Goal: Task Accomplishment & Management: Complete application form

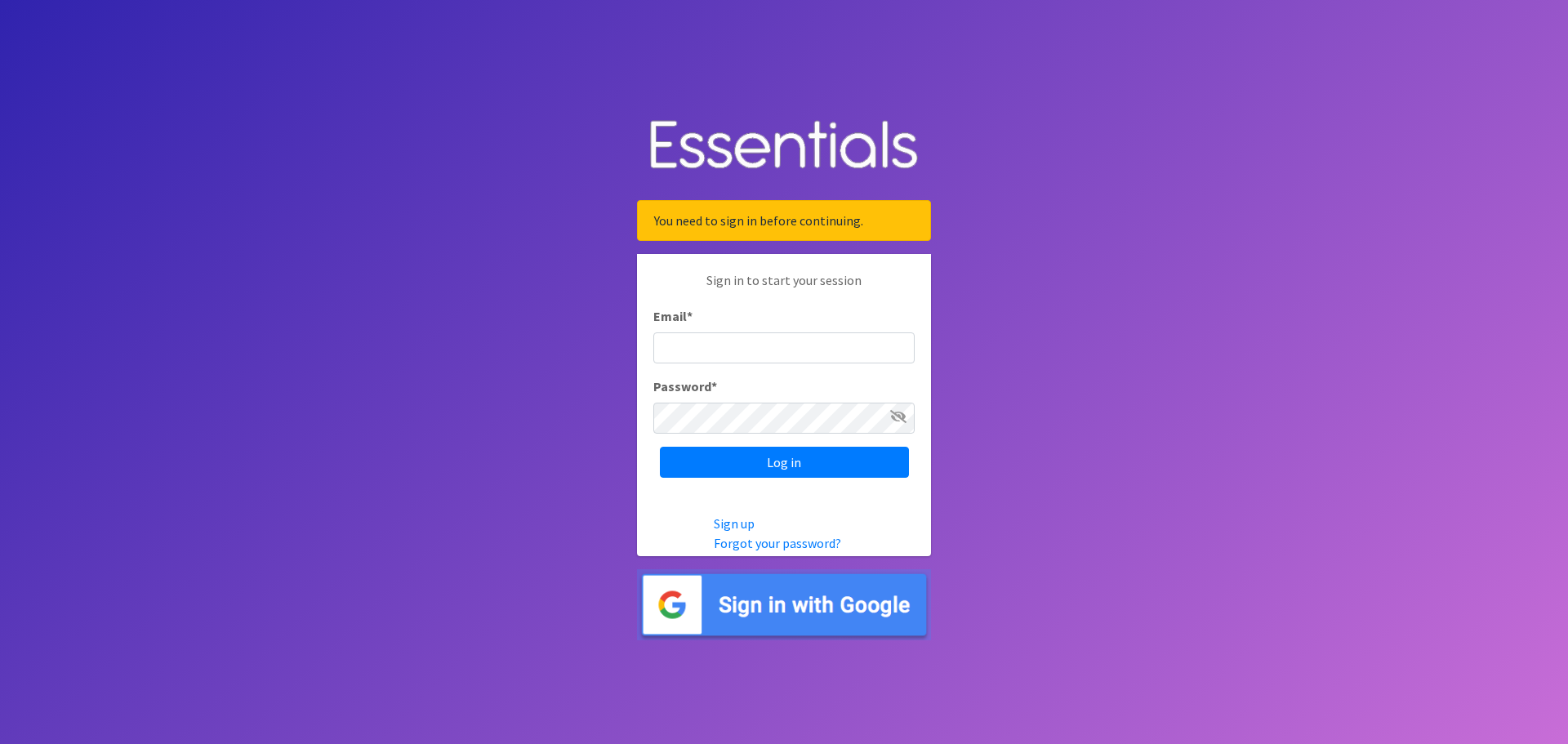
type input "[EMAIL_ADDRESS][DOMAIN_NAME]"
click at [772, 465] on input "Log in" at bounding box center [784, 462] width 249 height 31
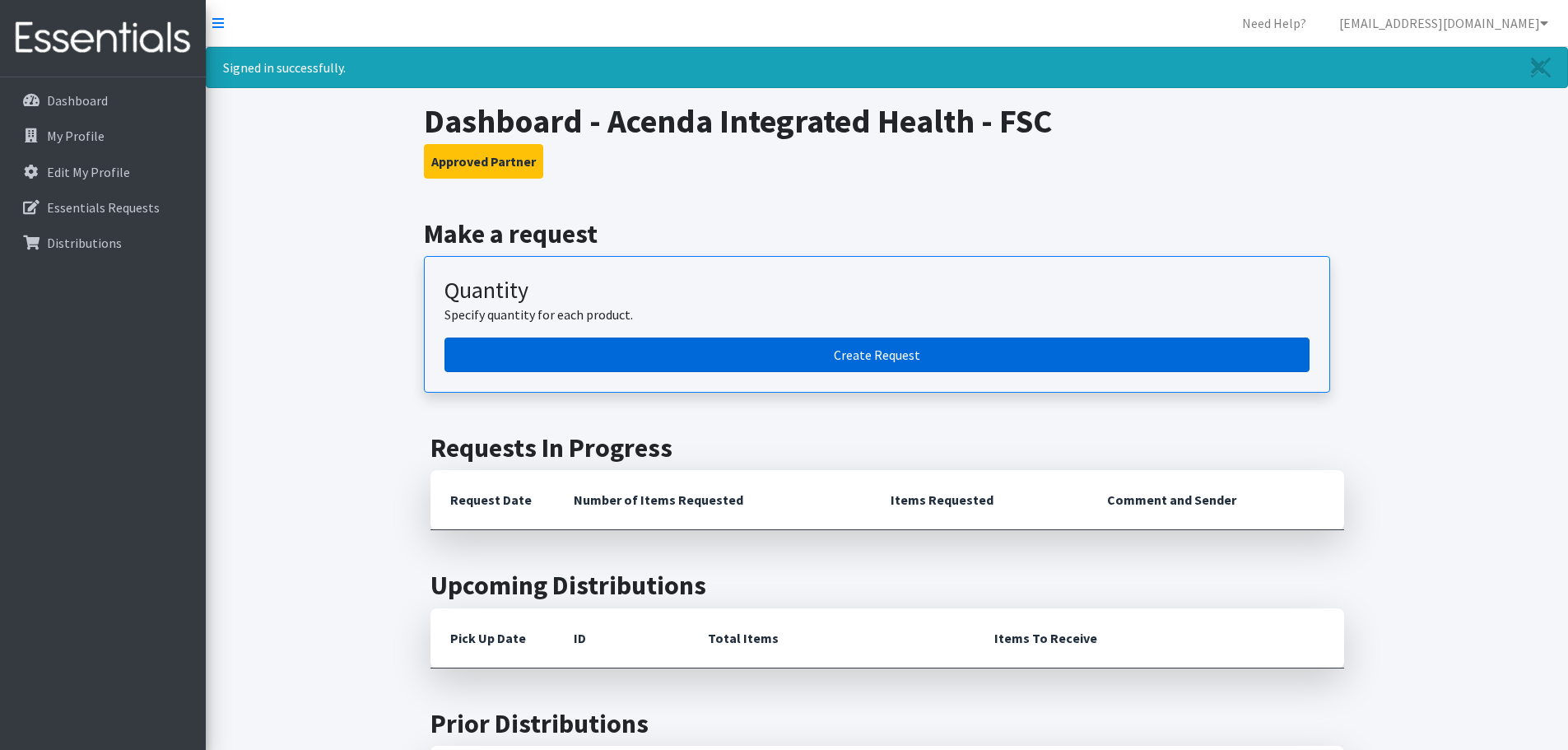
click at [933, 350] on link "Create Request" at bounding box center [876, 354] width 865 height 35
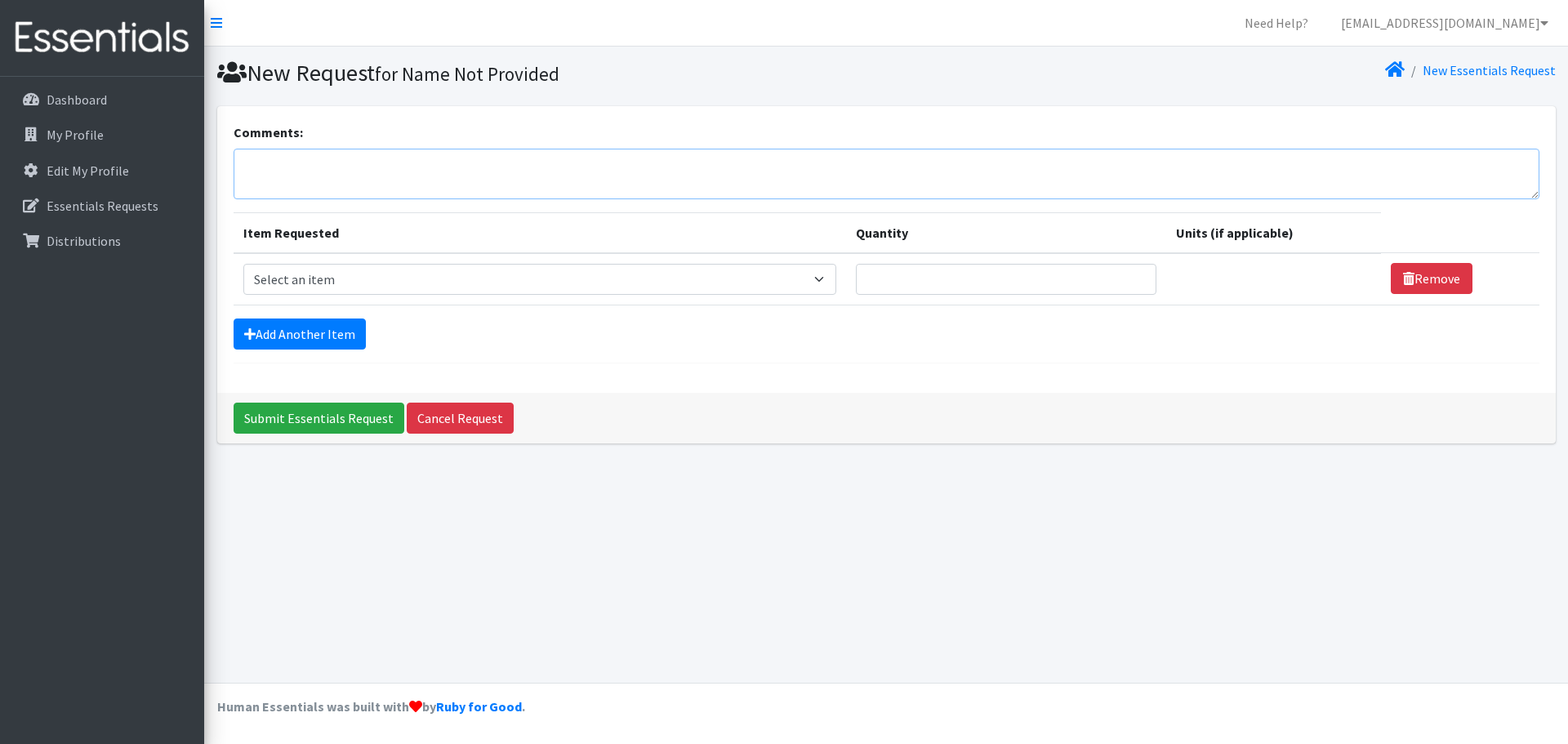
click at [373, 173] on textarea "Comments:" at bounding box center [886, 174] width 1306 height 50
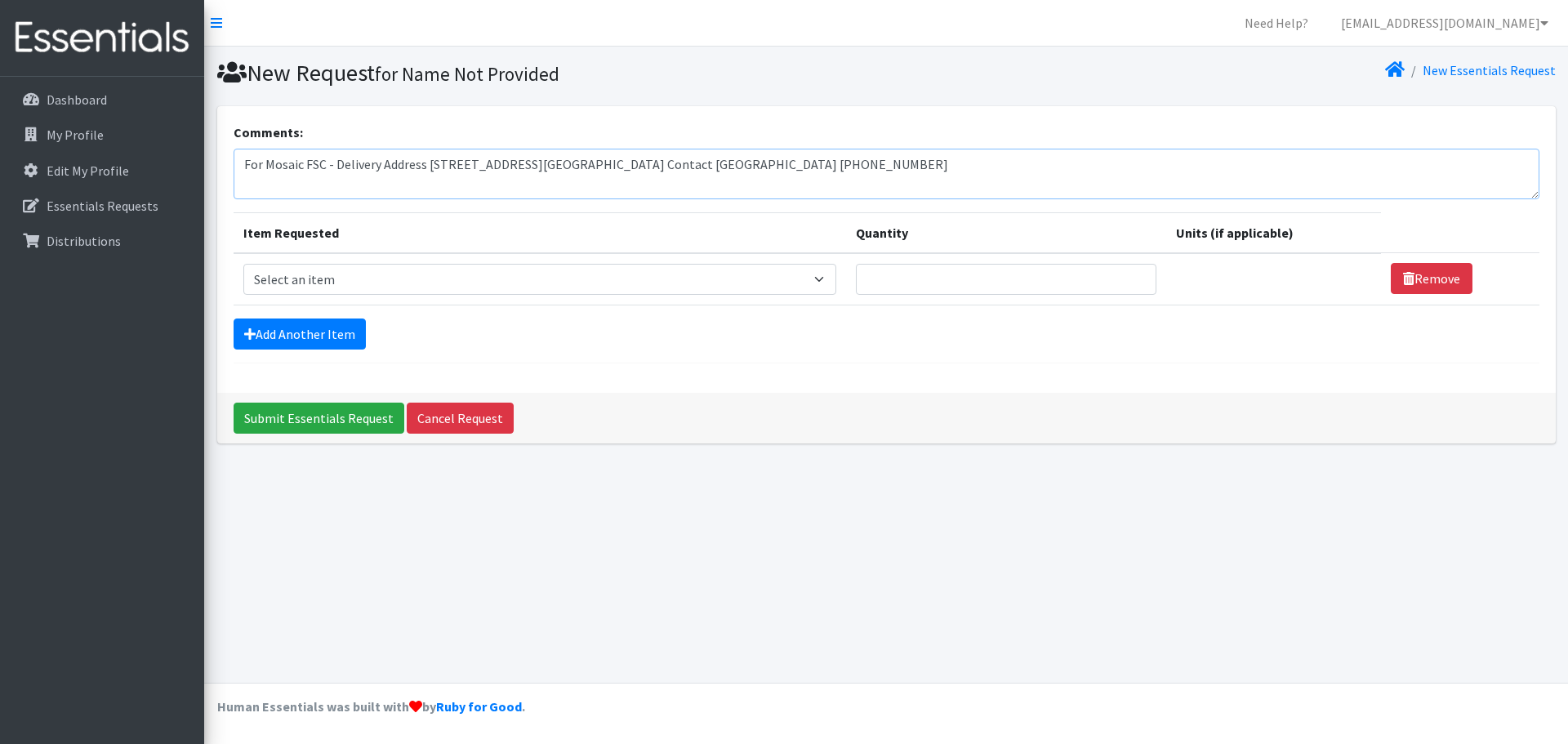
type textarea "For Mosaic FSC - Delivery Address 110 High St E, Glassboro NJ 08028 Center Cont…"
click at [415, 276] on select "Select an item # of Children this order will serve # of Individuals Living in H…" at bounding box center [540, 279] width 593 height 31
select select "13431"
click at [244, 264] on select "Select an item # of Children this order will serve # of Individuals Living in H…" at bounding box center [540, 279] width 593 height 31
click at [1020, 277] on input "Quantity" at bounding box center [1006, 279] width 300 height 31
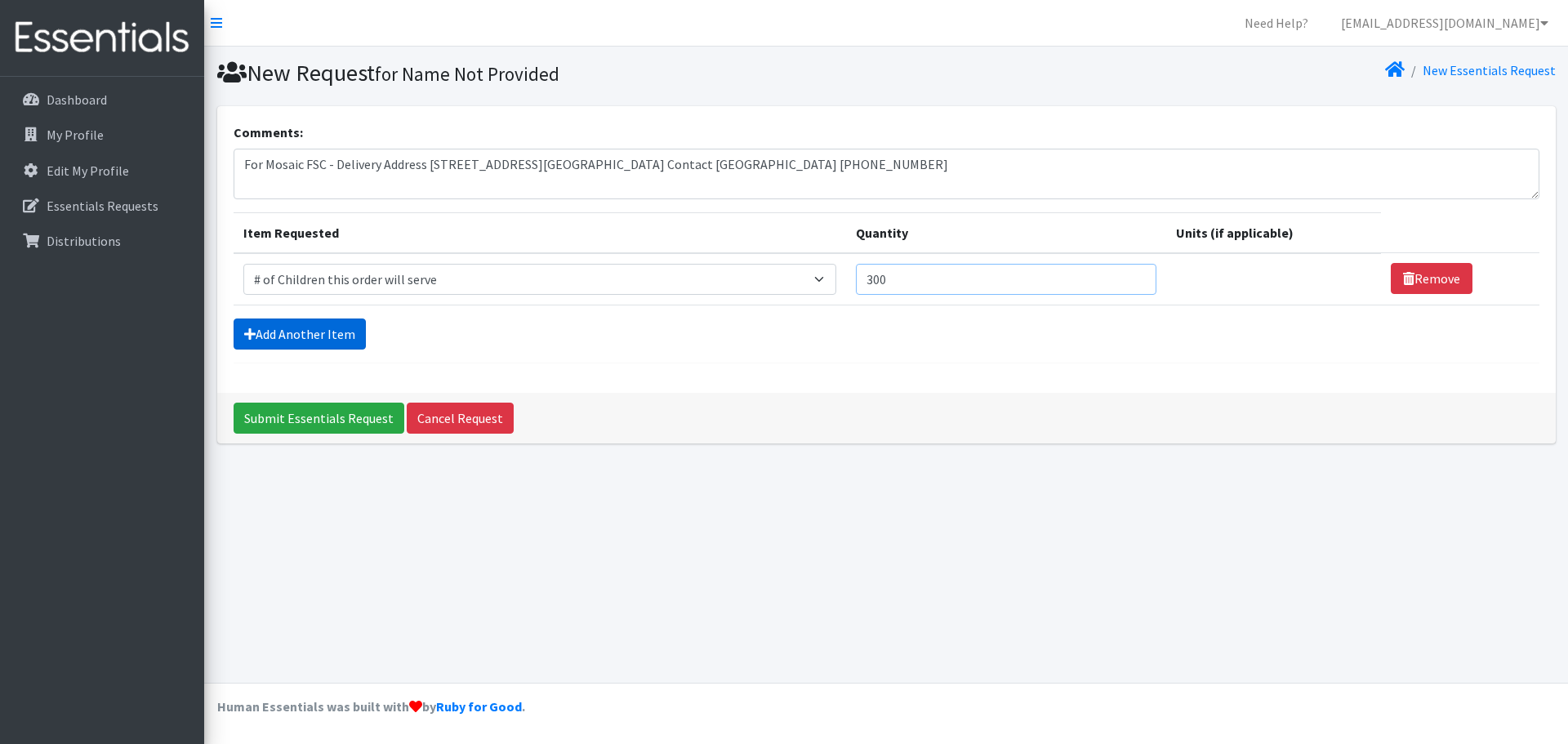
type input "300"
click at [317, 336] on link "Add Another Item" at bounding box center [299, 334] width 132 height 31
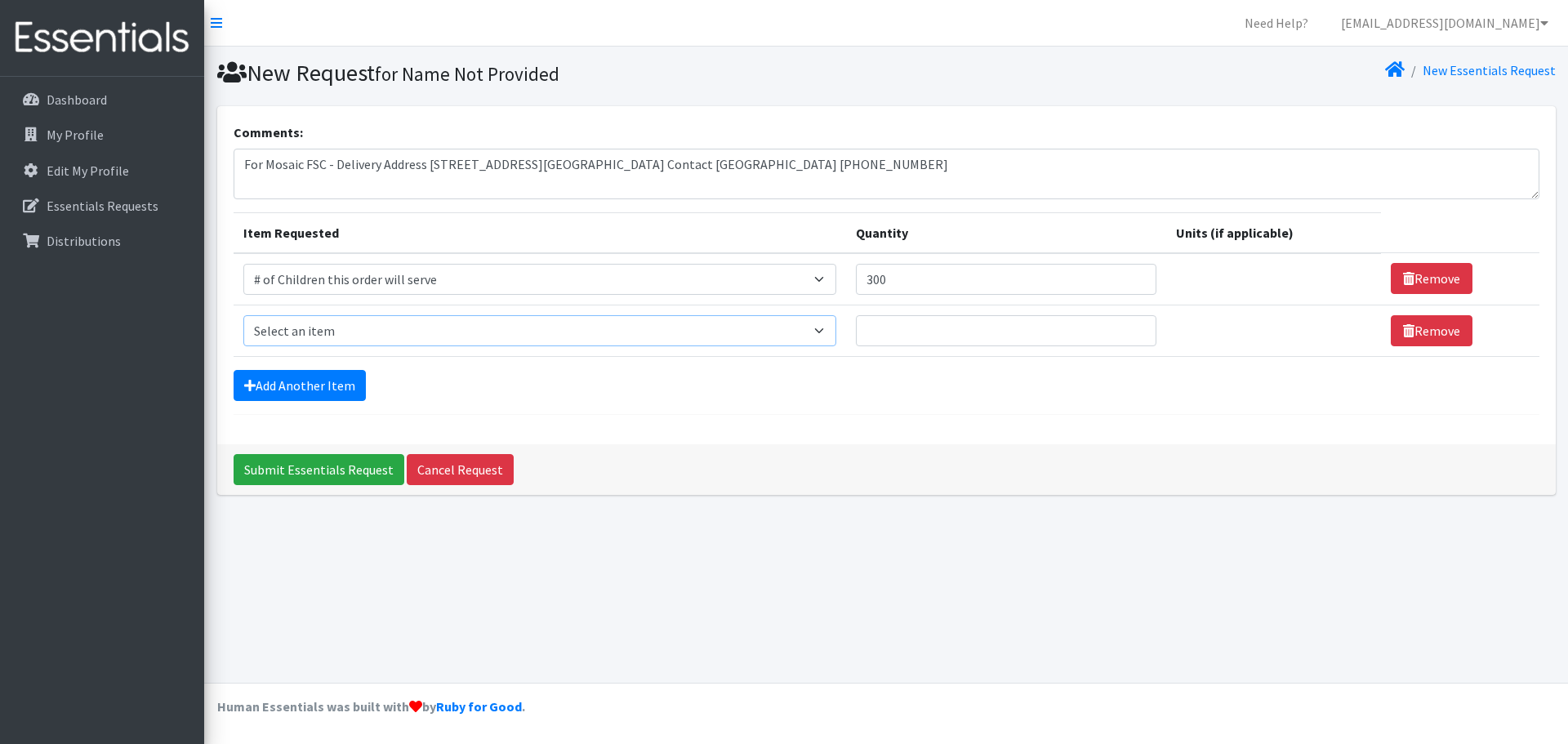
click at [319, 330] on select "Select an item # of Children this order will serve # of Individuals Living in H…" at bounding box center [540, 330] width 593 height 31
select select "6076"
click at [244, 315] on select "Select an item # of Children this order will serve # of Individuals Living in H…" at bounding box center [540, 330] width 593 height 31
click at [917, 330] on input "Quantity" at bounding box center [1006, 330] width 300 height 31
type input "845"
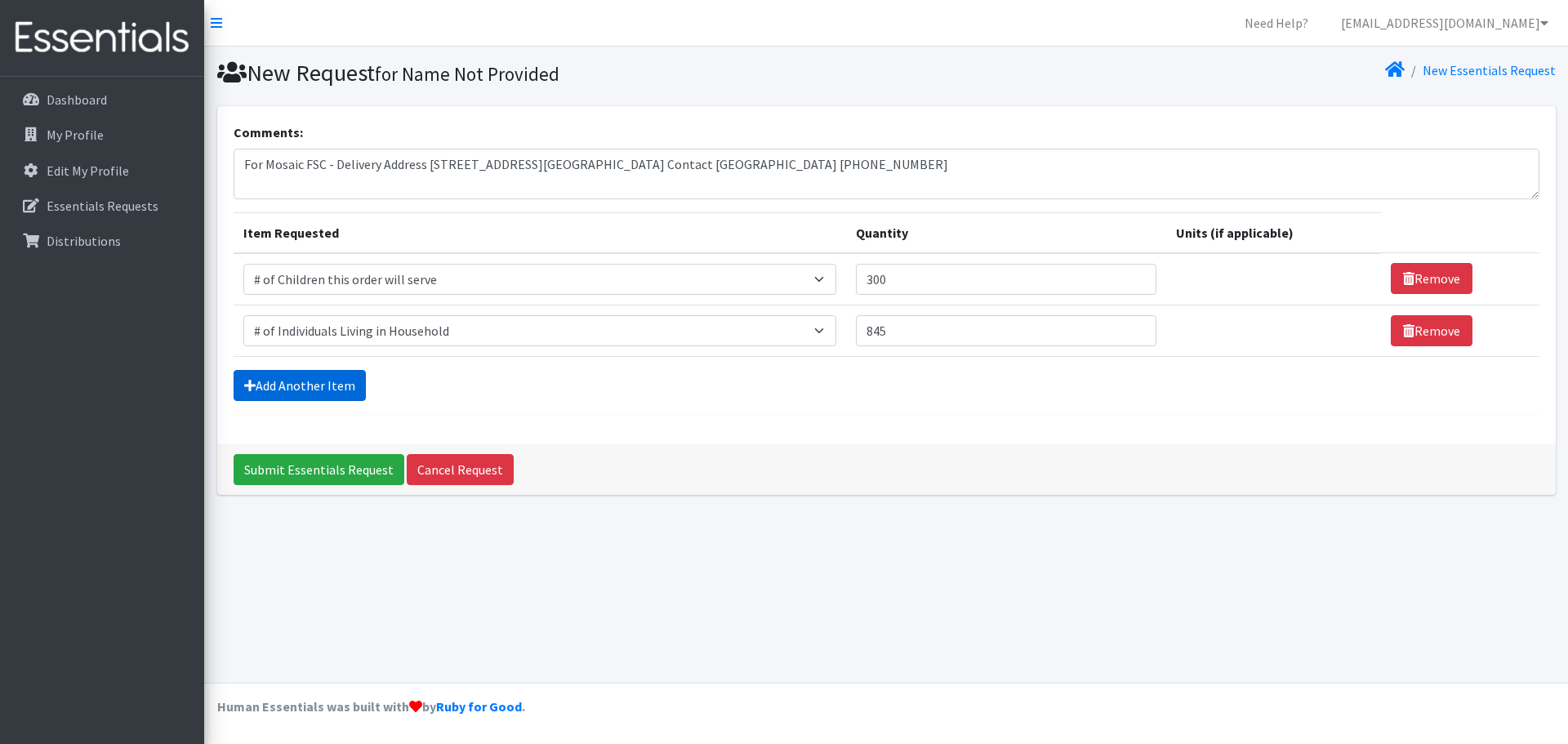
click at [300, 384] on link "Add Another Item" at bounding box center [299, 385] width 132 height 31
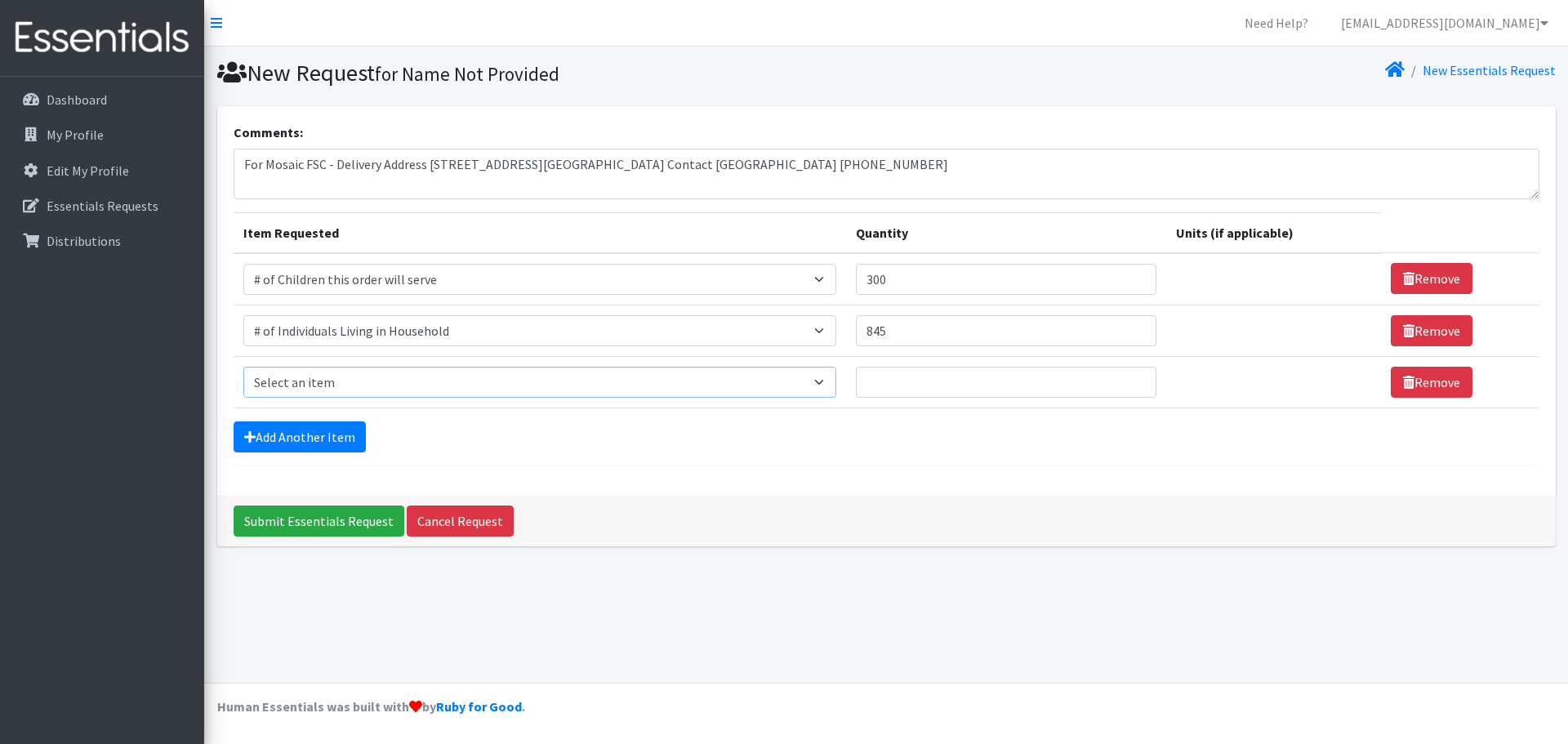
click at [552, 386] on select "Select an item # of Children this order will serve # of Individuals Living in H…" at bounding box center [540, 381] width 593 height 31
select select "14372"
click at [244, 366] on select "Select an item # of Children this order will serve # of Individuals Living in H…" at bounding box center [540, 381] width 593 height 31
click at [389, 386] on select "Select an item # of Children this order will serve # of Individuals Living in H…" at bounding box center [540, 381] width 593 height 31
click at [541, 431] on div "Add Another Item" at bounding box center [886, 436] width 1306 height 31
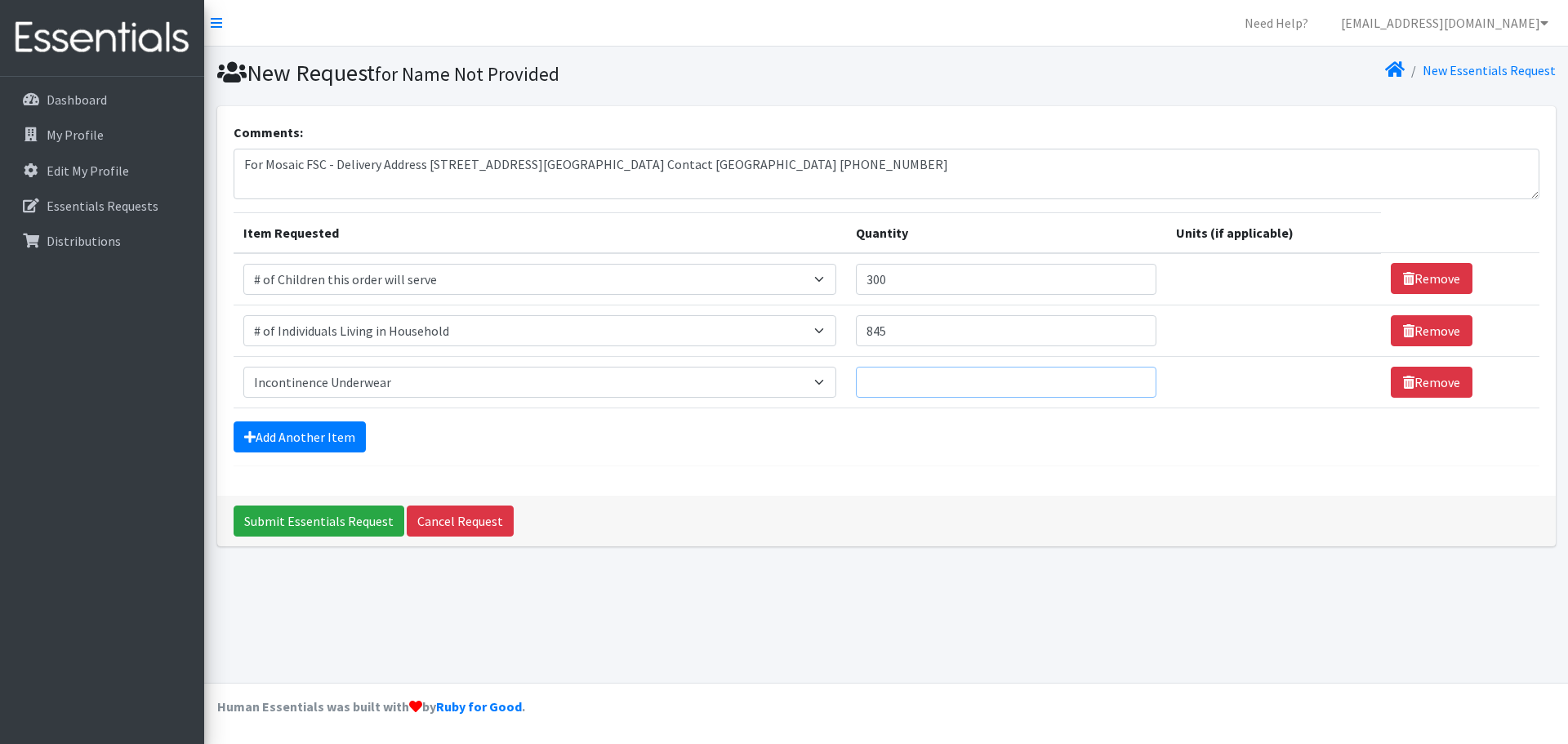
click at [957, 379] on input "Quantity" at bounding box center [1006, 381] width 300 height 31
type input "40"
click at [333, 442] on link "Add Another Item" at bounding box center [299, 436] width 132 height 31
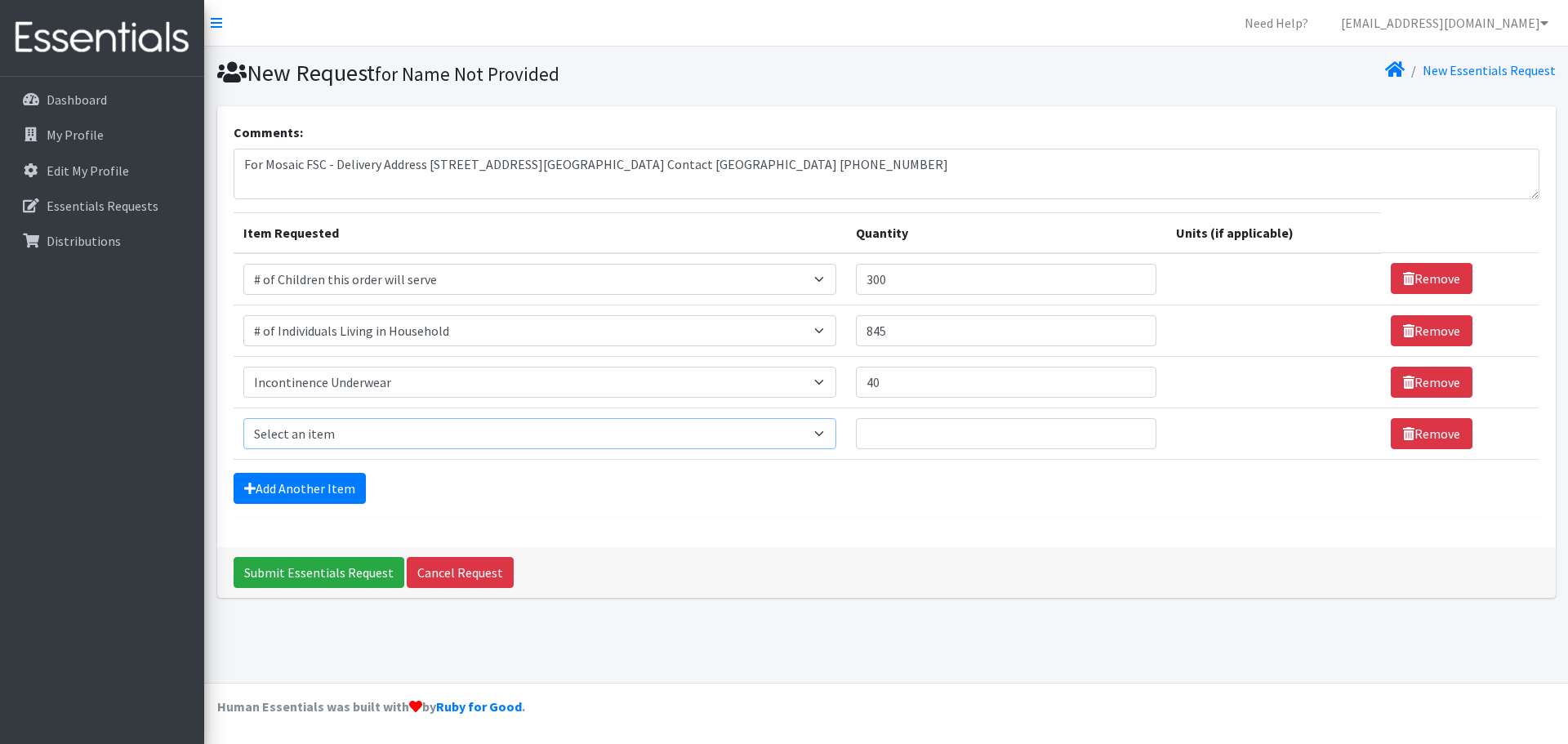
click at [664, 427] on select "Select an item # of Children this order will serve # of Individuals Living in H…" at bounding box center [540, 433] width 593 height 31
select select "1974"
click at [244, 418] on select "Select an item # of Children this order will serve # of Individuals Living in H…" at bounding box center [540, 433] width 593 height 31
click at [922, 429] on input "Quantity" at bounding box center [1006, 433] width 300 height 31
type input "30"
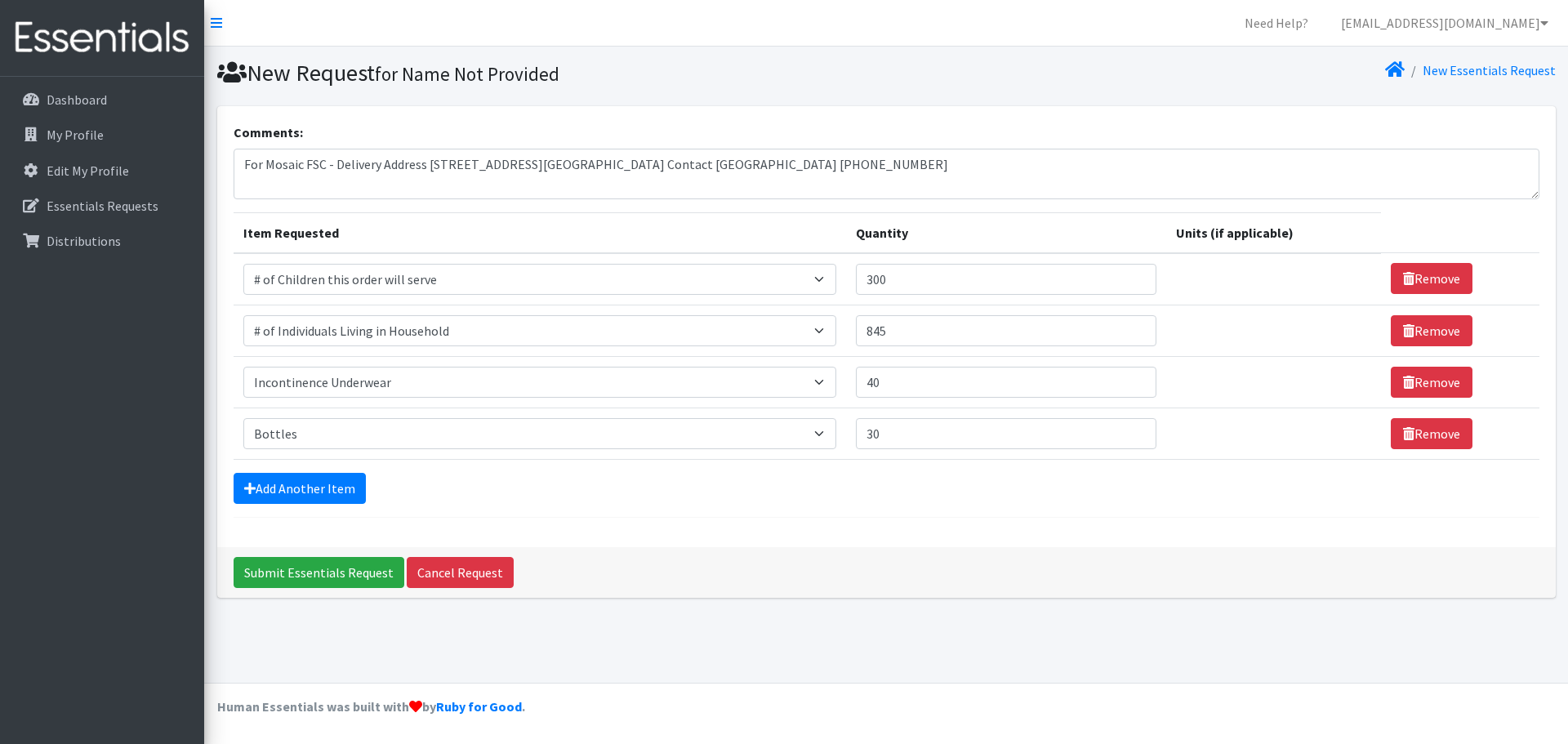
click at [492, 494] on div "Add Another Item" at bounding box center [886, 488] width 1306 height 31
click at [333, 491] on link "Add Another Item" at bounding box center [299, 488] width 132 height 31
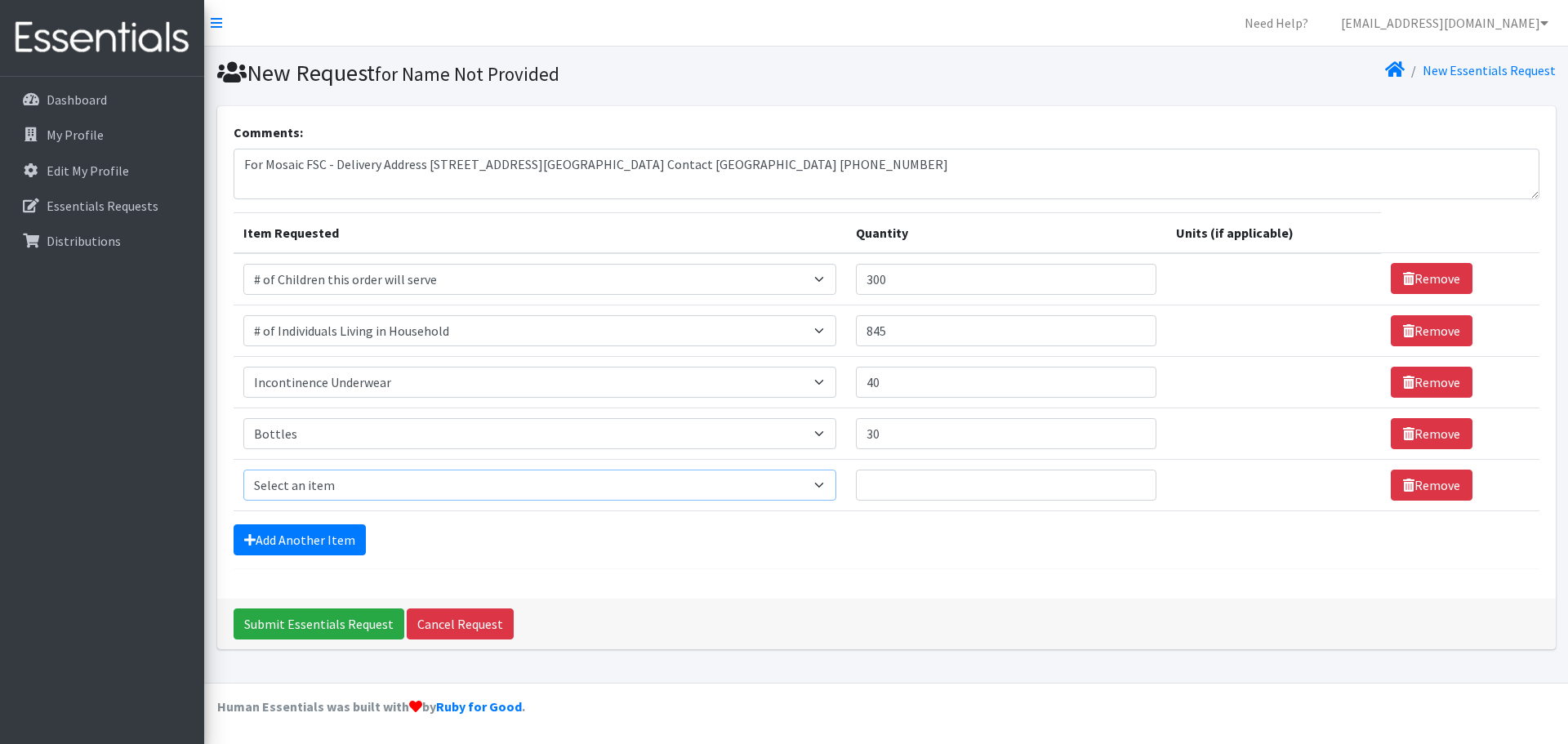
click at [347, 486] on select "Select an item # of Children this order will serve # of Individuals Living in H…" at bounding box center [540, 485] width 593 height 31
select select "15477"
click at [244, 470] on select "Select an item # of Children this order will serve # of Individuals Living in H…" at bounding box center [540, 485] width 593 height 31
click at [1077, 489] on input "Quantity" at bounding box center [995, 485] width 296 height 31
type input "25"
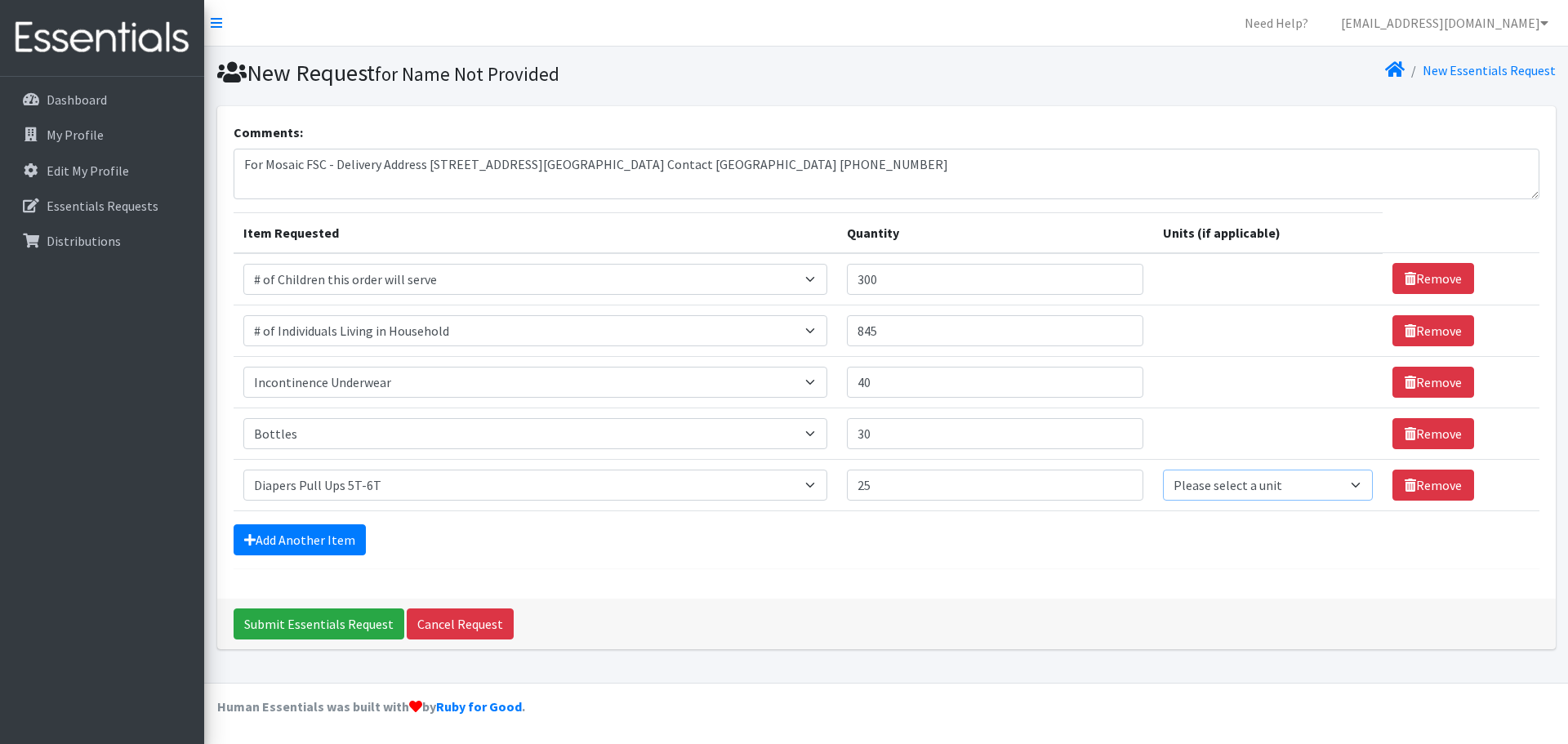
click at [1266, 491] on select "Please select a unit units Packs" at bounding box center [1268, 485] width 211 height 31
select select "Pack"
click at [1163, 470] on select "Please select a unit units Packs" at bounding box center [1268, 485] width 211 height 31
click at [344, 541] on link "Add Another Item" at bounding box center [299, 539] width 132 height 31
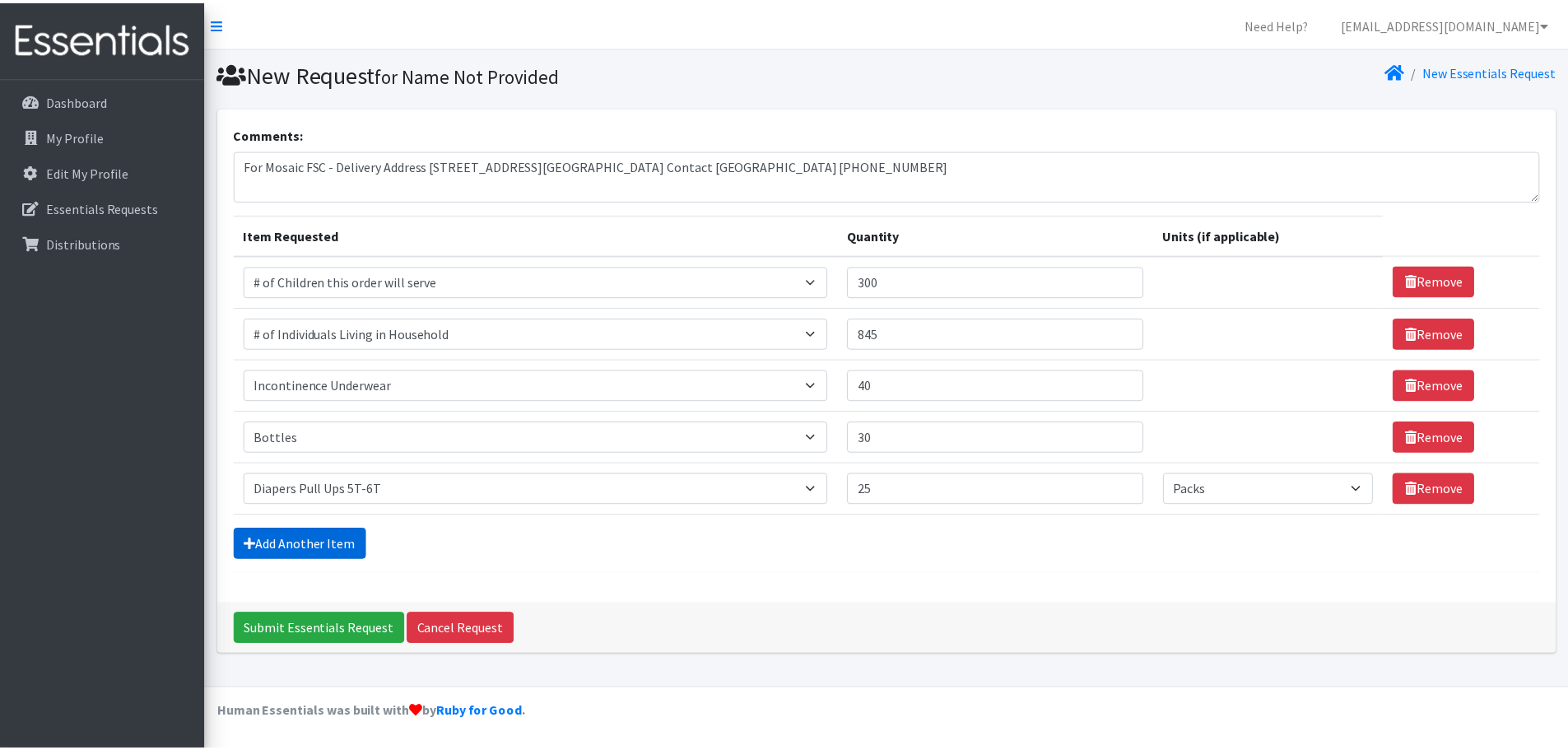
scroll to position [31, 0]
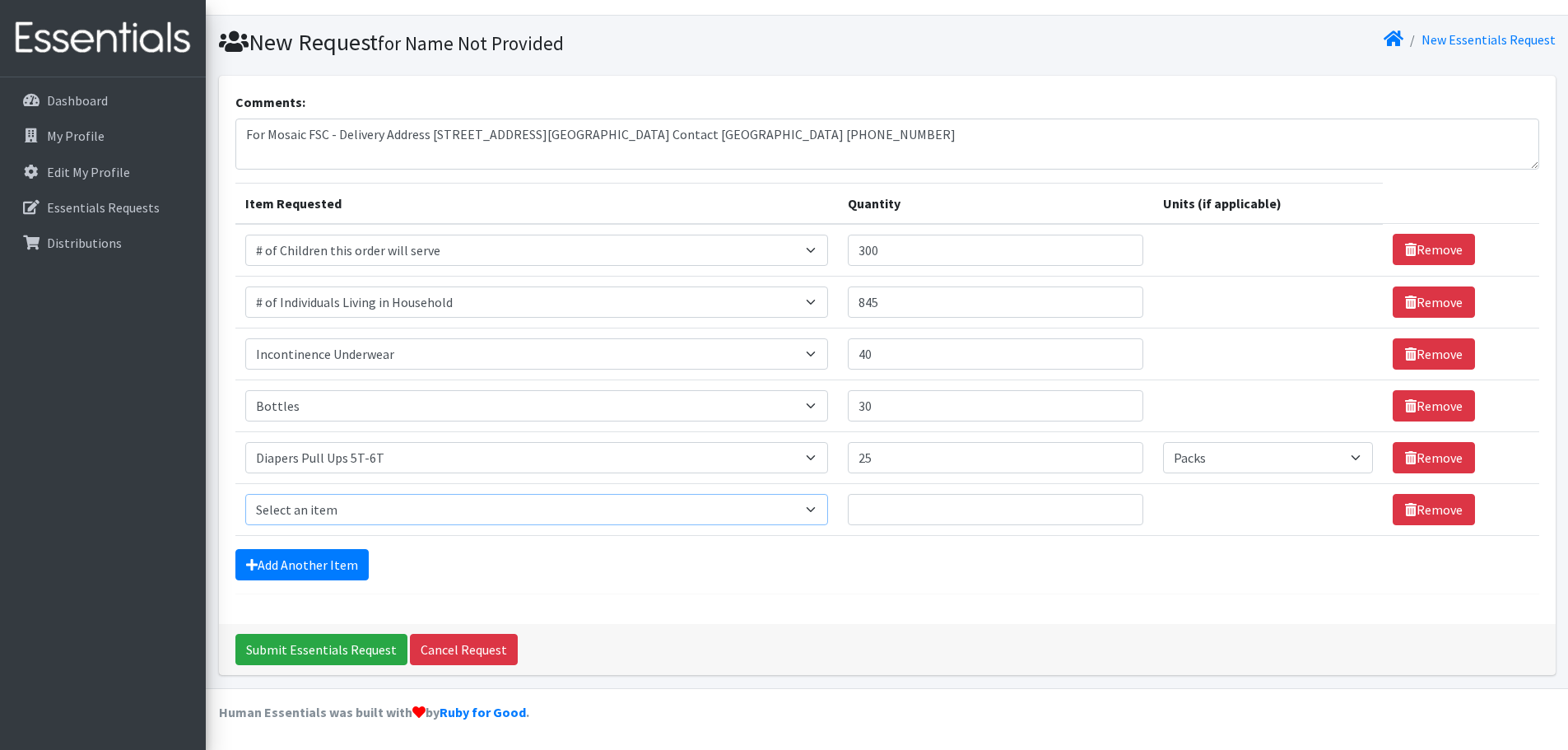
click at [390, 502] on select "Select an item # of Children this order will serve # of Individuals Living in H…" at bounding box center [537, 509] width 583 height 31
select select "1971"
click at [246, 494] on select "Select an item # of Children this order will serve # of Individuals Living in H…" at bounding box center [537, 509] width 583 height 31
click at [978, 515] on input "Quantity" at bounding box center [995, 509] width 295 height 31
type input "25"
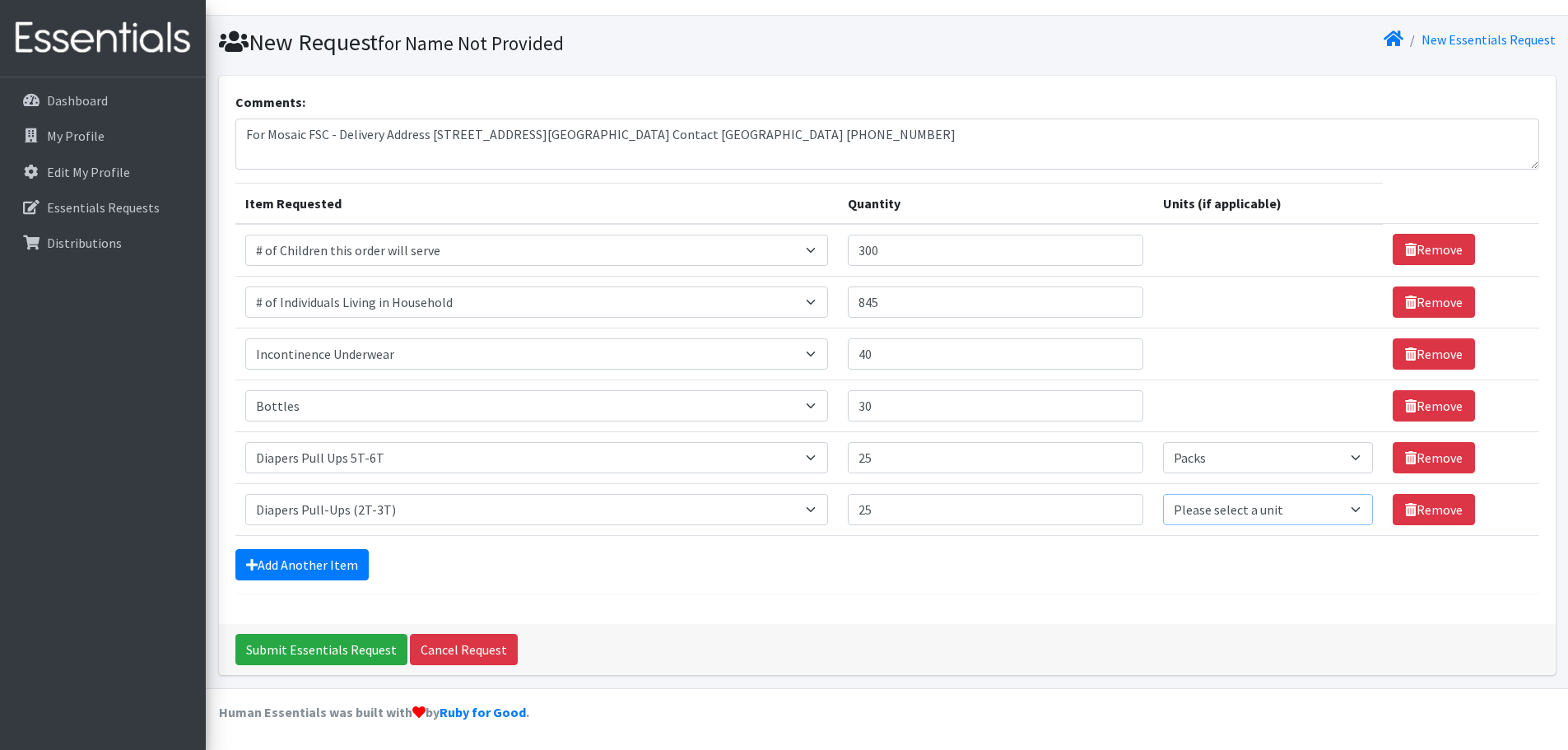
click at [1345, 498] on select "Please select a unit units Packs" at bounding box center [1268, 509] width 210 height 31
select select "Pack"
click at [1163, 494] on select "Please select a unit units Packs" at bounding box center [1268, 509] width 210 height 31
click at [288, 561] on link "Add Another Item" at bounding box center [302, 564] width 133 height 31
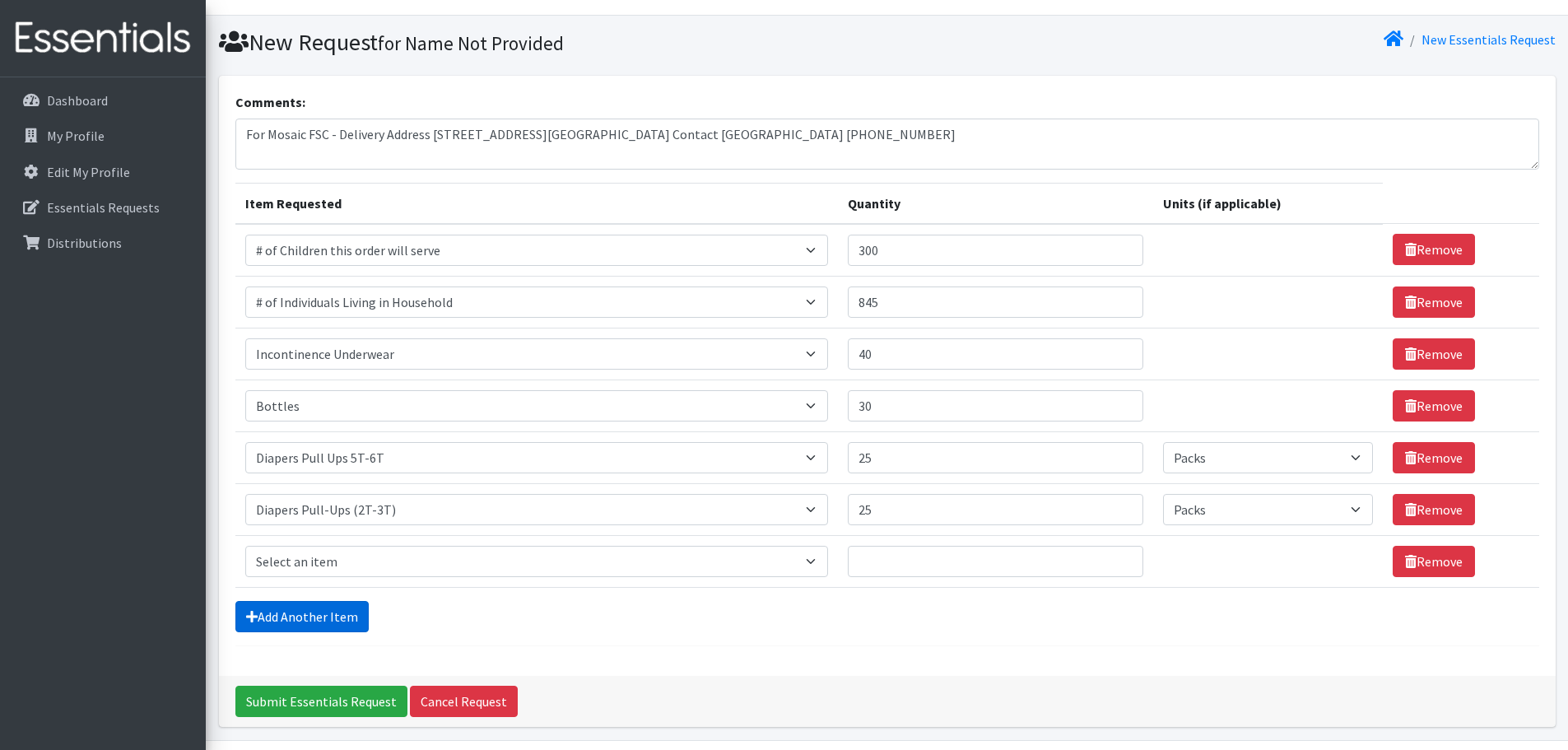
scroll to position [83, 0]
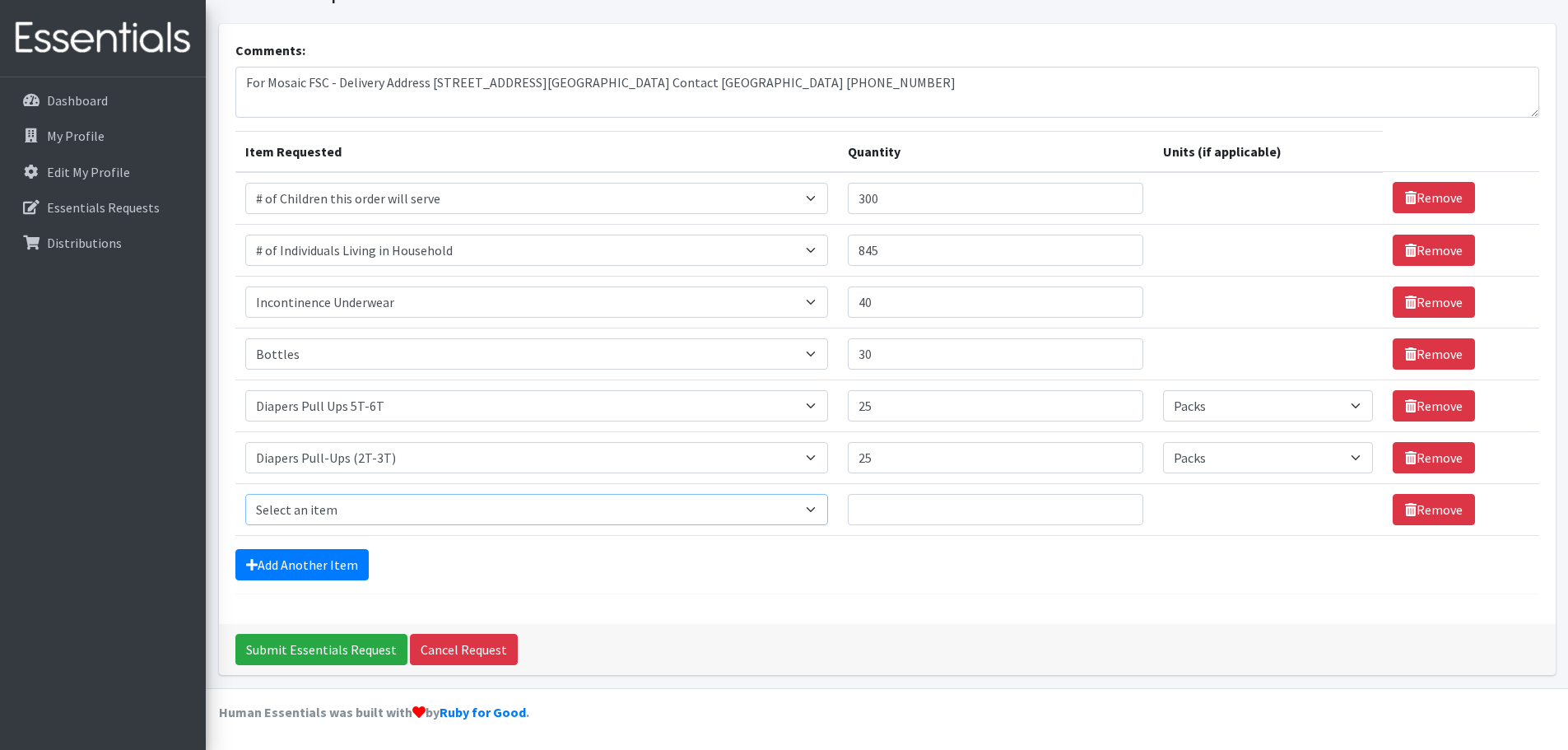
click at [303, 504] on select "Select an item # of Children this order will serve # of Individuals Living in H…" at bounding box center [537, 509] width 583 height 31
select select "1972"
click at [246, 494] on select "Select an item # of Children this order will serve # of Individuals Living in H…" at bounding box center [537, 509] width 583 height 31
click at [998, 510] on input "Quantity" at bounding box center [995, 509] width 295 height 31
type input "25"
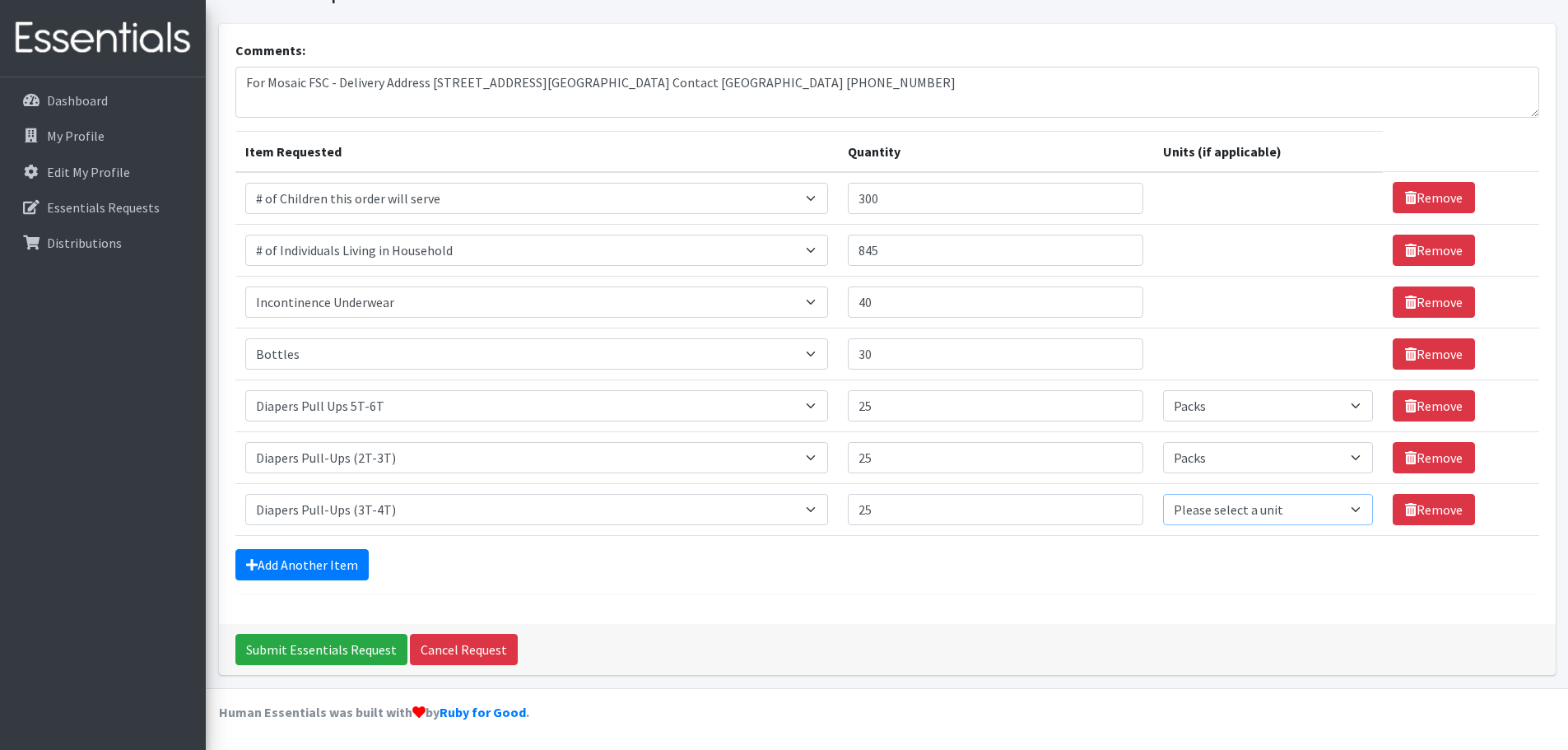
click at [1354, 512] on select "Please select a unit units Packs" at bounding box center [1268, 509] width 210 height 31
select select "Pack"
click at [1163, 494] on select "Please select a unit units Packs" at bounding box center [1268, 509] width 210 height 31
click at [293, 566] on link "Add Another Item" at bounding box center [302, 564] width 133 height 31
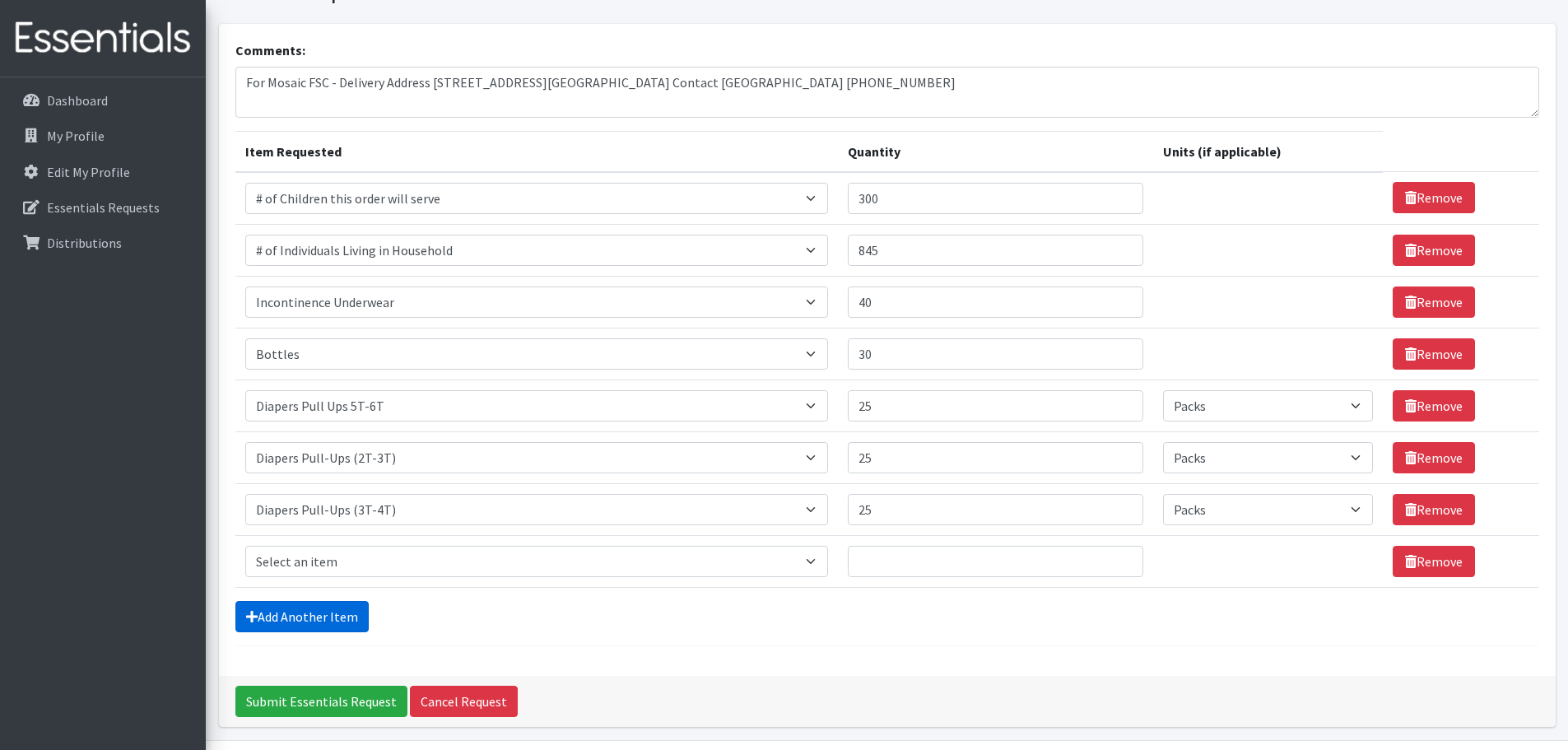
scroll to position [135, 0]
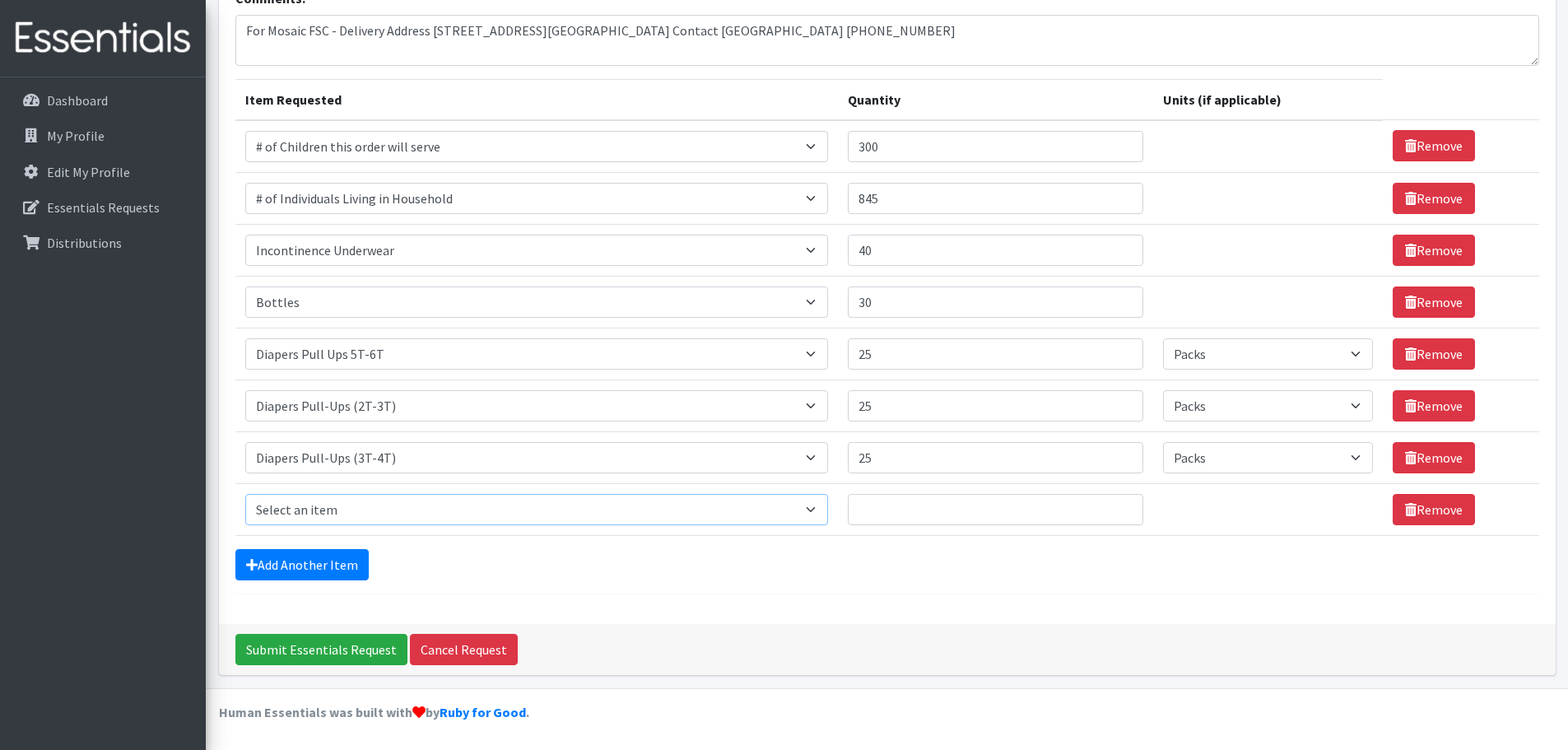
click at [369, 503] on select "Select an item # of Children this order will serve # of Individuals Living in H…" at bounding box center [537, 509] width 583 height 31
select select "1964"
click at [246, 494] on select "Select an item # of Children this order will serve # of Individuals Living in H…" at bounding box center [537, 509] width 583 height 31
click at [1020, 518] on input "Quantity" at bounding box center [995, 509] width 295 height 31
type input "40"
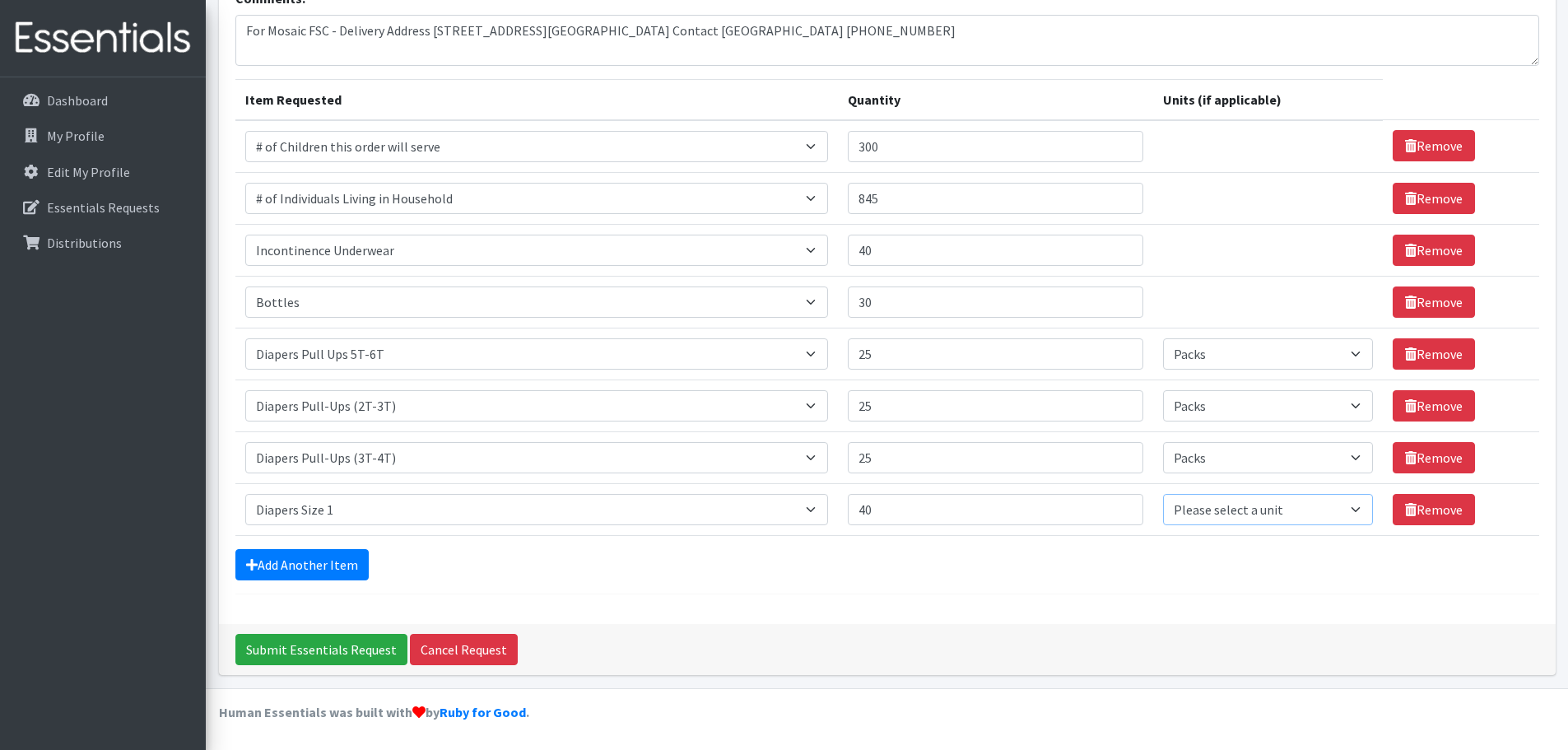
click at [1324, 514] on select "Please select a unit units Packs" at bounding box center [1268, 509] width 210 height 31
select select "Pack"
click at [1163, 494] on select "Please select a unit units Packs" at bounding box center [1268, 509] width 210 height 31
click at [315, 567] on link "Add Another Item" at bounding box center [302, 564] width 133 height 31
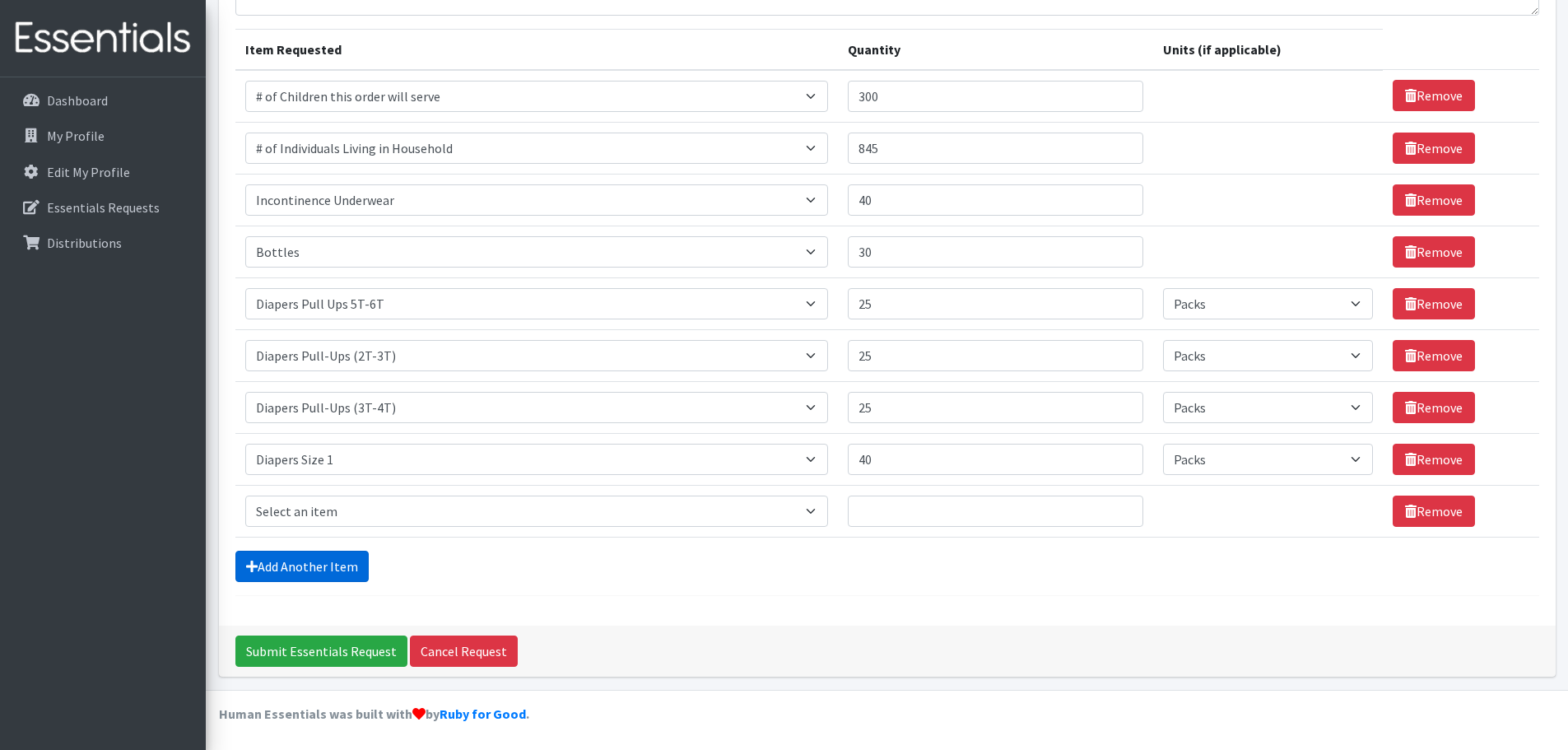
scroll to position [187, 0]
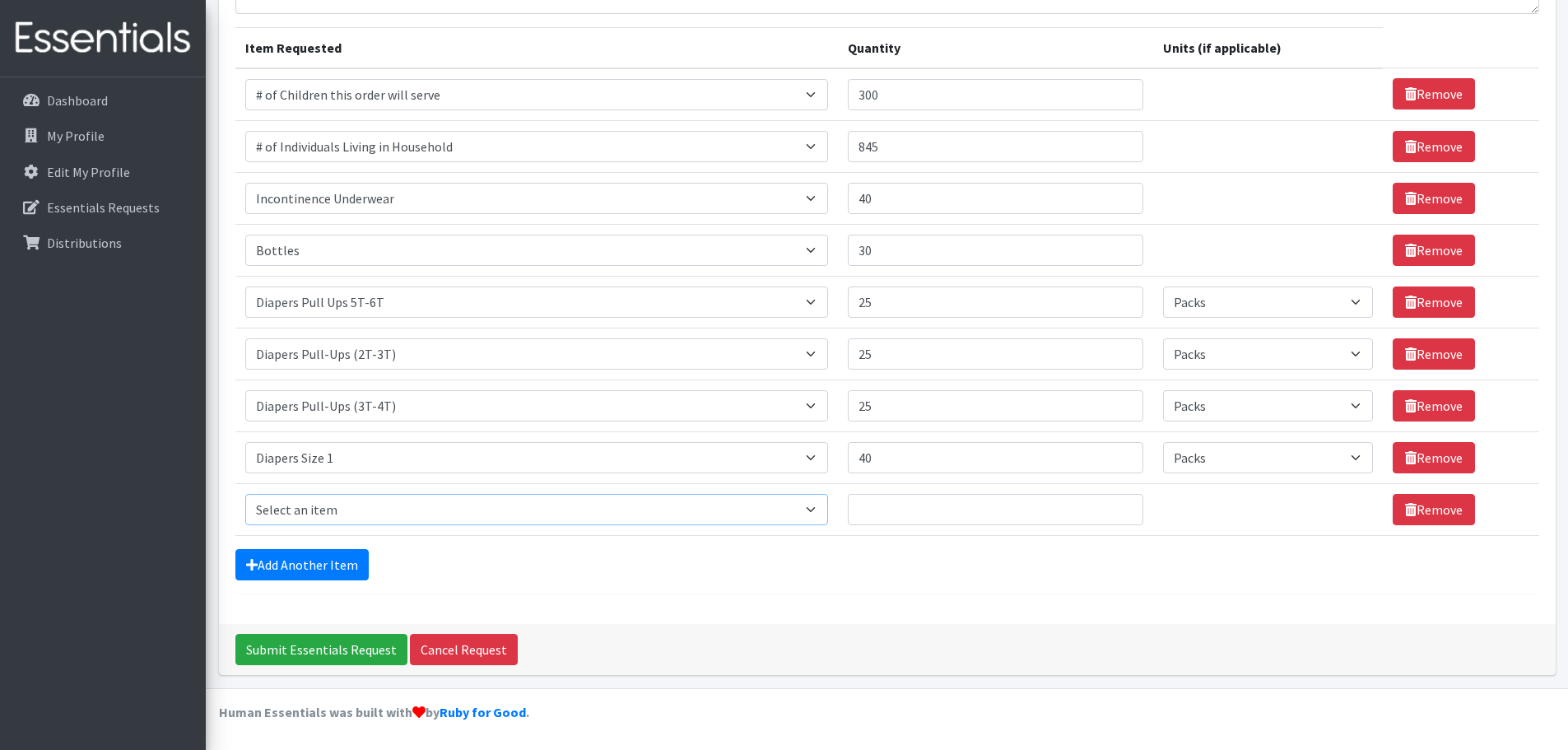
click at [313, 505] on select "Select an item # of Children this order will serve # of Individuals Living in H…" at bounding box center [537, 509] width 583 height 31
select select "1965"
click at [246, 494] on select "Select an item # of Children this order will serve # of Individuals Living in H…" at bounding box center [537, 509] width 583 height 31
click at [932, 512] on input "Quantity" at bounding box center [995, 509] width 295 height 31
type input "30"
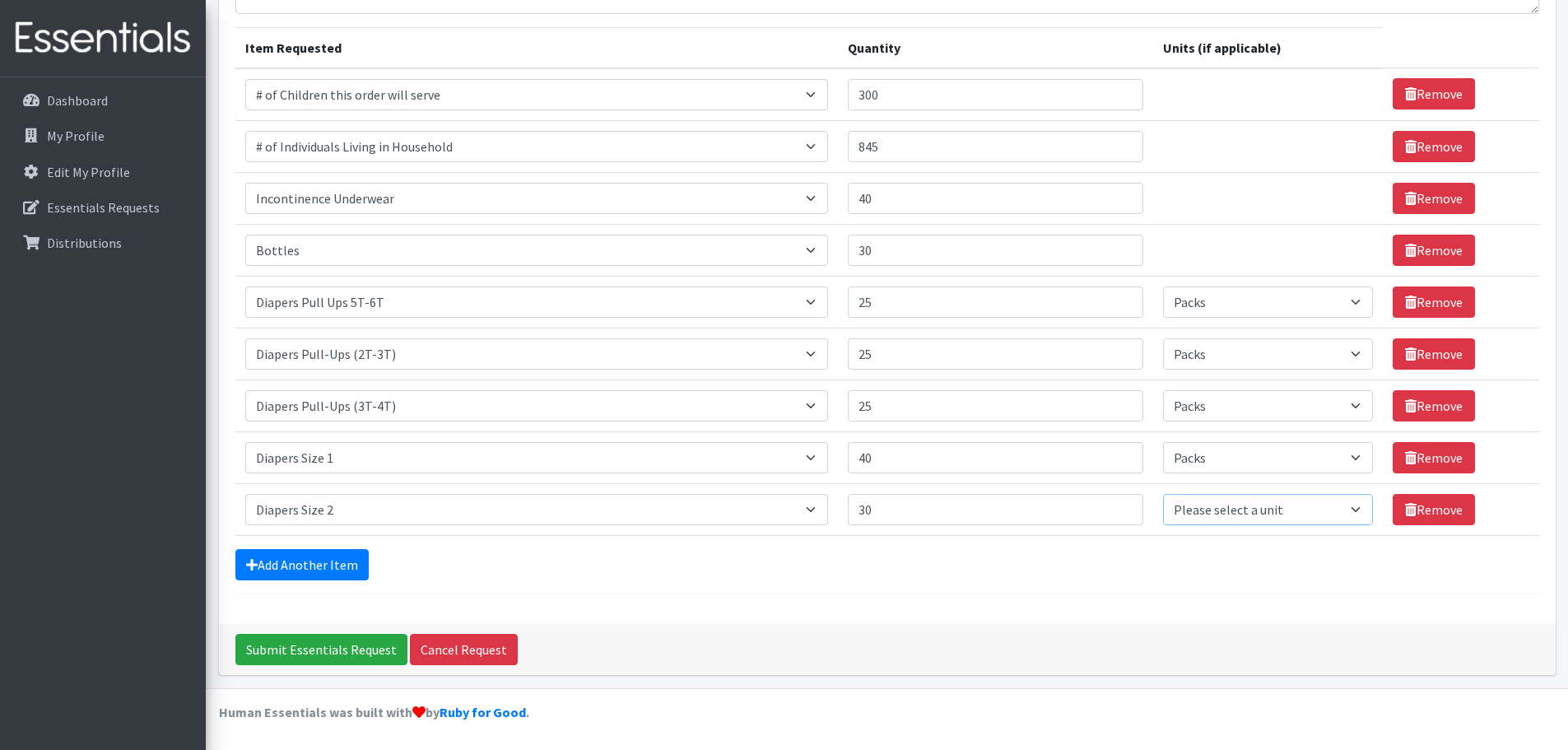
click at [1250, 502] on select "Please select a unit units Packs" at bounding box center [1268, 509] width 210 height 31
select select "Pack"
click at [1163, 494] on select "Please select a unit units Packs" at bounding box center [1268, 509] width 210 height 31
click at [322, 574] on link "Add Another Item" at bounding box center [302, 564] width 133 height 31
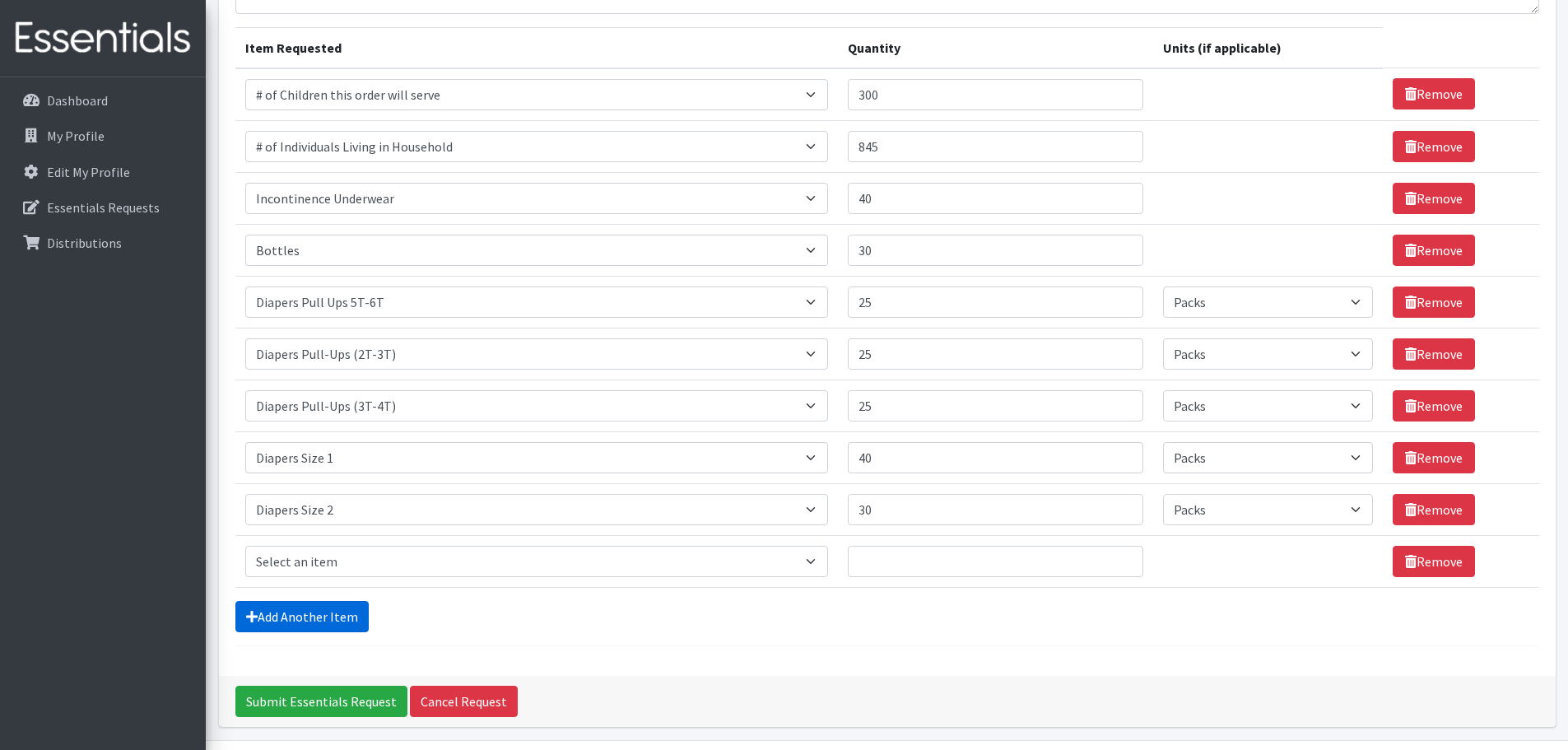
scroll to position [239, 0]
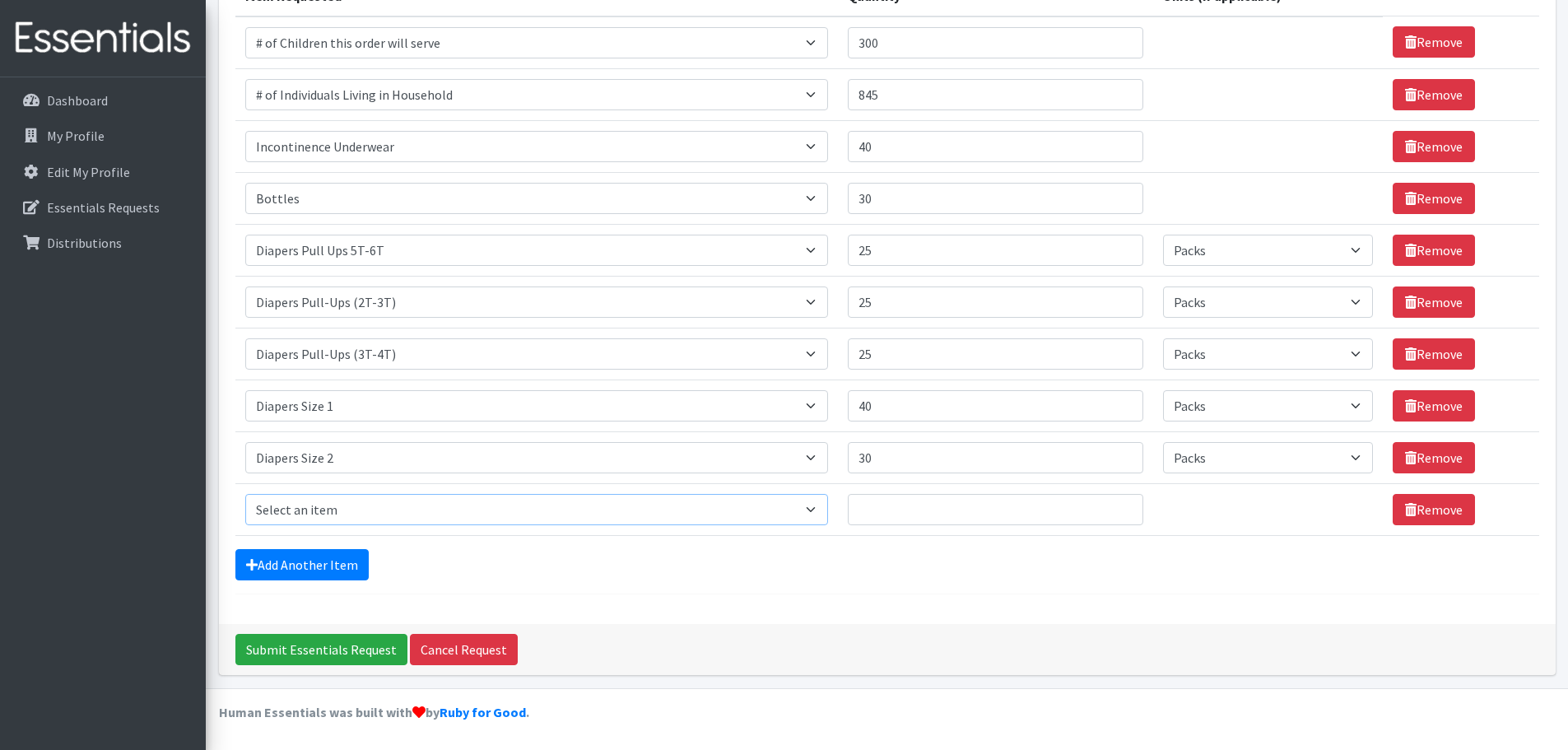
click at [369, 506] on select "Select an item # of Children this order will serve # of Individuals Living in H…" at bounding box center [537, 509] width 583 height 31
select select "1966"
click at [246, 494] on select "Select an item # of Children this order will serve # of Individuals Living in H…" at bounding box center [537, 509] width 583 height 31
click at [1013, 508] on input "Quantity" at bounding box center [995, 509] width 295 height 31
type input "40"
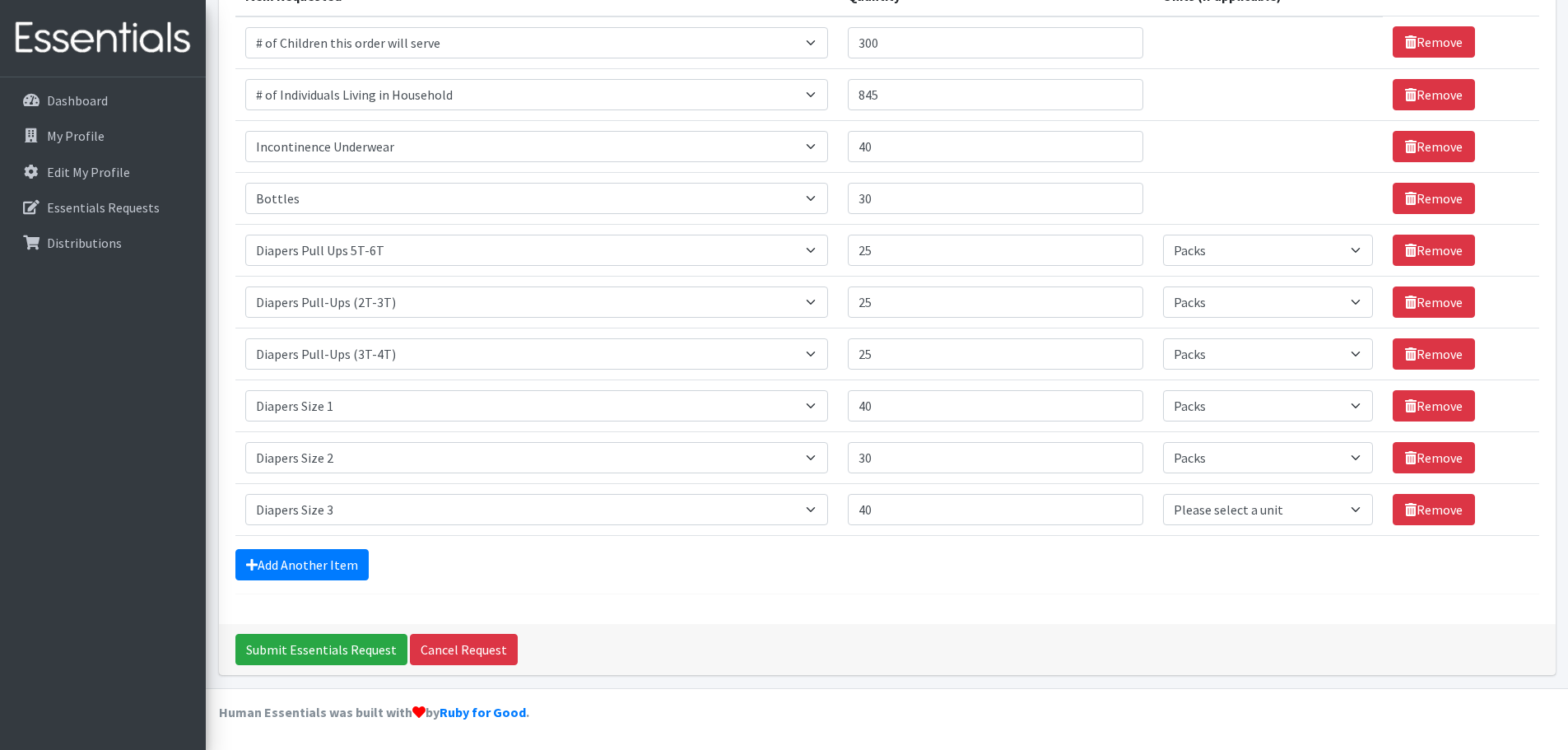
click at [659, 569] on div "Add Another Item" at bounding box center [888, 564] width 1305 height 31
click at [305, 563] on link "Add Another Item" at bounding box center [302, 564] width 133 height 31
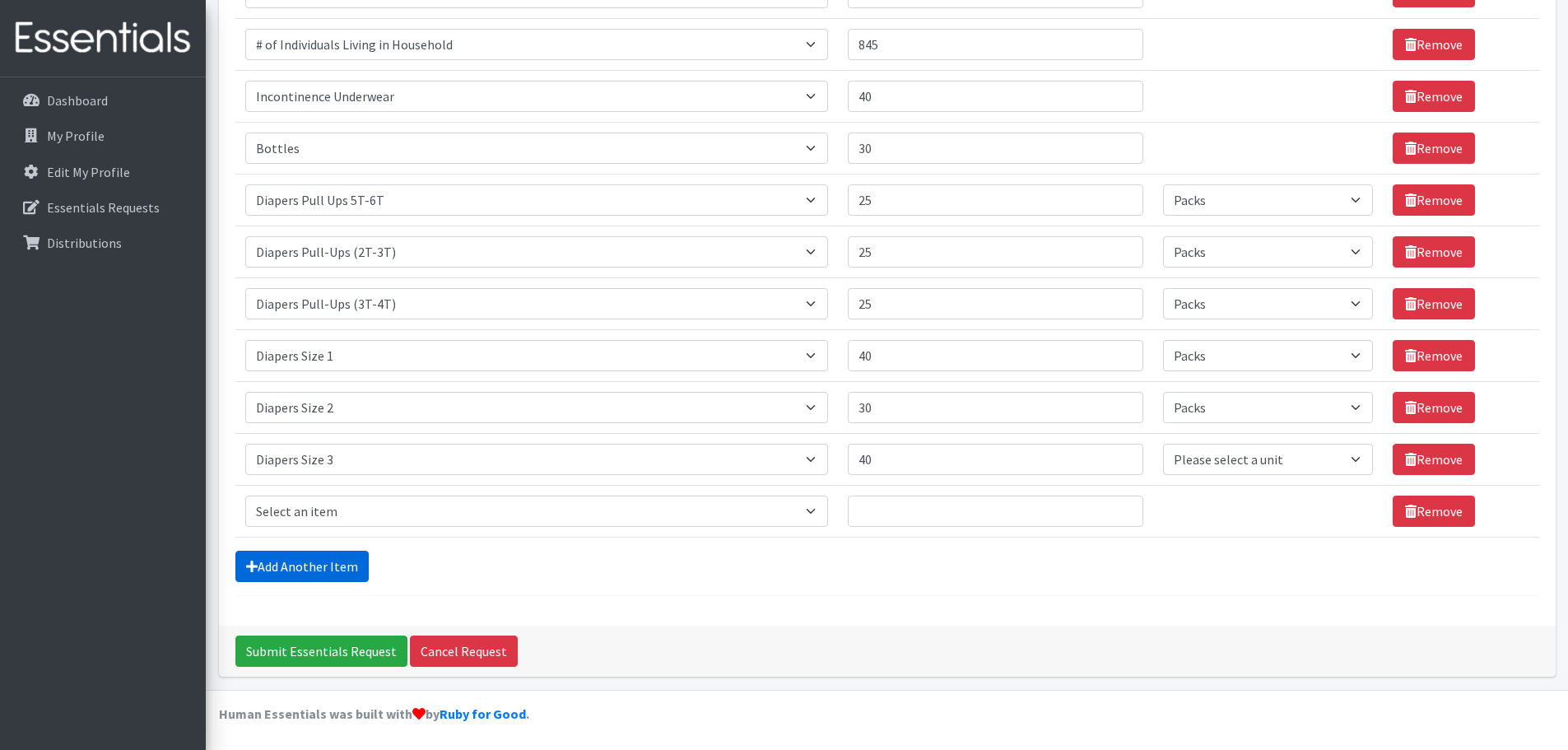
scroll to position [291, 0]
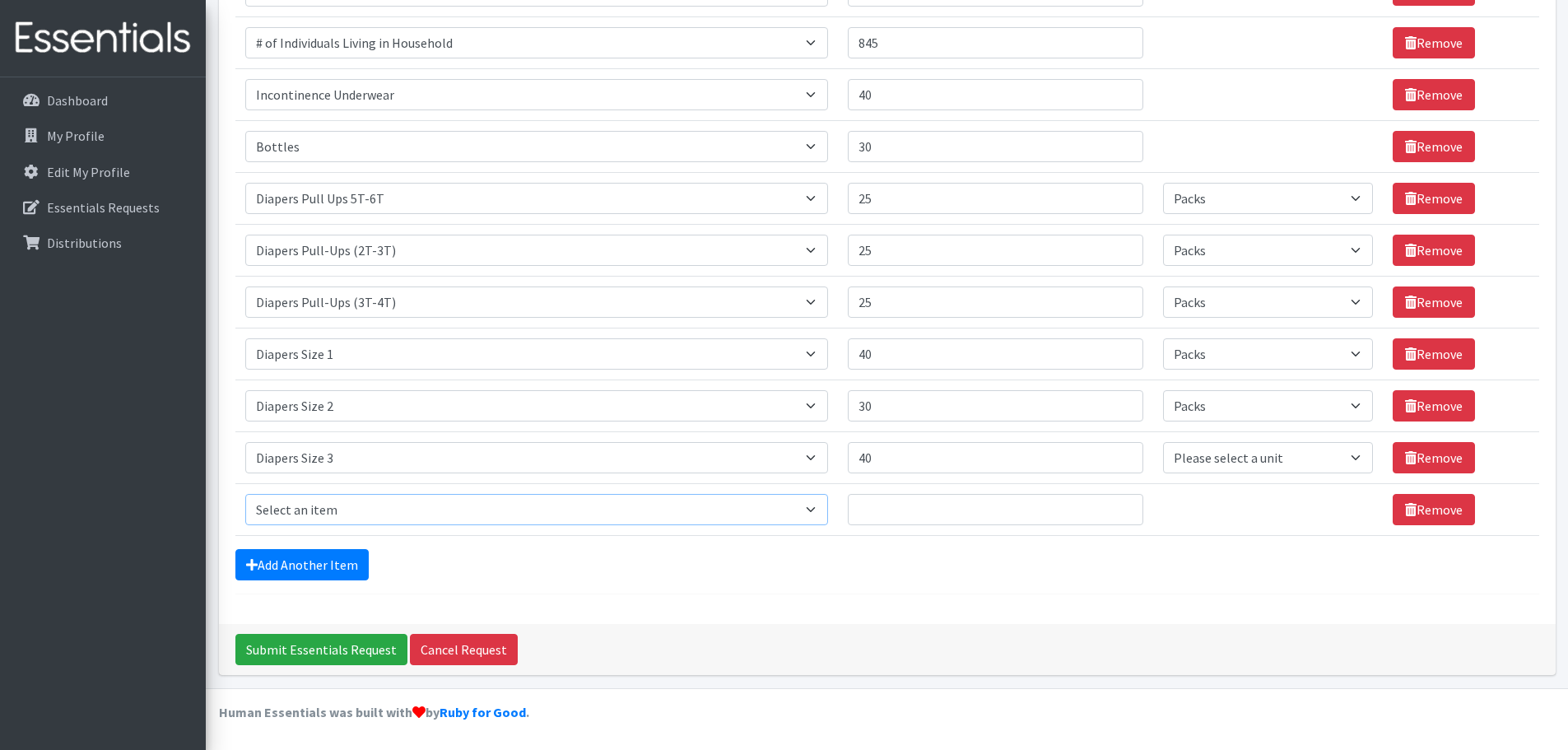
click at [343, 512] on select "Select an item # of Children this order will serve # of Individuals Living in H…" at bounding box center [537, 509] width 583 height 31
select select "1967"
click at [246, 494] on select "Select an item # of Children this order will serve # of Individuals Living in H…" at bounding box center [537, 509] width 583 height 31
click at [943, 509] on input "Quantity" at bounding box center [995, 509] width 295 height 31
type input "80"
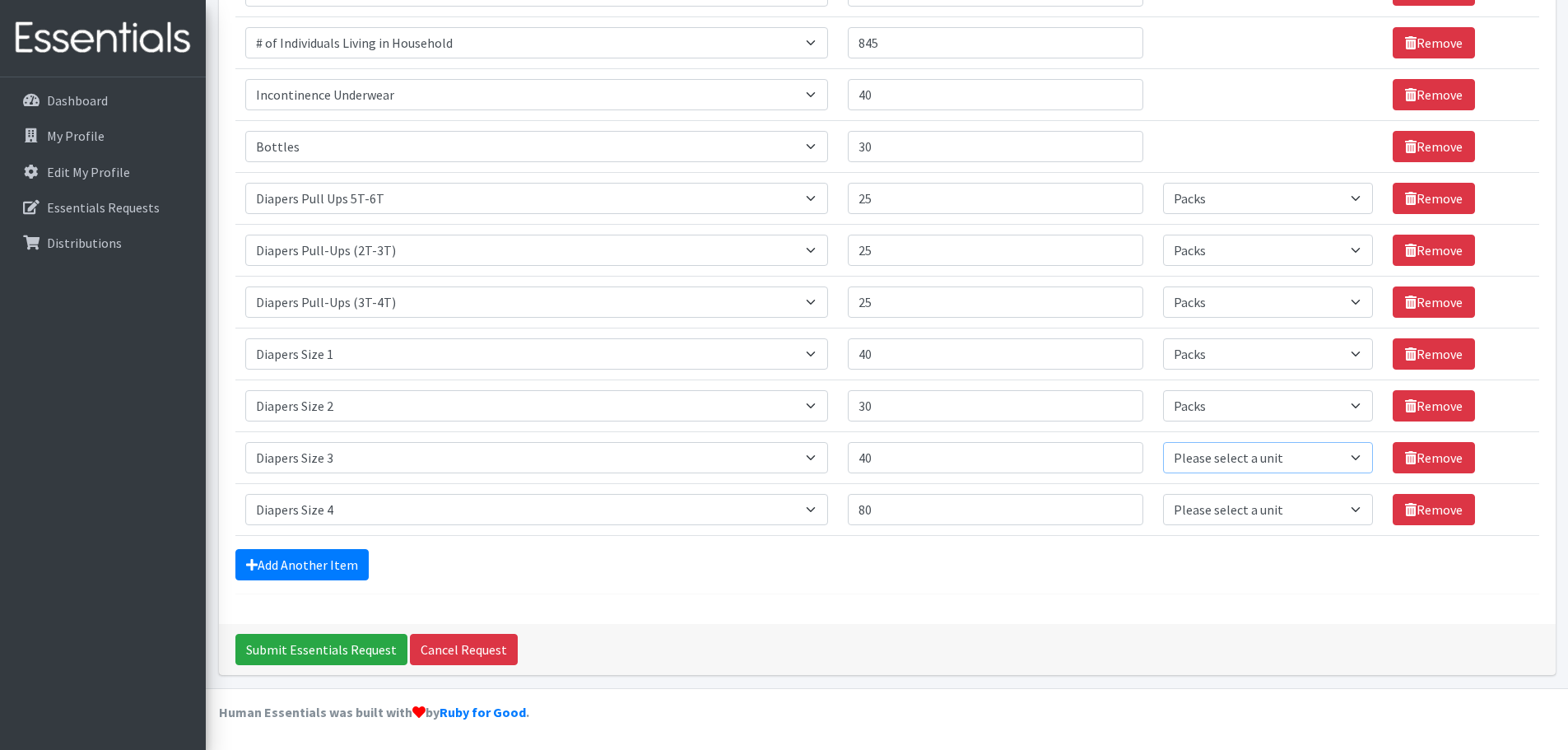
click at [1263, 458] on select "Please select a unit units Packs" at bounding box center [1268, 458] width 210 height 31
select select "Pack"
click at [1163, 442] on select "Please select a unit units Packs" at bounding box center [1268, 458] width 210 height 31
click at [1261, 516] on select "Please select a unit units Packs" at bounding box center [1268, 509] width 210 height 31
select select "Pack"
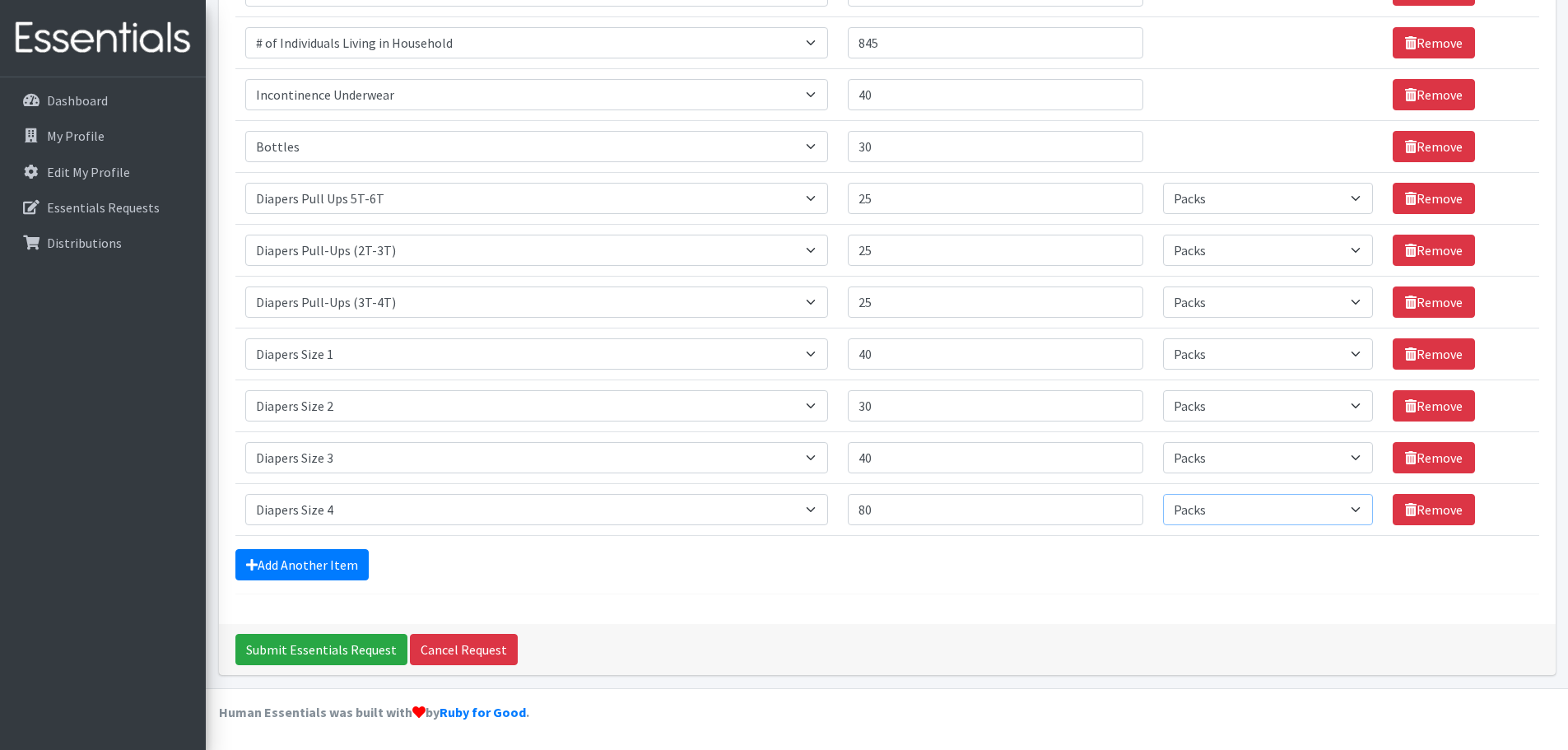
click at [1163, 494] on select "Please select a unit units Packs" at bounding box center [1268, 509] width 210 height 31
click at [333, 555] on link "Add Another Item" at bounding box center [302, 564] width 133 height 31
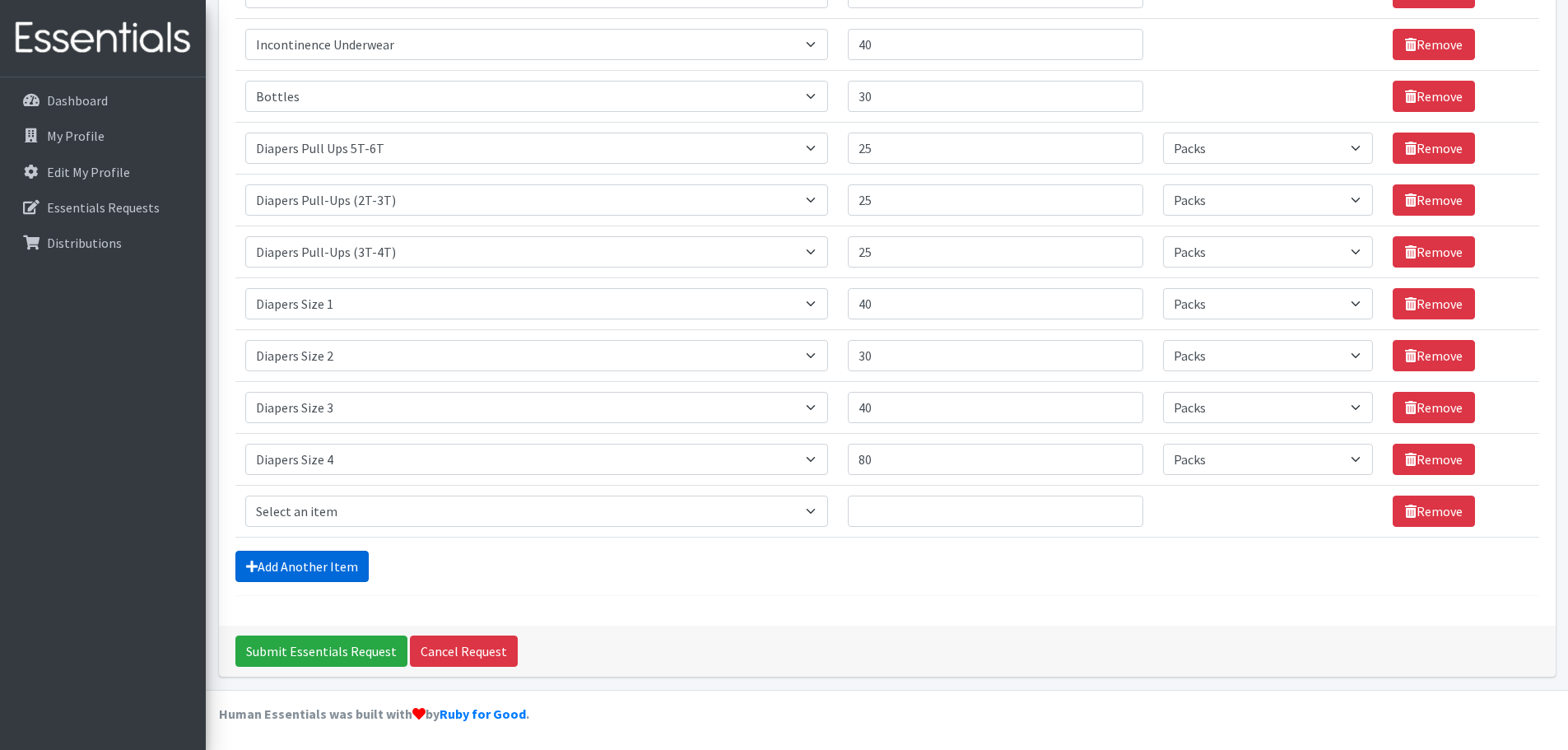
scroll to position [342, 0]
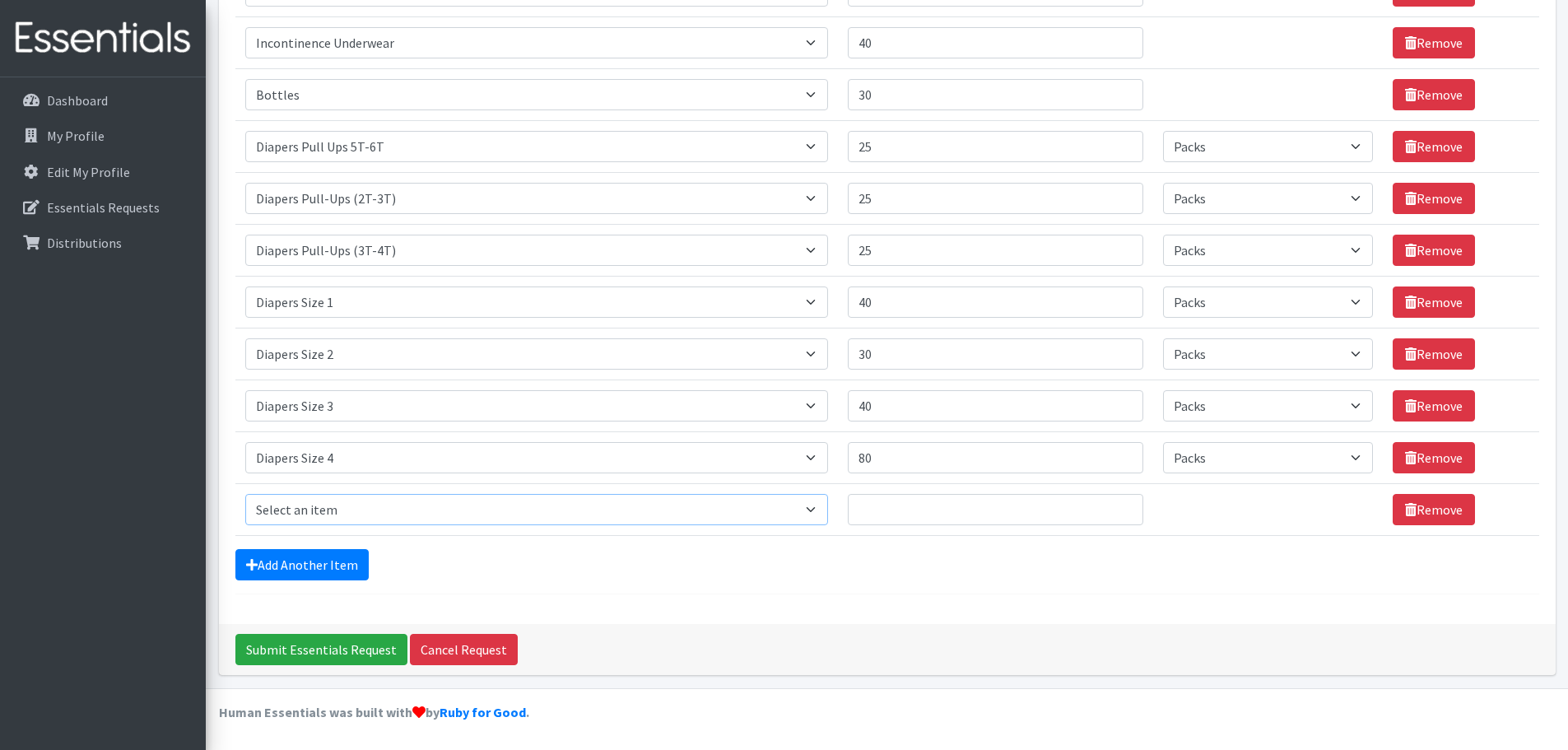
click at [553, 502] on select "Select an item # of Children this order will serve # of Individuals Living in H…" at bounding box center [537, 509] width 583 height 31
select select "1968"
click at [246, 494] on select "Select an item # of Children this order will serve # of Individuals Living in H…" at bounding box center [537, 509] width 583 height 31
click at [888, 518] on input "Quantity" at bounding box center [995, 509] width 295 height 31
type input "80"
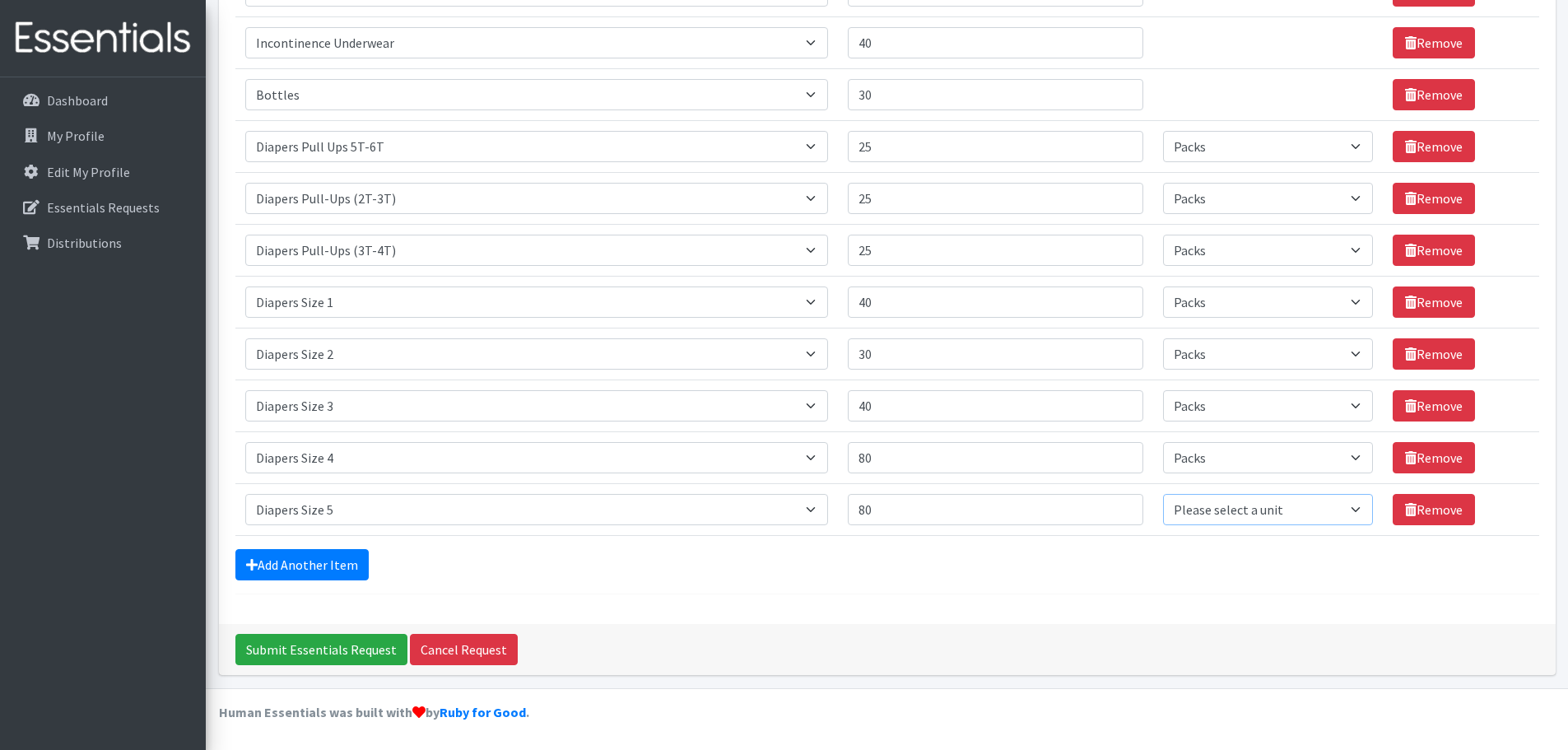
click at [1292, 518] on select "Please select a unit units Packs" at bounding box center [1268, 509] width 210 height 31
select select "Pack"
click at [1163, 494] on select "Please select a unit units Packs" at bounding box center [1268, 509] width 210 height 31
click at [347, 571] on link "Add Another Item" at bounding box center [302, 564] width 133 height 31
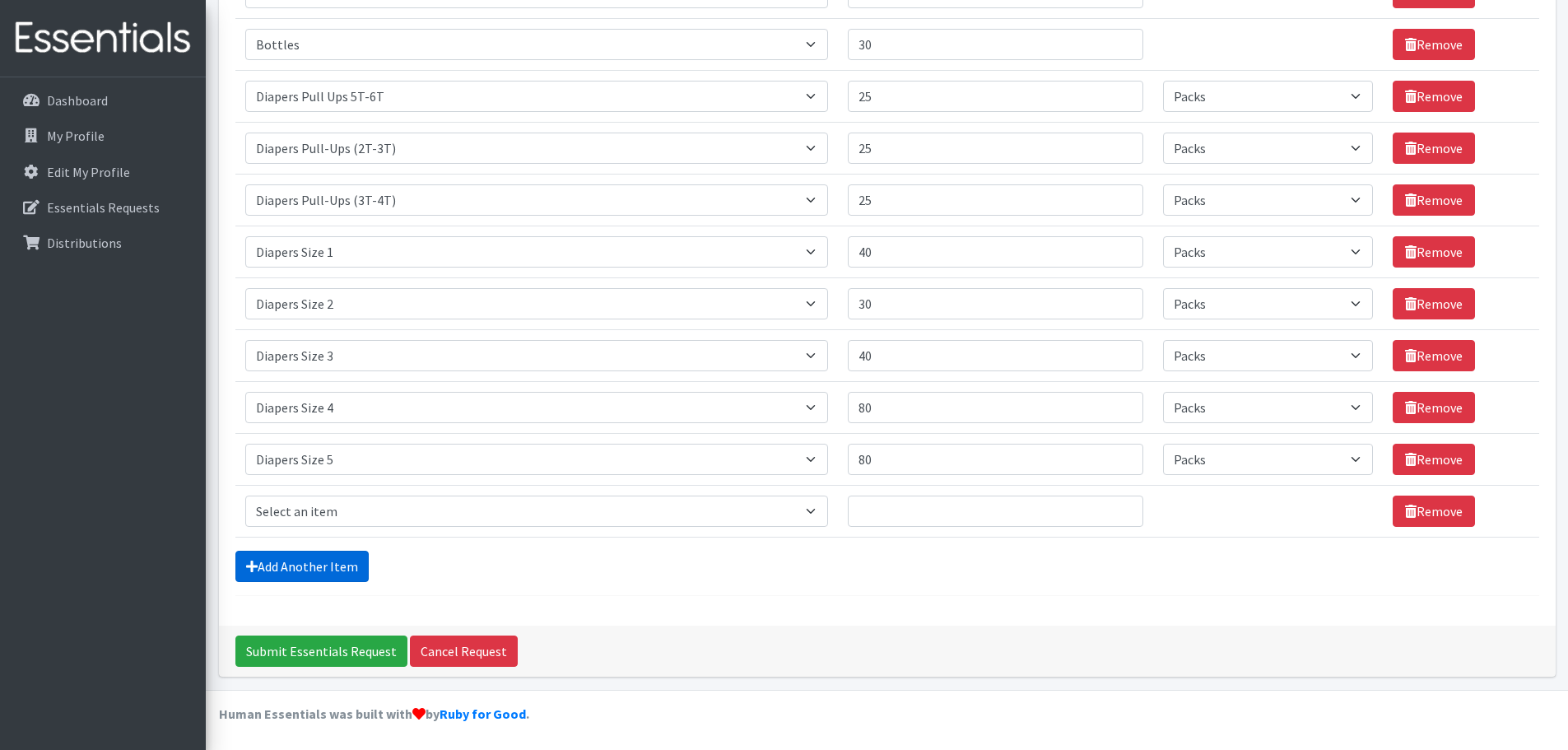
scroll to position [395, 0]
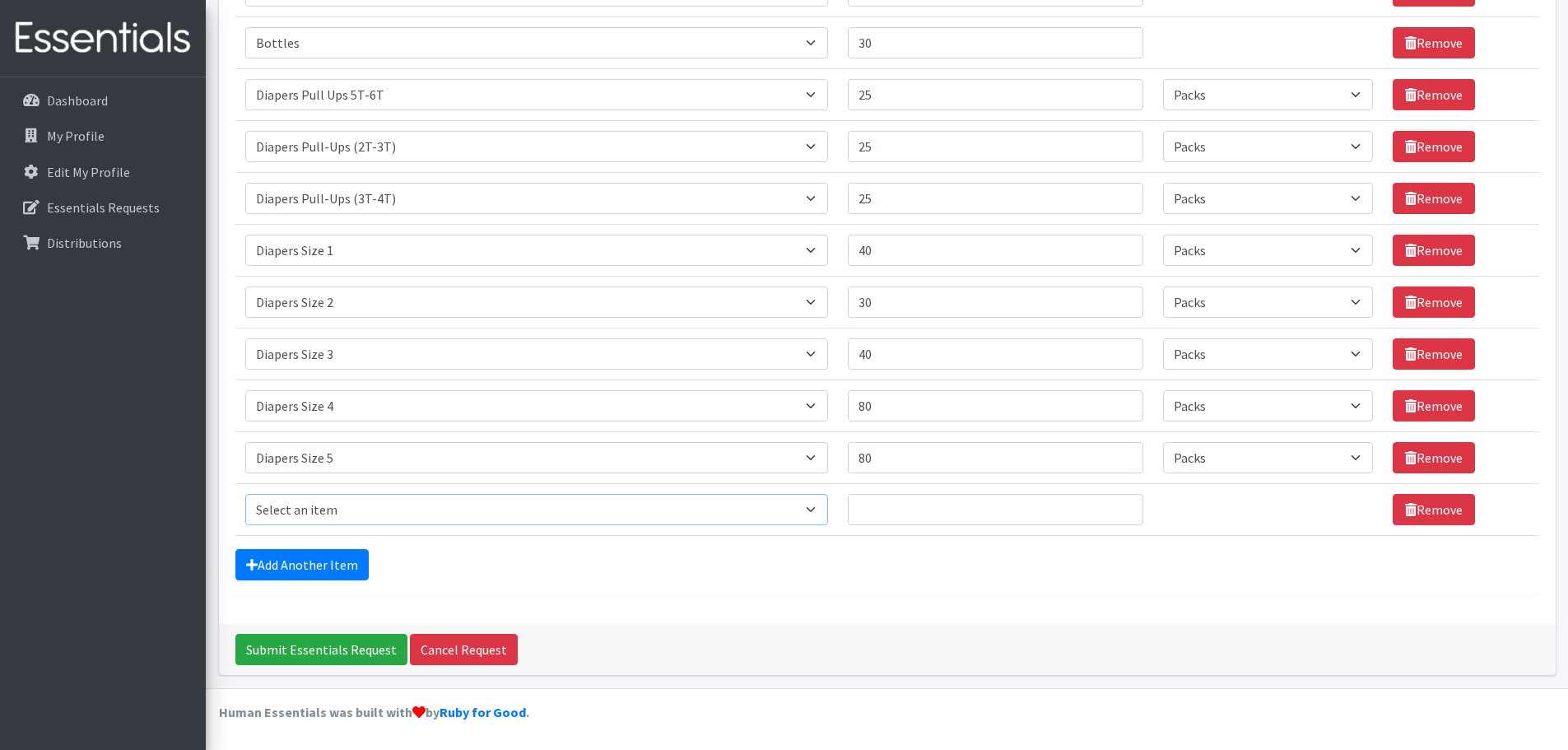
click at [349, 502] on select "Select an item # of Children this order will serve # of Individuals Living in H…" at bounding box center [537, 509] width 583 height 31
select select "1969"
click at [246, 494] on select "Select an item # of Children this order will serve # of Individuals Living in H…" at bounding box center [537, 509] width 583 height 31
click at [918, 516] on input "Quantity" at bounding box center [995, 509] width 295 height 31
type input "80"
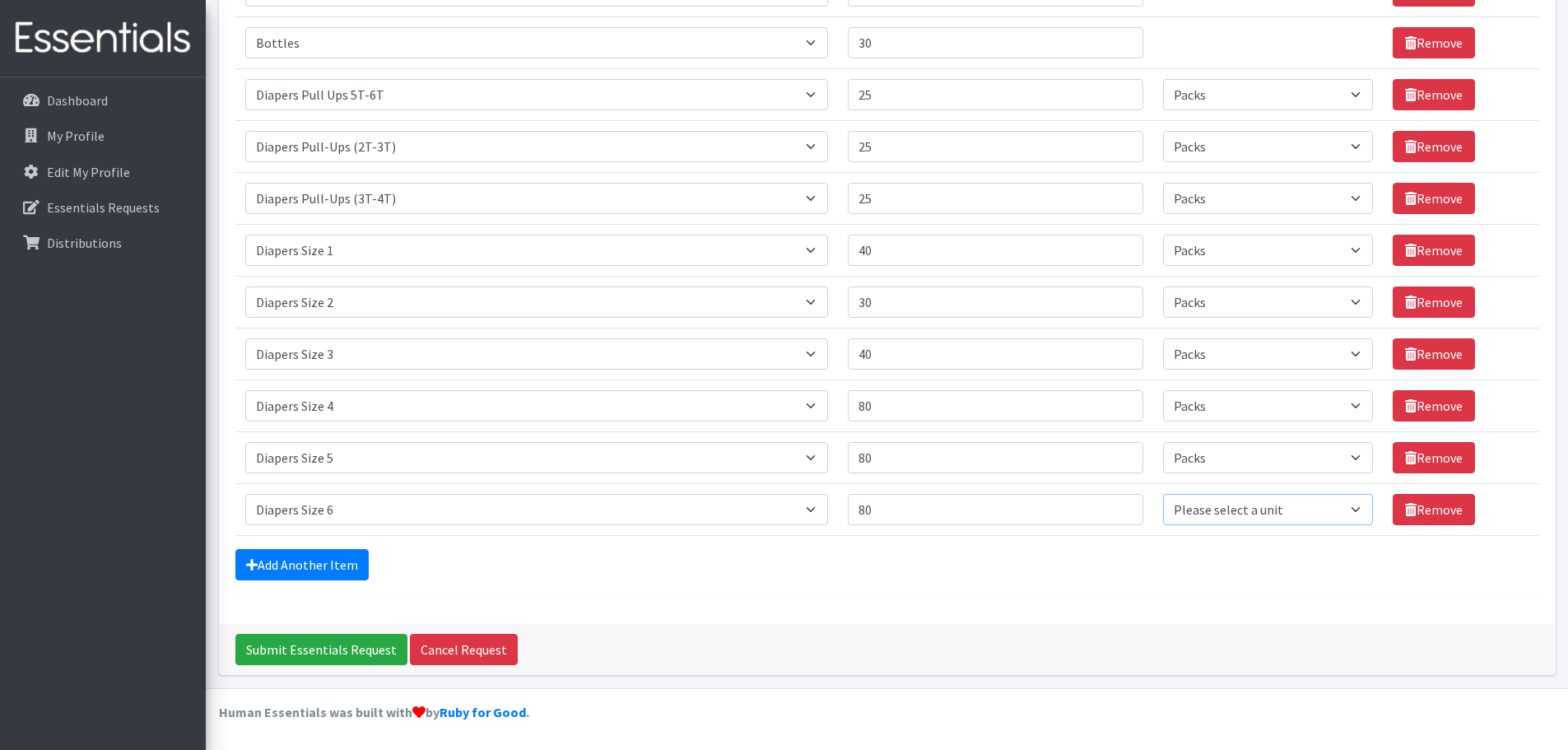
click at [1212, 505] on select "Please select a unit units Packs" at bounding box center [1268, 509] width 210 height 31
select select "Pack"
click at [1163, 494] on select "Please select a unit units Packs" at bounding box center [1268, 509] width 210 height 31
click at [280, 570] on link "Add Another Item" at bounding box center [302, 564] width 133 height 31
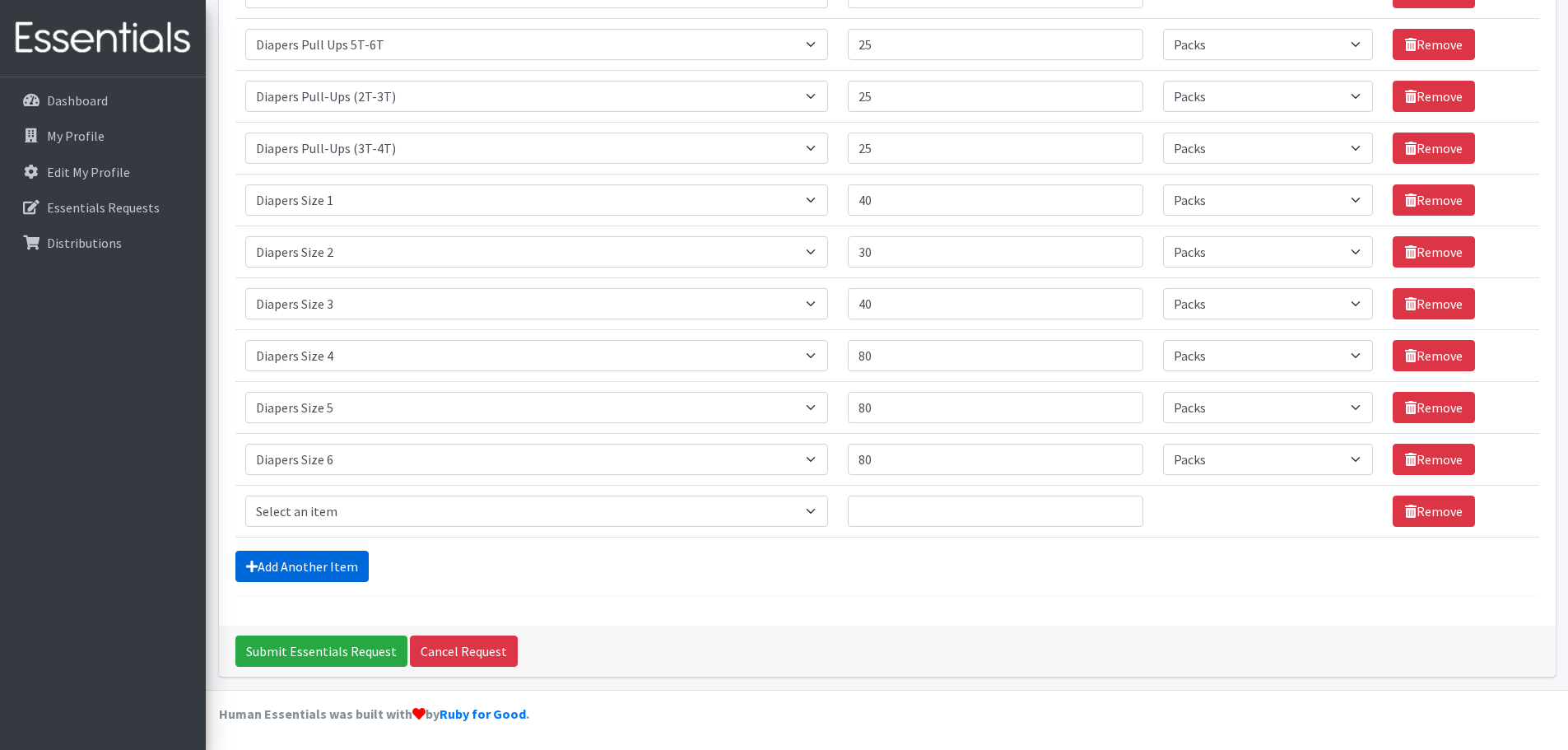
scroll to position [446, 0]
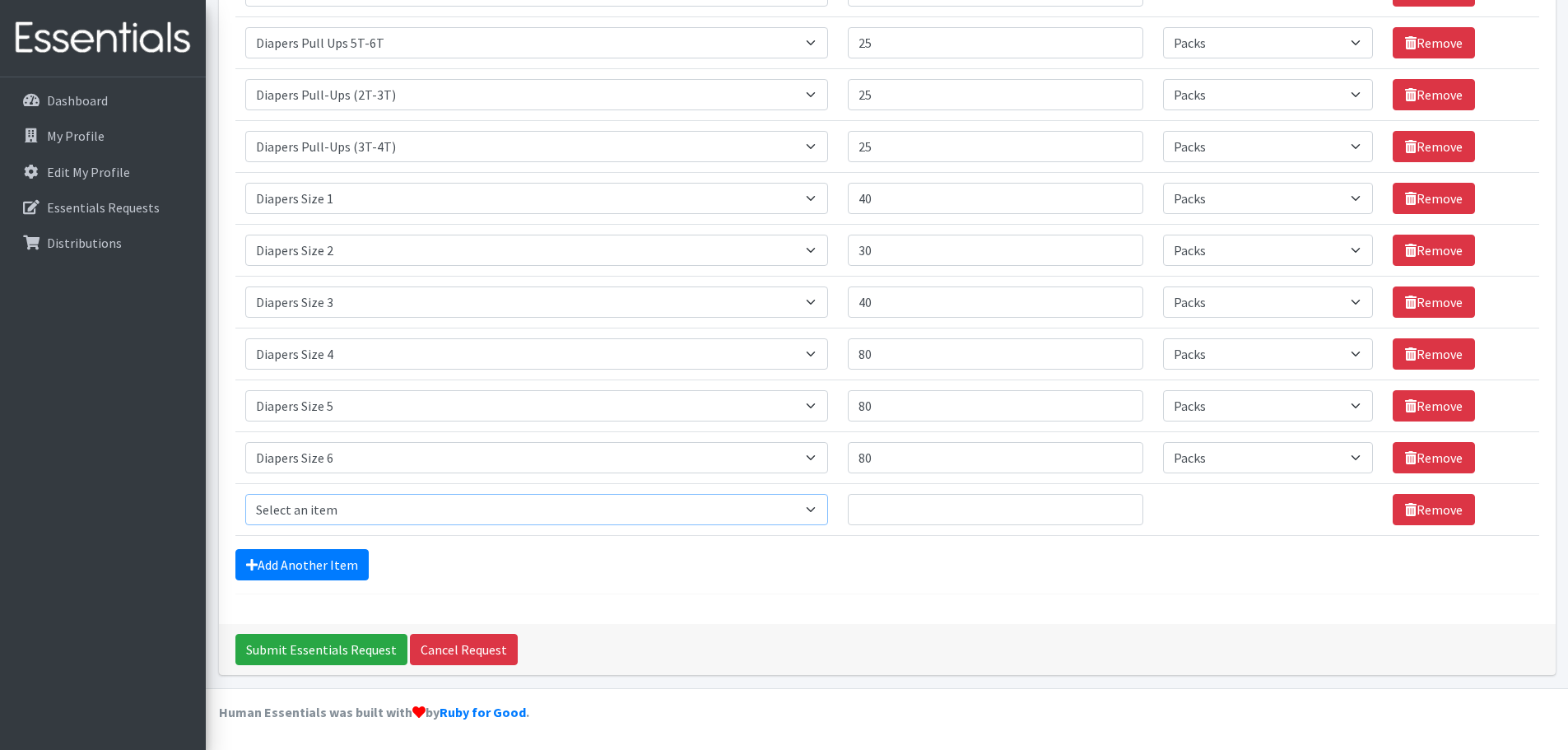
click at [663, 515] on select "Select an item # of Children this order will serve # of Individuals Living in H…" at bounding box center [537, 509] width 583 height 31
select select "1970"
click at [246, 494] on select "Select an item # of Children this order will serve # of Individuals Living in H…" at bounding box center [537, 509] width 583 height 31
click at [986, 512] on input "Quantity" at bounding box center [995, 509] width 295 height 31
type input "30"
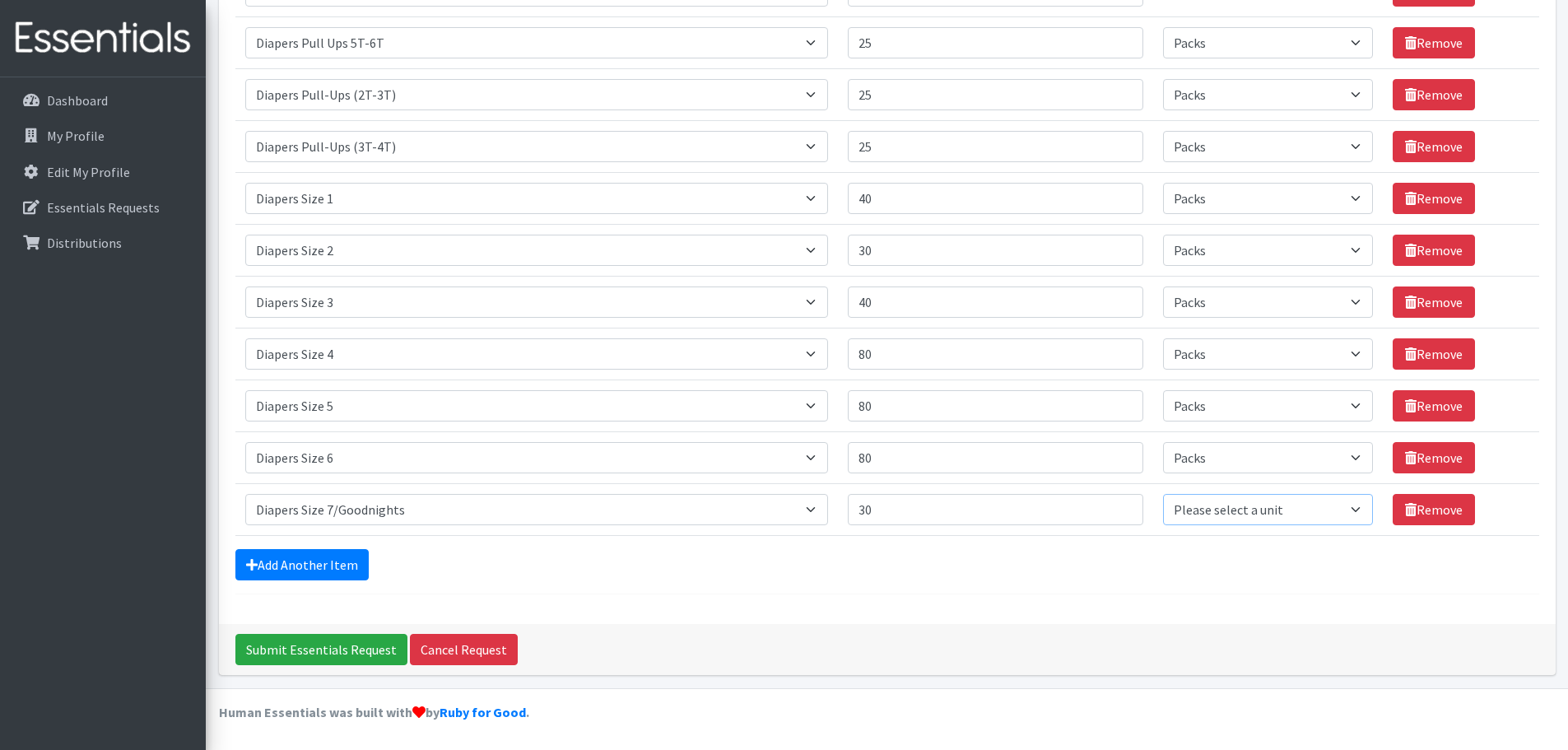
click at [1257, 515] on select "Please select a unit units Packs" at bounding box center [1268, 509] width 210 height 31
select select "Pack"
click at [1163, 494] on select "Please select a unit units Packs" at bounding box center [1268, 509] width 210 height 31
click at [336, 566] on link "Add Another Item" at bounding box center [302, 564] width 133 height 31
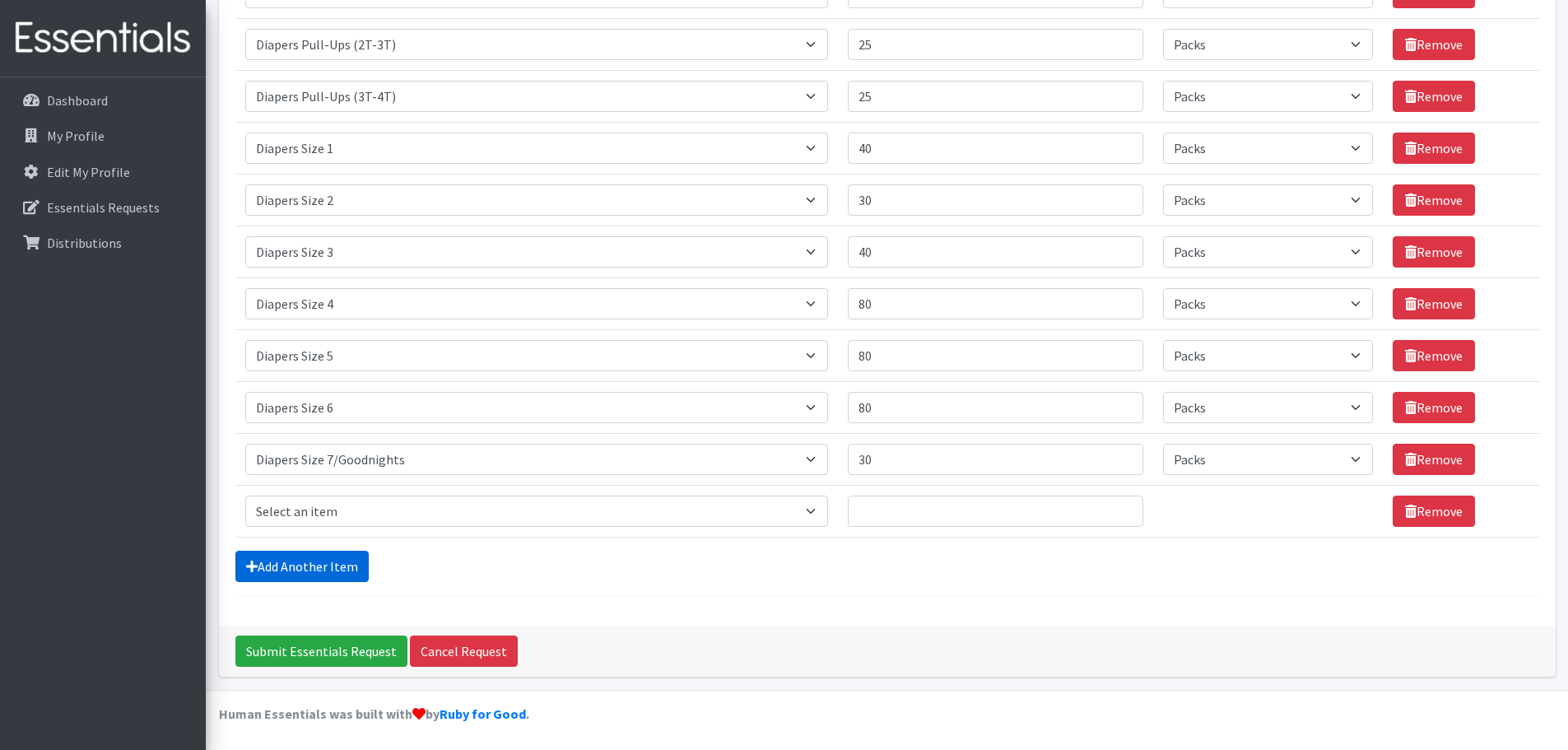
scroll to position [498, 0]
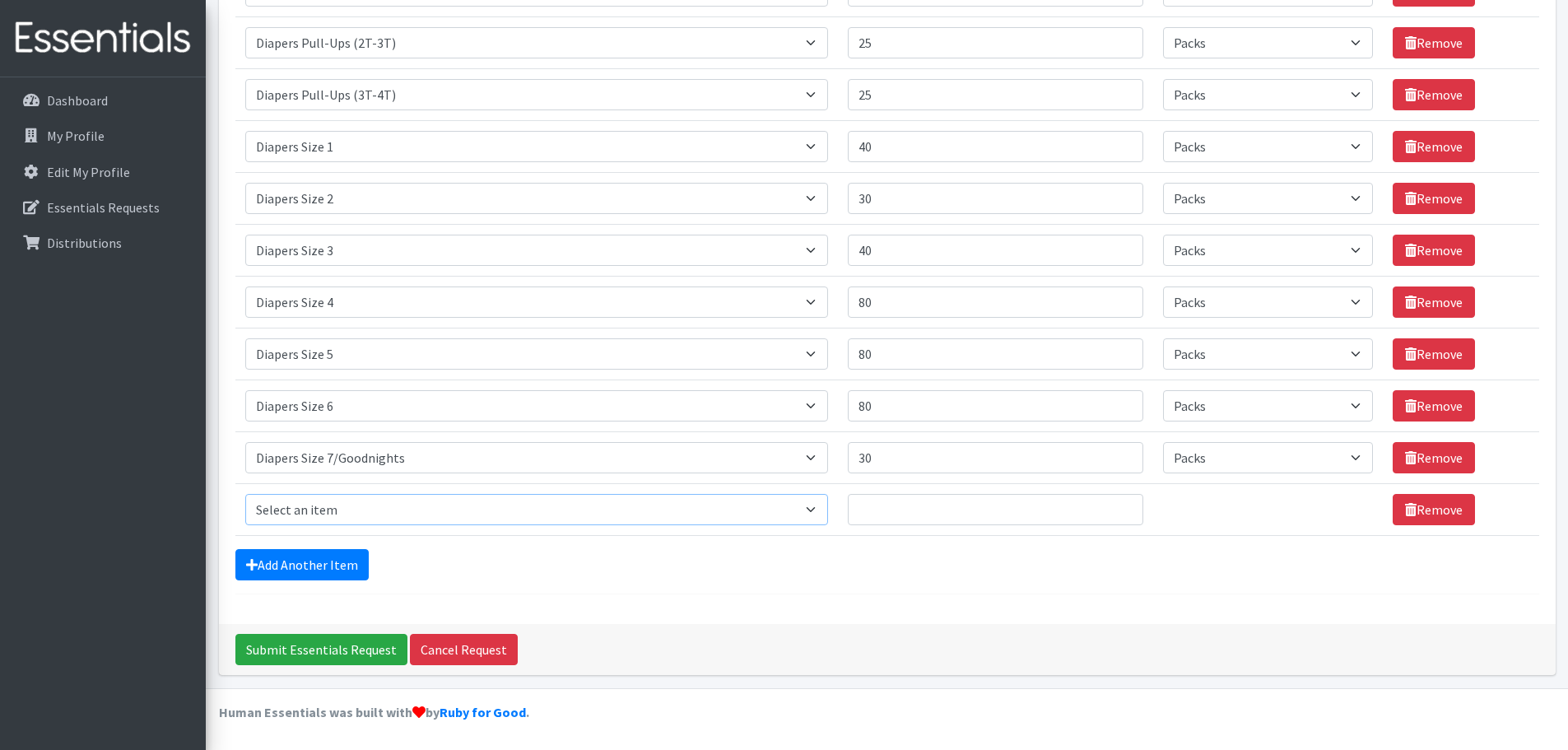
click at [441, 508] on select "Select an item # of Children this order will serve # of Individuals Living in H…" at bounding box center [537, 509] width 583 height 31
select select "1963"
click at [246, 494] on select "Select an item # of Children this order will serve # of Individuals Living in H…" at bounding box center [537, 509] width 583 height 31
click at [978, 512] on input "Quantity" at bounding box center [995, 509] width 295 height 31
type input "10"
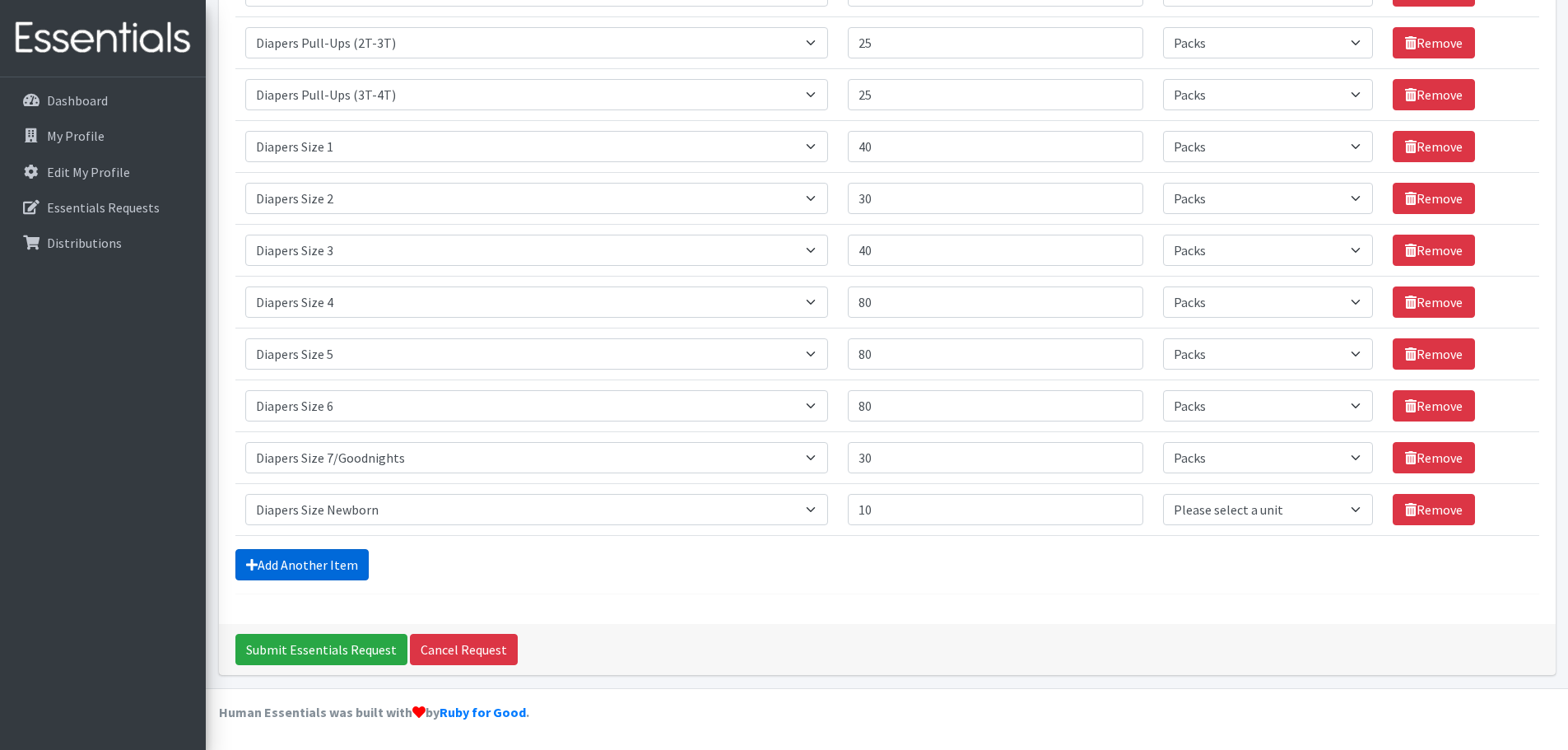
click at [335, 565] on link "Add Another Item" at bounding box center [302, 564] width 133 height 31
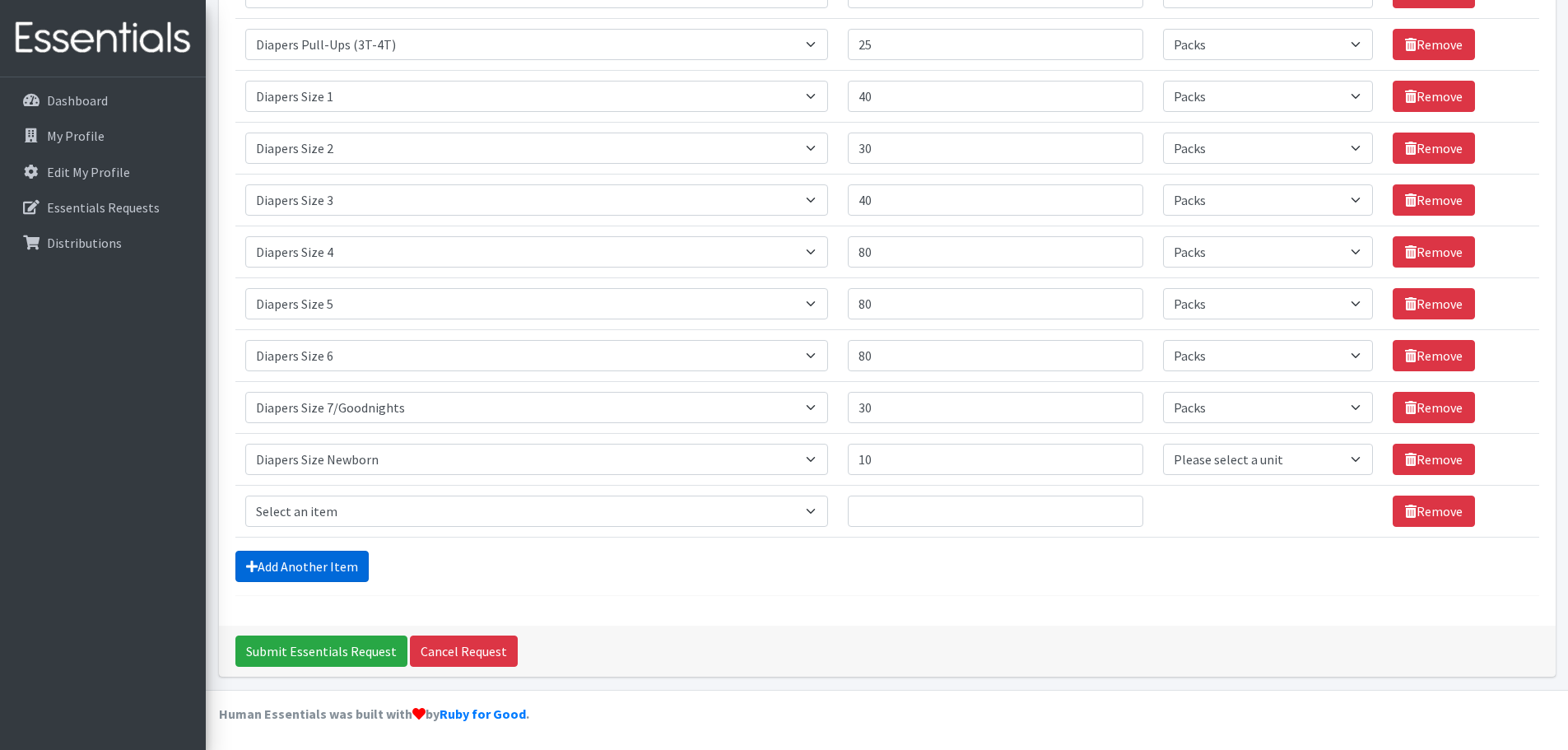
scroll to position [550, 0]
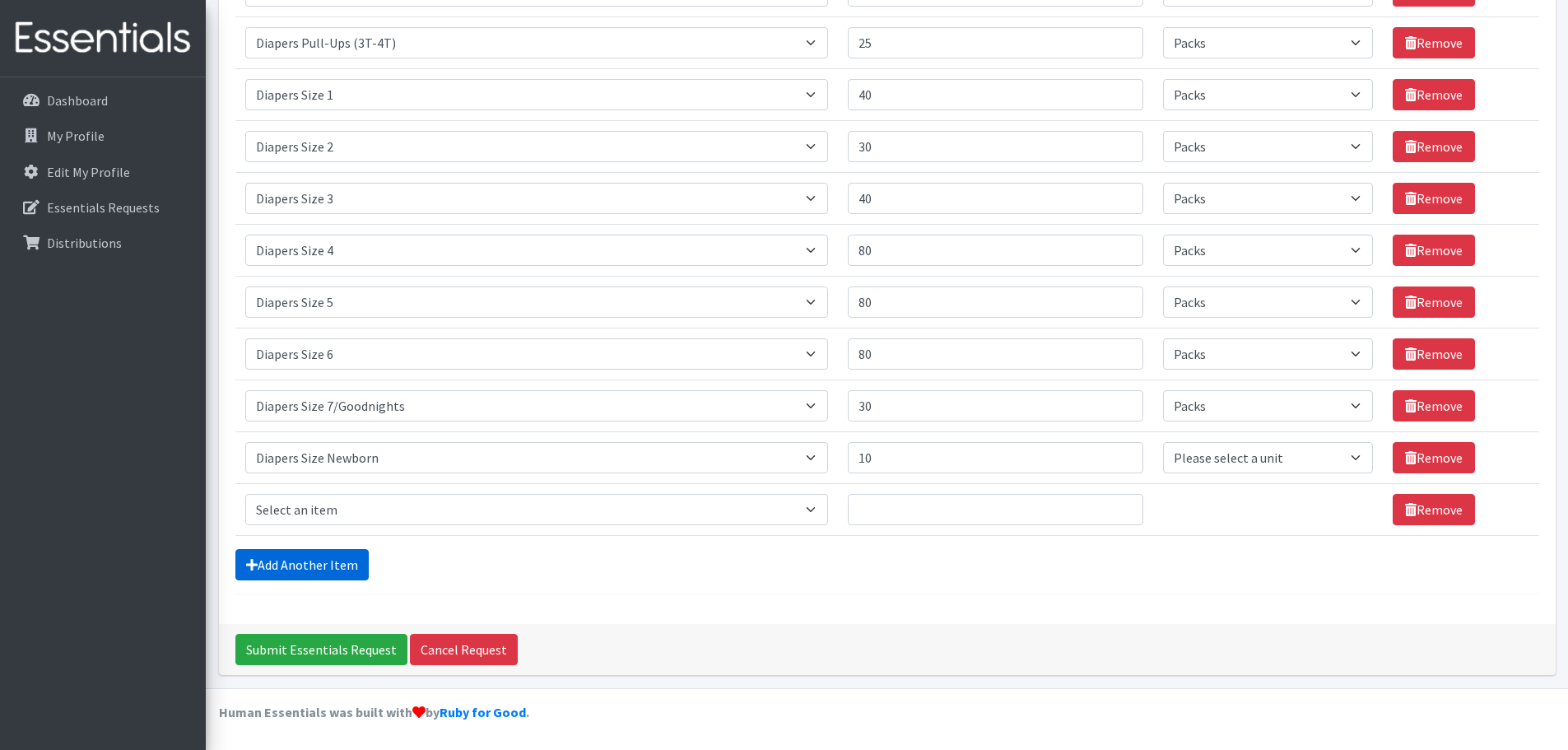
click at [305, 557] on link "Add Another Item" at bounding box center [302, 564] width 133 height 31
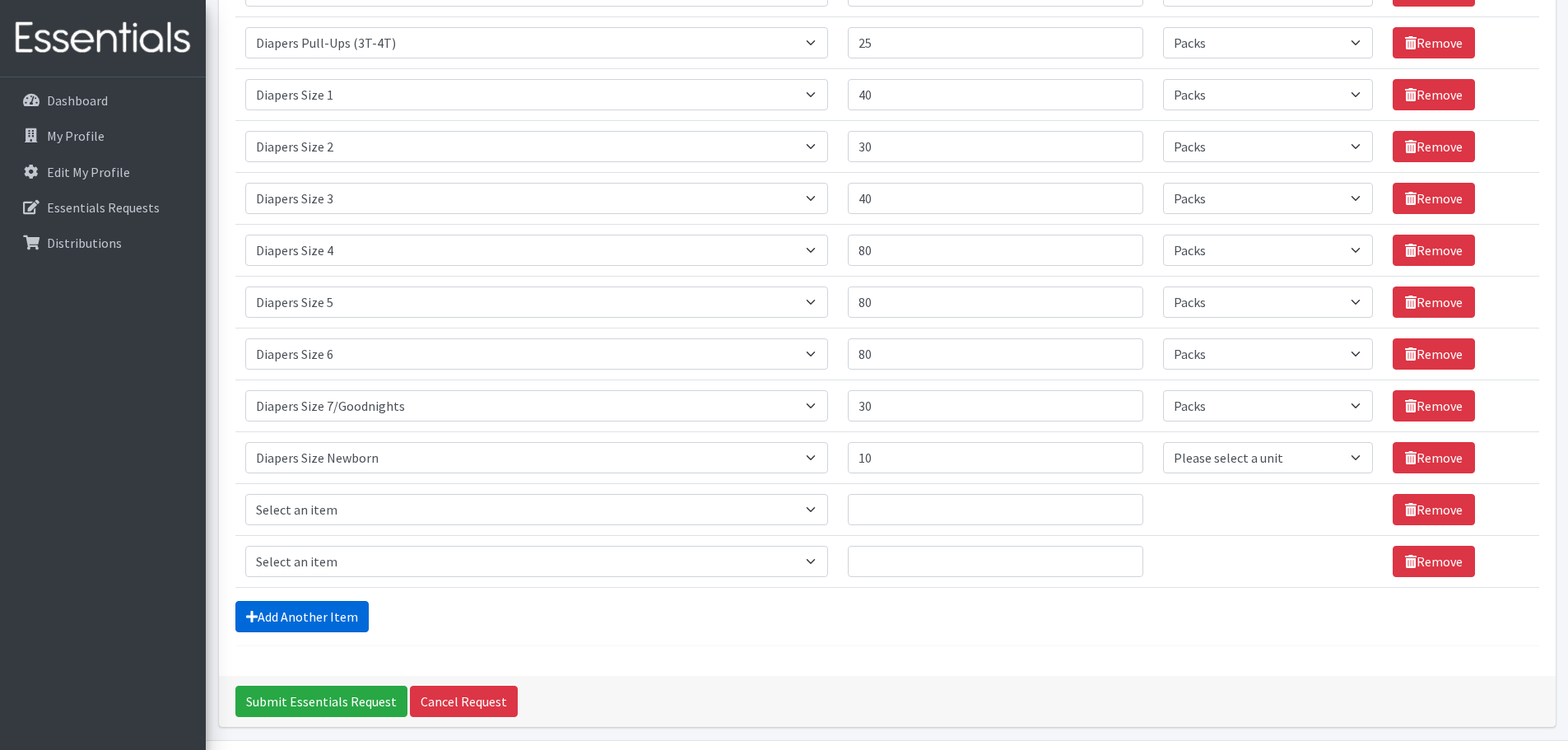
scroll to position [602, 0]
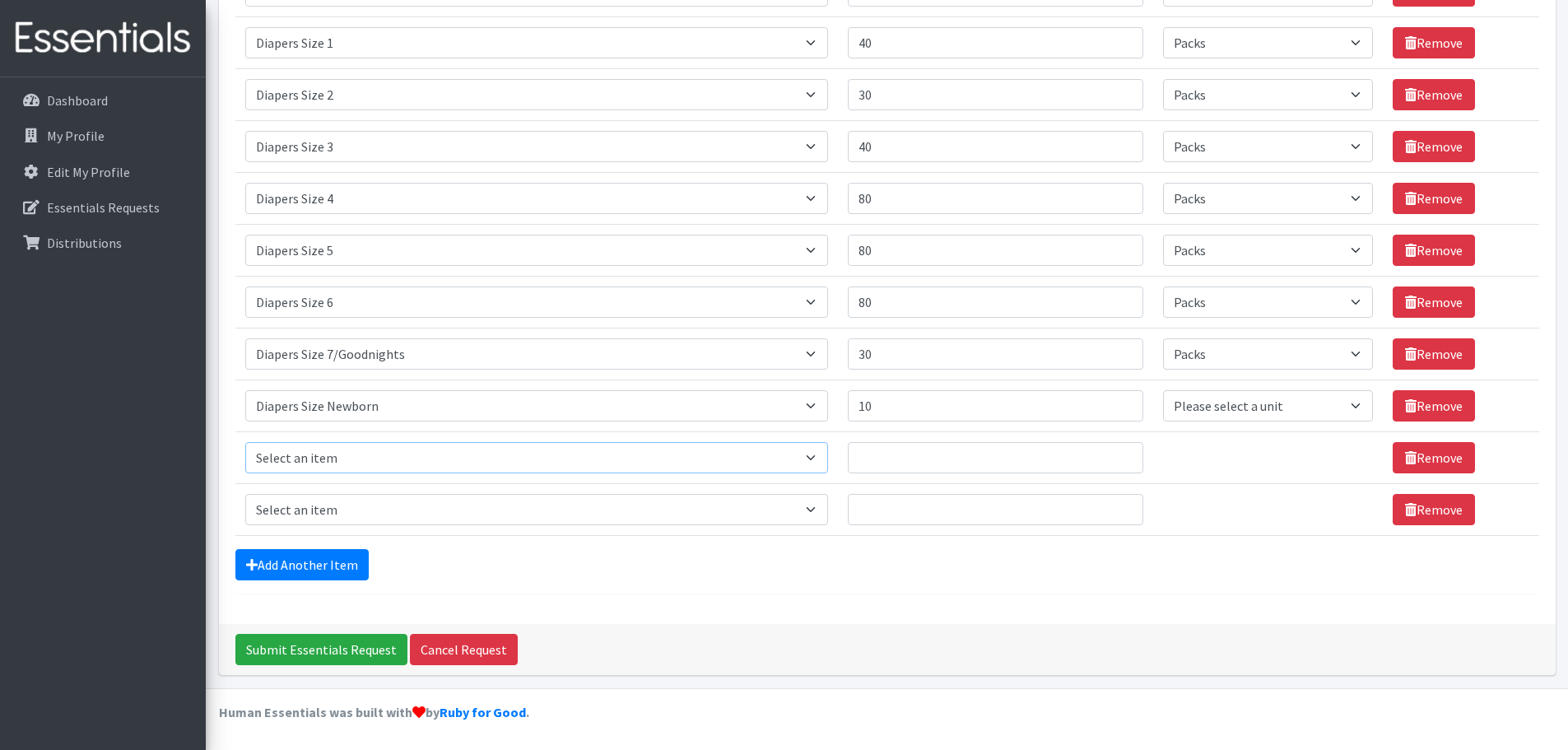
click at [403, 467] on select "Select an item # of Children this order will serve # of Individuals Living in H…" at bounding box center [537, 458] width 583 height 31
select select "5701"
click at [246, 442] on select "Select an item # of Children this order will serve # of Individuals Living in H…" at bounding box center [537, 458] width 583 height 31
click at [948, 459] on input "Quantity" at bounding box center [995, 458] width 295 height 31
type input "5"
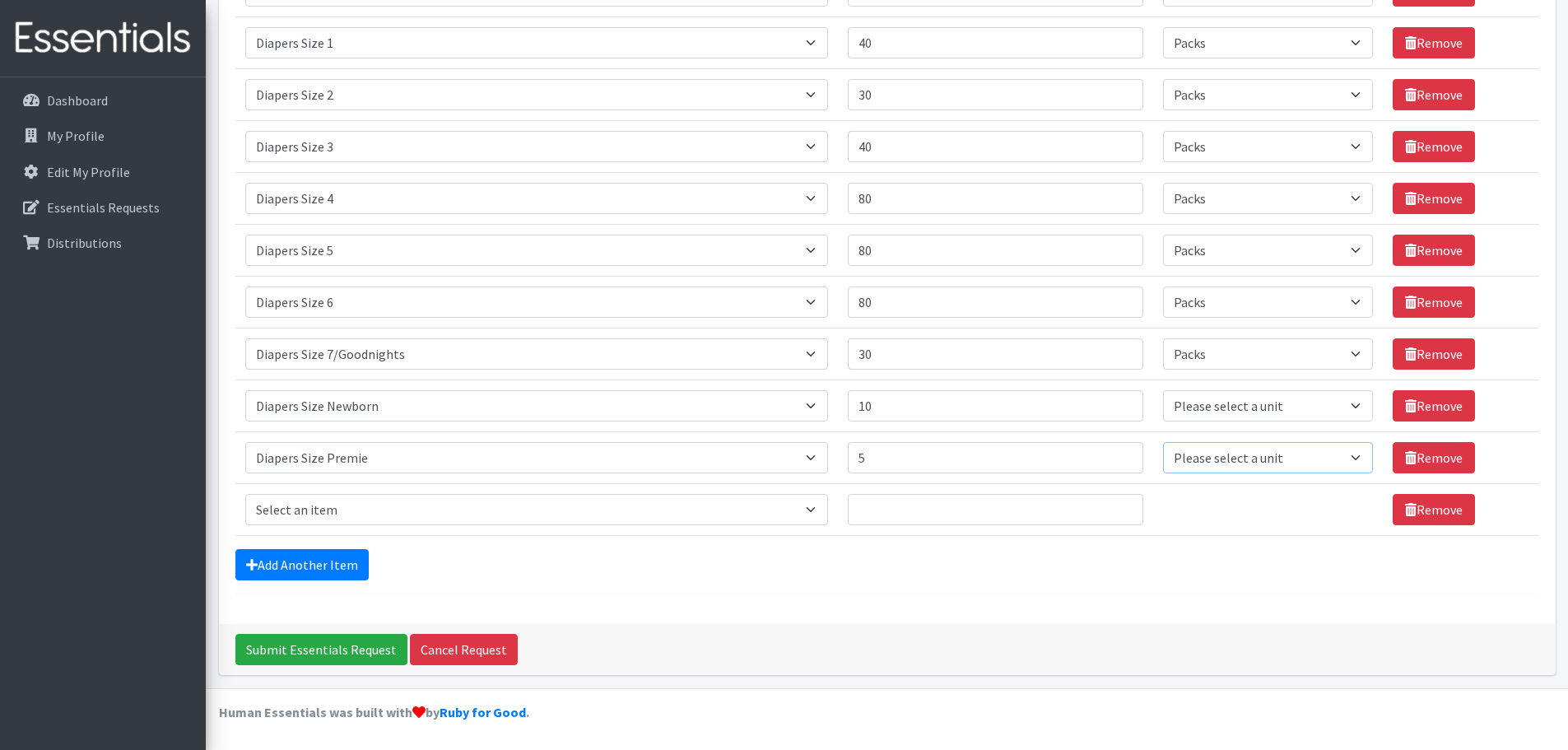
click at [1239, 458] on select "Please select a unit units Packs" at bounding box center [1268, 458] width 210 height 31
select select "Pack"
click at [1163, 442] on select "Please select a unit units Packs" at bounding box center [1268, 458] width 210 height 31
click at [508, 504] on select "Select an item # of Children this order will serve # of Individuals Living in H…" at bounding box center [537, 509] width 583 height 31
select select "5659"
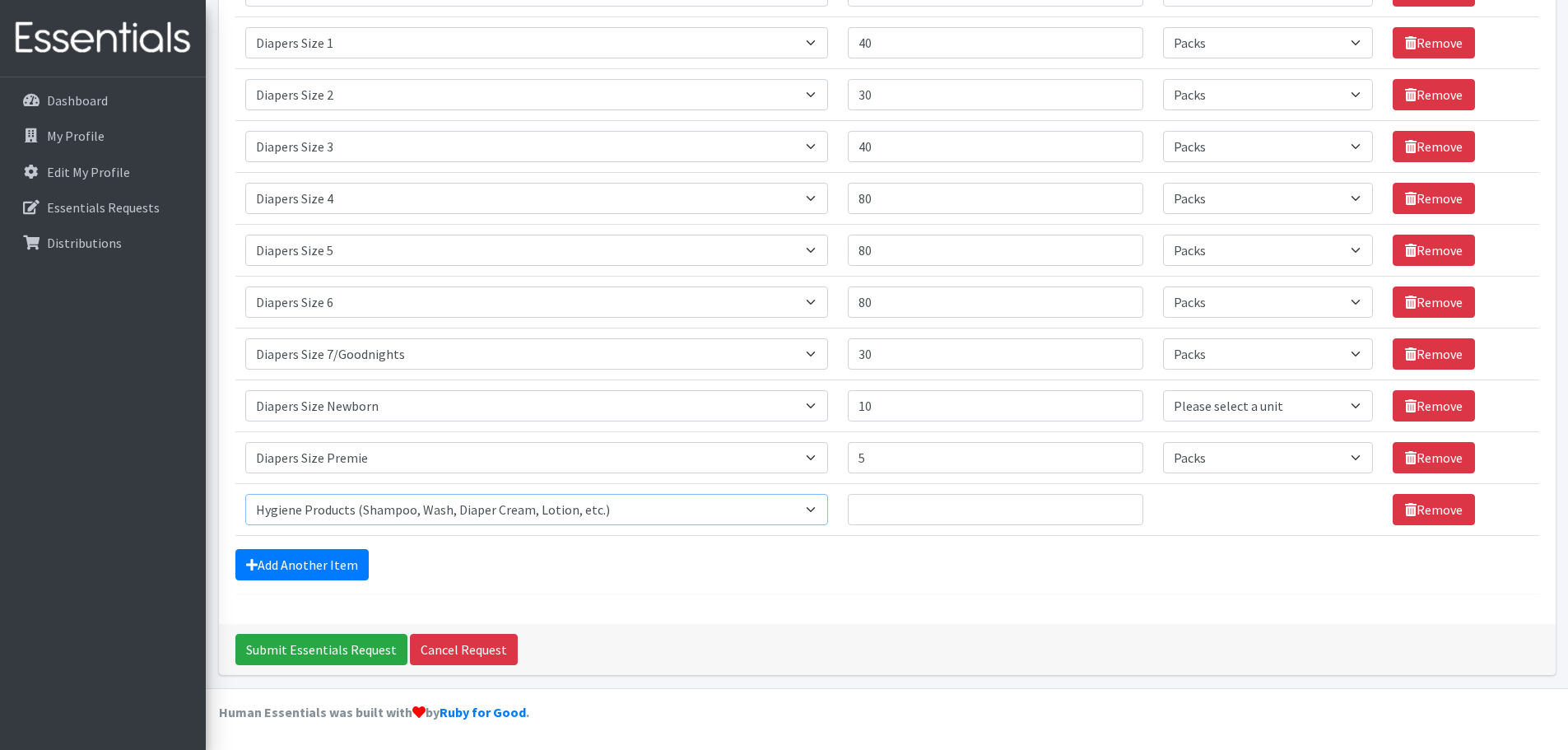
click at [246, 494] on select "Select an item # of Children this order will serve # of Individuals Living in H…" at bounding box center [537, 509] width 583 height 31
click at [985, 515] on input "Quantity" at bounding box center [995, 509] width 295 height 31
type input "1000"
click at [329, 558] on link "Add Another Item" at bounding box center [302, 564] width 133 height 31
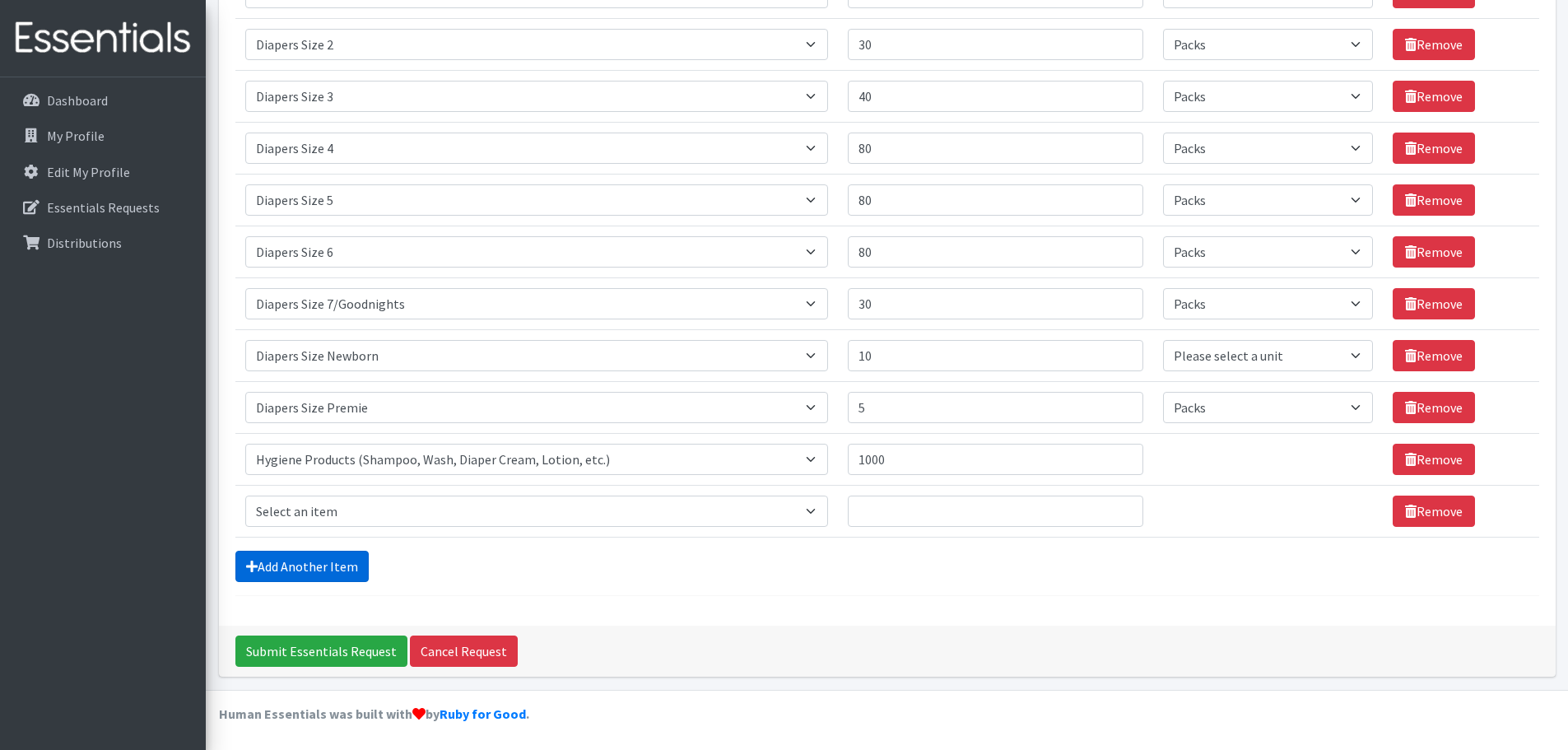
scroll to position [654, 0]
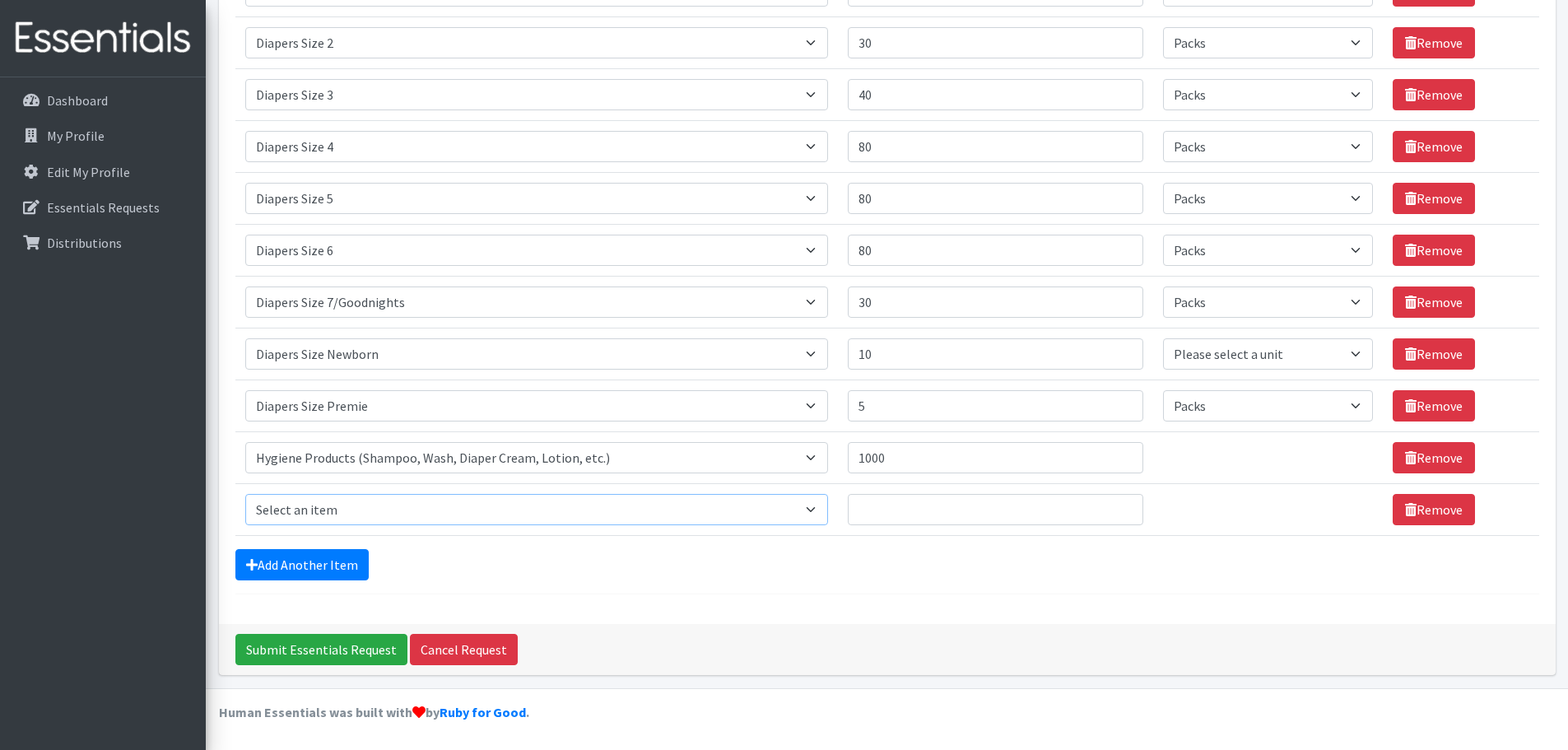
click at [575, 508] on select "Select an item # of Children this order will serve # of Individuals Living in H…" at bounding box center [537, 509] width 583 height 31
select select "316"
click at [246, 494] on select "Select an item # of Children this order will serve # of Individuals Living in H…" at bounding box center [537, 509] width 583 height 31
click at [975, 505] on input "Quantity" at bounding box center [995, 509] width 295 height 31
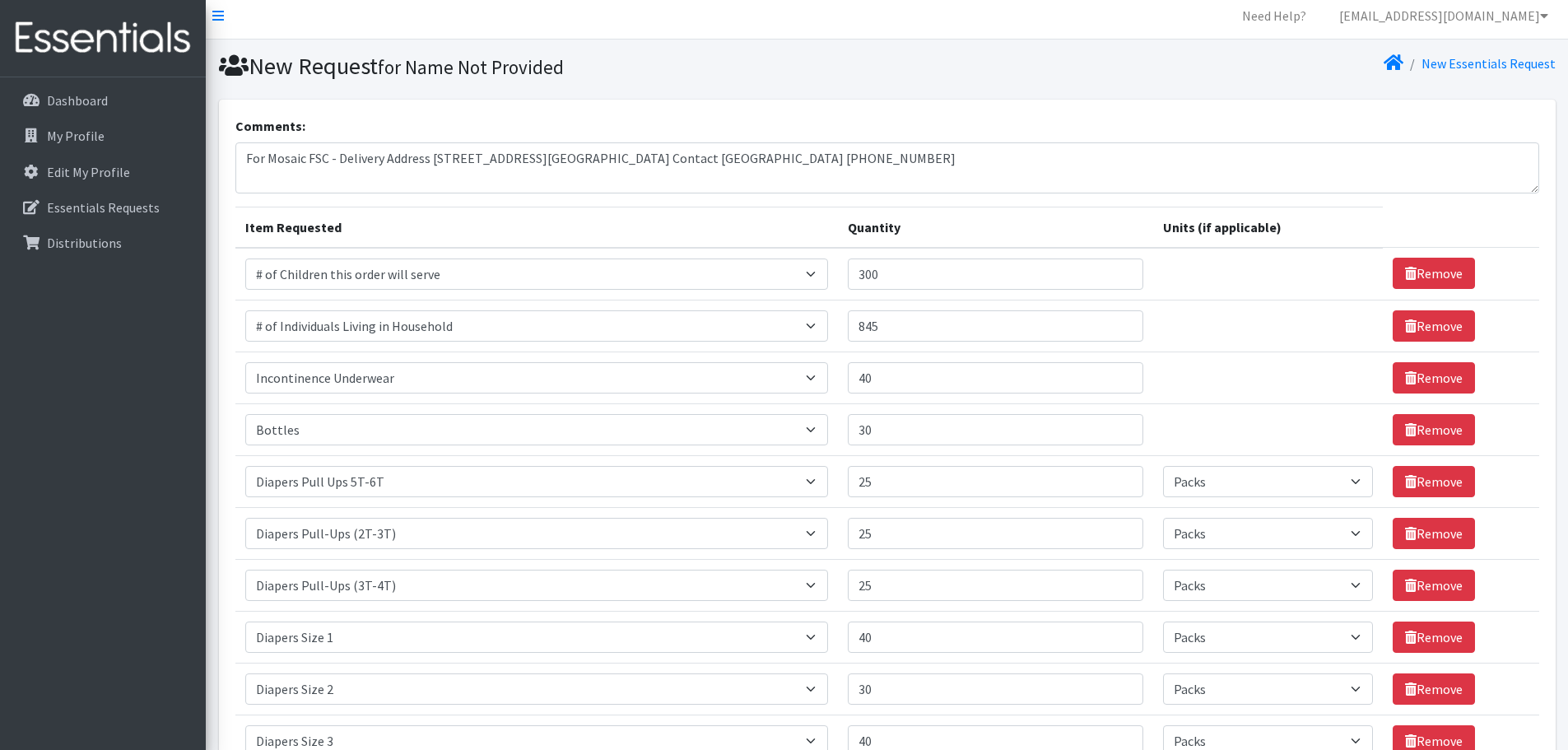
scroll to position [0, 0]
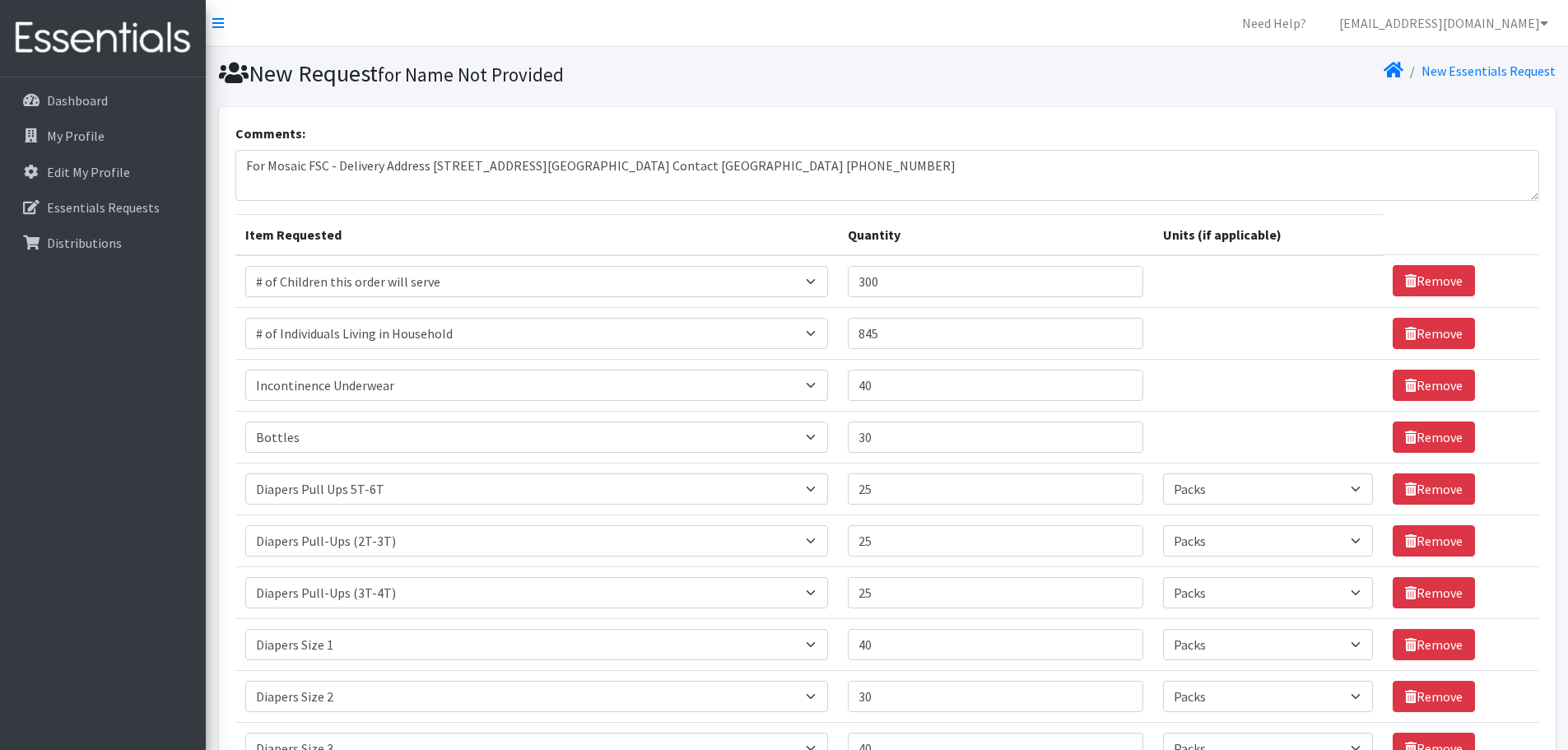
type input "200"
click at [451, 187] on textarea "For Mosaic FSC - Delivery Address 110 High St E, Glassboro NJ 08028 Center Cont…" at bounding box center [888, 175] width 1305 height 51
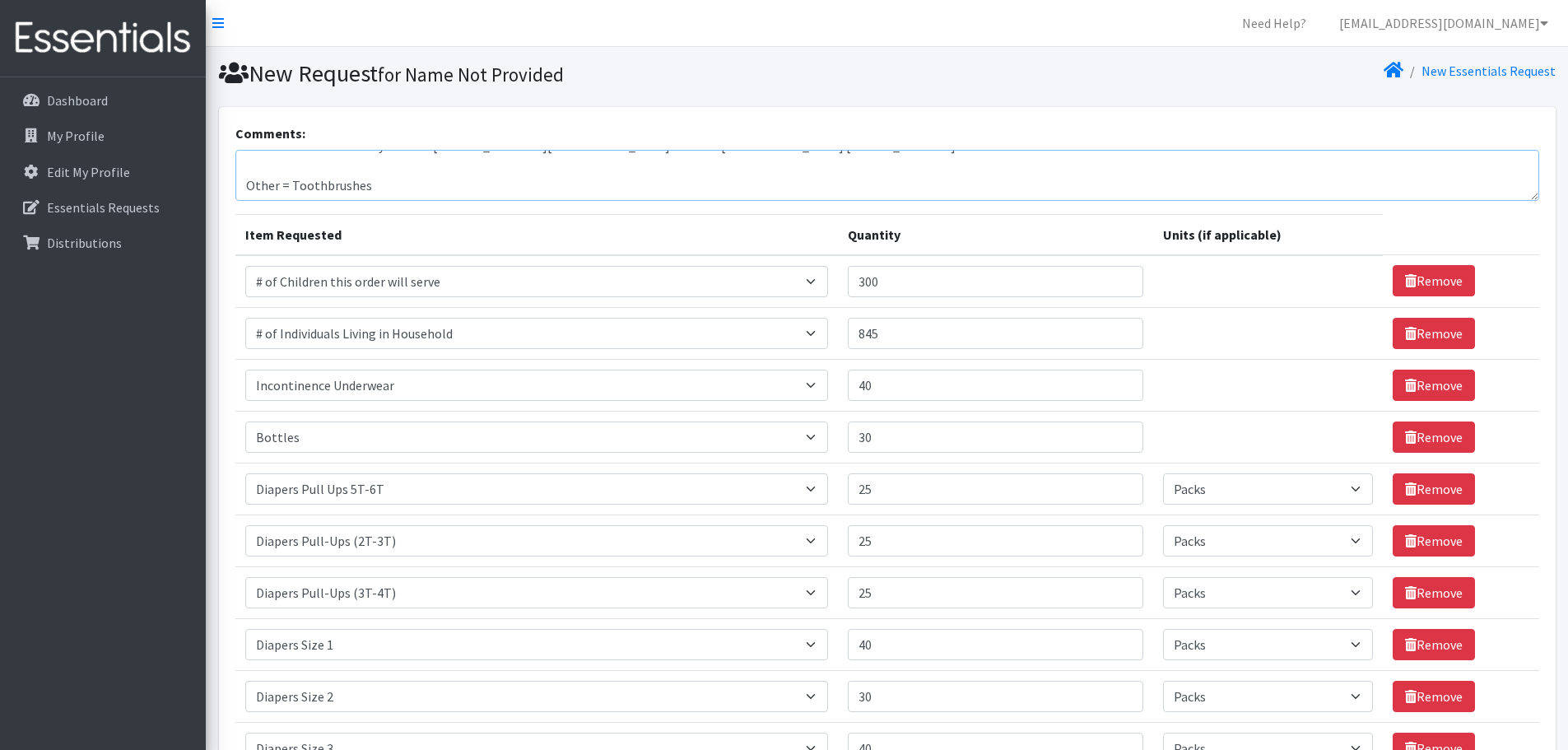
type textarea "For Mosaic FSC - Delivery Address 110 High St E, Glassboro NJ 08028 Center Cont…"
click at [464, 488] on select "Select an item # of Children this order will serve # of Individuals Living in H…" at bounding box center [537, 488] width 583 height 31
click at [916, 169] on textarea "For Mosaic FSC - Delivery Address 110 High St E, Glassboro NJ 08028 Center Cont…" at bounding box center [888, 175] width 1305 height 51
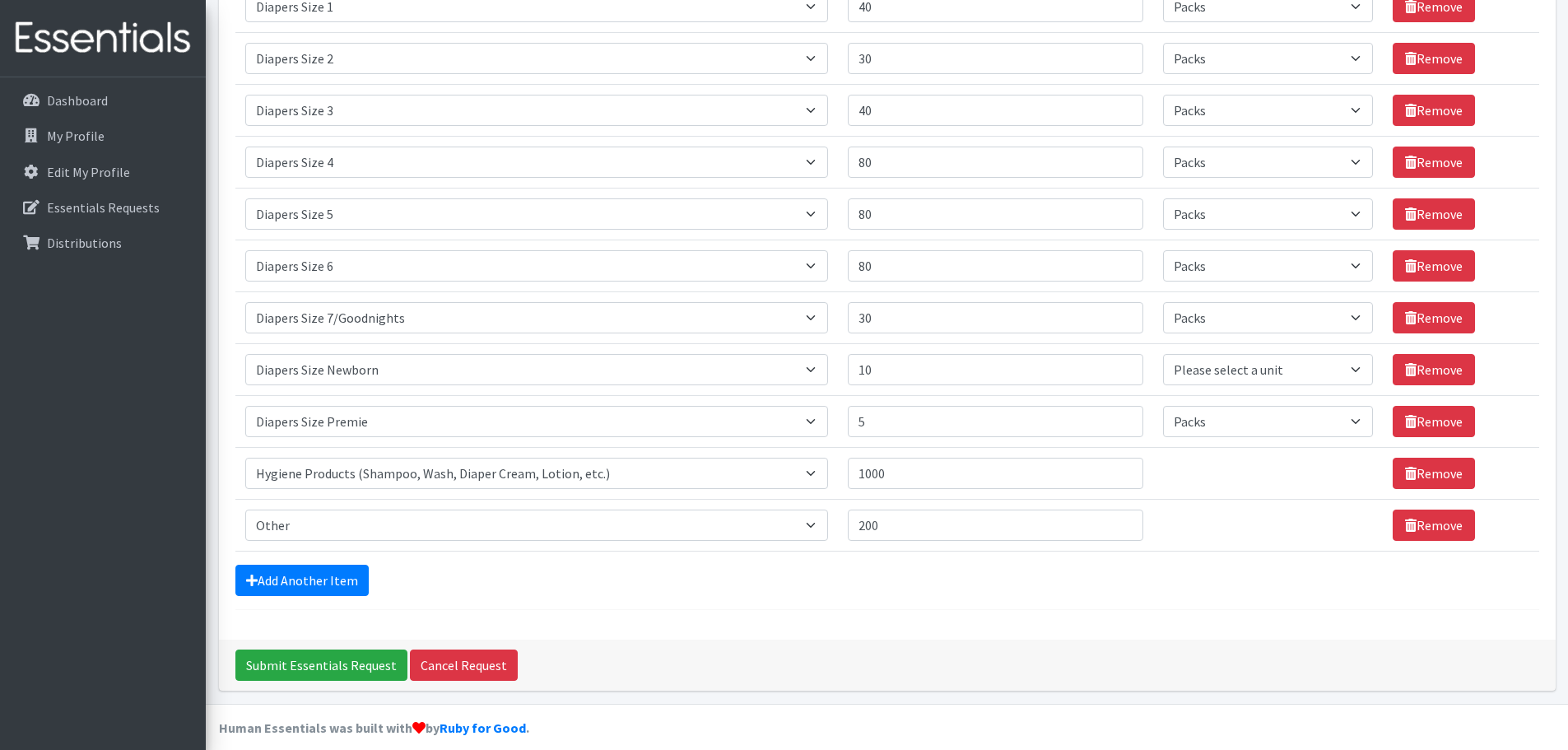
scroll to position [654, 0]
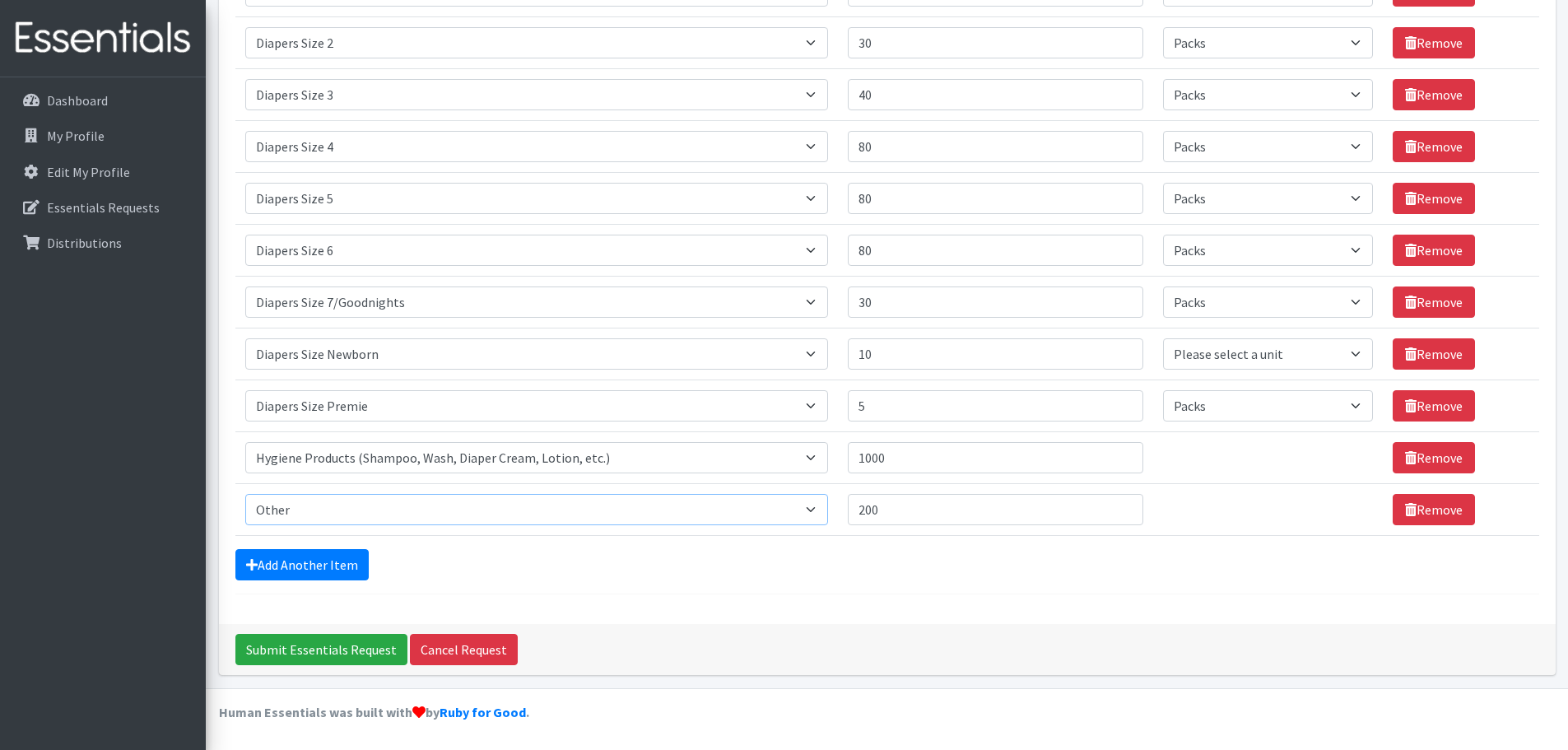
click at [374, 511] on select "Select an item # of Children this order will serve # of Individuals Living in H…" at bounding box center [537, 509] width 583 height 31
click at [246, 494] on select "Select an item # of Children this order will serve # of Individuals Living in H…" at bounding box center [537, 509] width 583 height 31
click at [819, 511] on select "Select an item # of Children this order will serve # of Individuals Living in H…" at bounding box center [537, 509] width 583 height 31
select select "316"
click at [246, 494] on select "Select an item # of Children this order will serve # of Individuals Living in H…" at bounding box center [537, 509] width 583 height 31
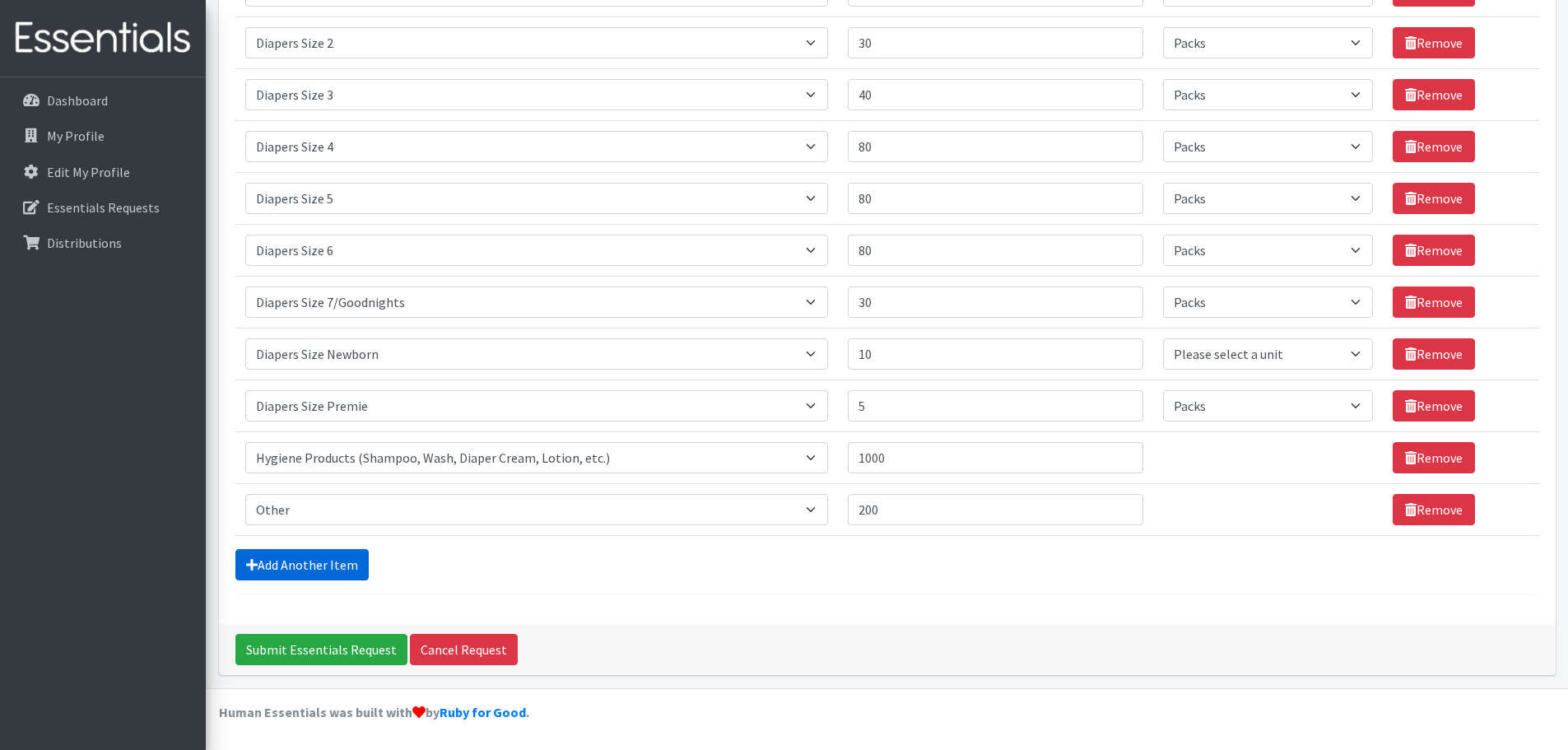
click at [298, 564] on link "Add Another Item" at bounding box center [302, 564] width 133 height 31
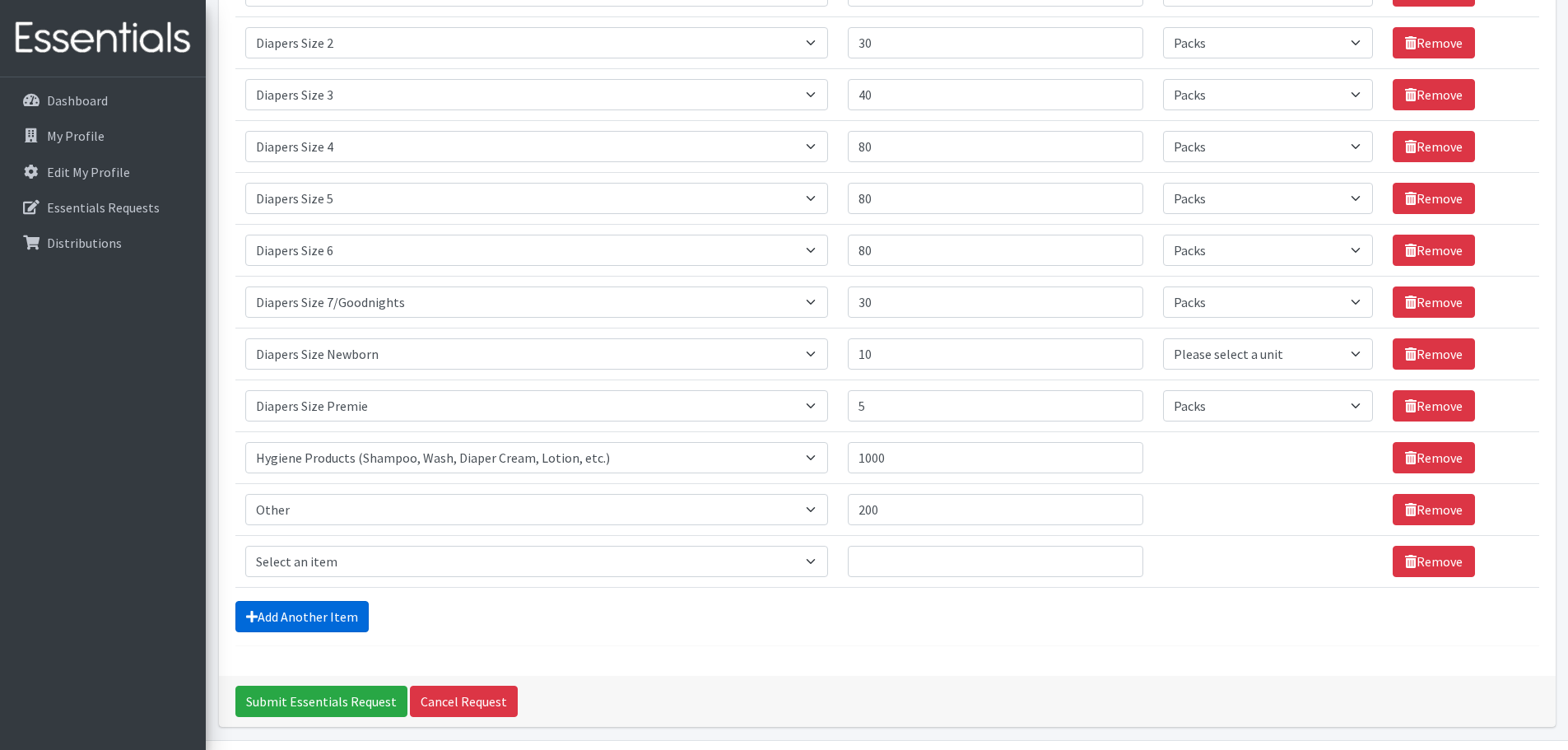
scroll to position [706, 0]
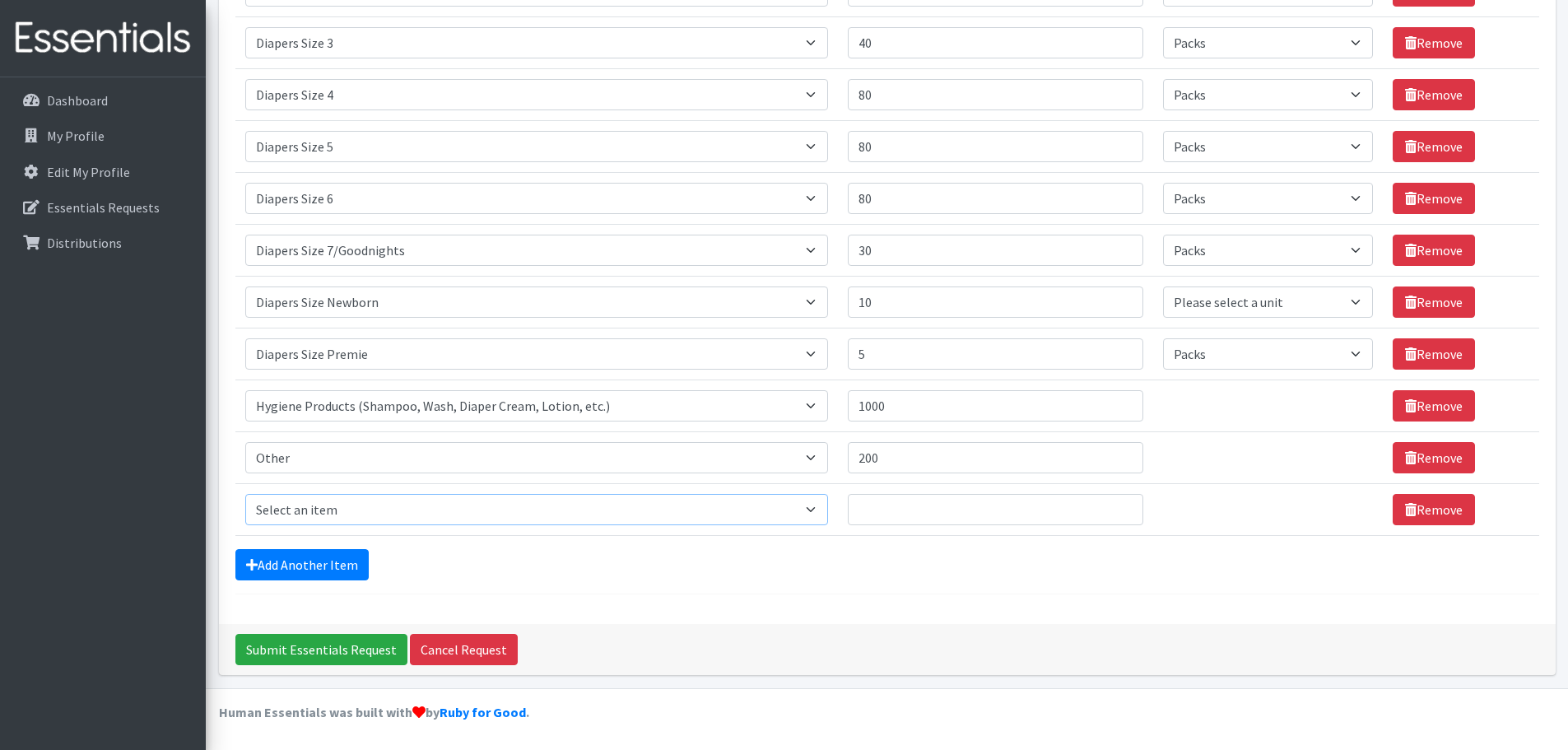
click at [390, 512] on select "Select an item # of Children this order will serve # of Individuals Living in H…" at bounding box center [537, 509] width 583 height 31
select select "1975"
click at [246, 494] on select "Select an item # of Children this order will serve # of Individuals Living in H…" at bounding box center [537, 509] width 583 height 31
click at [923, 508] on input "Quantity" at bounding box center [995, 509] width 295 height 31
type input "100"
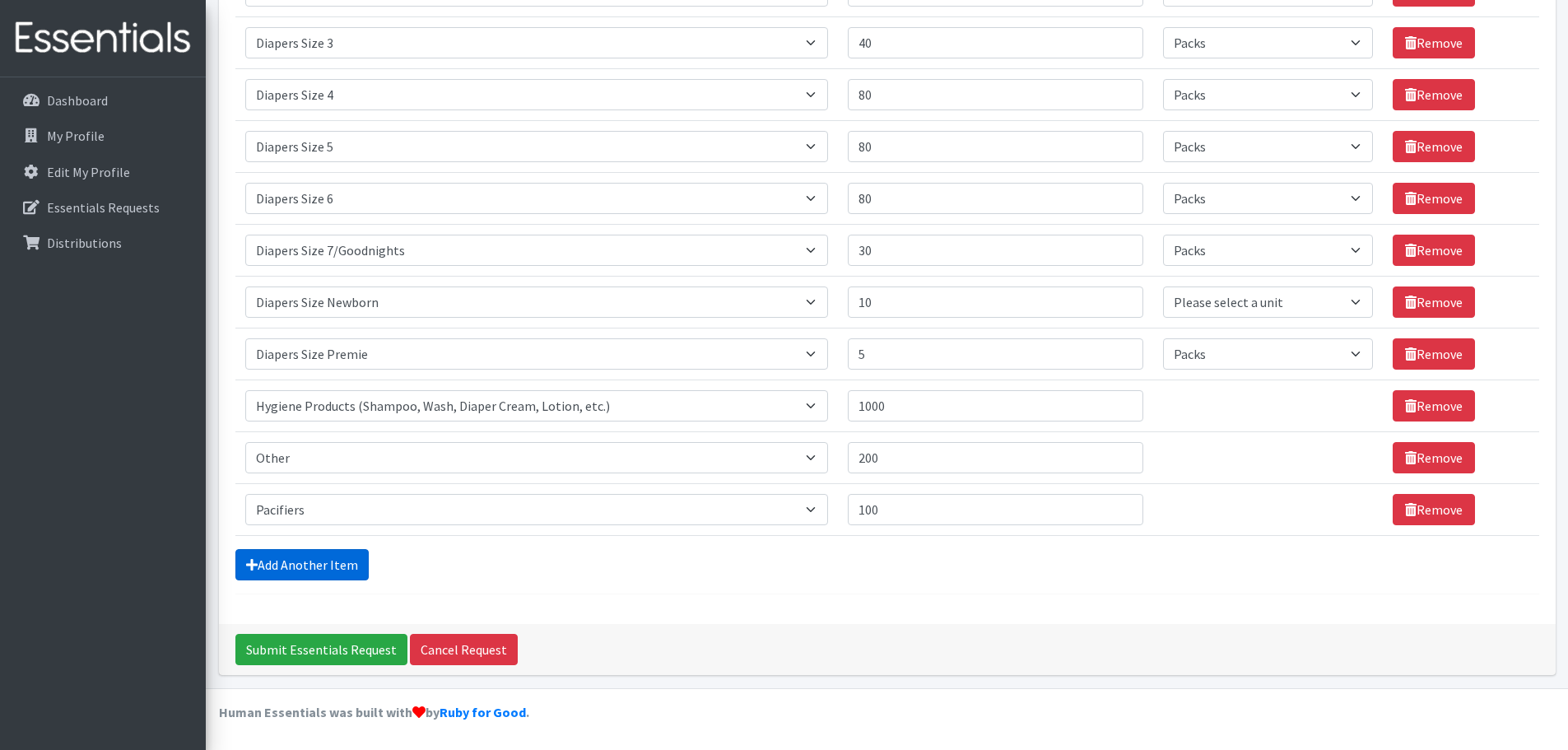
click at [325, 562] on link "Add Another Item" at bounding box center [302, 564] width 133 height 31
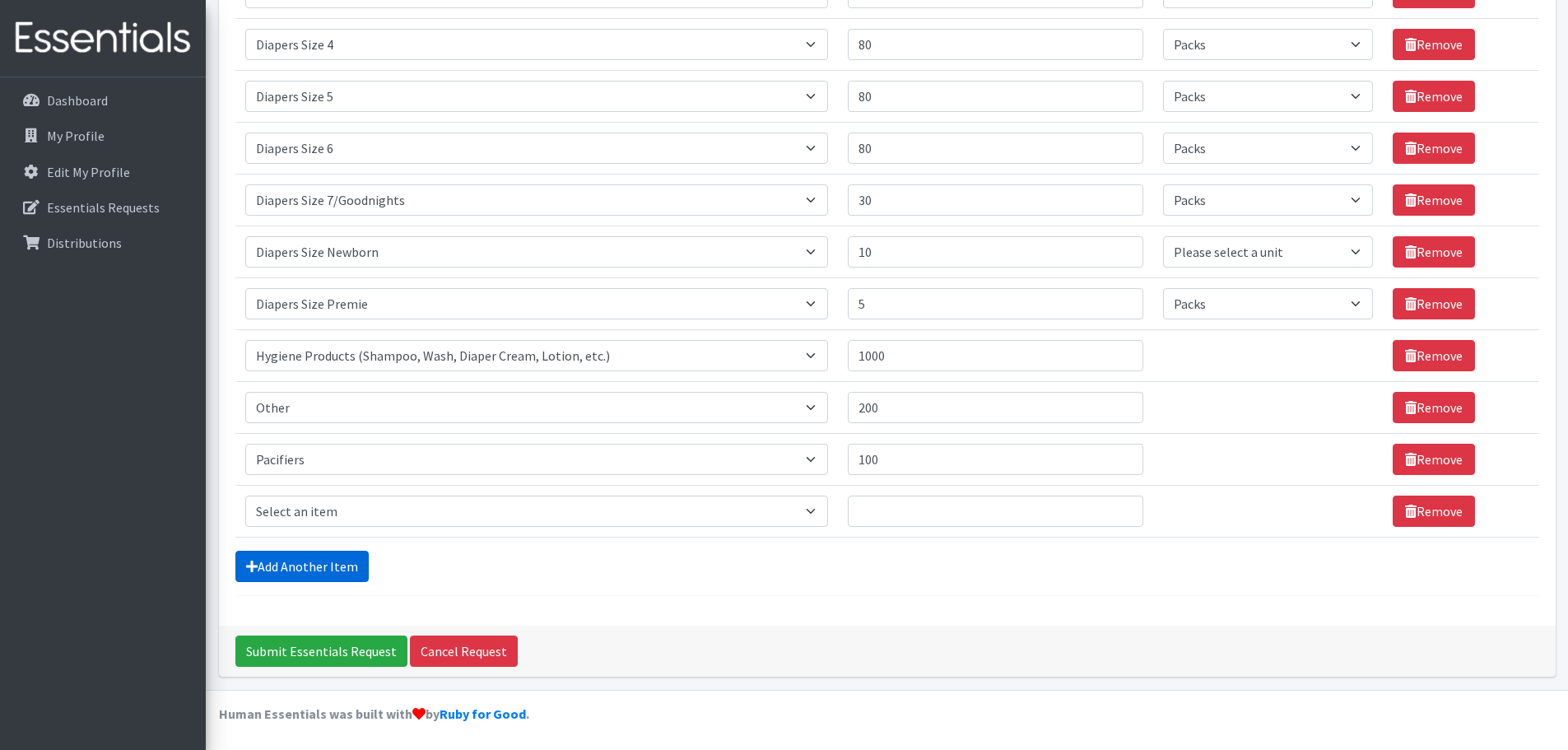
scroll to position [758, 0]
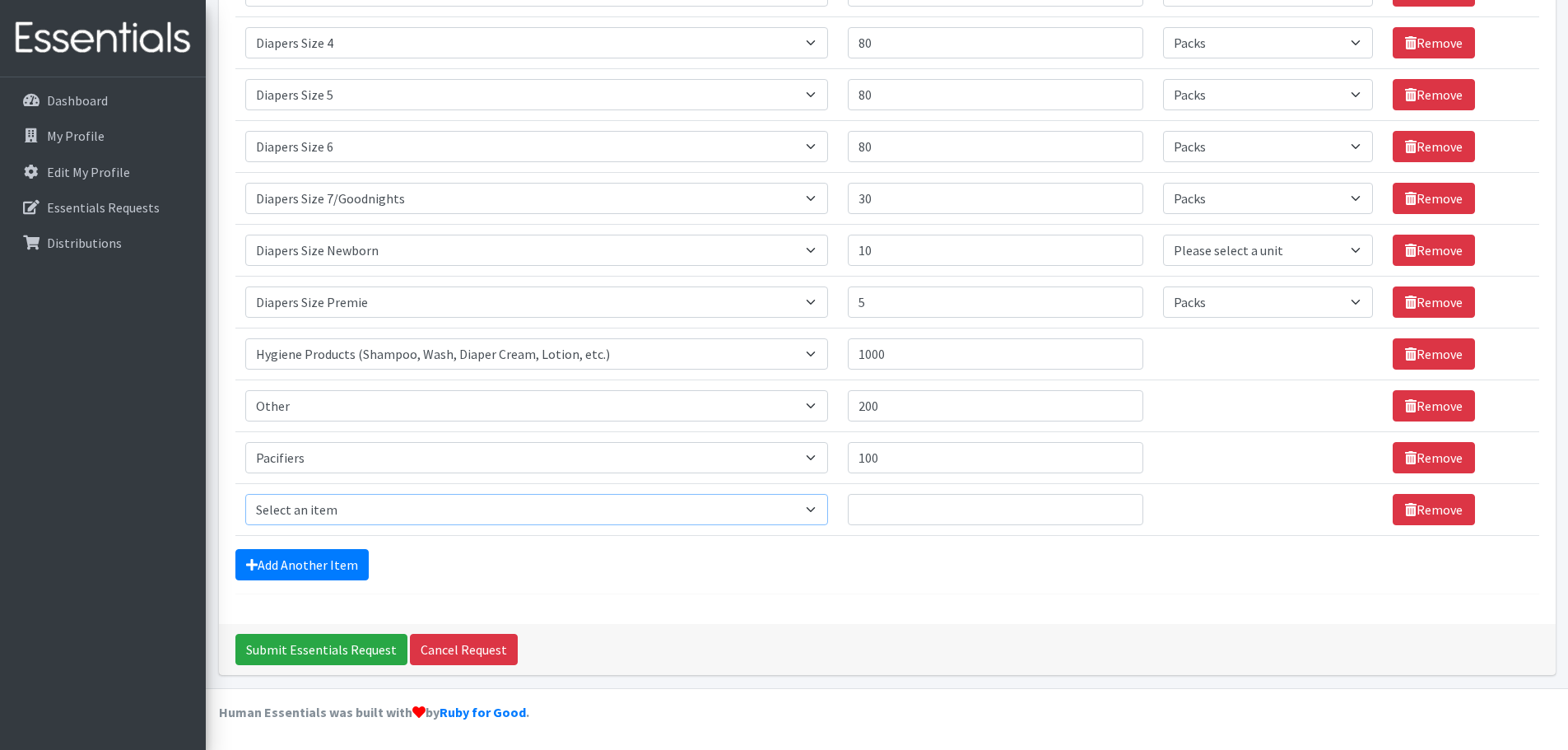
click at [434, 507] on select "Select an item # of Children this order will serve # of Individuals Living in H…" at bounding box center [537, 509] width 583 height 31
select select "5774"
click at [246, 494] on select "Select an item # of Children this order will serve # of Individuals Living in H…" at bounding box center [537, 509] width 583 height 31
click at [1034, 511] on input "Quantity" at bounding box center [995, 509] width 295 height 31
type input "500"
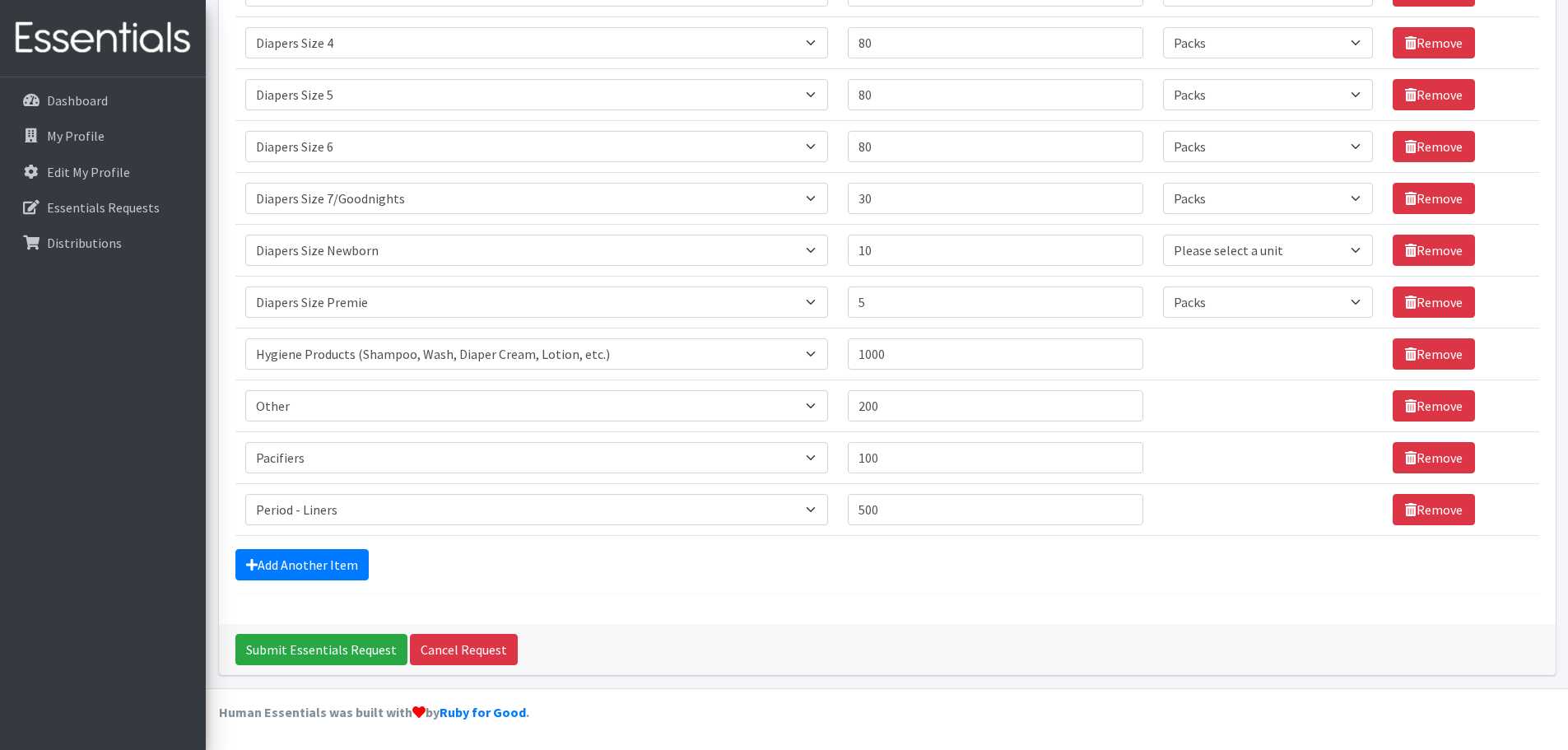
click at [762, 568] on div "Add Another Item" at bounding box center [888, 564] width 1305 height 31
click at [335, 565] on link "Add Another Item" at bounding box center [302, 564] width 133 height 31
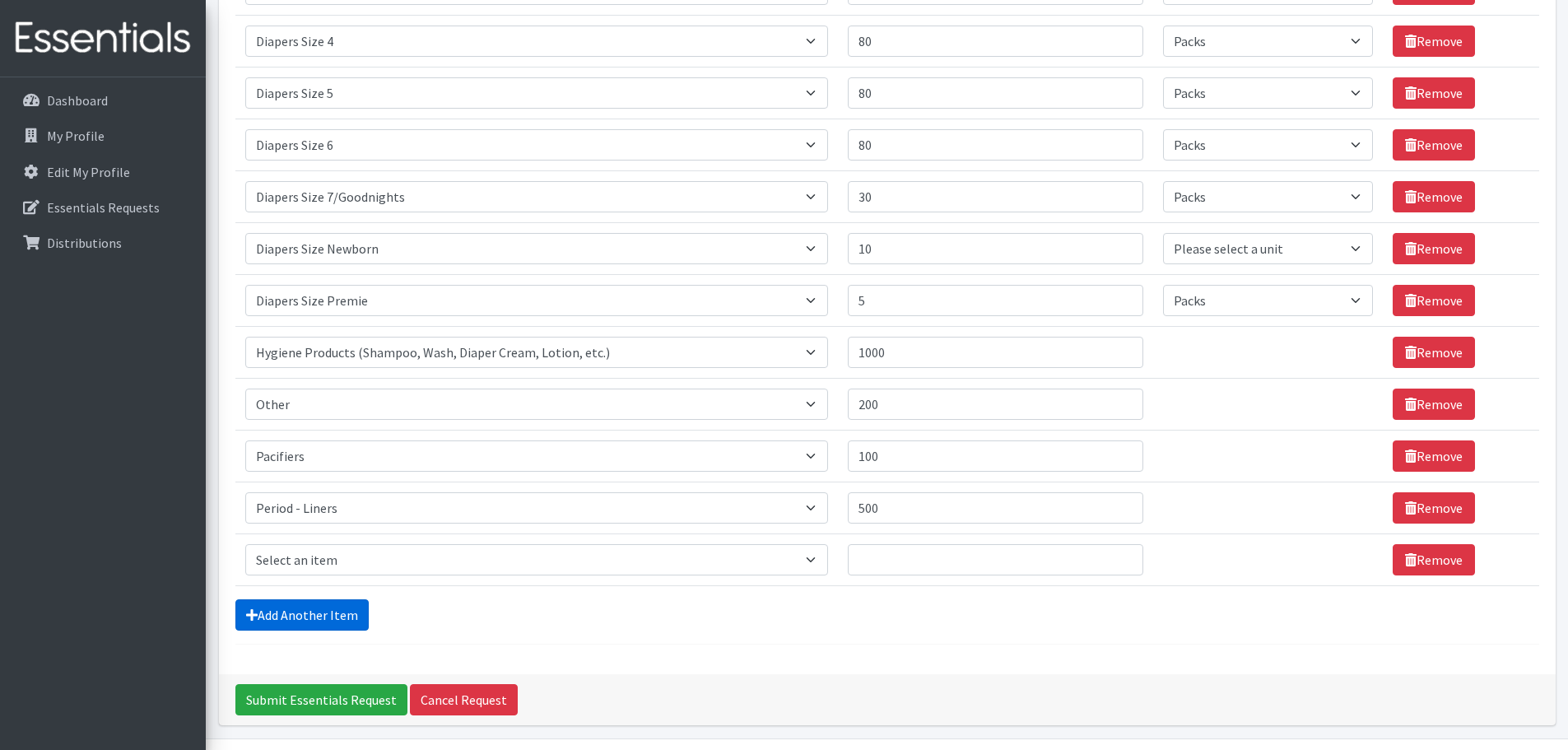
scroll to position [810, 0]
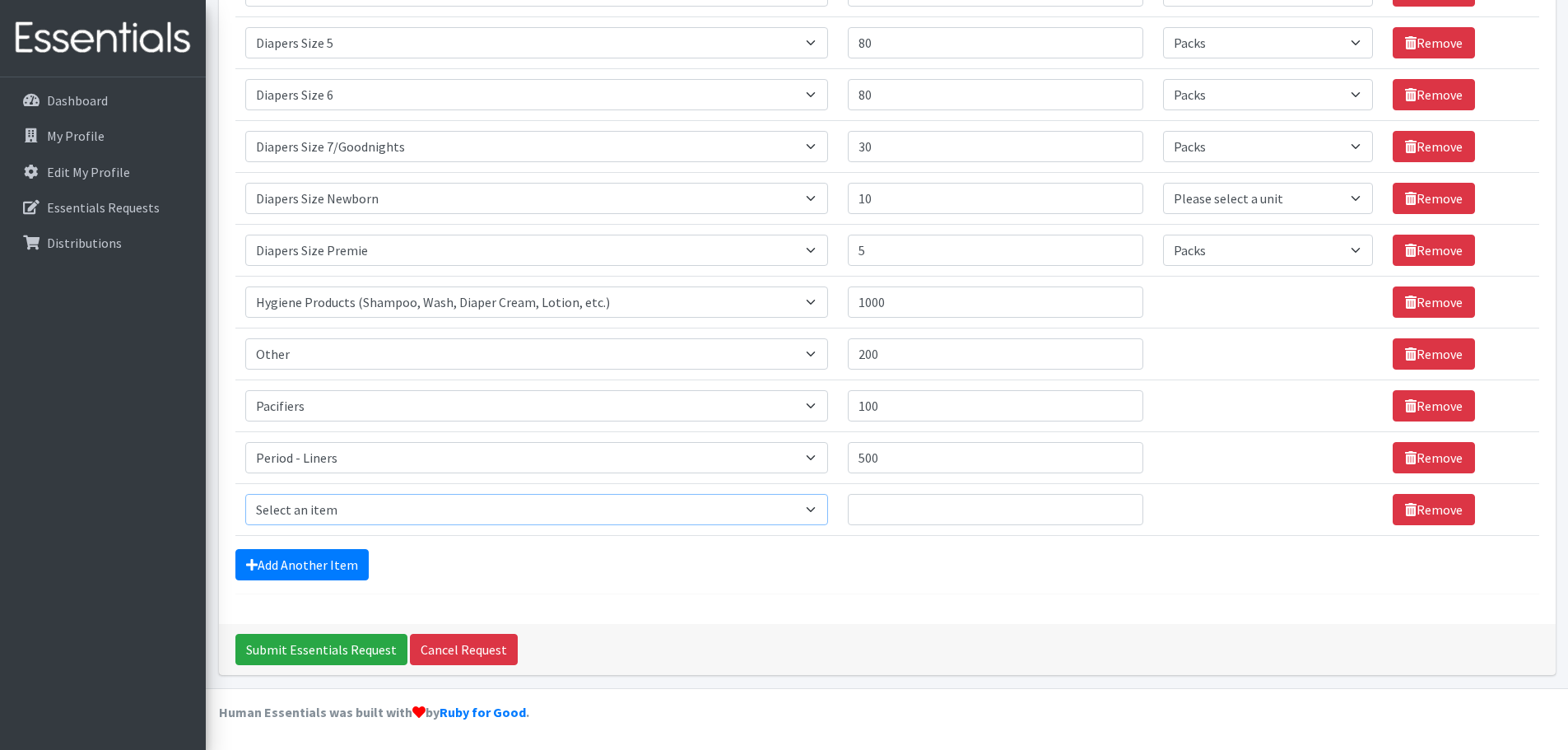
click at [325, 509] on select "Select an item # of Children this order will serve # of Individuals Living in H…" at bounding box center [537, 509] width 583 height 31
select select "5773"
click at [246, 494] on select "Select an item # of Children this order will serve # of Individuals Living in H…" at bounding box center [537, 509] width 583 height 31
click at [886, 510] on input "Quantity" at bounding box center [995, 509] width 295 height 31
type input "400"
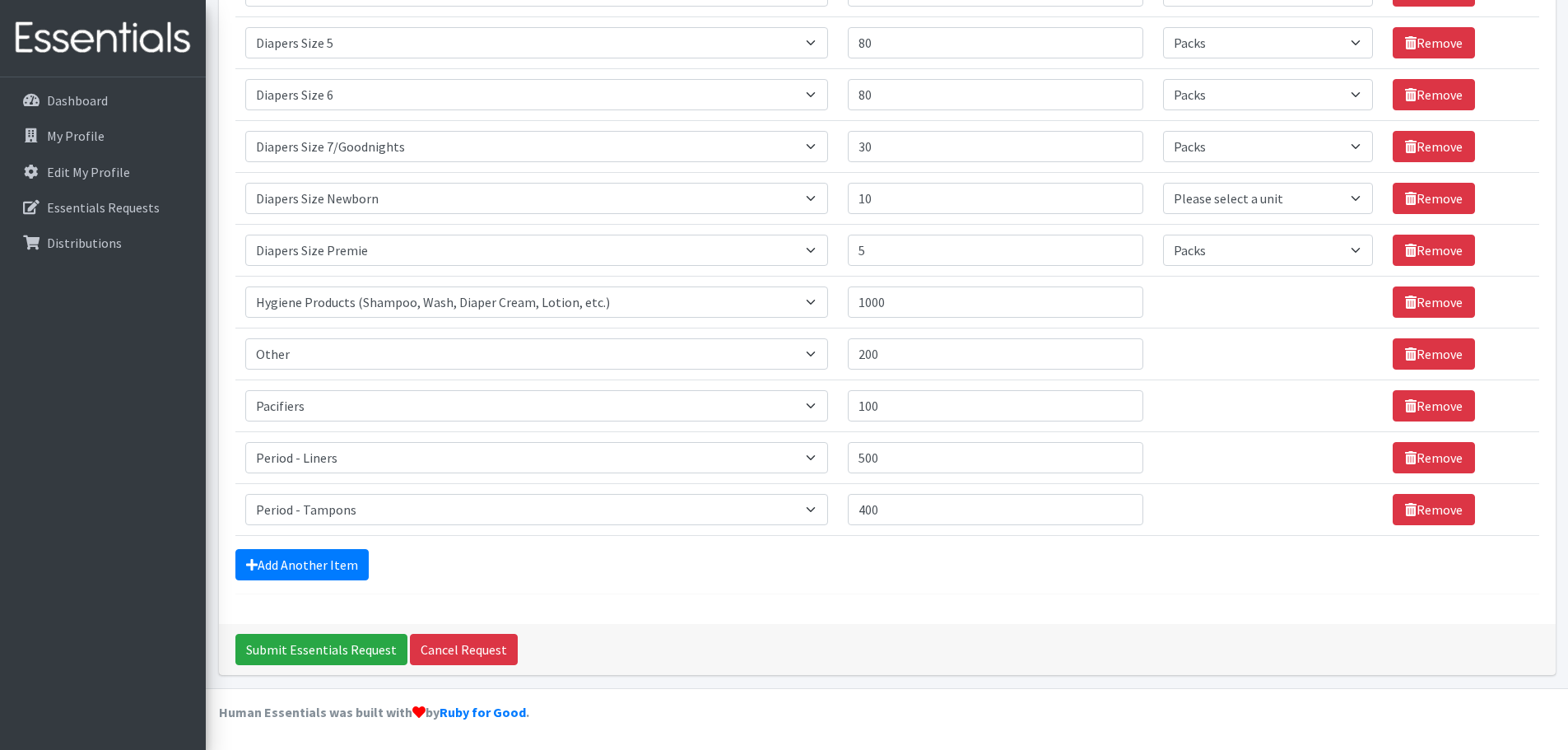
click at [820, 562] on div "Add Another Item" at bounding box center [888, 564] width 1305 height 31
click at [333, 567] on link "Add Another Item" at bounding box center [302, 564] width 133 height 31
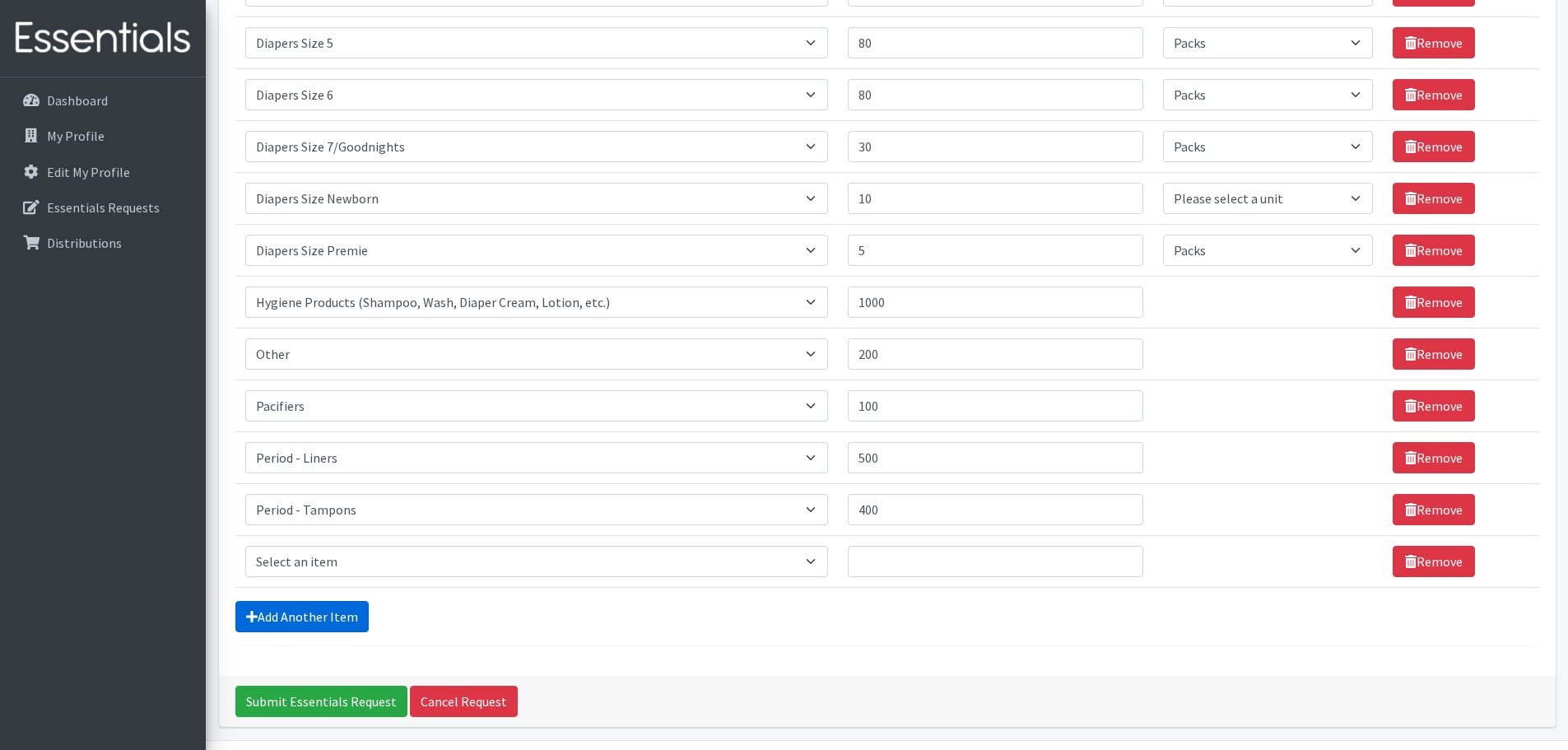
scroll to position [862, 0]
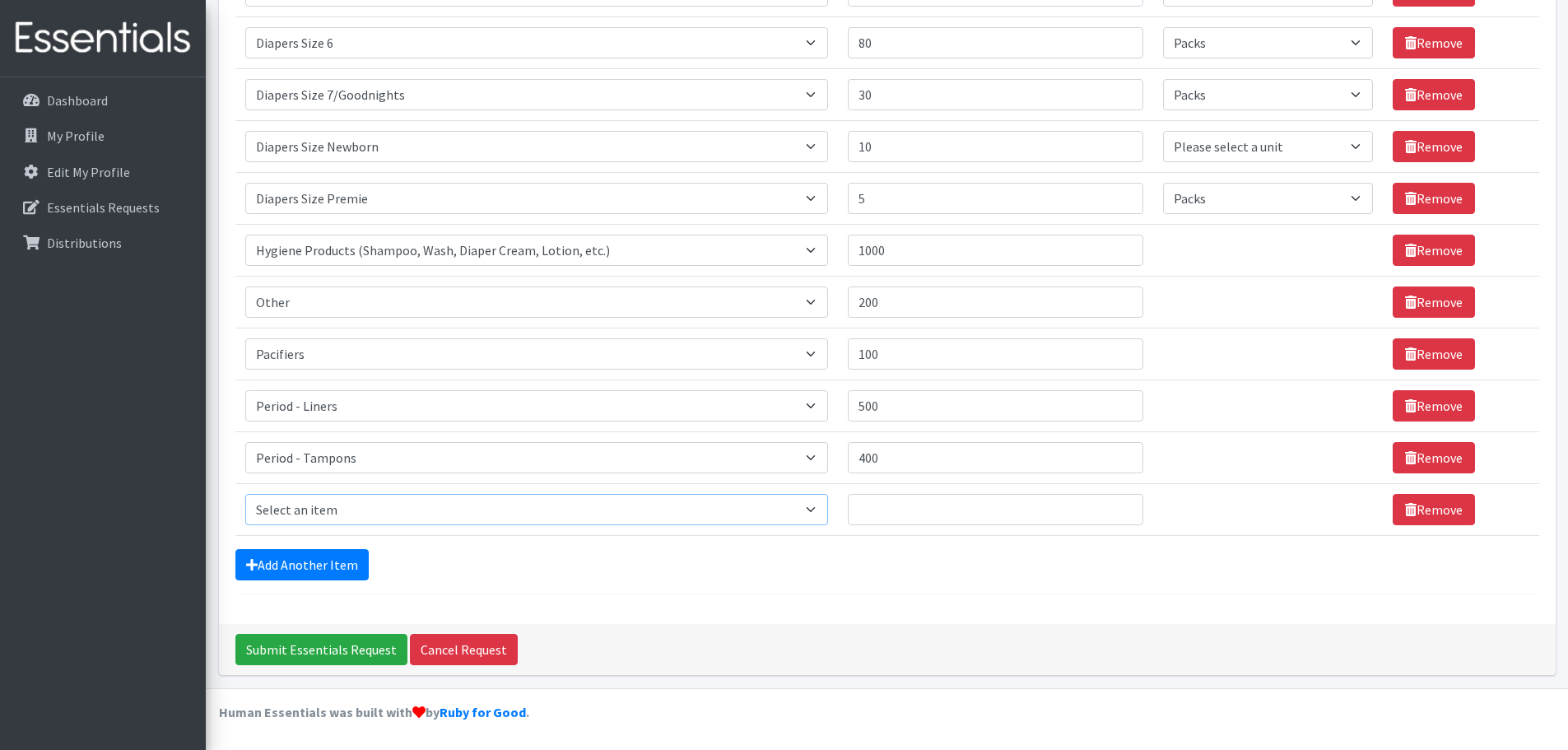
click at [351, 500] on select "Select an item # of Children this order will serve # of Individuals Living in H…" at bounding box center [537, 509] width 583 height 31
select select "6264"
click at [246, 494] on select "Select an item # of Children this order will serve # of Individuals Living in H…" at bounding box center [537, 509] width 583 height 31
click at [925, 509] on input "Quantity" at bounding box center [995, 509] width 295 height 31
type input "50"
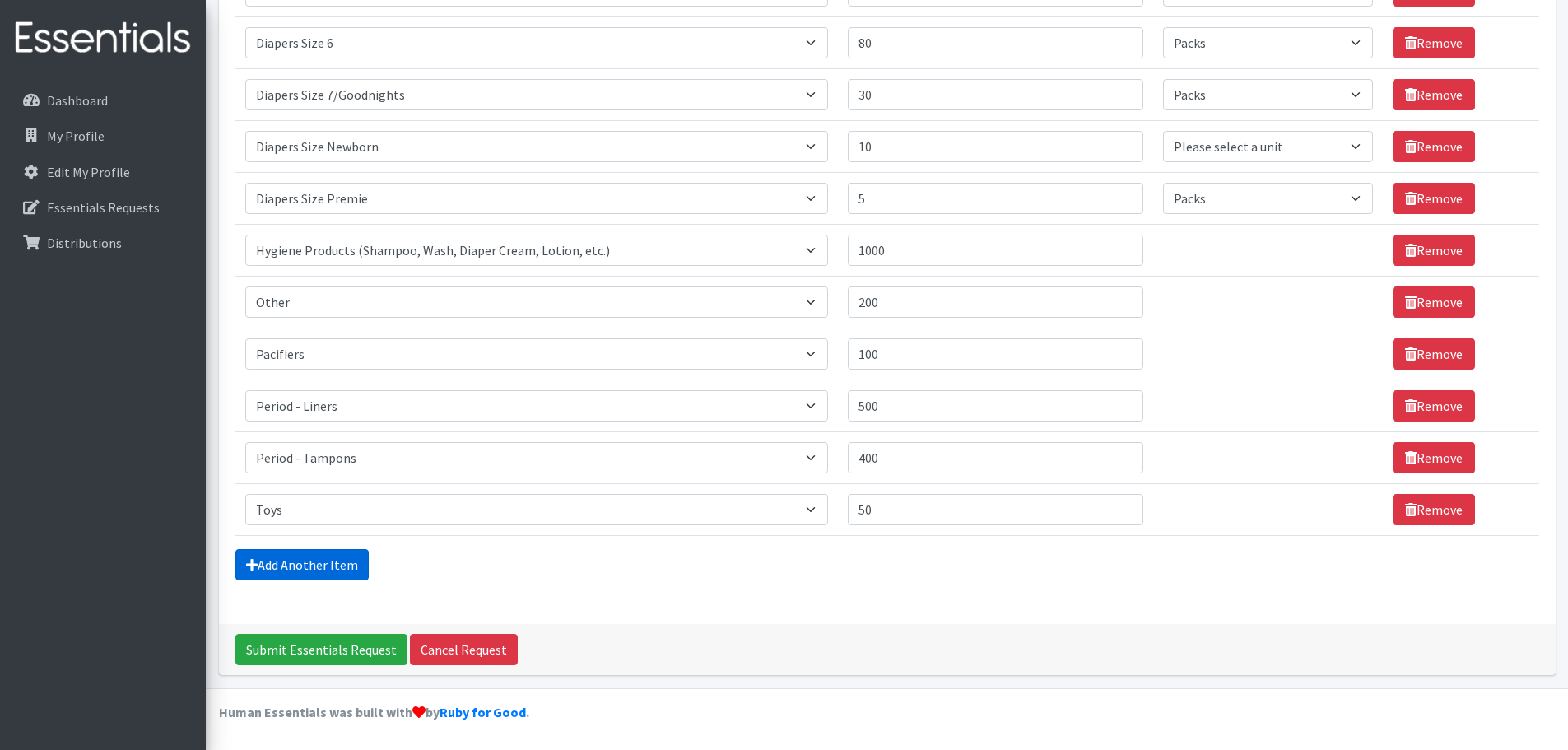
click at [317, 568] on link "Add Another Item" at bounding box center [302, 564] width 133 height 31
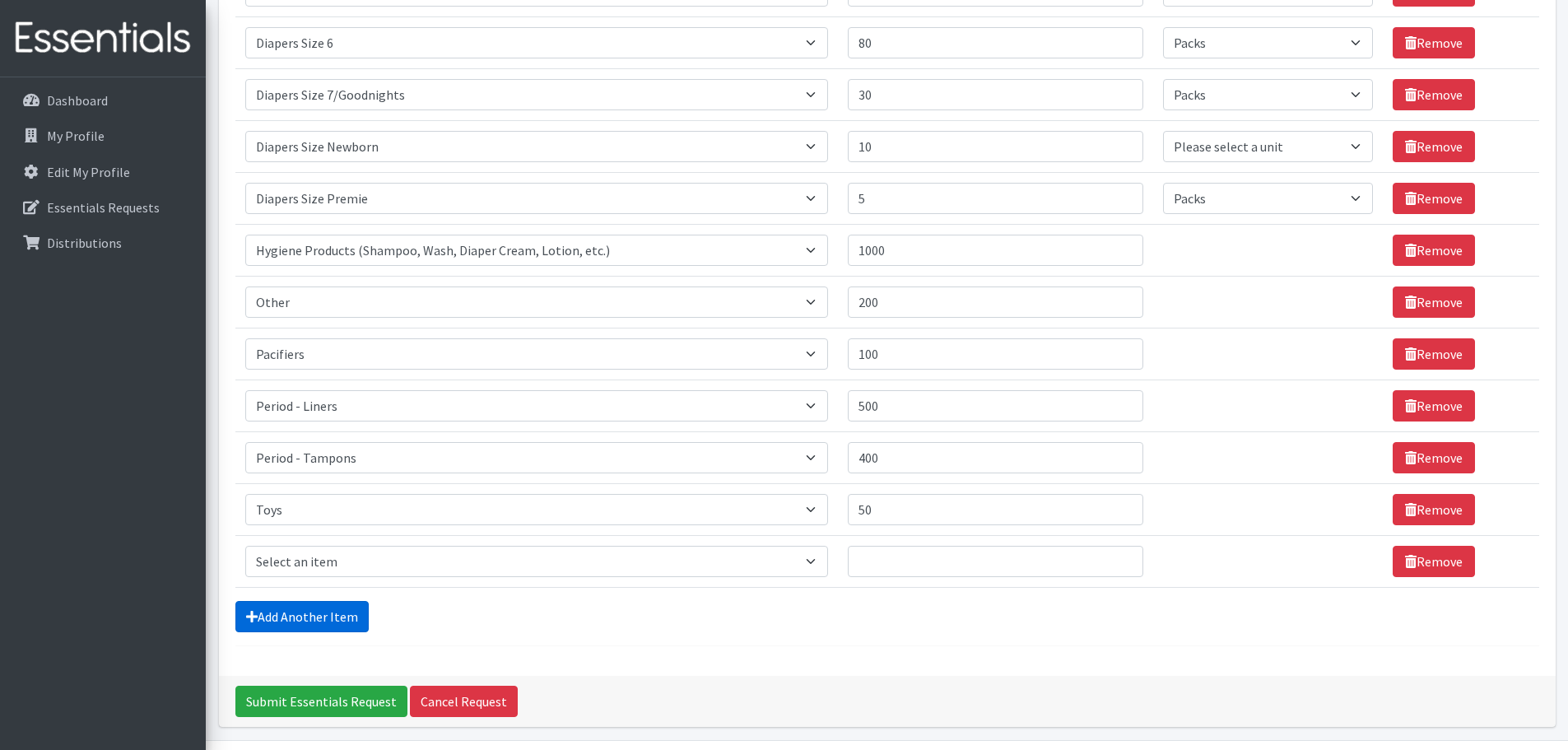
scroll to position [913, 0]
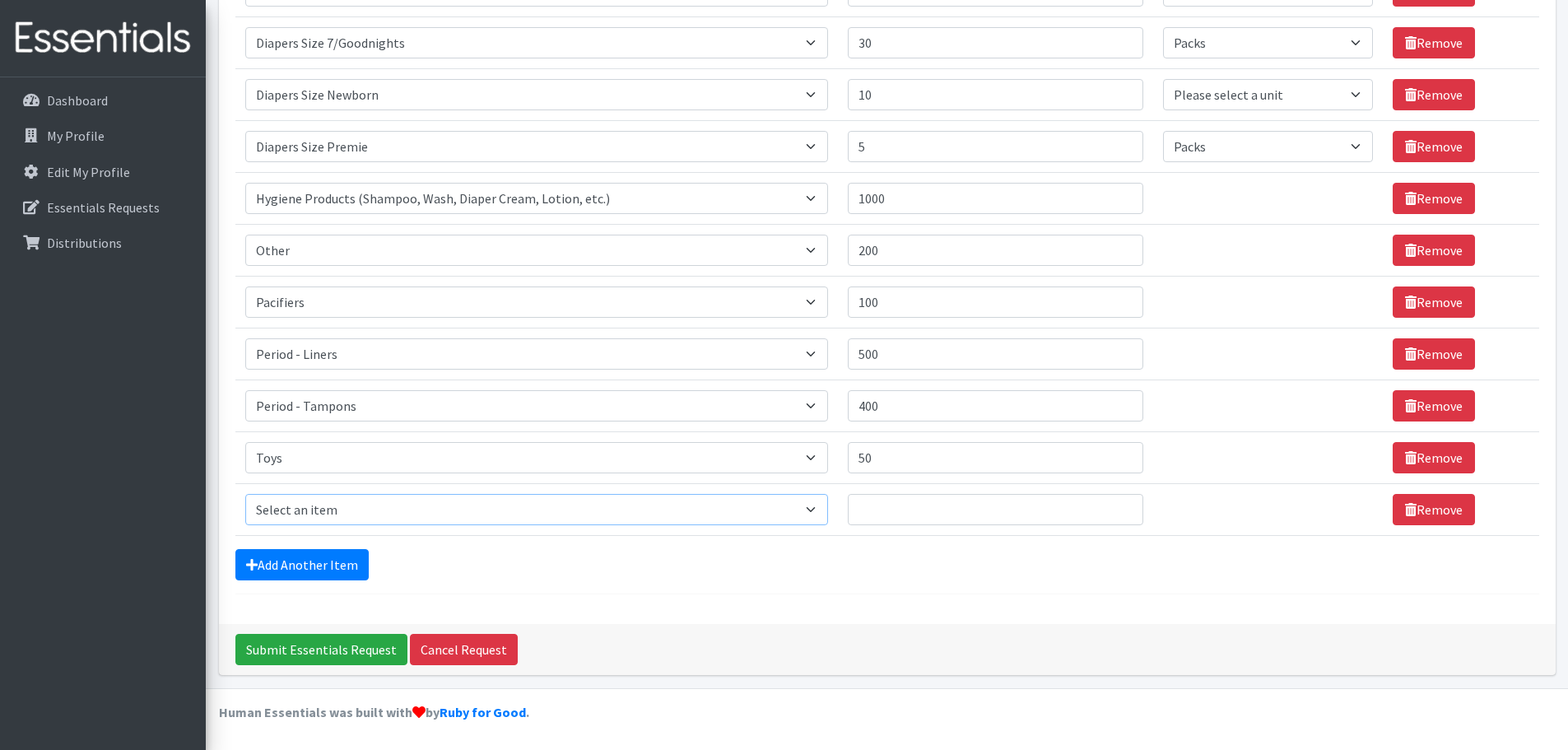
click at [333, 508] on select "Select an item # of Children this order will serve # of Individuals Living in H…" at bounding box center [537, 509] width 583 height 31
select select "1929"
click at [246, 494] on select "Select an item # of Children this order will serve # of Individuals Living in H…" at bounding box center [537, 509] width 583 height 31
click at [912, 510] on input "Quantity" at bounding box center [995, 509] width 295 height 31
type input "5000"
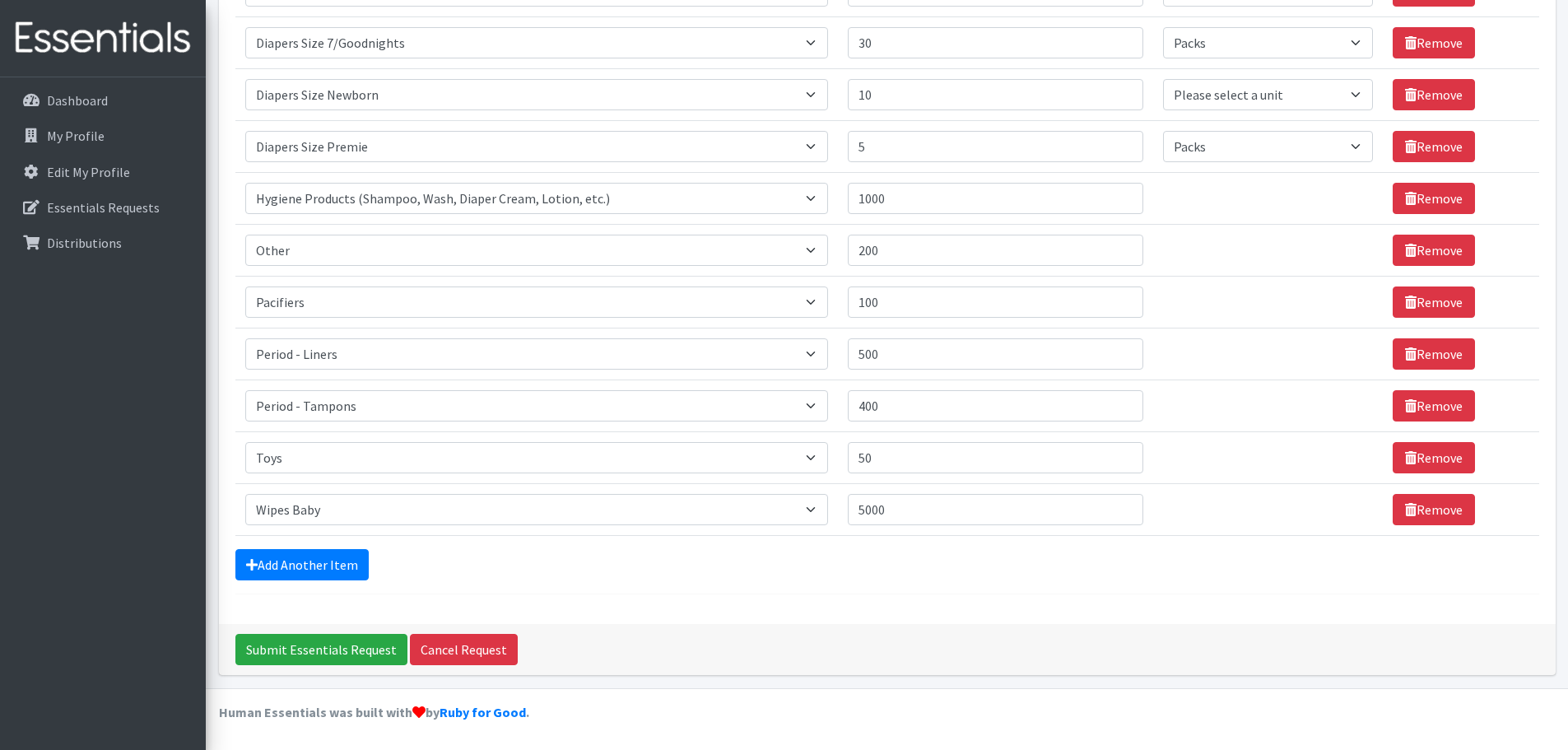
click at [745, 574] on div "Add Another Item" at bounding box center [888, 564] width 1305 height 31
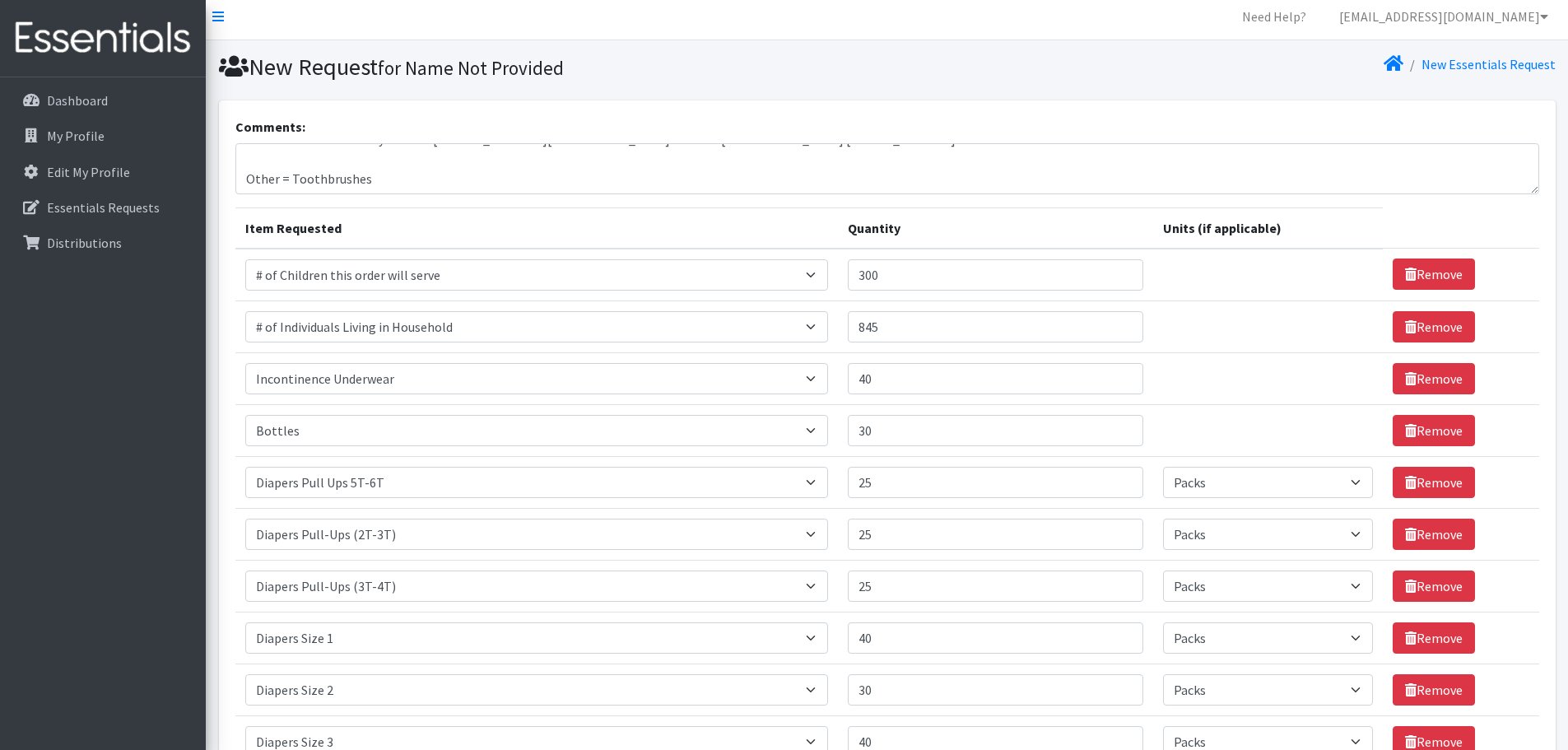
scroll to position [0, 0]
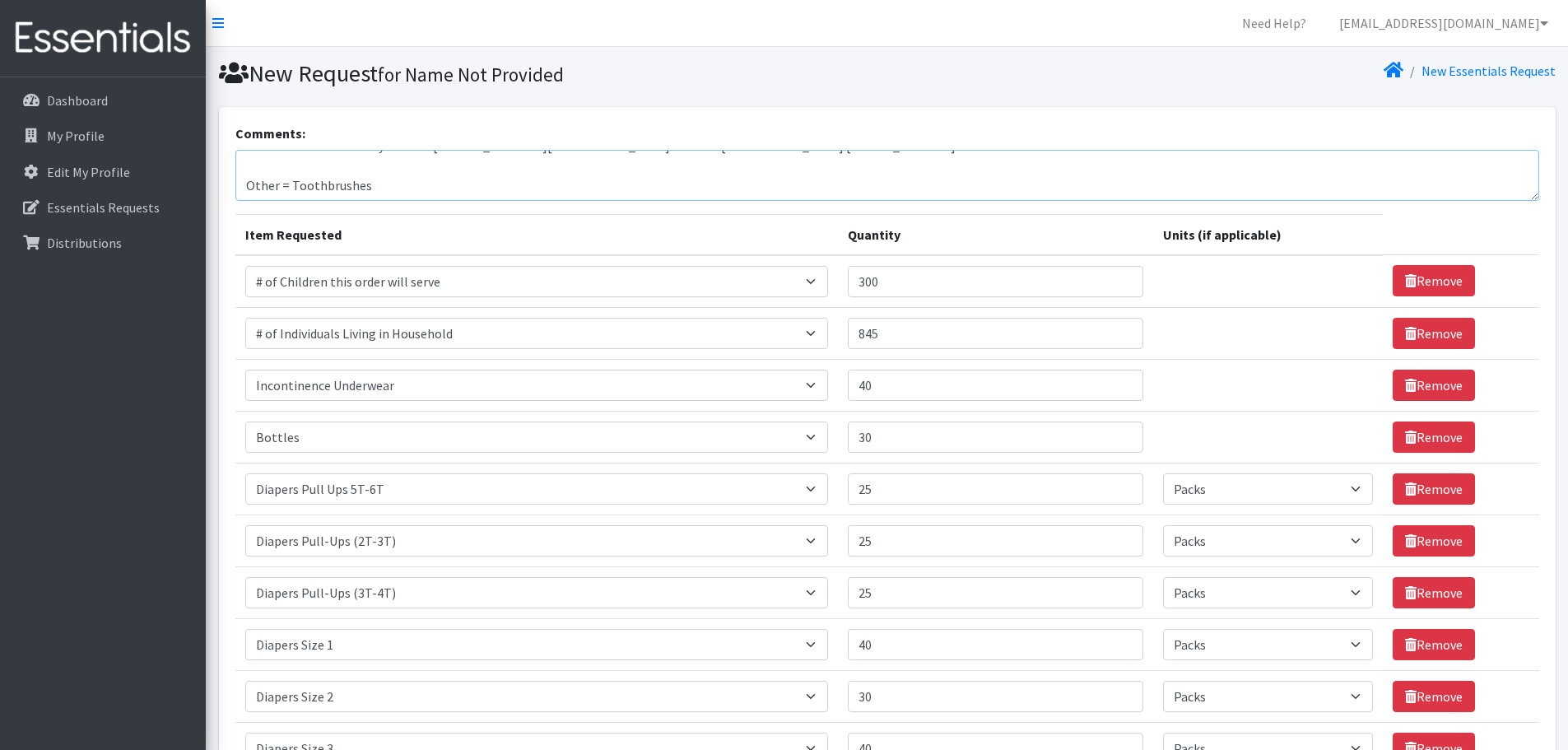
click at [392, 188] on textarea "For Mosaic FSC - Delivery Address 110 High St E, Glassboro NJ 08028 Center Cont…" at bounding box center [888, 175] width 1305 height 51
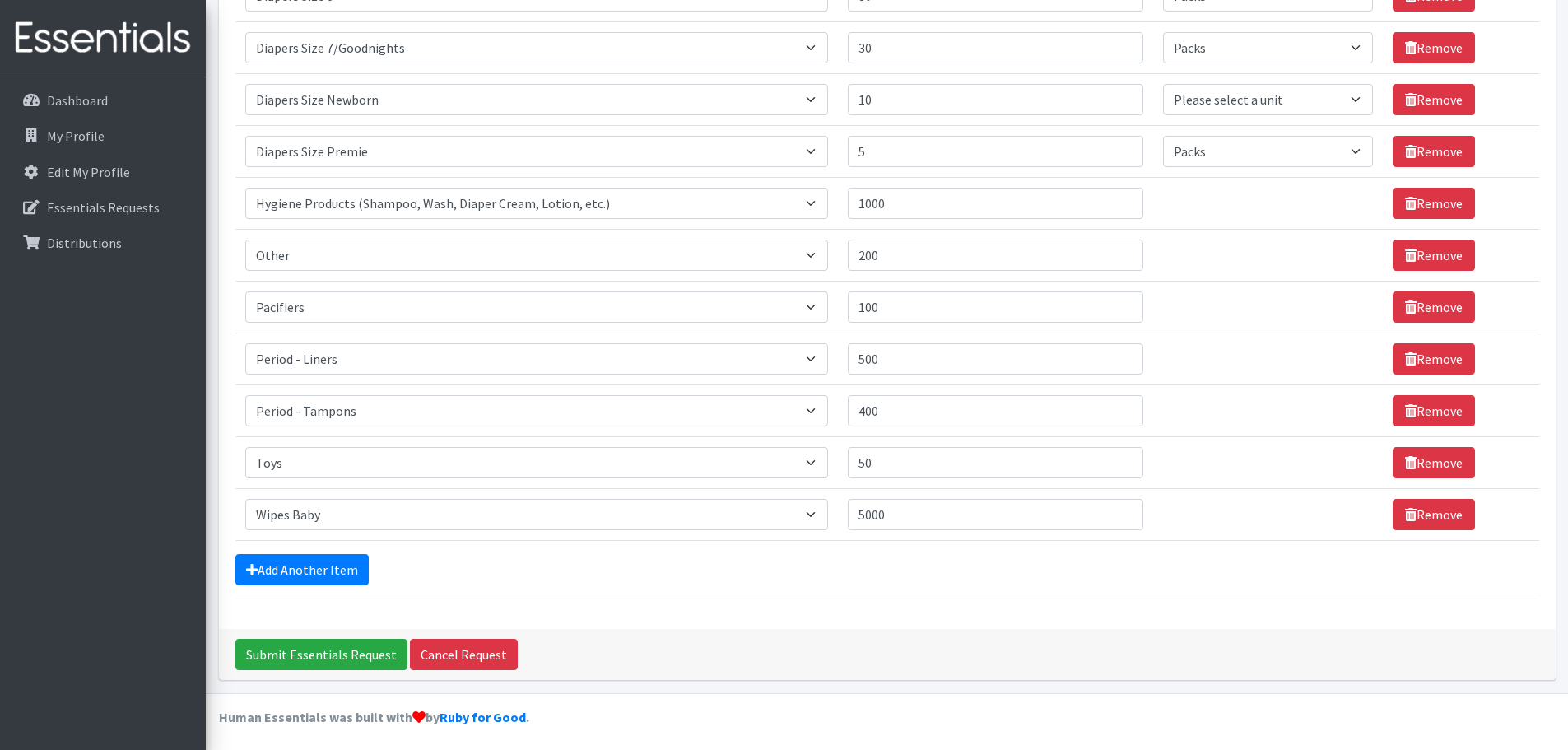
scroll to position [913, 0]
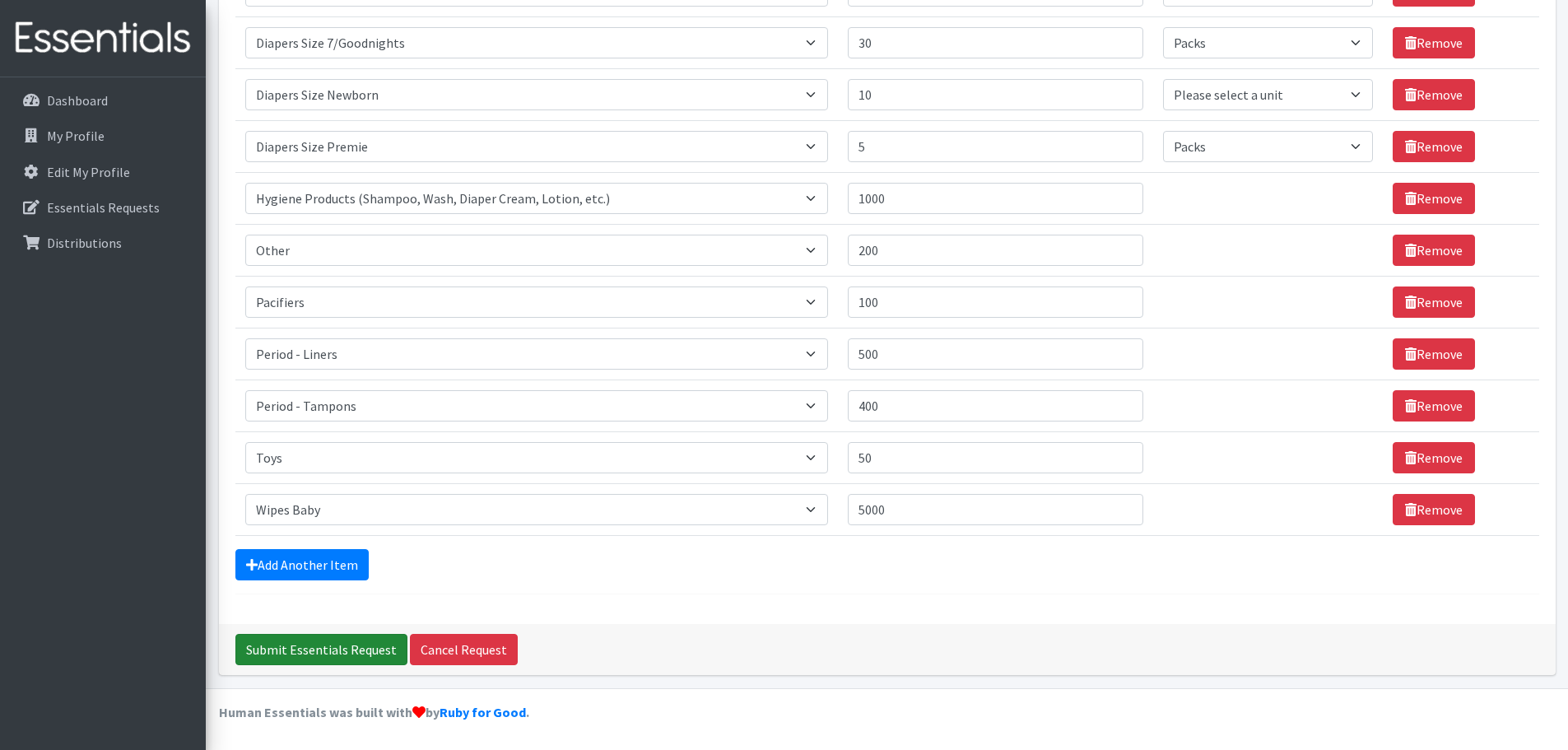
type textarea "For Mosaic FSC - Delivery Address 110 High St E, Glassboro NJ 08028 Center Cont…"
click at [340, 644] on input "Submit Essentials Request" at bounding box center [321, 649] width 172 height 31
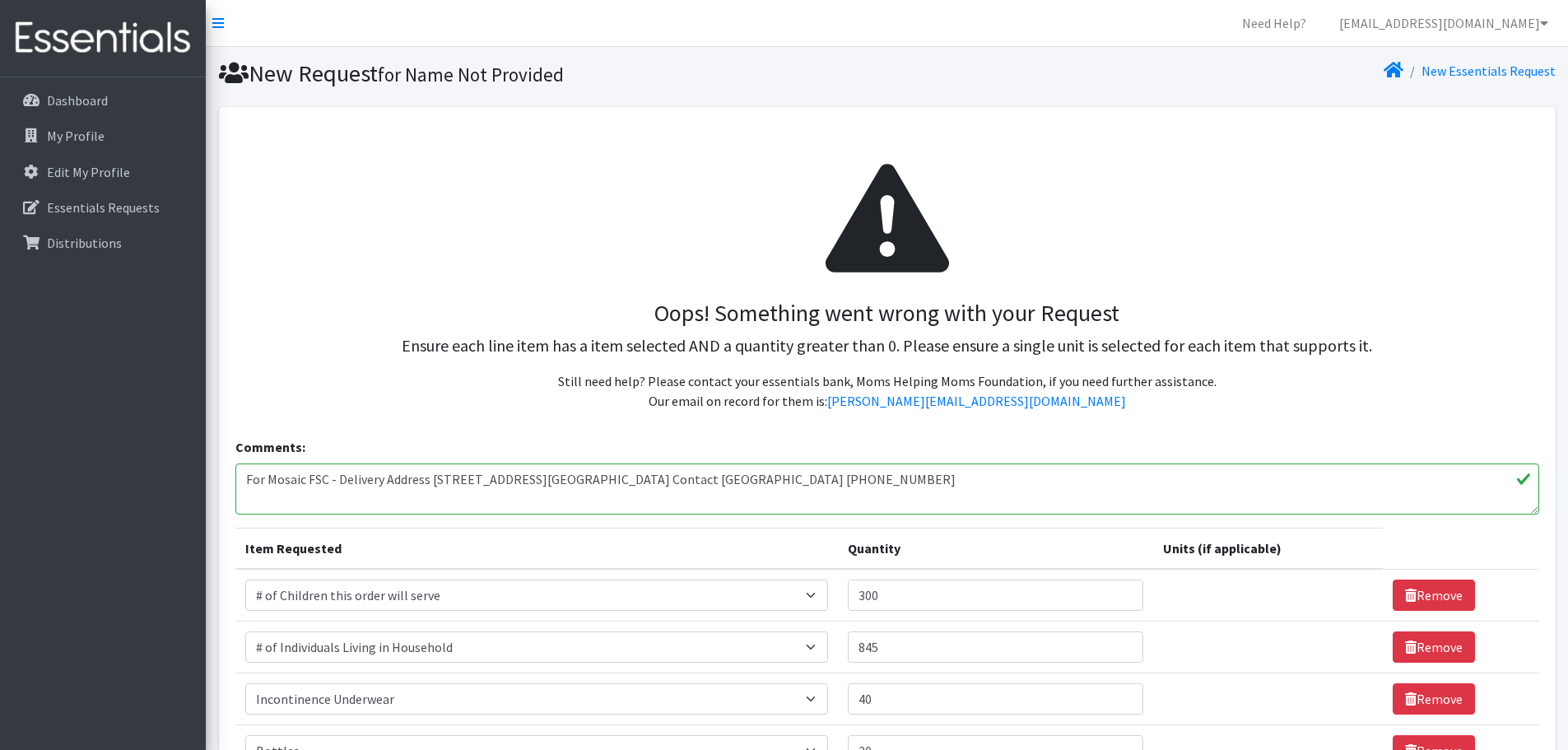
select select "Pack"
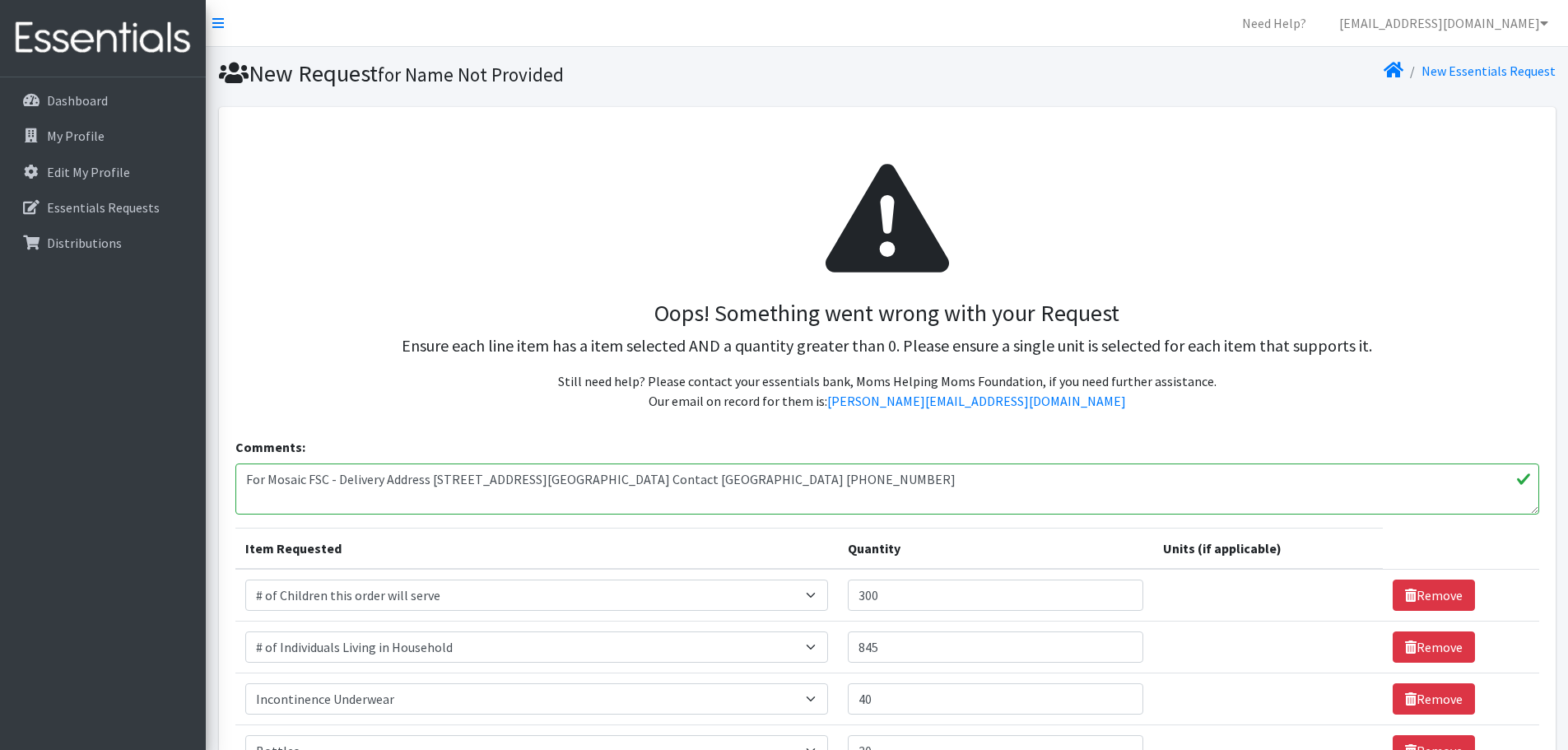
select select "Pack"
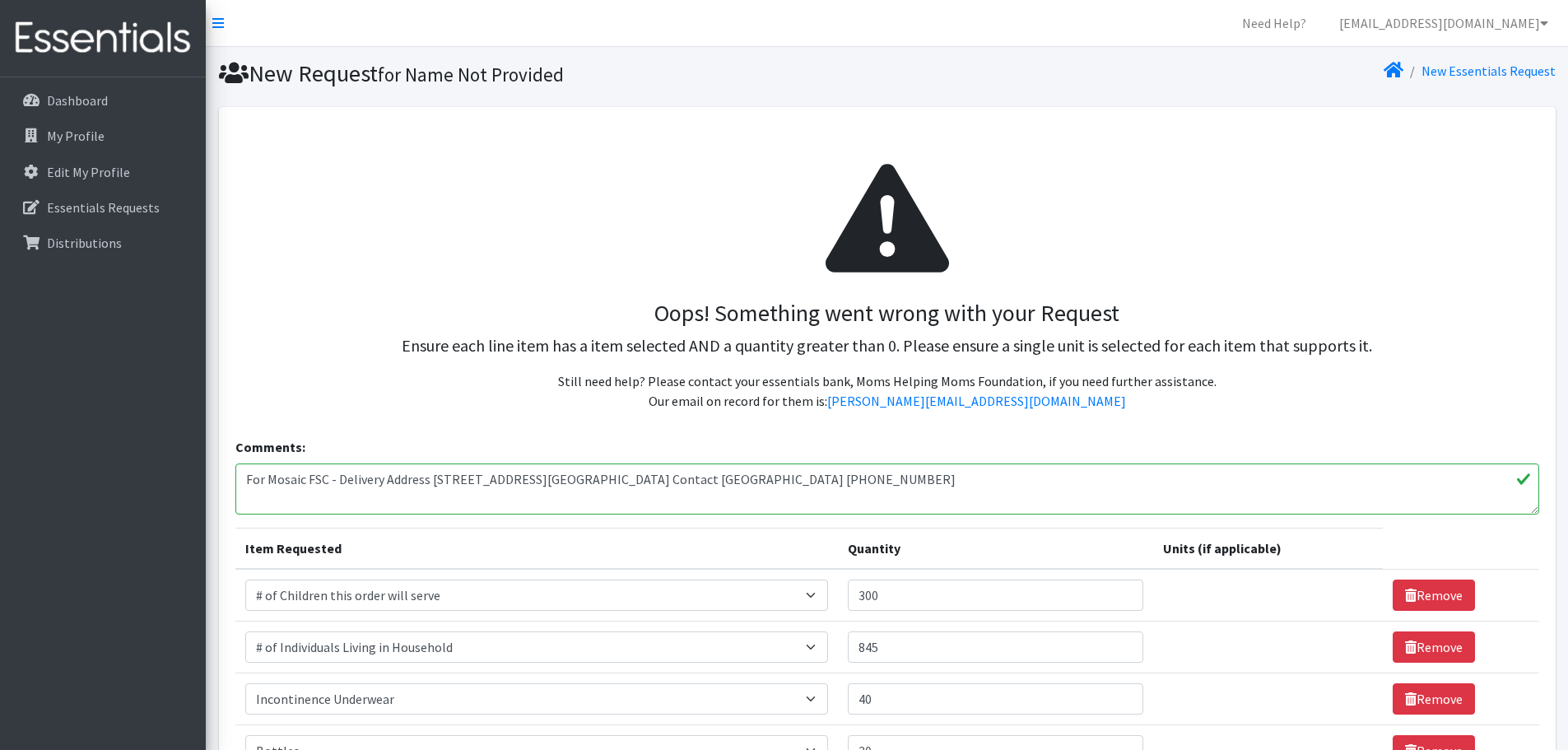
select select "Pack"
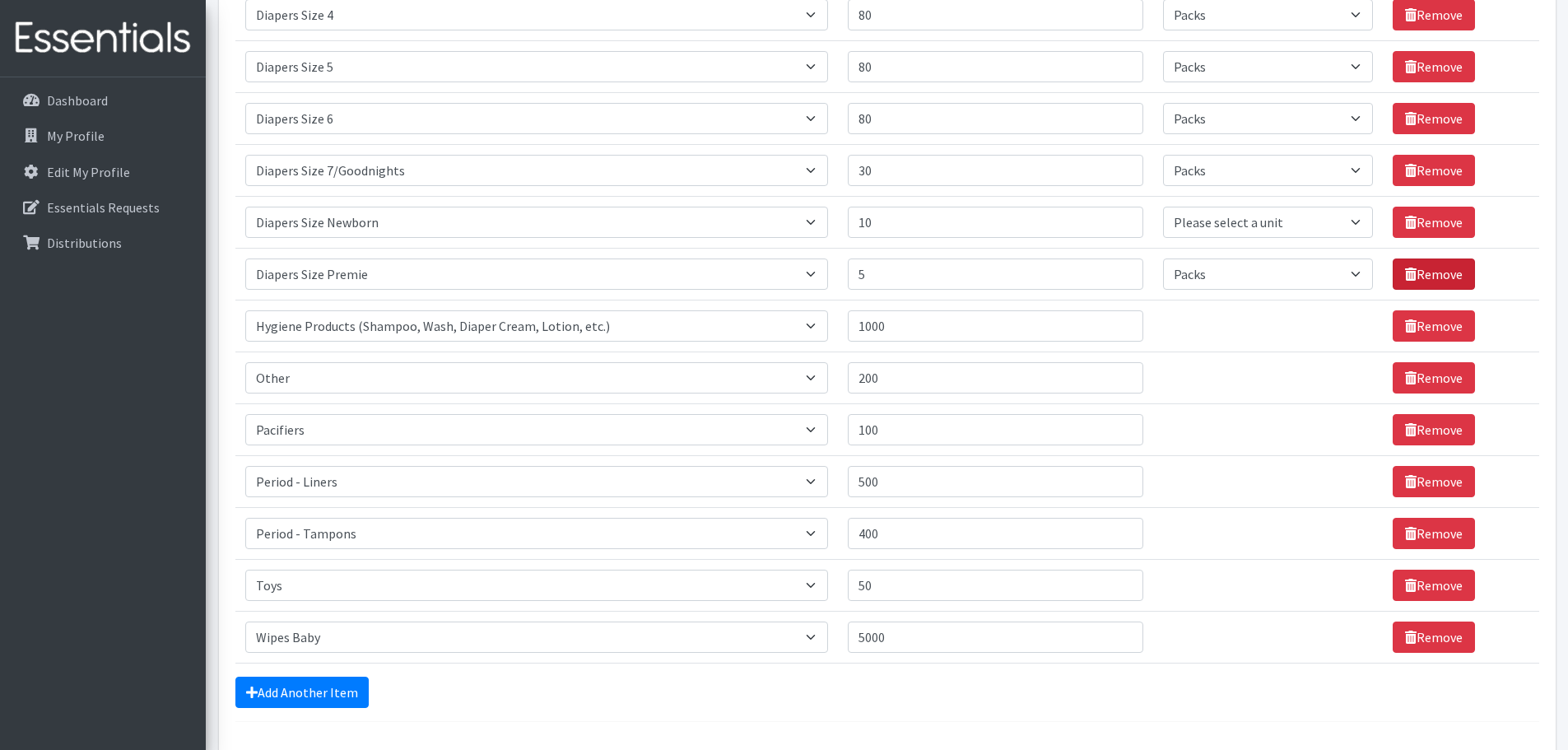
scroll to position [1071, 0]
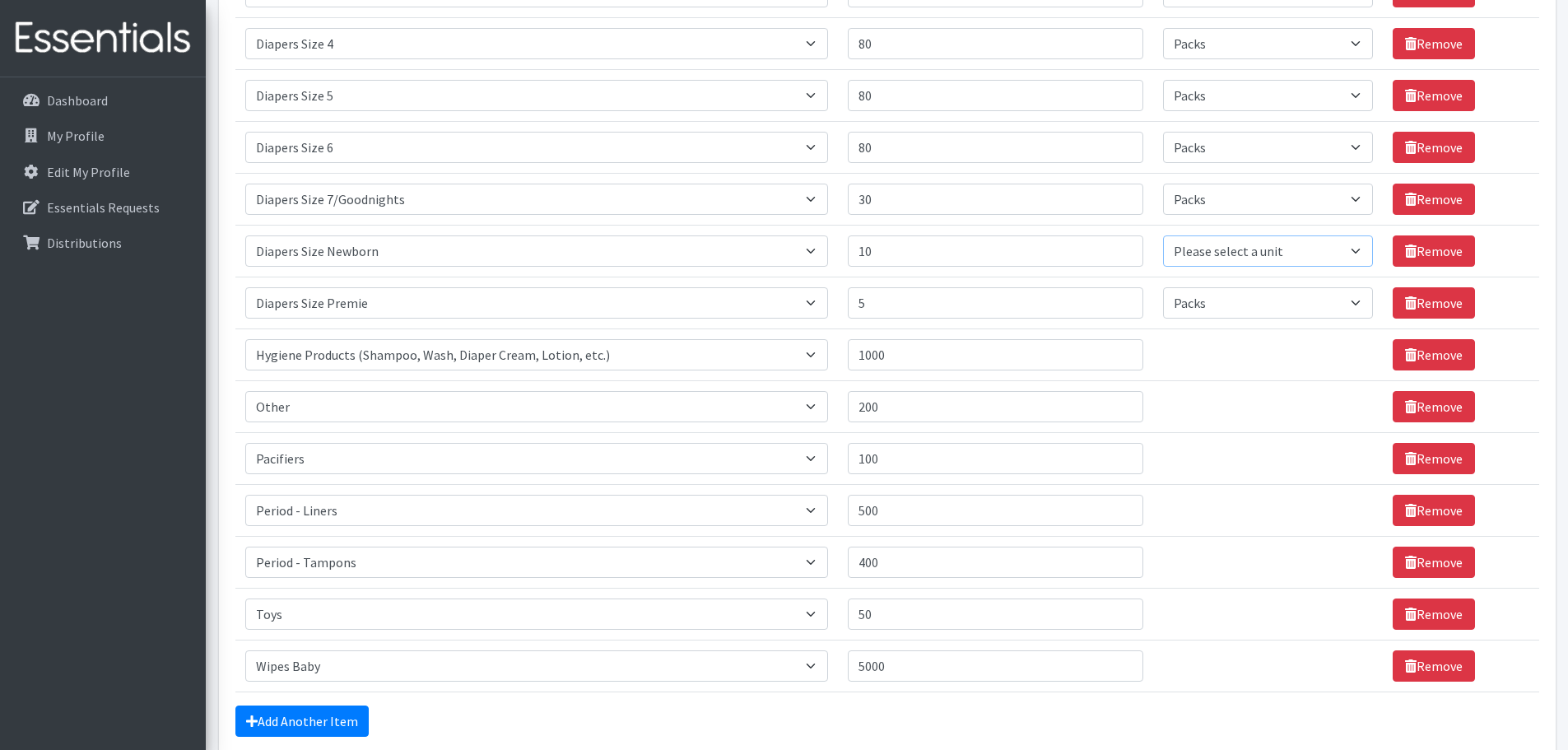
click at [1326, 248] on select "Please select a unit units Packs" at bounding box center [1268, 250] width 210 height 31
select select "Pack"
click at [1163, 235] on select "Please select a unit units Packs" at bounding box center [1268, 250] width 210 height 31
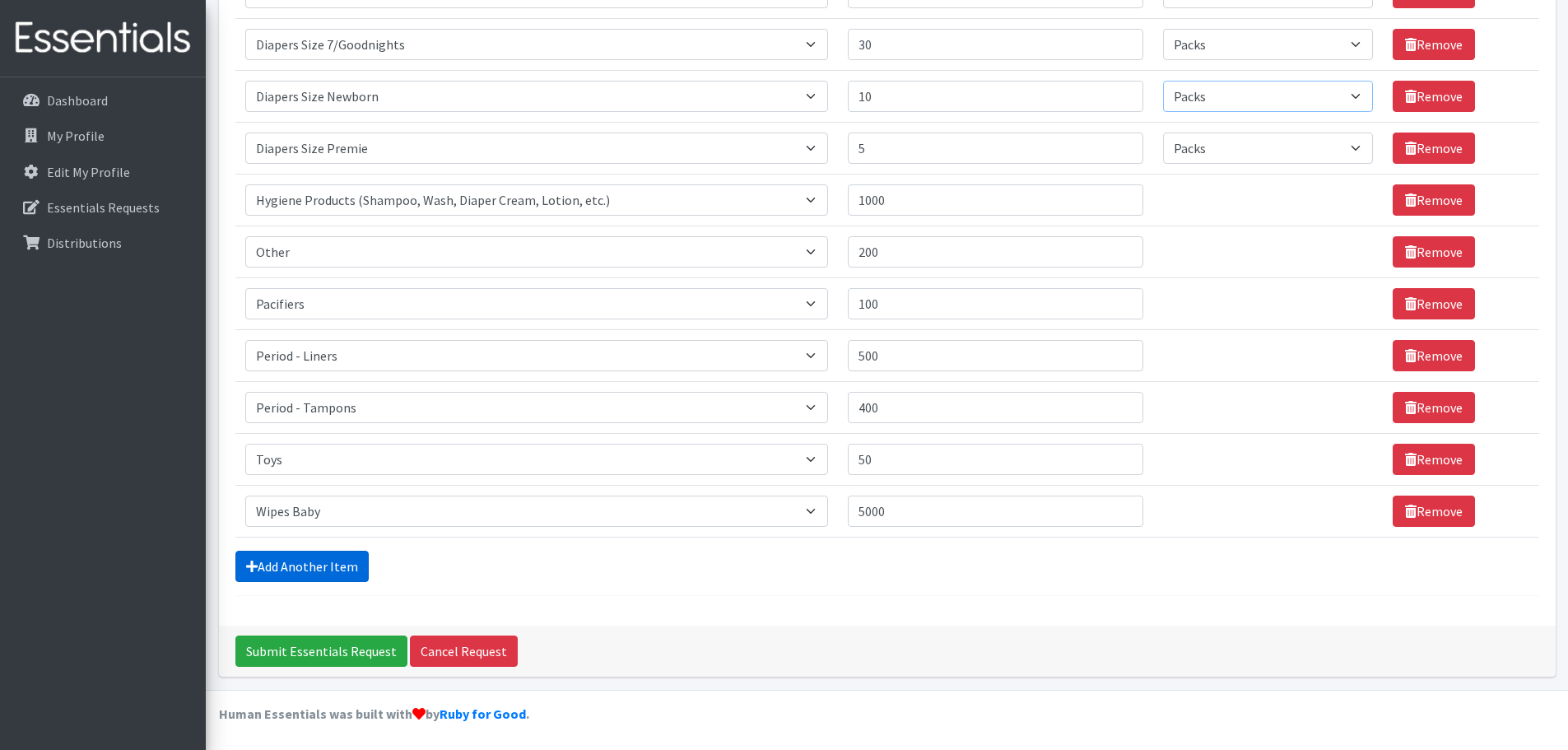
scroll to position [1227, 0]
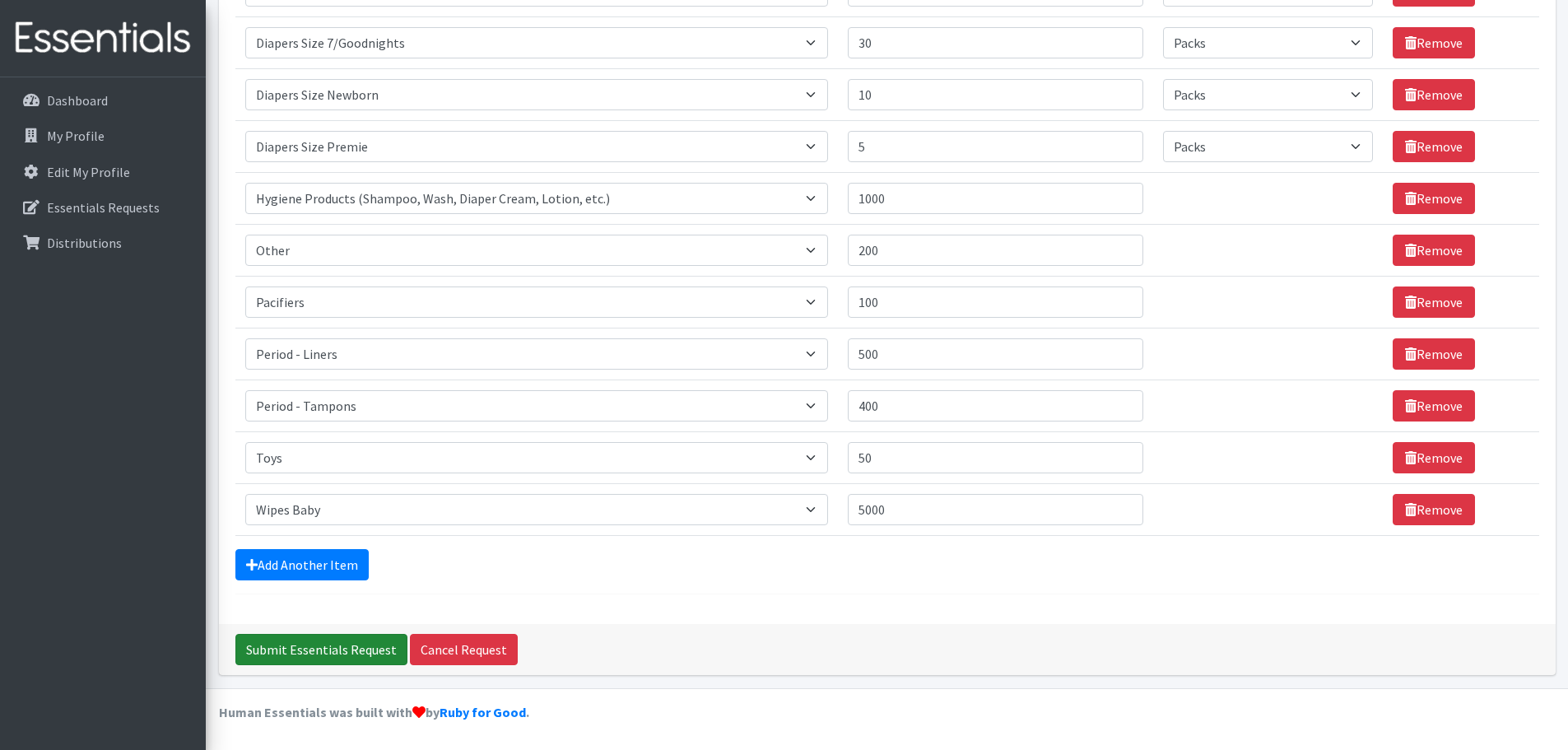
click at [345, 651] on input "Submit Essentials Request" at bounding box center [321, 649] width 172 height 31
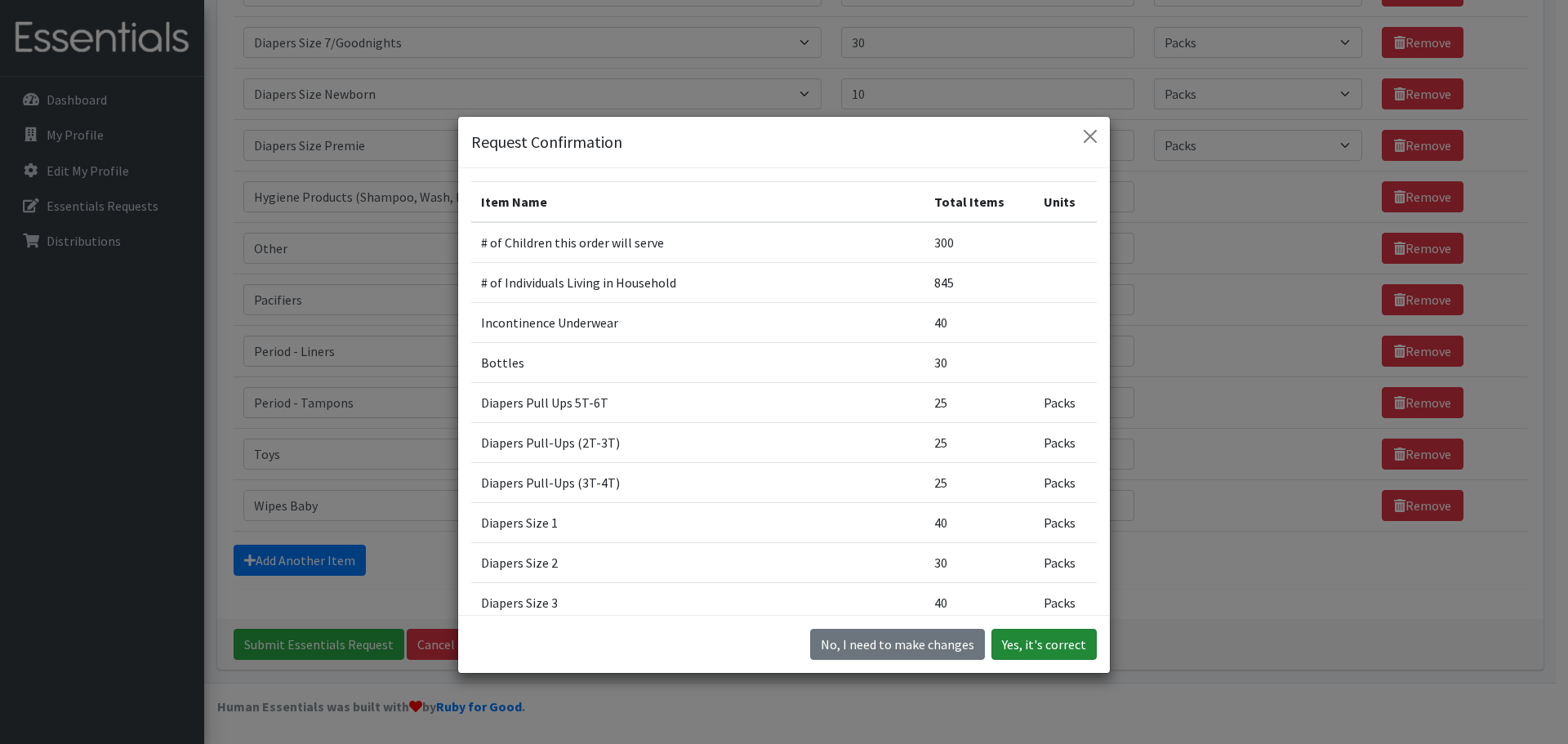
click at [1045, 644] on button "Yes, it's correct" at bounding box center [1043, 644] width 105 height 31
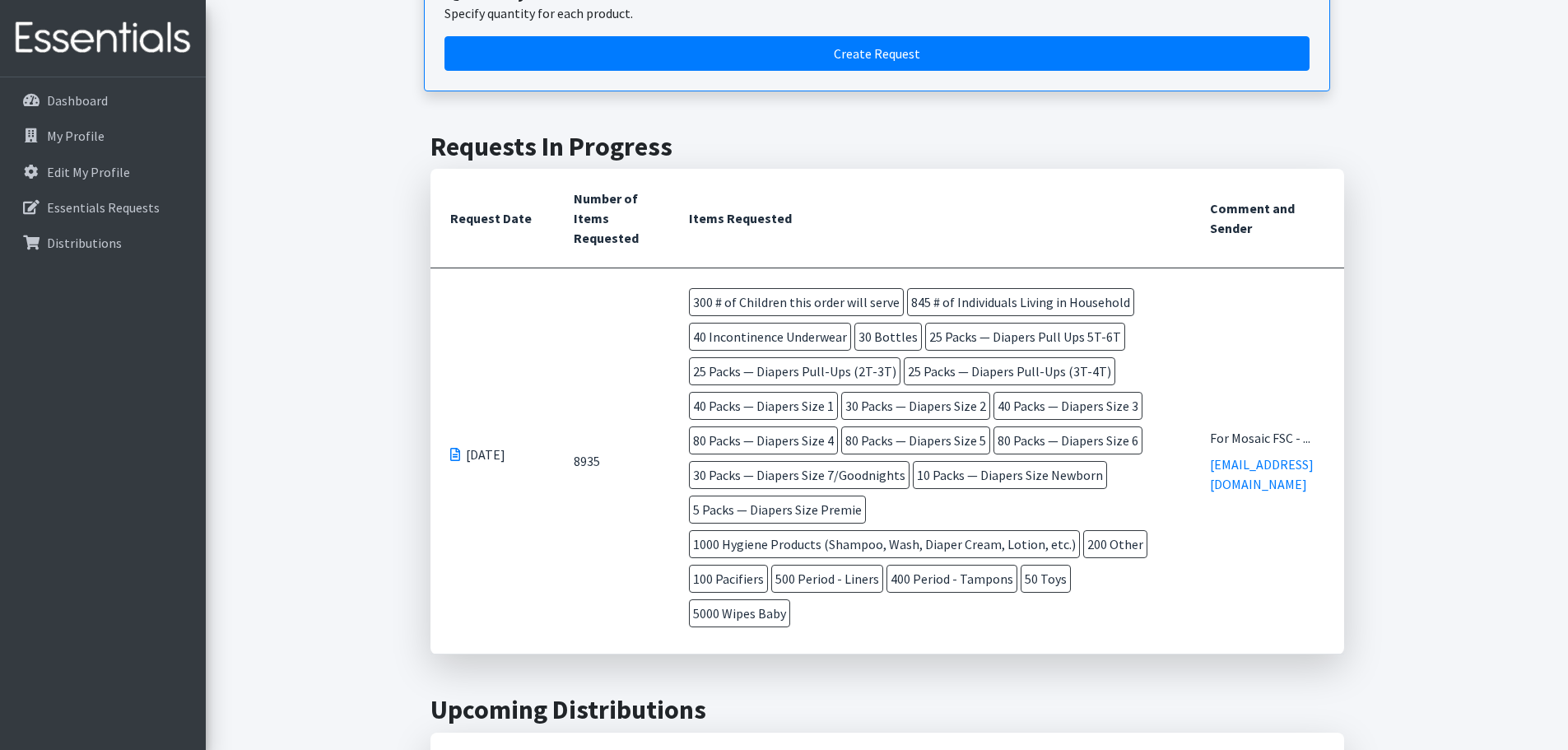
scroll to position [165, 0]
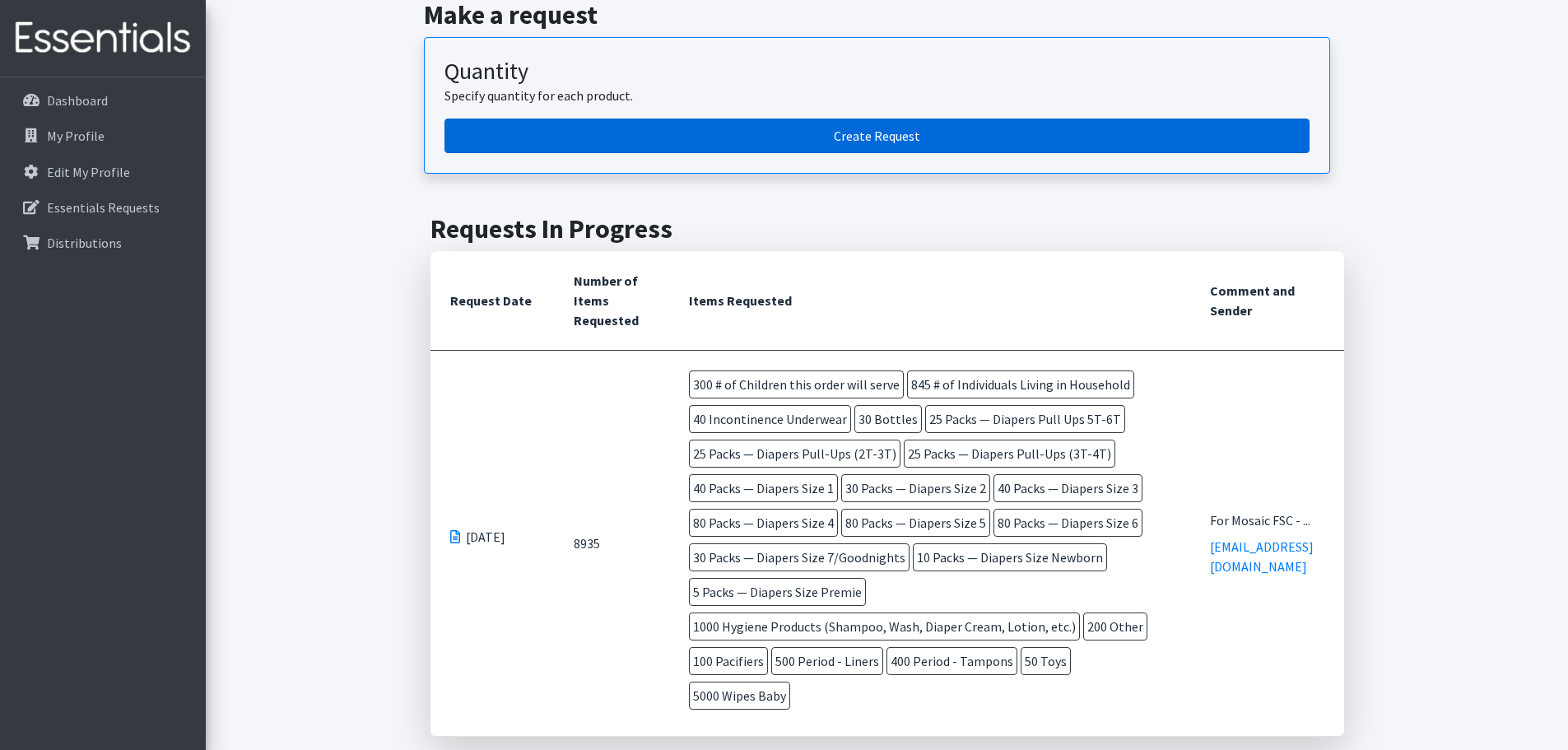
click at [730, 128] on link "Create Request" at bounding box center [876, 136] width 865 height 35
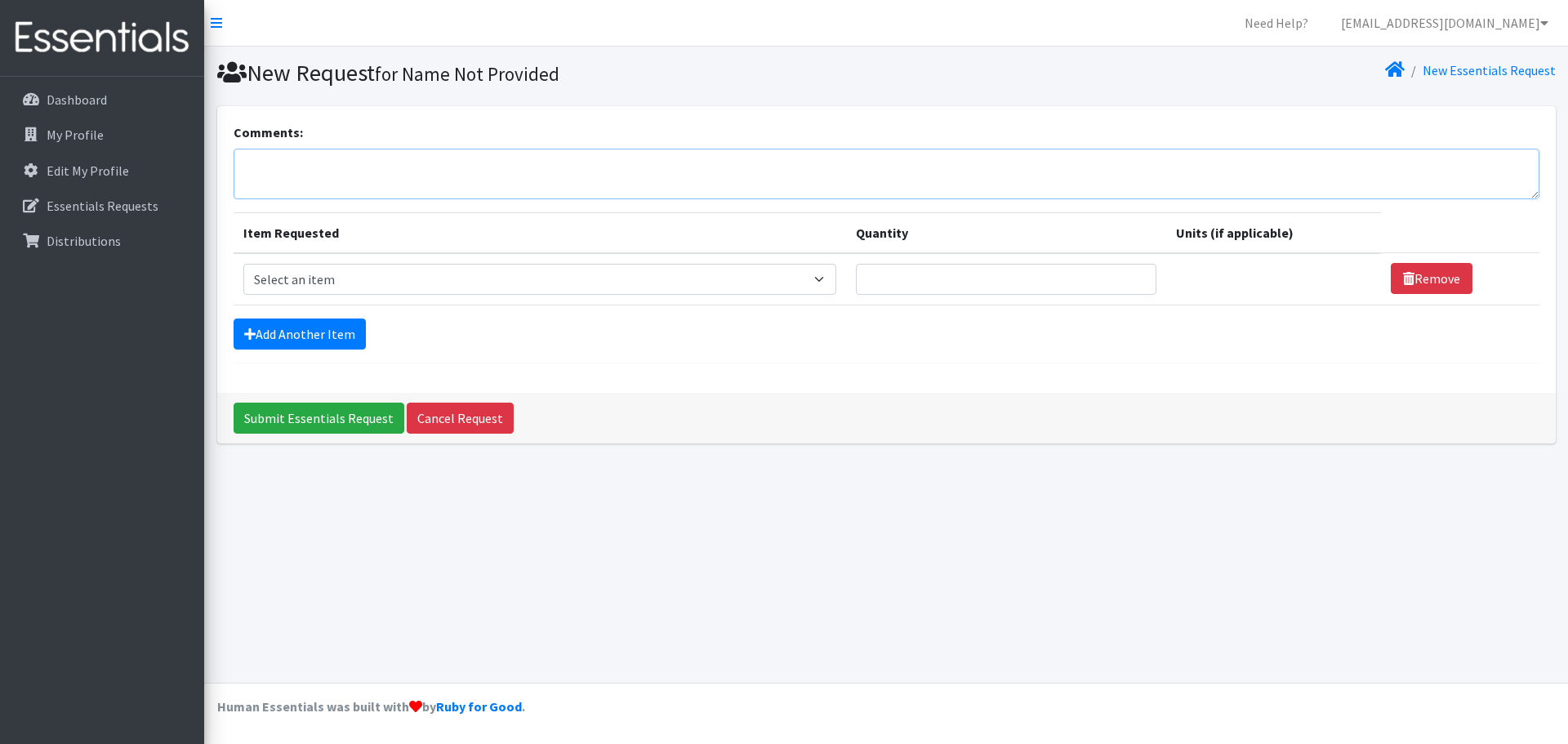
click at [379, 175] on textarea "Comments:" at bounding box center [886, 174] width 1306 height 50
type textarea "Order for Orchards FSC, Delivery Address: 416 Sicklerville Rd, A-2, Sicklervill…"
click at [824, 273] on select "Select an item # of Children this order will serve # of Individuals Living in H…" at bounding box center [540, 279] width 593 height 31
select select "13431"
click at [244, 264] on select "Select an item # of Children this order will serve # of Individuals Living in H…" at bounding box center [540, 279] width 593 height 31
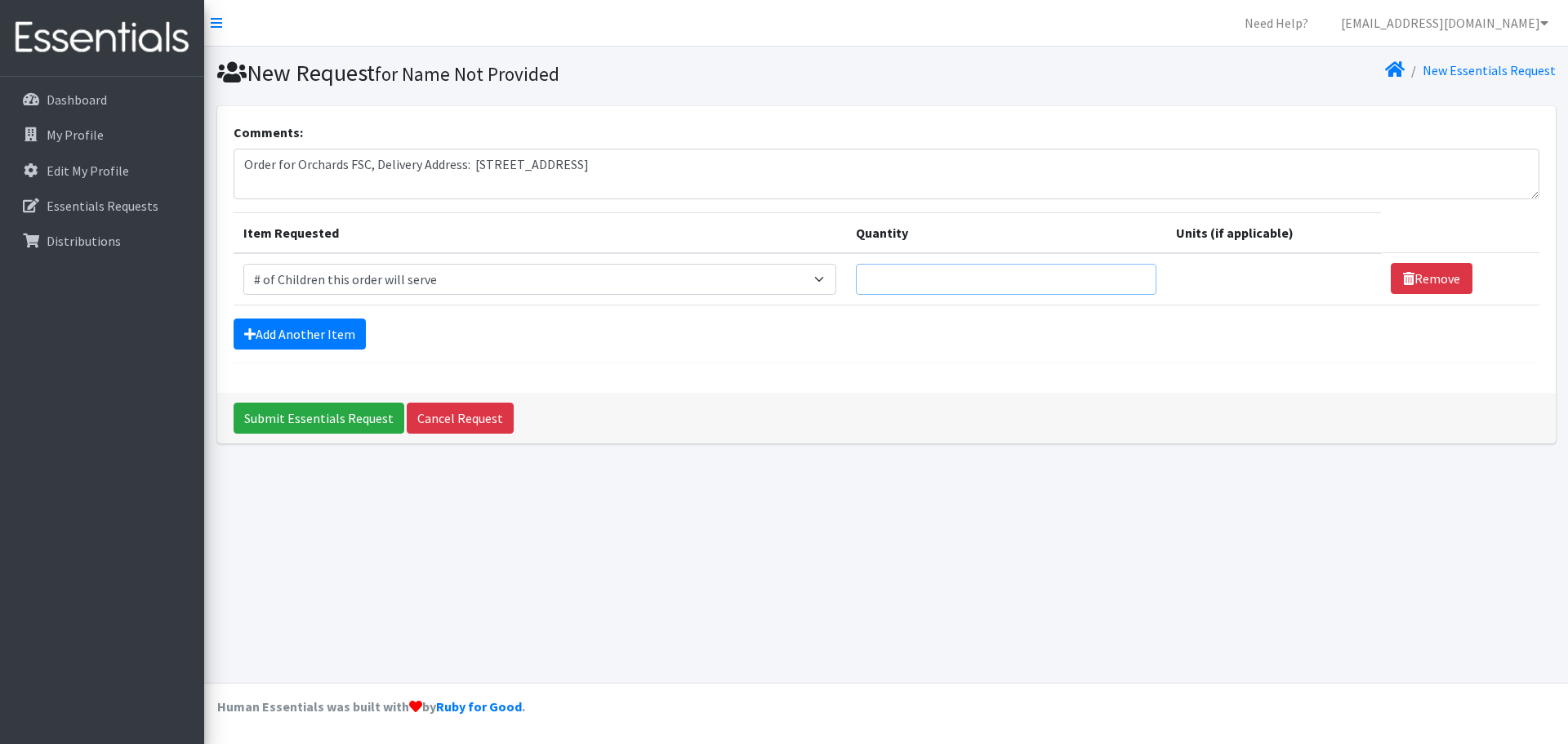
click at [1038, 279] on input "Quantity" at bounding box center [1006, 279] width 300 height 31
type input "325"
click at [333, 337] on link "Add Another Item" at bounding box center [299, 334] width 132 height 31
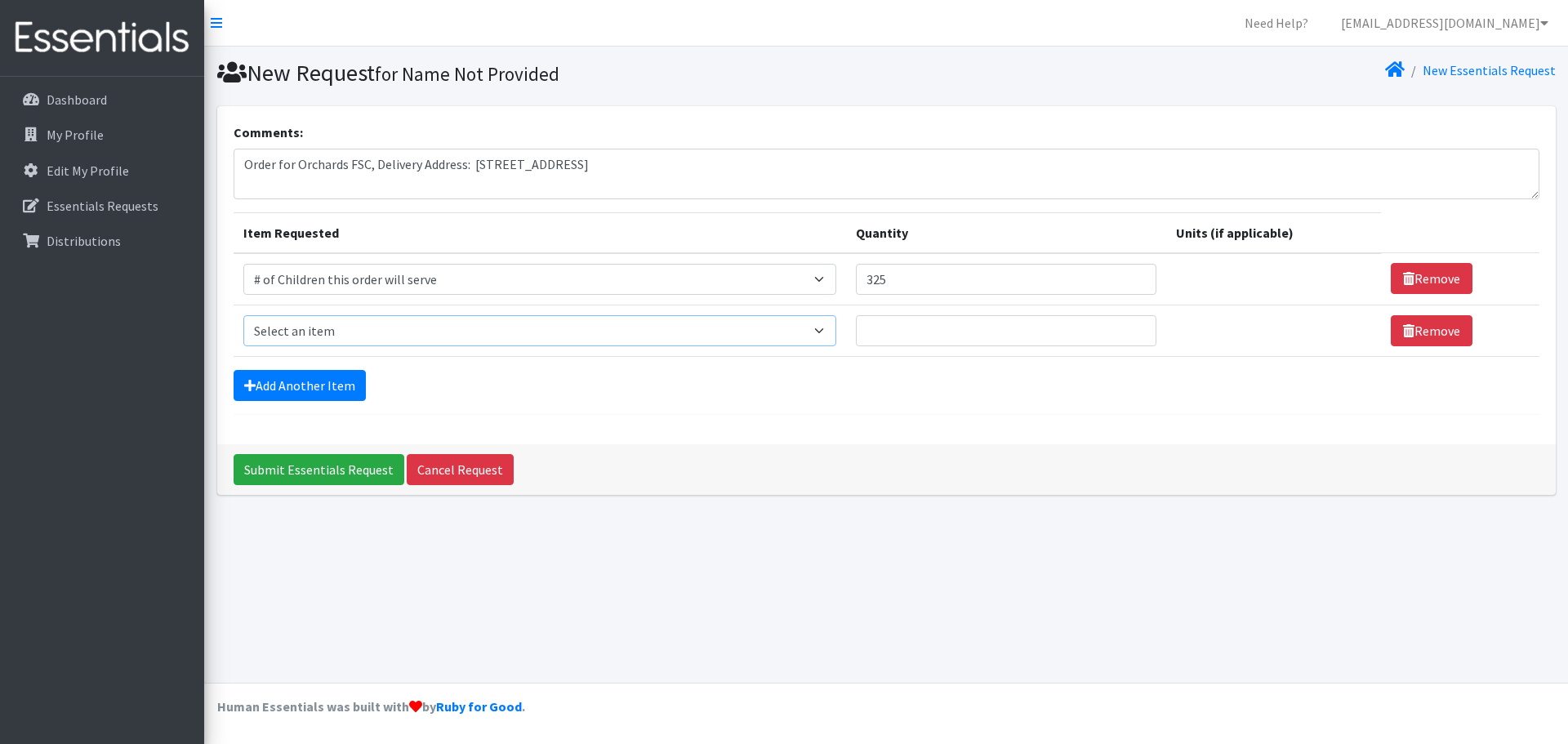
click at [336, 320] on select "Select an item # of Children this order will serve # of Individuals Living in H…" at bounding box center [540, 330] width 593 height 31
select select "6076"
click at [244, 315] on select "Select an item # of Children this order will serve # of Individuals Living in H…" at bounding box center [540, 330] width 593 height 31
click at [909, 333] on input "Quantity" at bounding box center [1006, 330] width 300 height 31
type input "915"
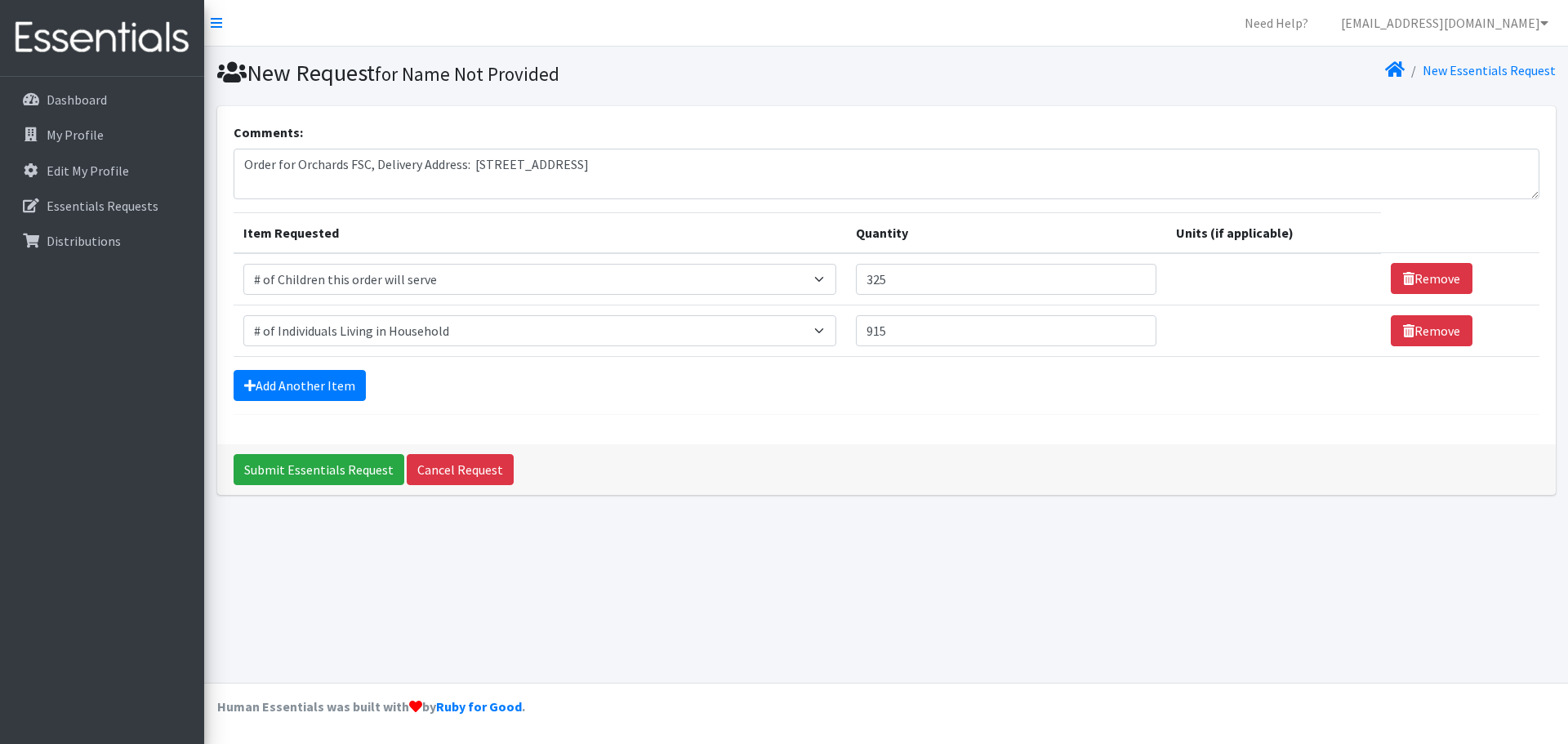
click at [440, 404] on form "Comments: Order for Orchards FSC, Delivery Address: 416 Sicklerville Rd, A-2, S…" at bounding box center [886, 269] width 1306 height 292
click at [314, 389] on link "Add Another Item" at bounding box center [299, 385] width 132 height 31
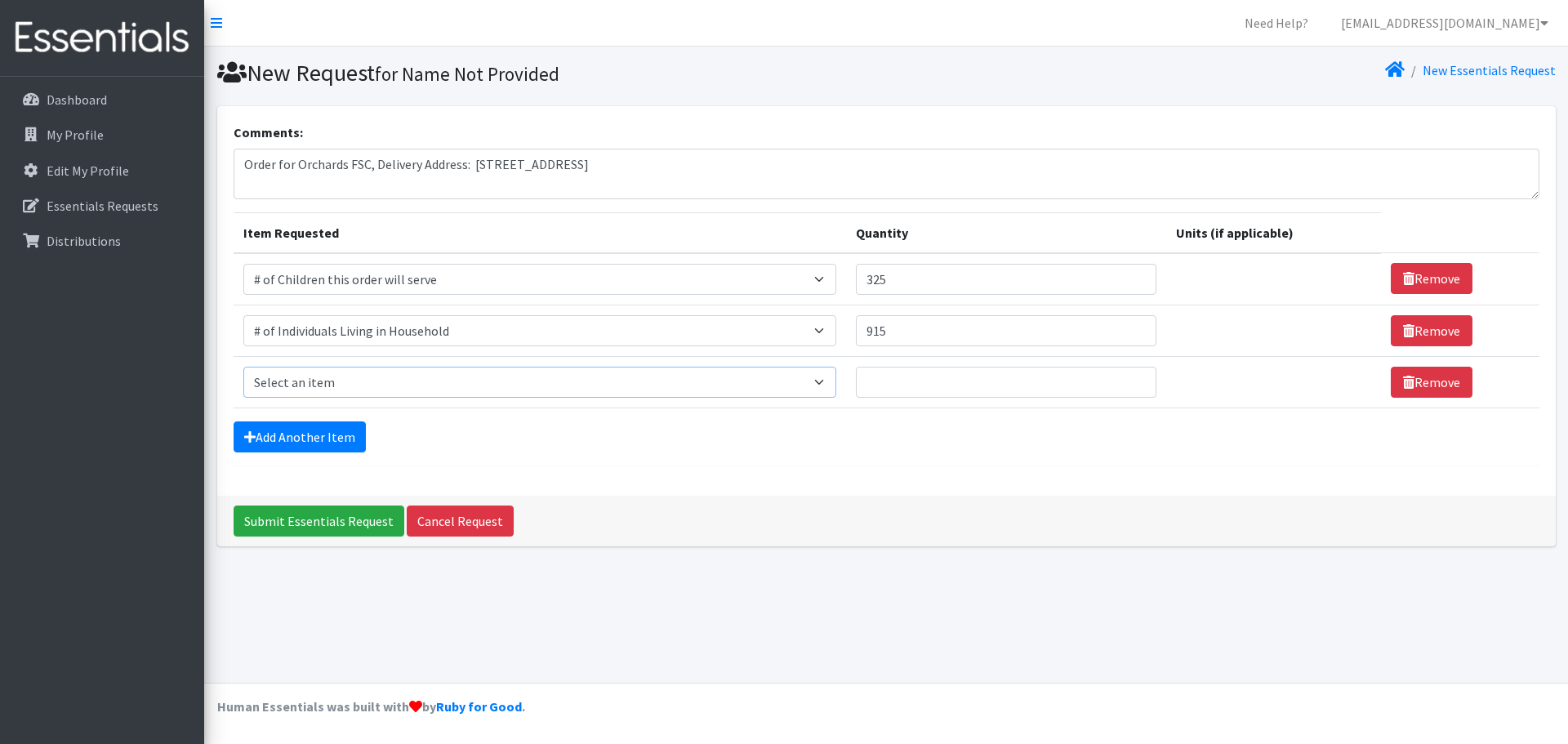
click at [383, 380] on select "Select an item # of Children this order will serve # of Individuals Living in H…" at bounding box center [540, 381] width 593 height 31
select select "14372"
click at [244, 366] on select "Select an item # of Children this order will serve # of Individuals Living in H…" at bounding box center [540, 381] width 593 height 31
click at [948, 383] on input "Quantity" at bounding box center [1006, 381] width 300 height 31
type input "40"
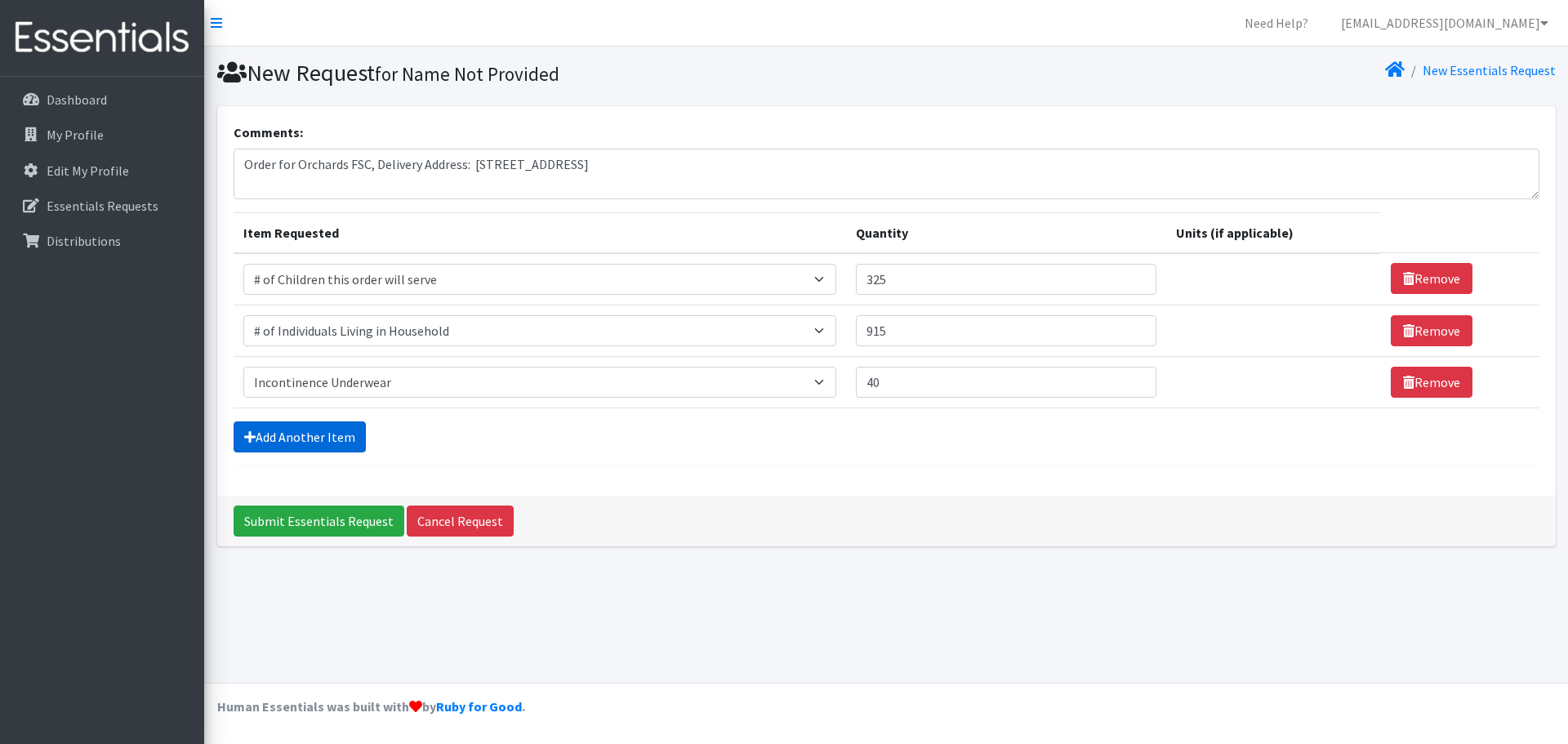
click at [325, 430] on link "Add Another Item" at bounding box center [299, 436] width 132 height 31
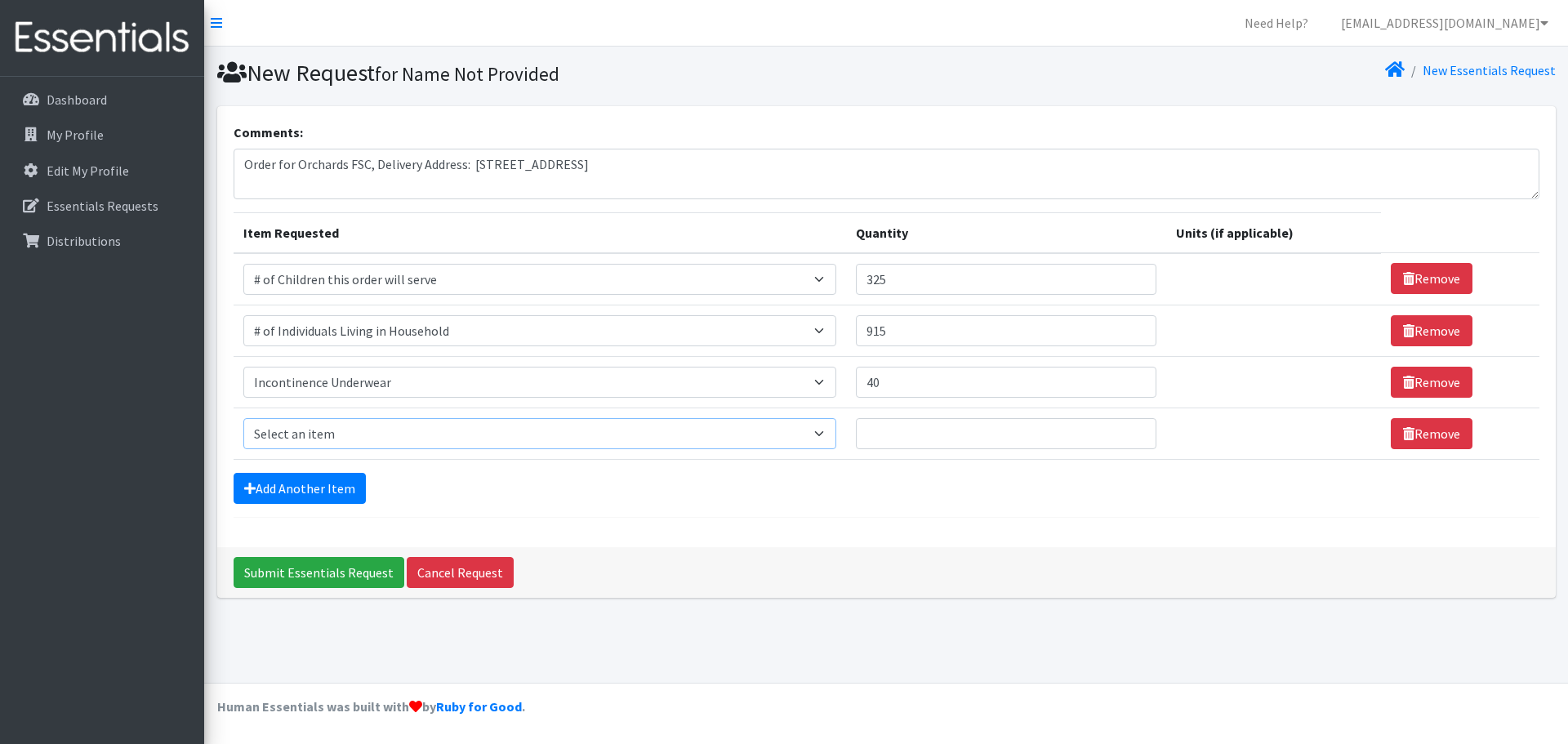
click at [468, 446] on select "Select an item # of Children this order will serve # of Individuals Living in H…" at bounding box center [540, 433] width 593 height 31
select select "1974"
click at [244, 418] on select "Select an item # of Children this order will serve # of Individuals Living in H…" at bounding box center [540, 433] width 593 height 31
click at [909, 429] on input "Quantity" at bounding box center [1006, 433] width 300 height 31
type input "30"
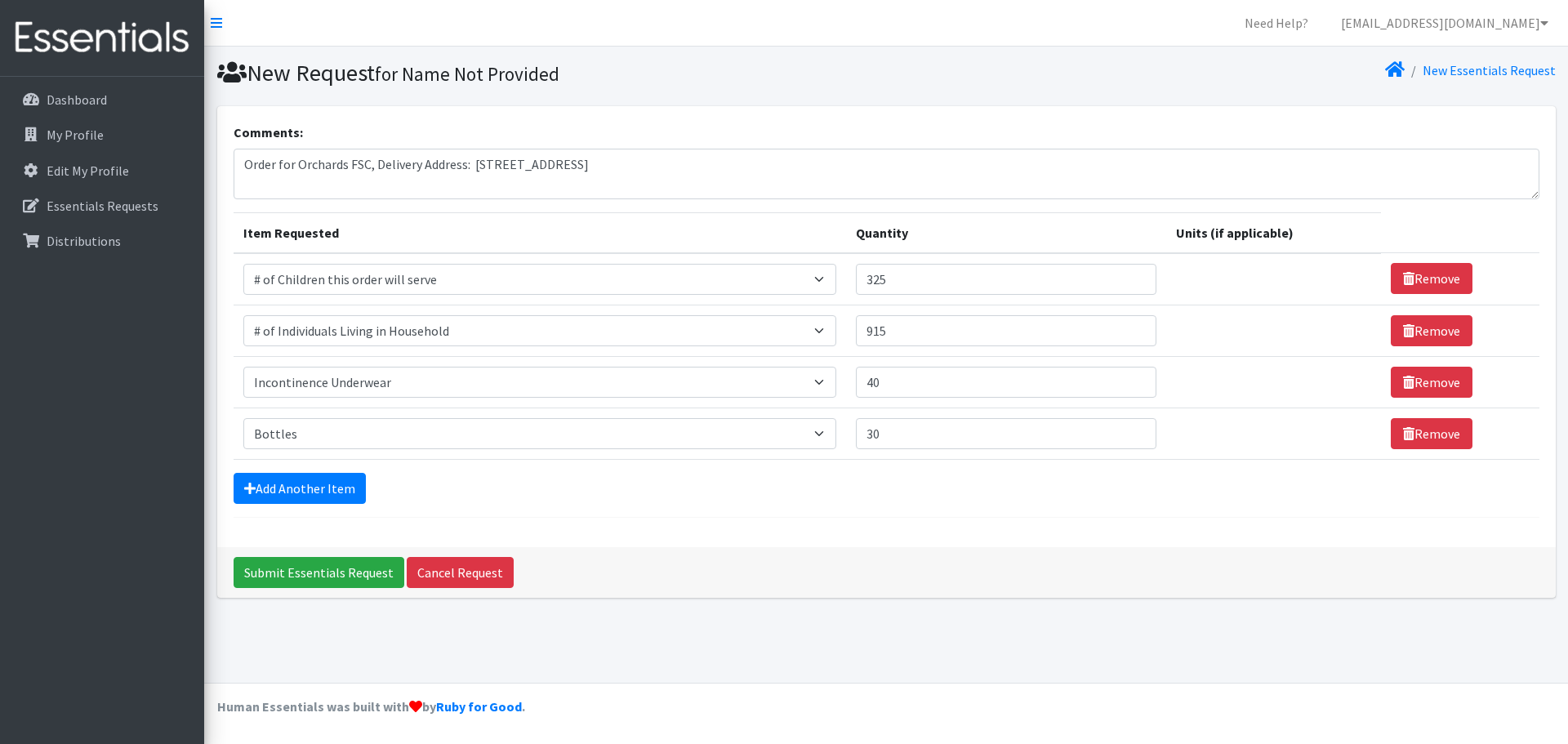
click at [655, 494] on div "Add Another Item" at bounding box center [886, 488] width 1306 height 31
click at [320, 488] on link "Add Another Item" at bounding box center [299, 488] width 132 height 31
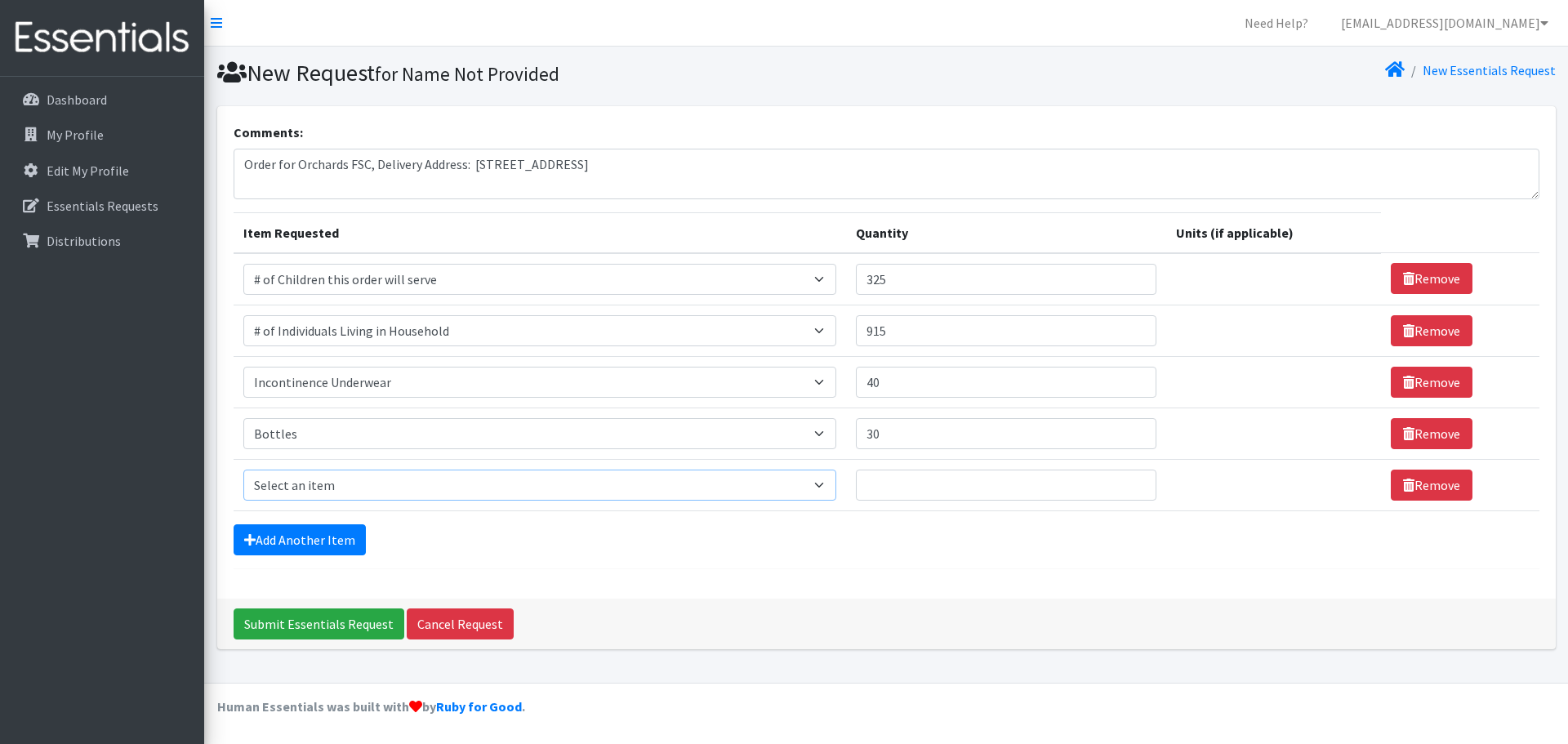
click at [566, 486] on select "Select an item # of Children this order will serve # of Individuals Living in H…" at bounding box center [540, 485] width 593 height 31
click at [374, 485] on select "Select an item # of Children this order will serve # of Individuals Living in H…" at bounding box center [540, 485] width 593 height 31
select select "1971"
click at [244, 470] on select "Select an item # of Children this order will serve # of Individuals Living in H…" at bounding box center [540, 485] width 593 height 31
click at [997, 479] on input "Quantity" at bounding box center [995, 485] width 296 height 31
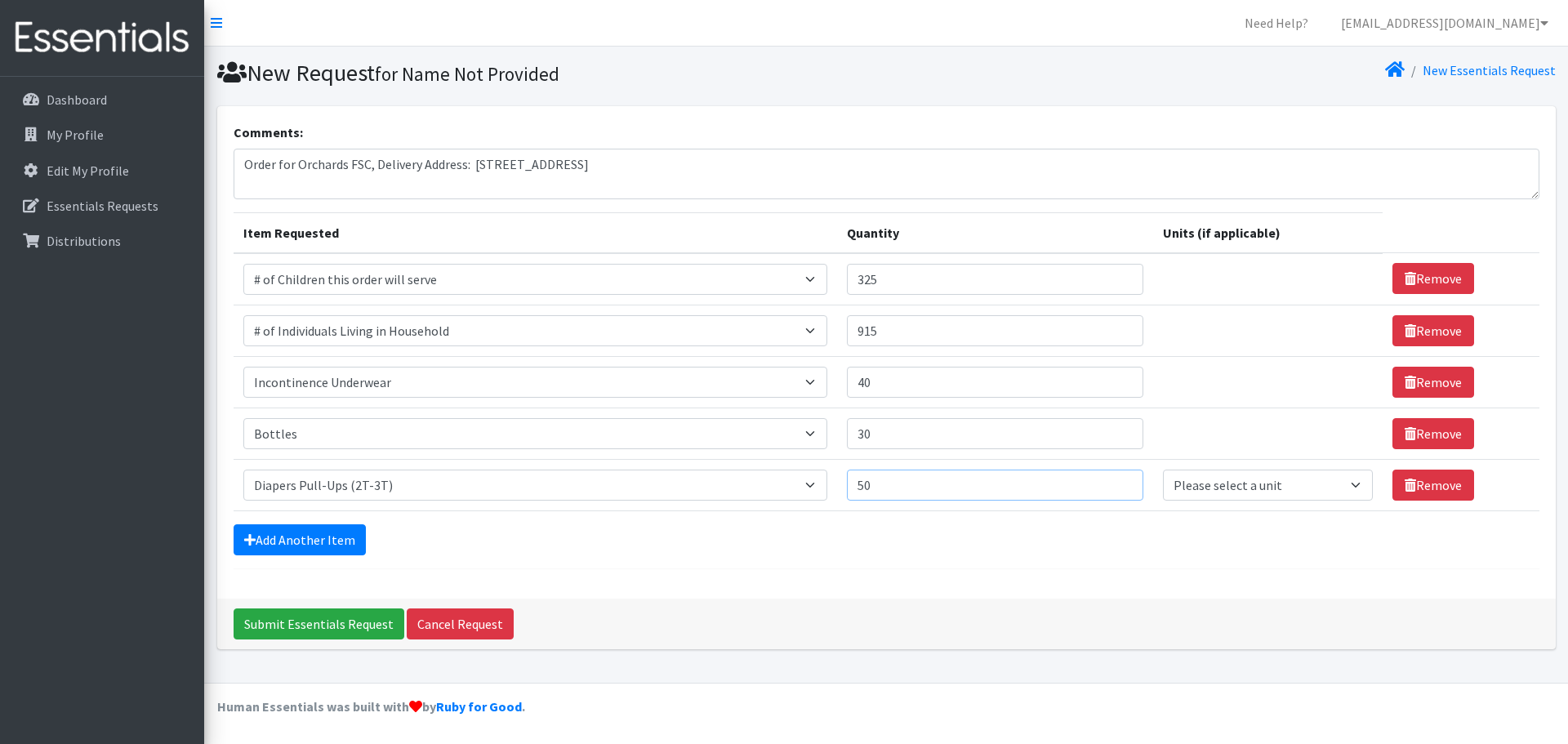
type input "5"
type input "25"
click at [1333, 487] on select "Please select a unit units Packs" at bounding box center [1268, 485] width 211 height 31
select select "Pack"
click at [1163, 470] on select "Please select a unit units Packs" at bounding box center [1268, 485] width 211 height 31
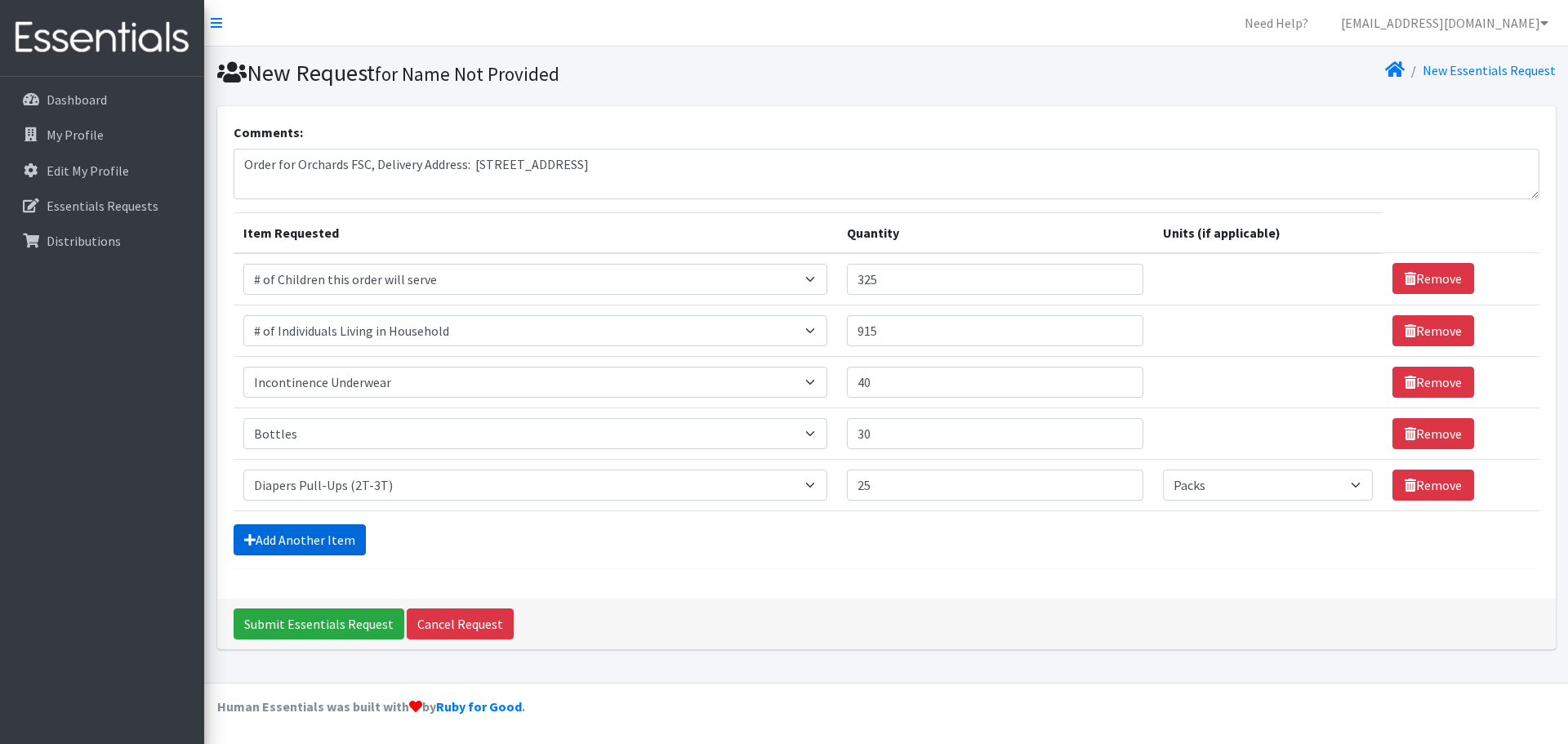
click at [324, 542] on link "Add Another Item" at bounding box center [299, 539] width 132 height 31
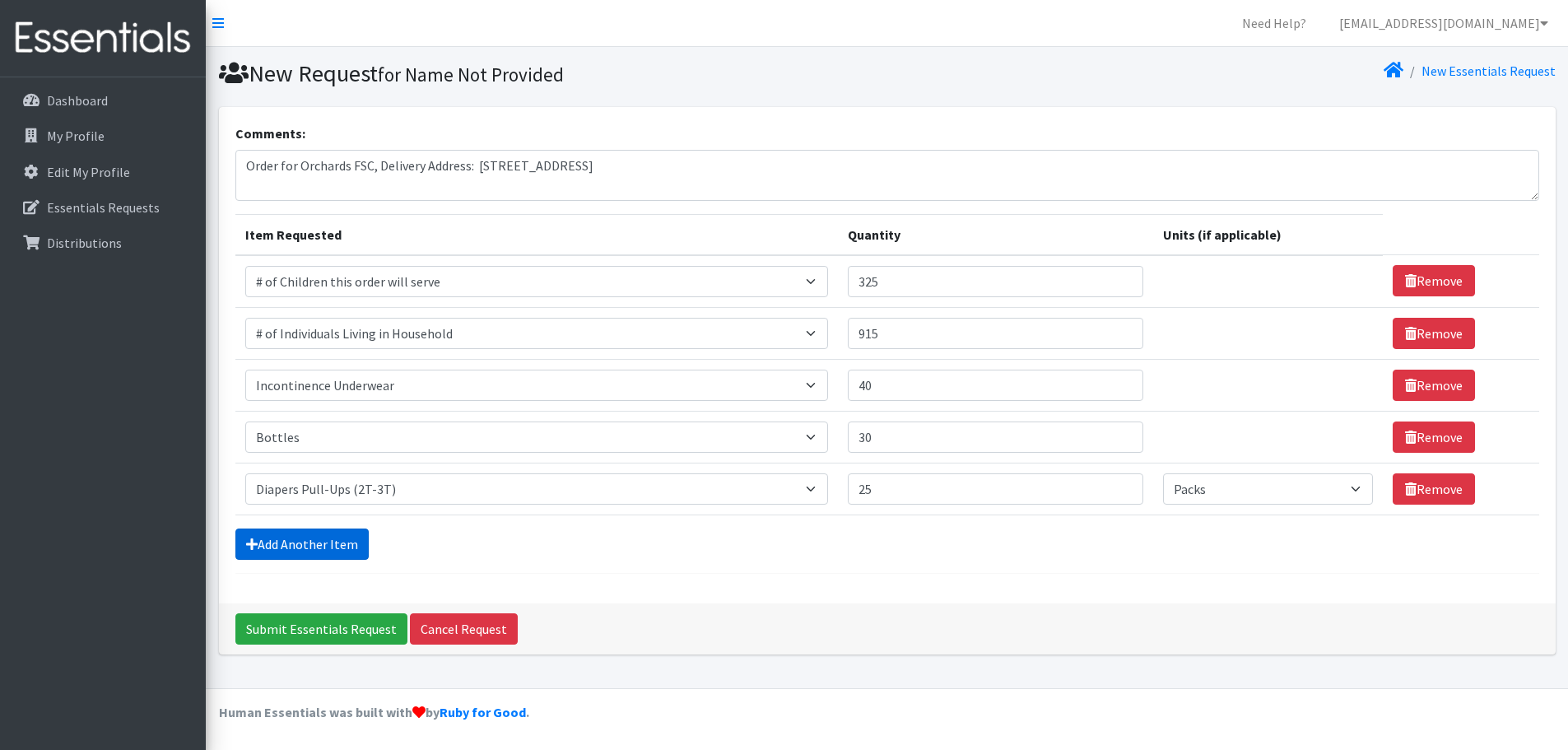
scroll to position [31, 0]
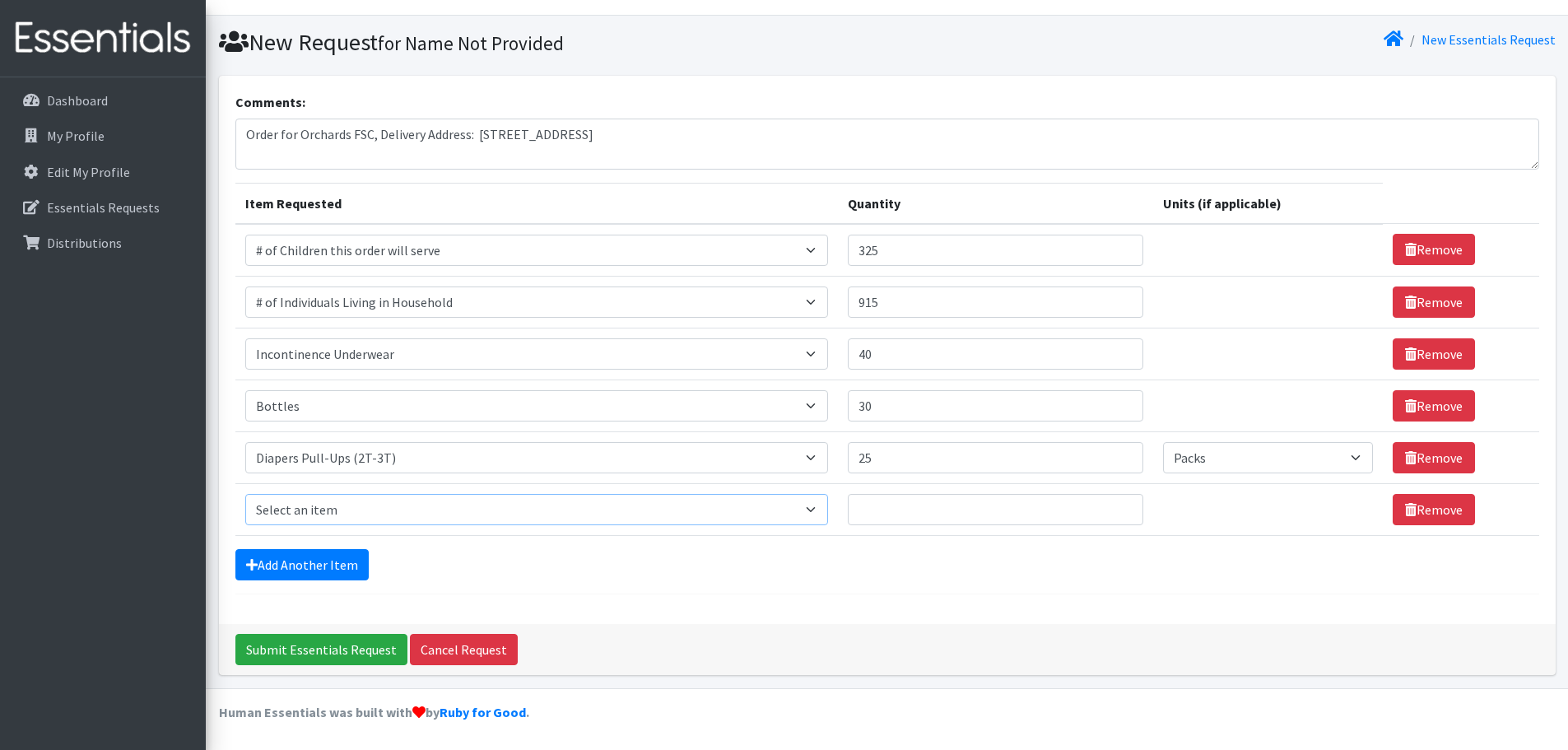
click at [340, 505] on select "Select an item # of Children this order will serve # of Individuals Living in H…" at bounding box center [537, 509] width 583 height 31
select select "1972"
click at [246, 494] on select "Select an item # of Children this order will serve # of Individuals Living in H…" at bounding box center [537, 509] width 583 height 31
click at [981, 515] on input "Quantity" at bounding box center [995, 509] width 295 height 31
type input "25"
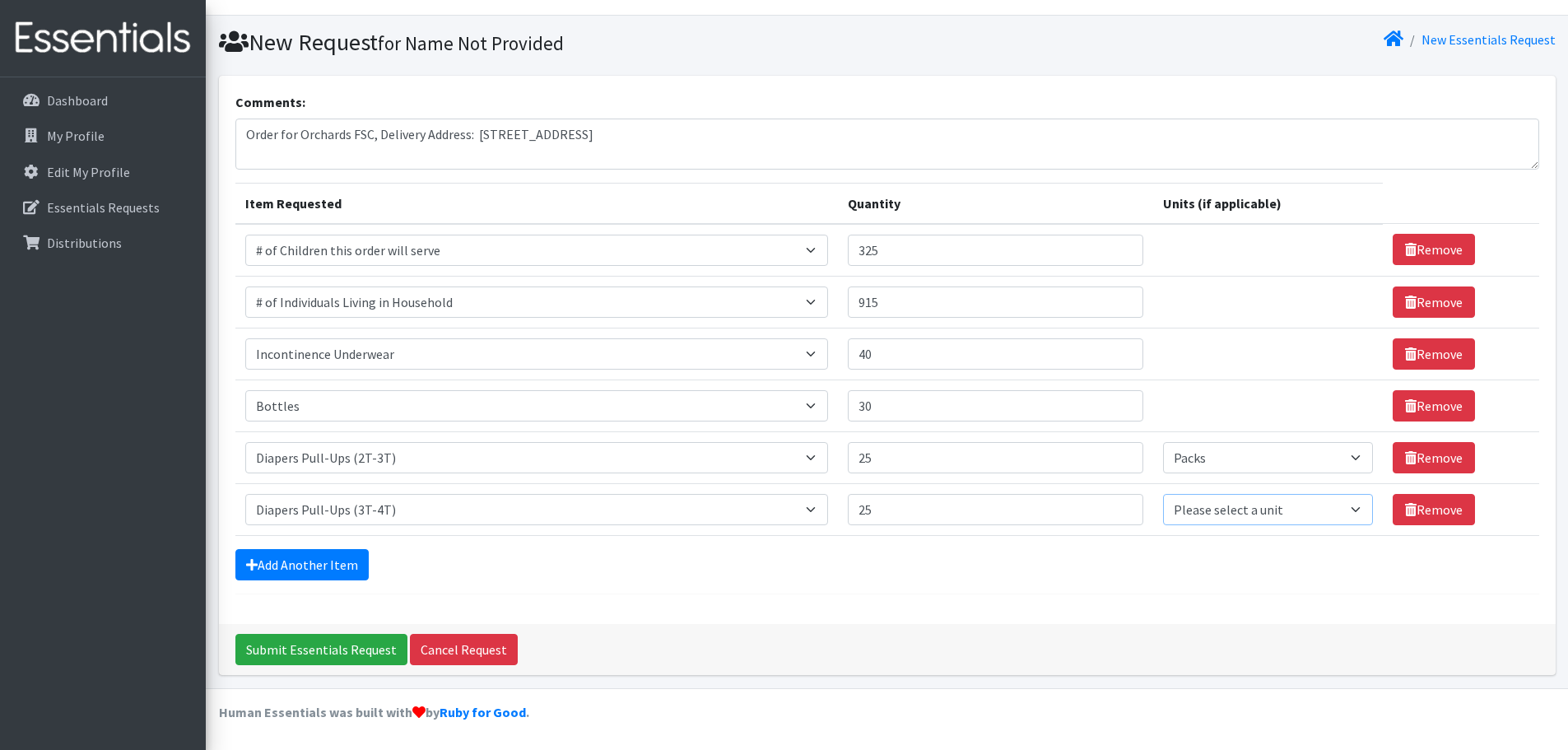
click at [1188, 509] on select "Please select a unit units Packs" at bounding box center [1268, 509] width 210 height 31
select select "Pack"
click at [1163, 494] on select "Please select a unit units Packs" at bounding box center [1268, 509] width 210 height 31
click at [301, 567] on link "Add Another Item" at bounding box center [302, 564] width 133 height 31
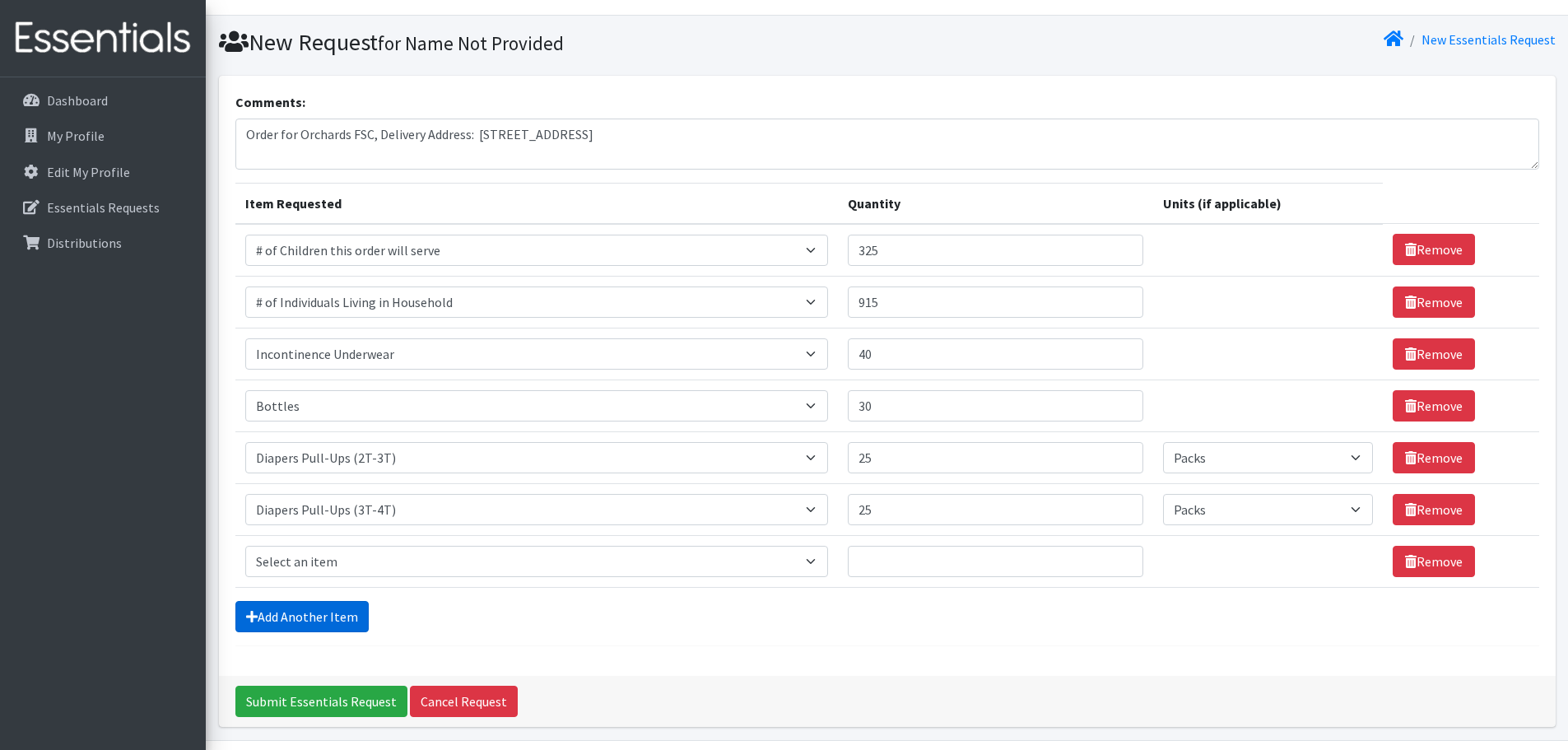
scroll to position [83, 0]
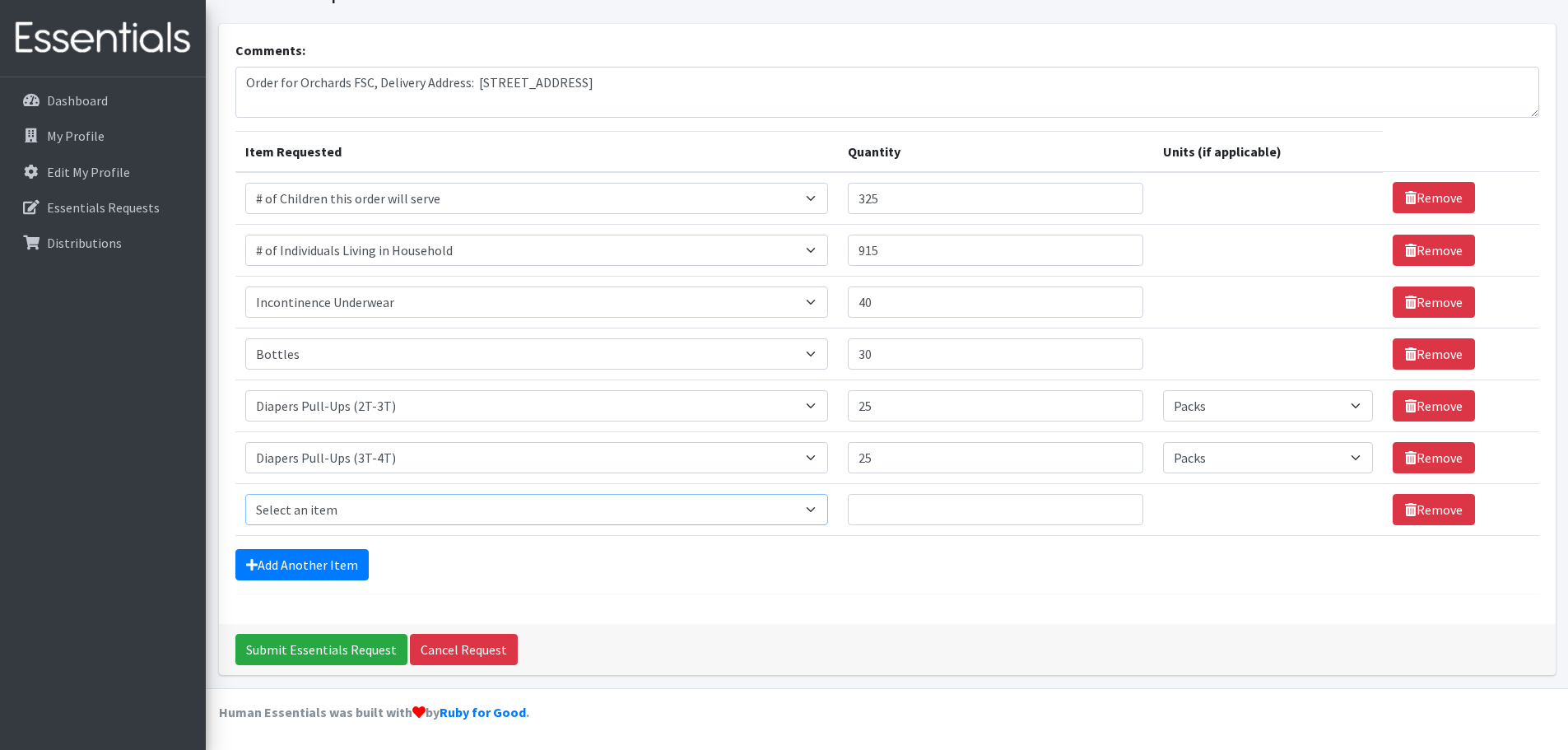
click at [356, 505] on select "Select an item # of Children this order will serve # of Individuals Living in H…" at bounding box center [537, 509] width 583 height 31
select select "1973"
click at [246, 494] on select "Select an item # of Children this order will serve # of Individuals Living in H…" at bounding box center [537, 509] width 583 height 31
click at [1017, 510] on input "Quantity" at bounding box center [995, 509] width 295 height 31
type input "25"
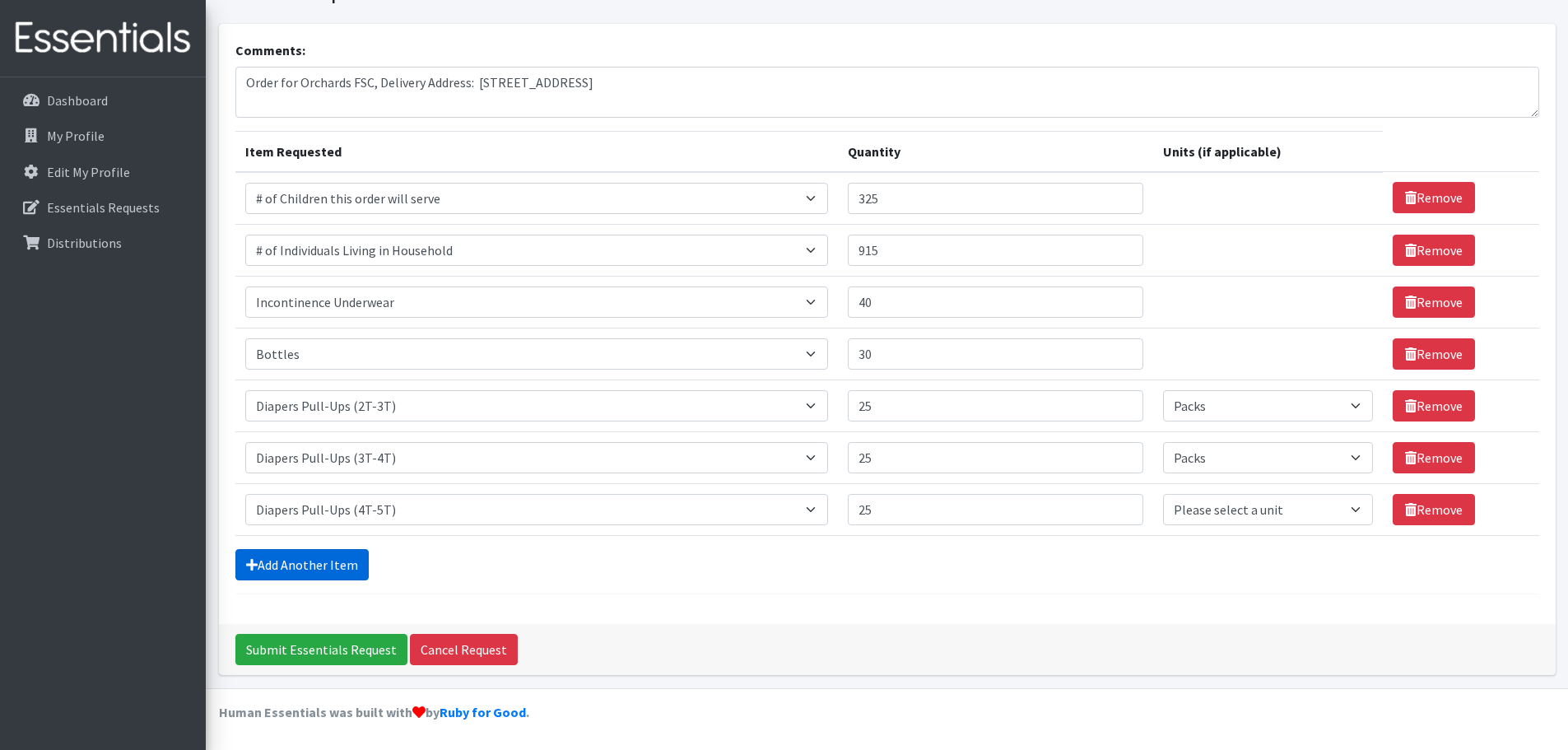
click at [334, 567] on link "Add Another Item" at bounding box center [302, 564] width 133 height 31
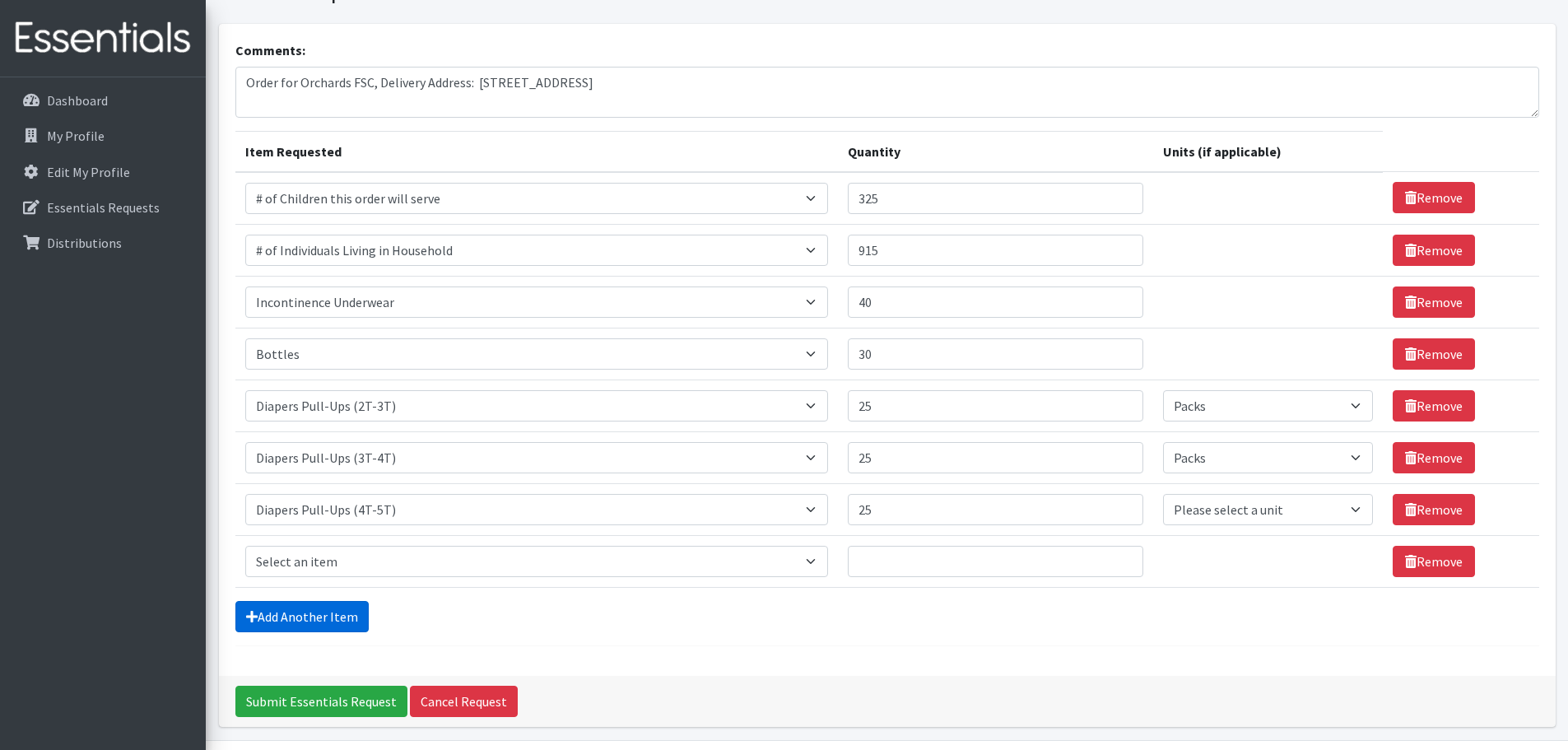
scroll to position [135, 0]
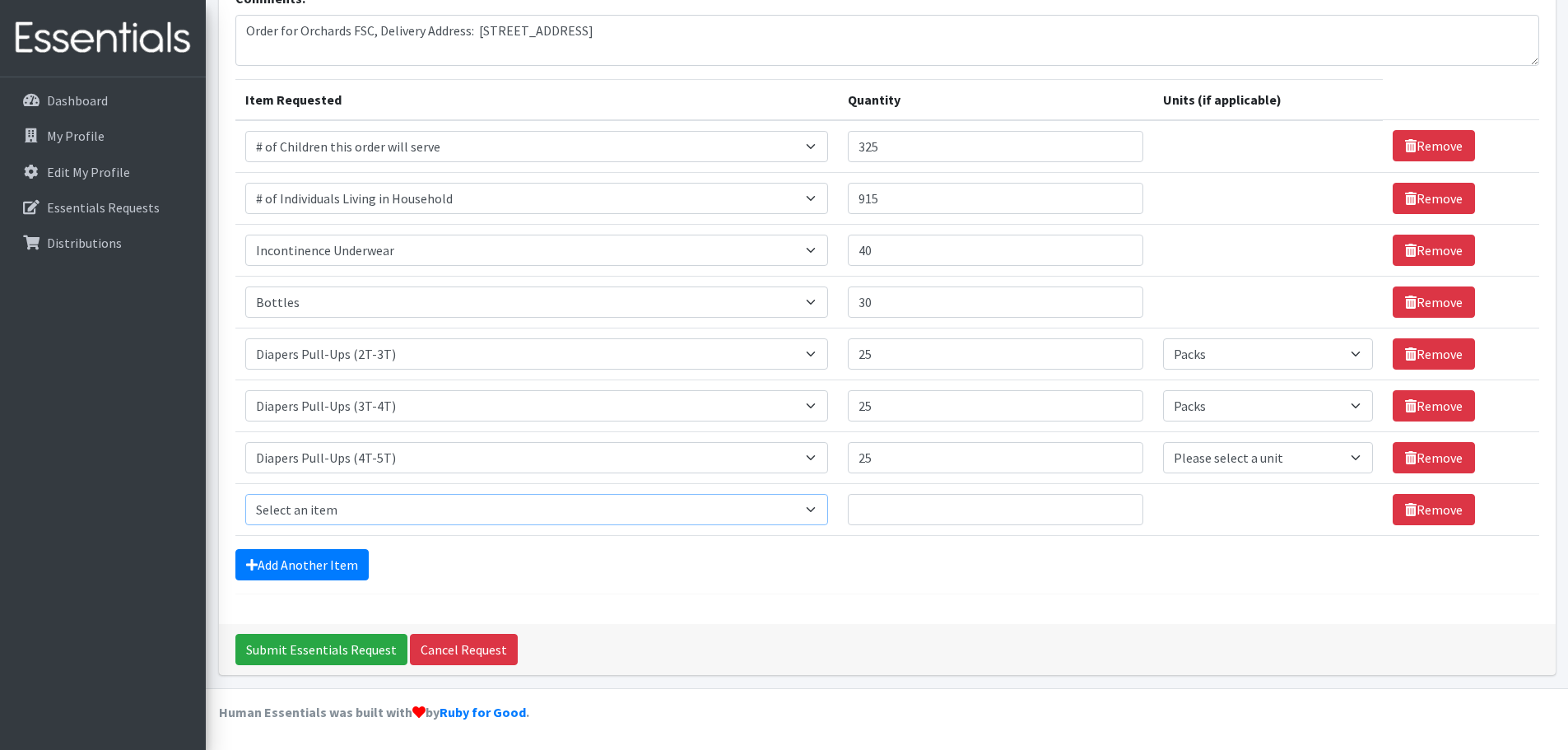
click at [356, 512] on select "Select an item # of Children this order will serve # of Individuals Living in H…" at bounding box center [537, 509] width 583 height 31
select select "15477"
click at [246, 494] on select "Select an item # of Children this order will serve # of Individuals Living in H…" at bounding box center [537, 509] width 583 height 31
click at [1014, 502] on input "Quantity" at bounding box center [995, 509] width 295 height 31
type input "25"
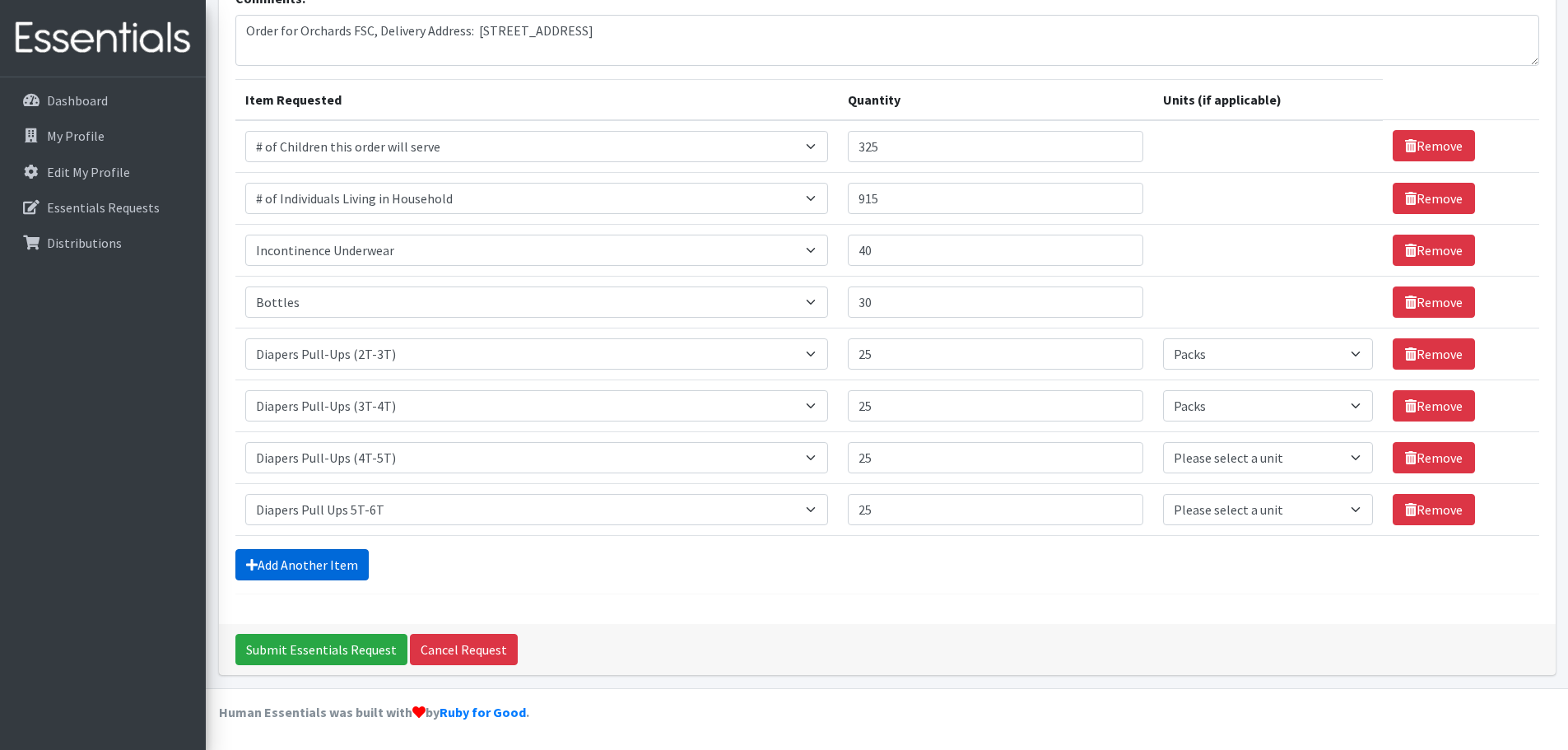
click at [345, 568] on link "Add Another Item" at bounding box center [302, 564] width 133 height 31
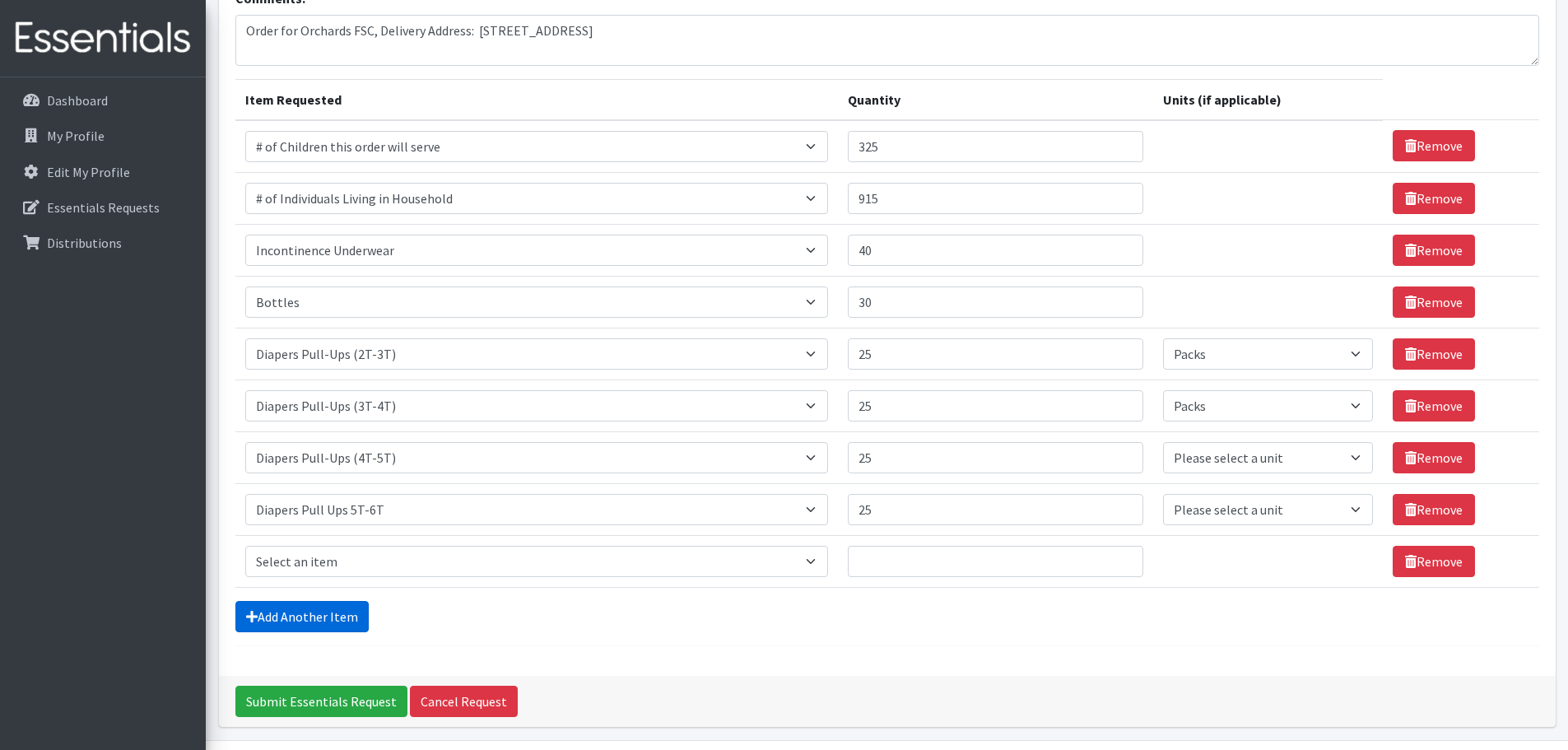
scroll to position [187, 0]
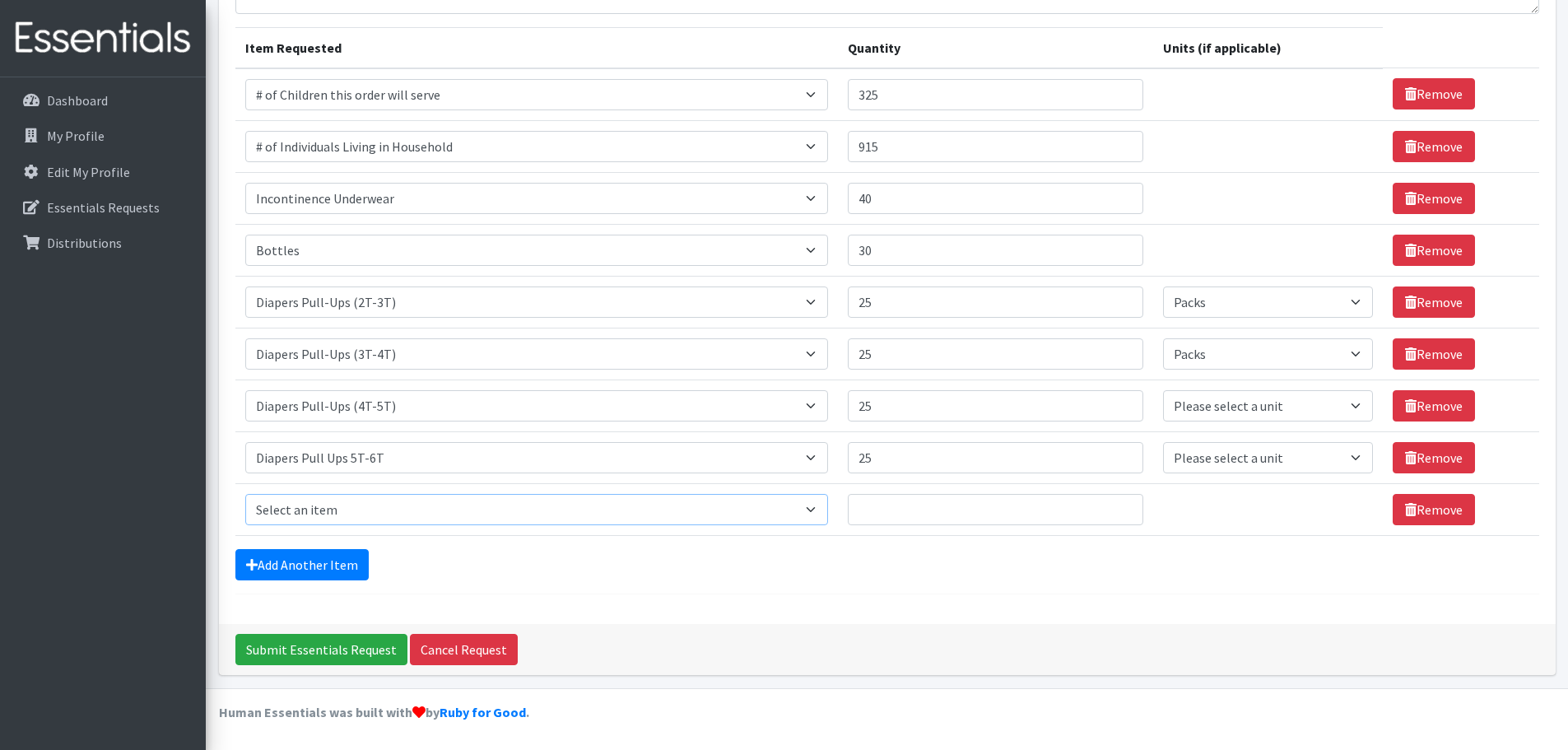
click at [819, 515] on select "Select an item # of Children this order will serve # of Individuals Living in H…" at bounding box center [537, 509] width 583 height 31
select select "1964"
click at [246, 494] on select "Select an item # of Children this order will serve # of Individuals Living in H…" at bounding box center [537, 509] width 583 height 31
click at [899, 510] on input "Quantity" at bounding box center [995, 509] width 295 height 31
type input "40"
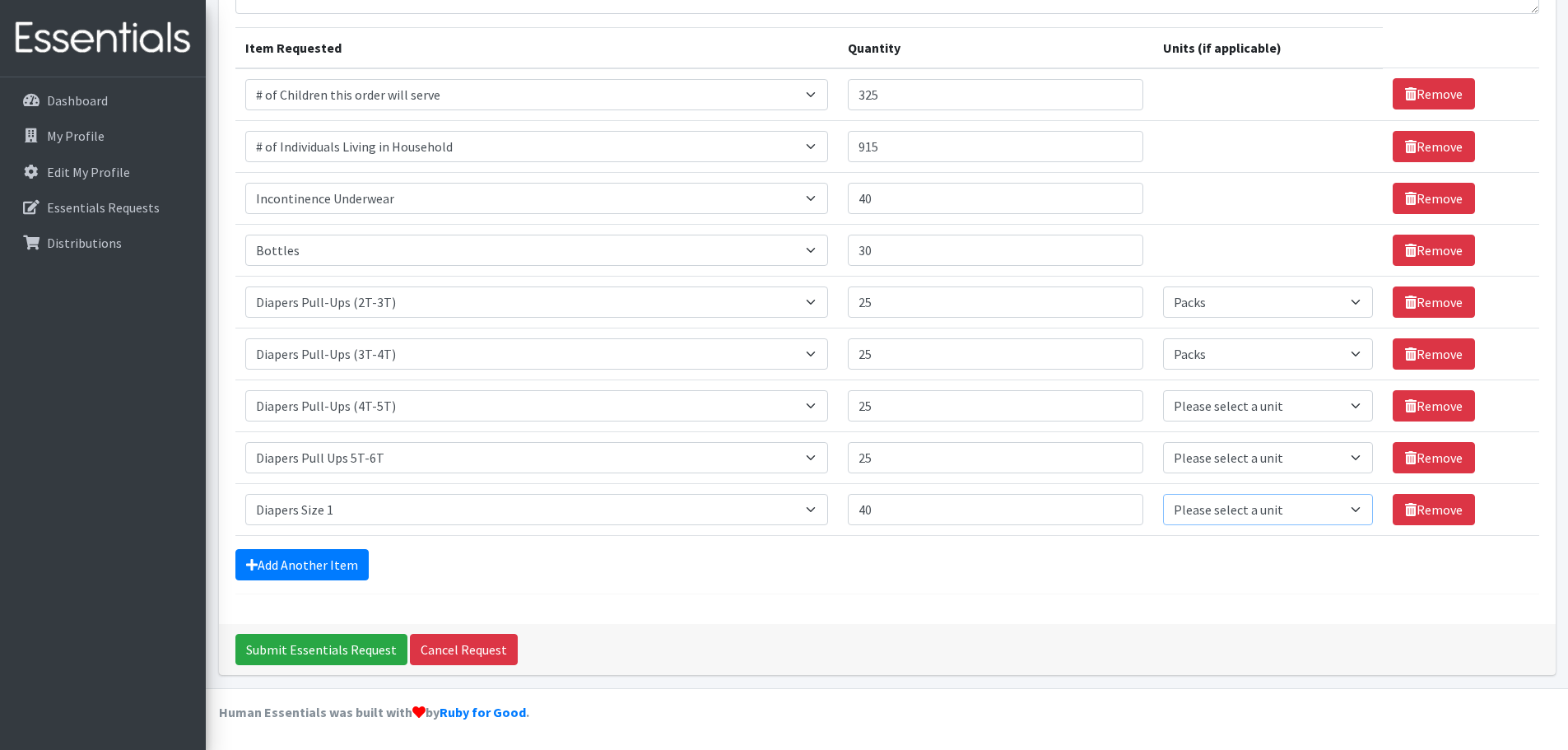
click at [1252, 501] on select "Please select a unit units Packs" at bounding box center [1268, 509] width 210 height 31
select select "Pack"
click at [1163, 494] on select "Please select a unit units Packs" at bounding box center [1268, 509] width 210 height 31
click at [1278, 458] on select "Please select a unit units Packs" at bounding box center [1268, 458] width 210 height 31
select select "Pack"
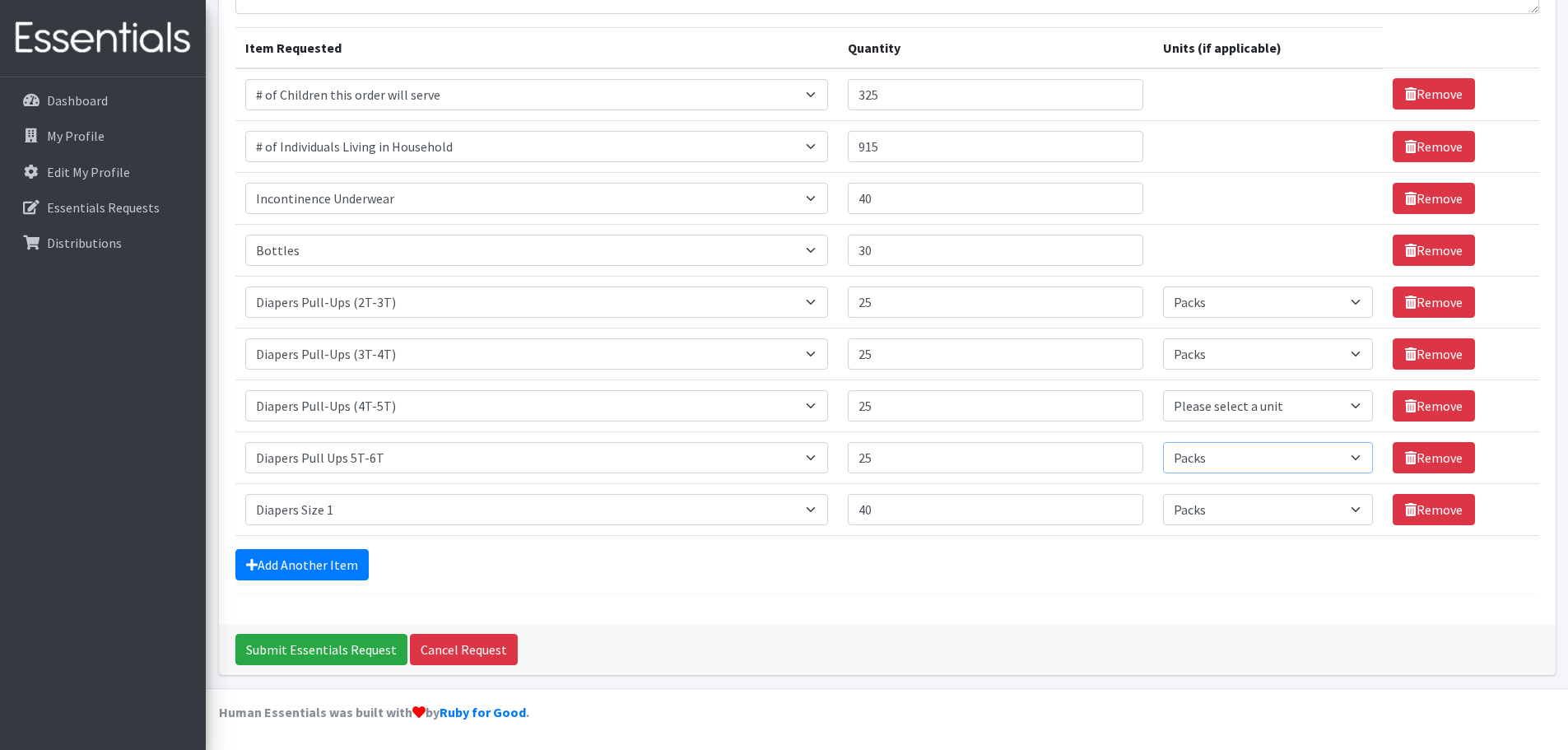
click at [1163, 442] on select "Please select a unit units Packs" at bounding box center [1268, 458] width 210 height 31
click at [1281, 406] on select "Please select a unit units Packs" at bounding box center [1268, 405] width 210 height 31
select select "Pack"
click at [1163, 390] on select "Please select a unit units Packs" at bounding box center [1268, 405] width 210 height 31
click at [275, 564] on link "Add Another Item" at bounding box center [302, 564] width 133 height 31
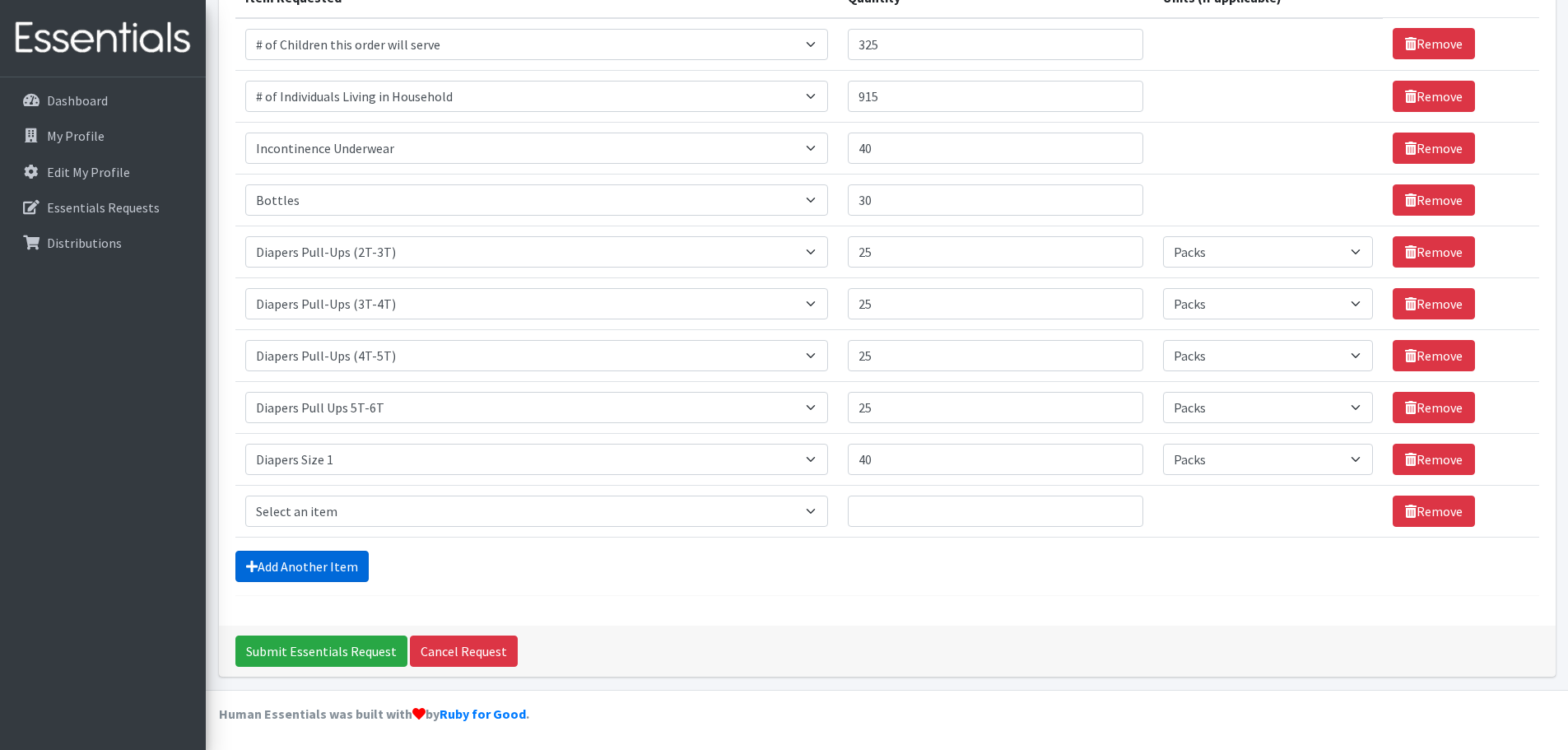
scroll to position [239, 0]
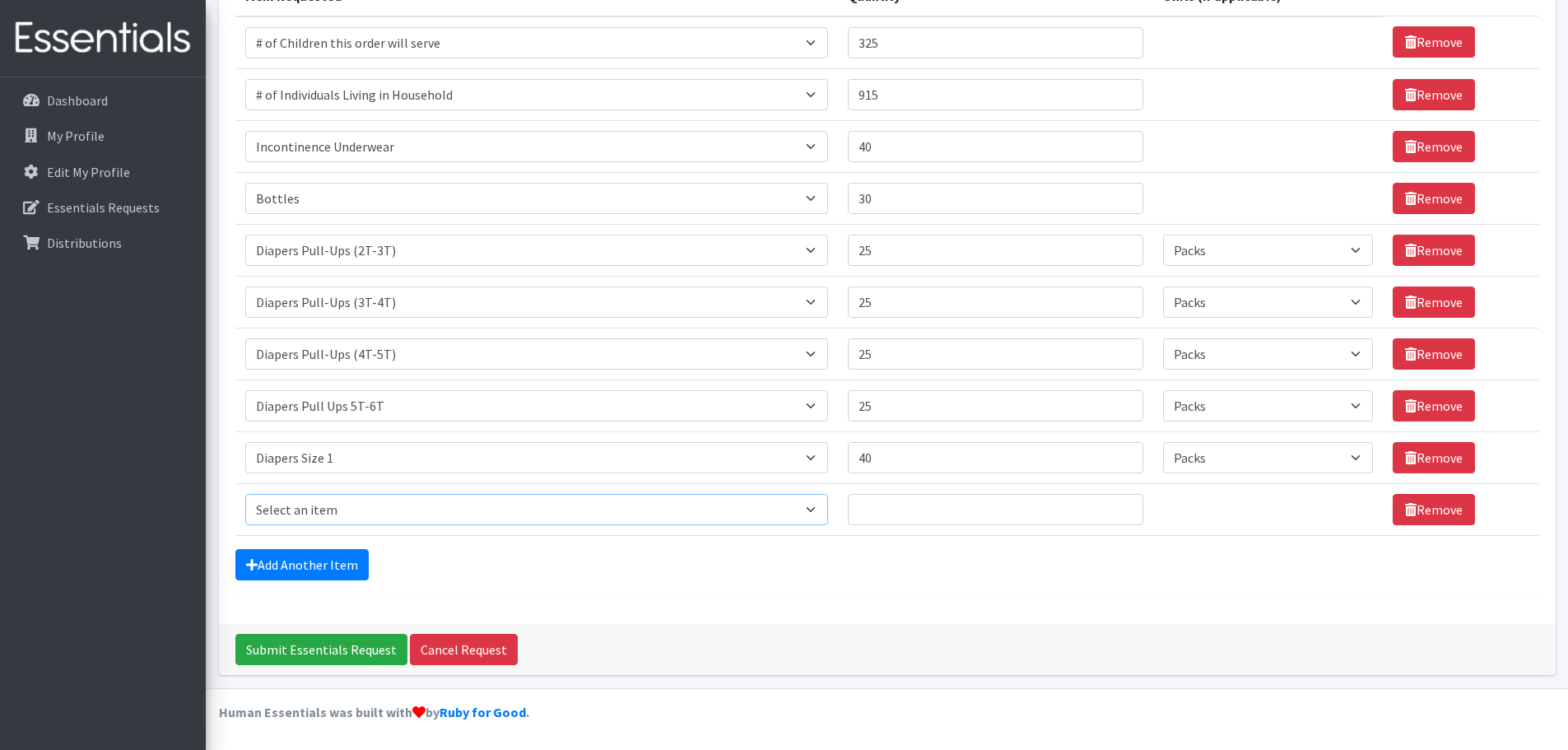
click at [494, 515] on select "Select an item # of Children this order will serve # of Individuals Living in H…" at bounding box center [537, 509] width 583 height 31
select select "1965"
click at [246, 494] on select "Select an item # of Children this order will serve # of Individuals Living in H…" at bounding box center [537, 509] width 583 height 31
click at [958, 516] on input "Quantity" at bounding box center [995, 509] width 295 height 31
click at [988, 510] on input "Quantity" at bounding box center [995, 509] width 295 height 31
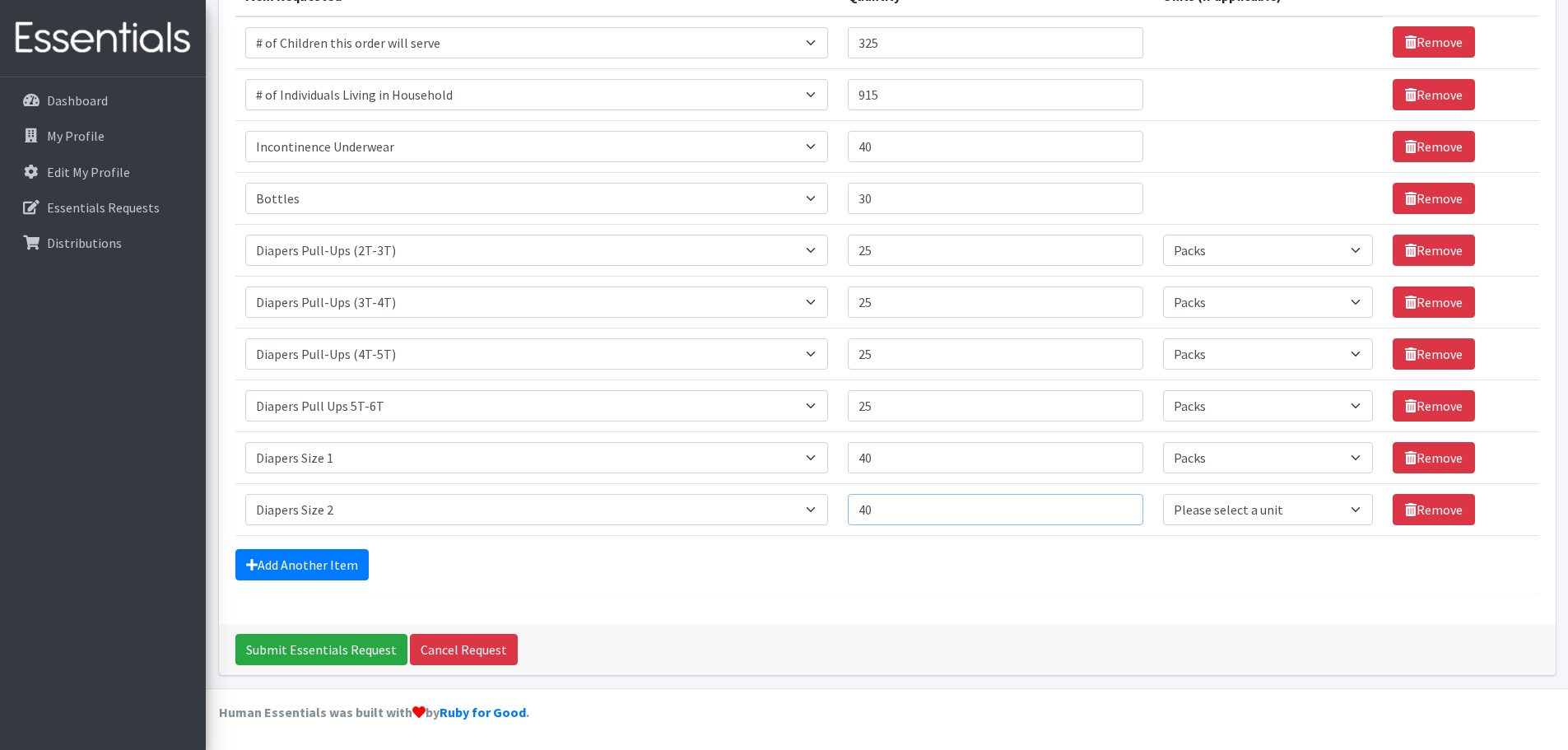
type input "40"
click at [1224, 512] on select "Please select a unit units Packs" at bounding box center [1268, 509] width 210 height 31
select select "Pack"
click at [1163, 494] on select "Please select a unit units Packs" at bounding box center [1268, 509] width 210 height 31
click at [308, 566] on link "Add Another Item" at bounding box center [302, 564] width 133 height 31
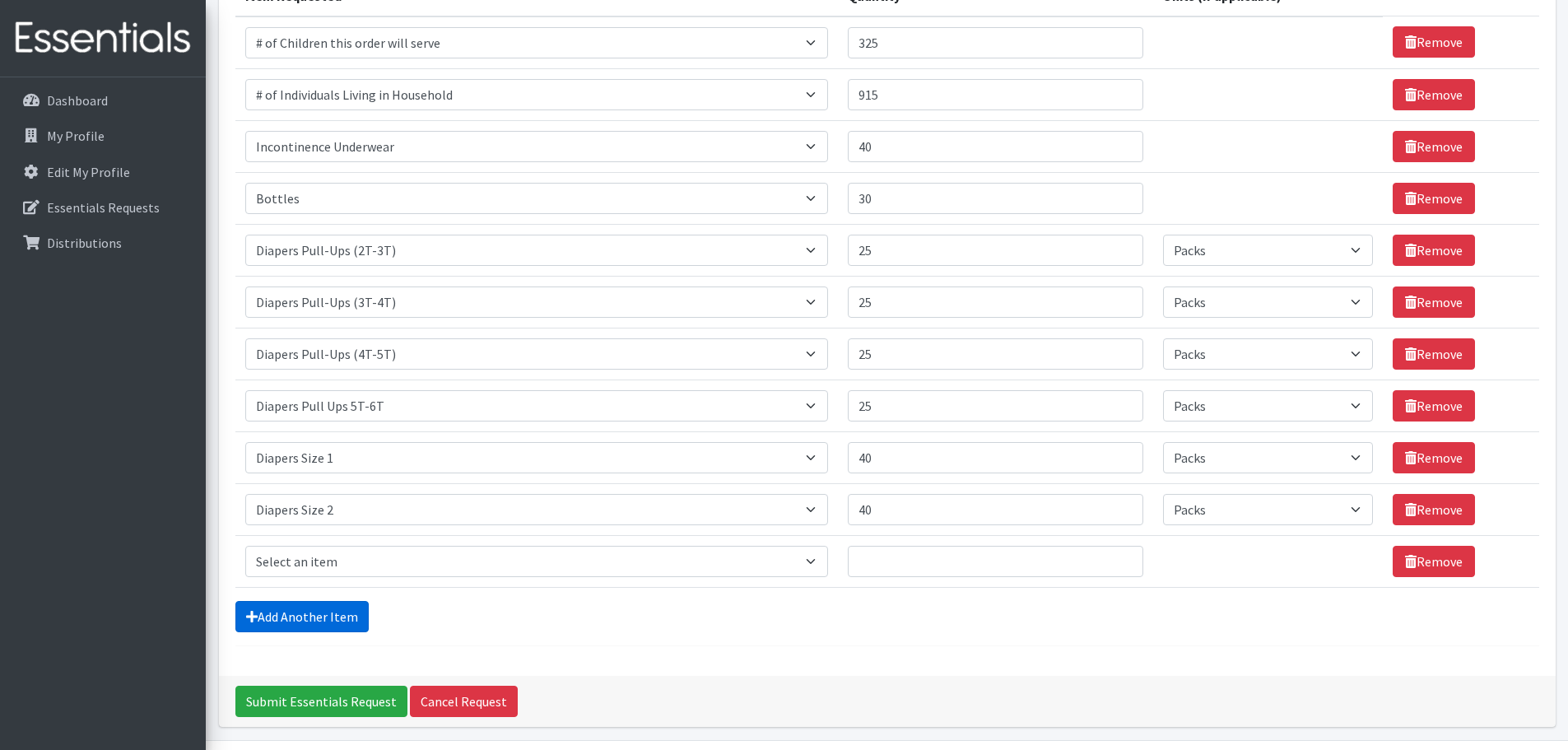
scroll to position [291, 0]
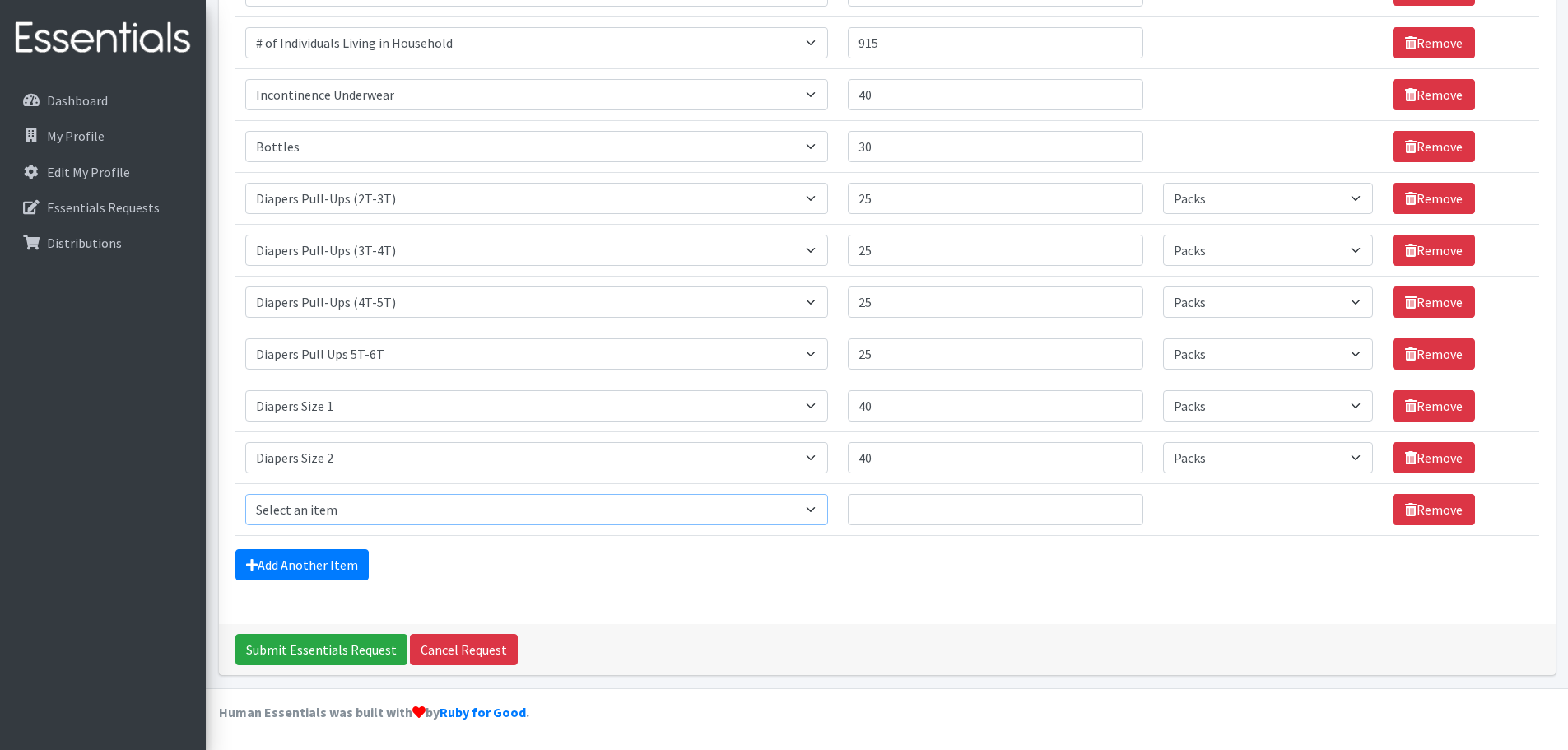
click at [371, 506] on select "Select an item # of Children this order will serve # of Individuals Living in H…" at bounding box center [537, 509] width 583 height 31
select select "1966"
click at [246, 494] on select "Select an item # of Children this order will serve # of Individuals Living in H…" at bounding box center [537, 509] width 583 height 31
click at [904, 518] on input "Quantity" at bounding box center [995, 509] width 295 height 31
type input "35"
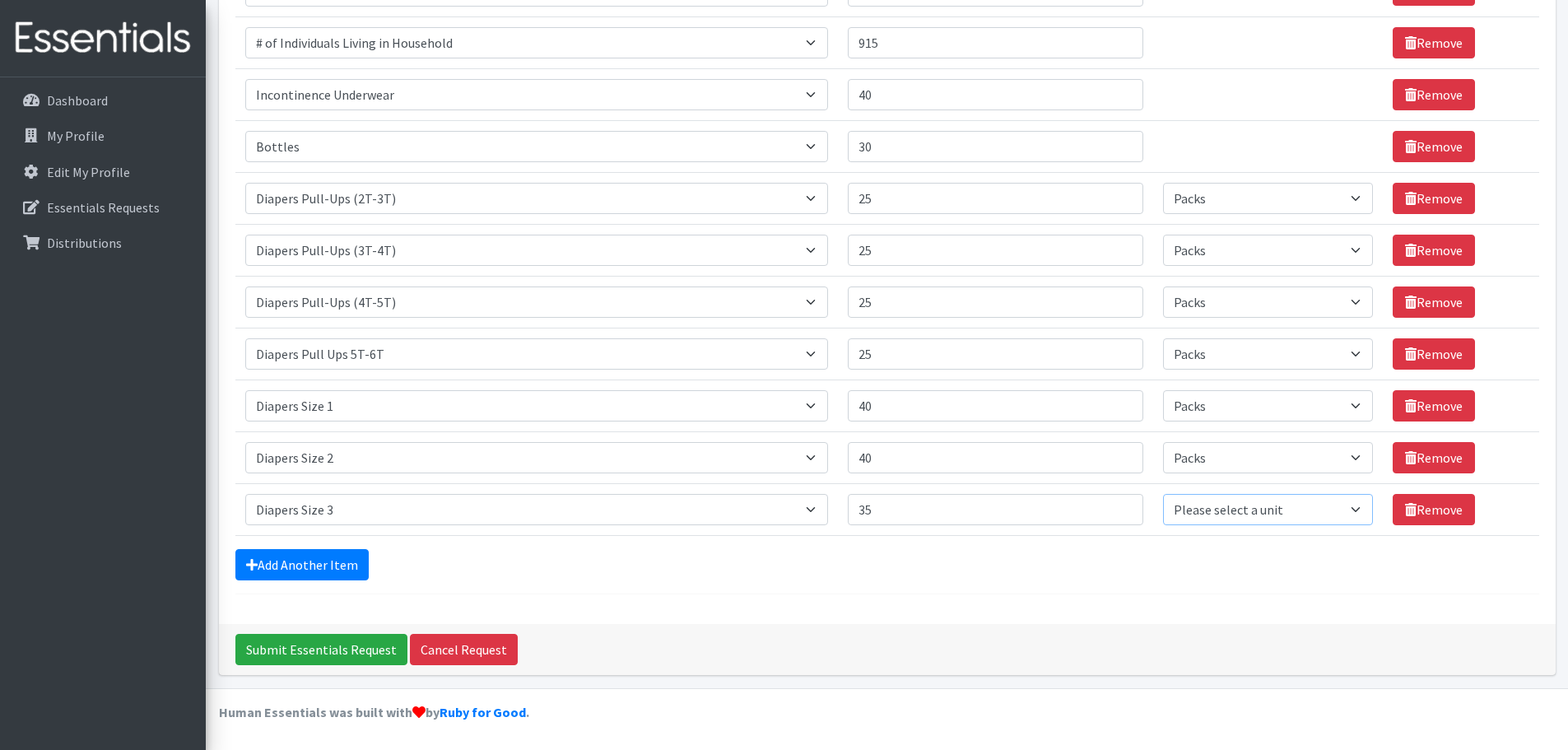
click at [1224, 512] on select "Please select a unit units Packs" at bounding box center [1268, 509] width 210 height 31
select select "Pack"
click at [1163, 494] on select "Please select a unit units Packs" at bounding box center [1268, 509] width 210 height 31
click at [325, 571] on link "Add Another Item" at bounding box center [302, 564] width 133 height 31
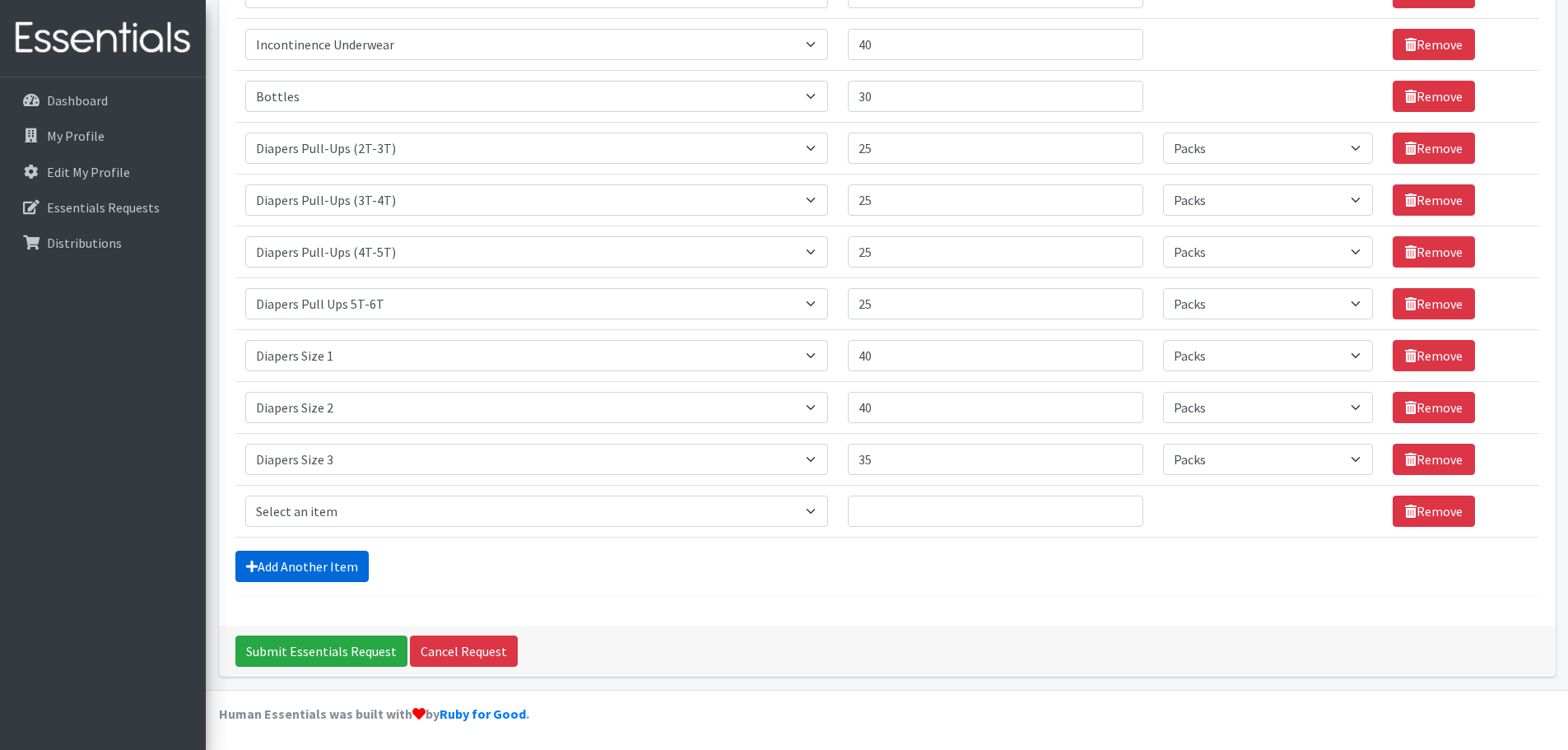
scroll to position [342, 0]
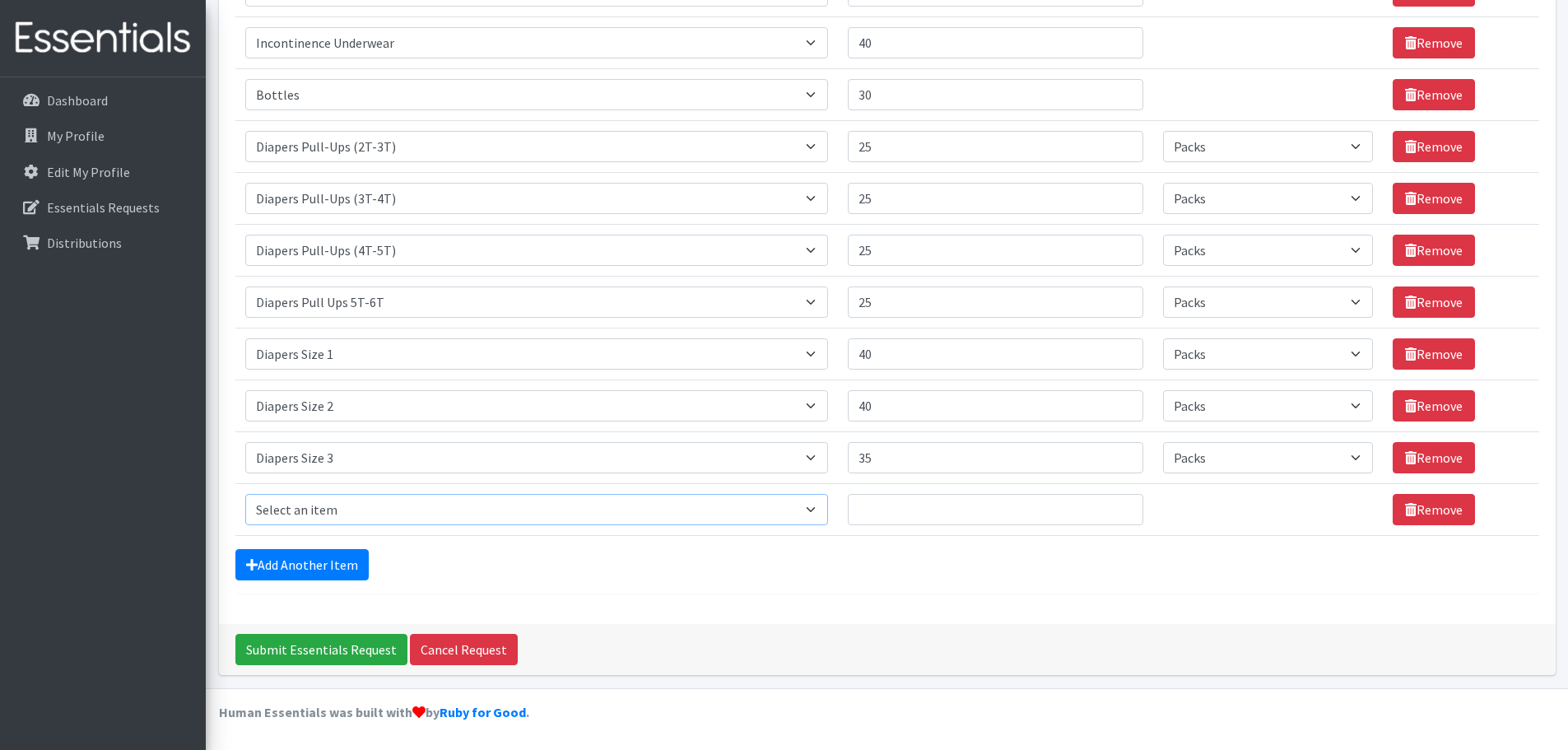
click at [343, 505] on select "Select an item # of Children this order will serve # of Individuals Living in H…" at bounding box center [537, 509] width 583 height 31
click at [246, 494] on select "Select an item # of Children this order will serve # of Individuals Living in H…" at bounding box center [537, 509] width 583 height 31
click at [354, 513] on select "Select an item # of Children this order will serve # of Individuals Living in H…" at bounding box center [537, 509] width 583 height 31
select select "1967"
click at [246, 494] on select "Select an item # of Children this order will serve # of Individuals Living in H…" at bounding box center [537, 509] width 583 height 31
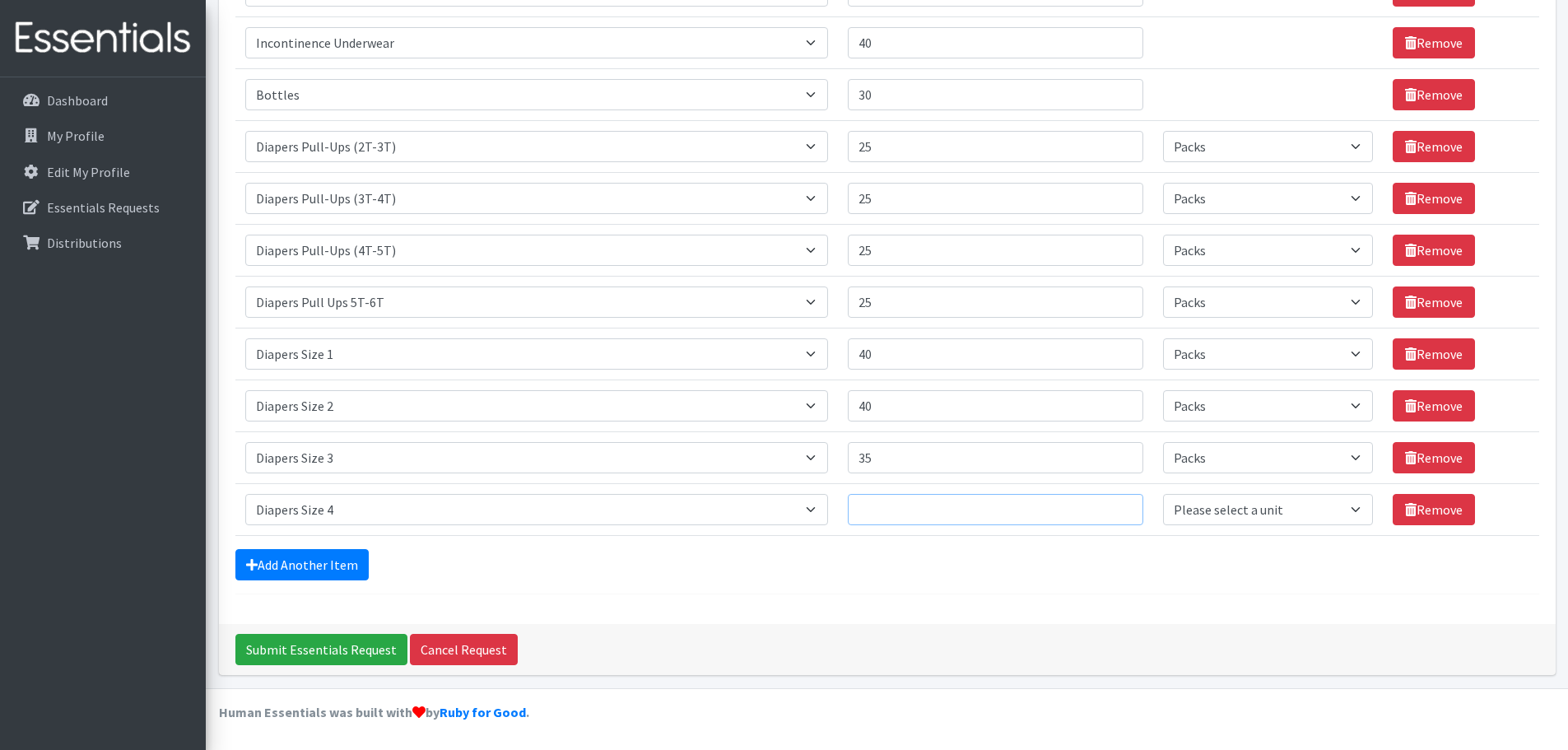
click at [929, 505] on input "Quantity" at bounding box center [995, 509] width 295 height 31
type input "80"
click at [1230, 508] on select "Please select a unit units Packs" at bounding box center [1268, 509] width 210 height 31
select select "Pack"
click at [1163, 494] on select "Please select a unit units Packs" at bounding box center [1268, 509] width 210 height 31
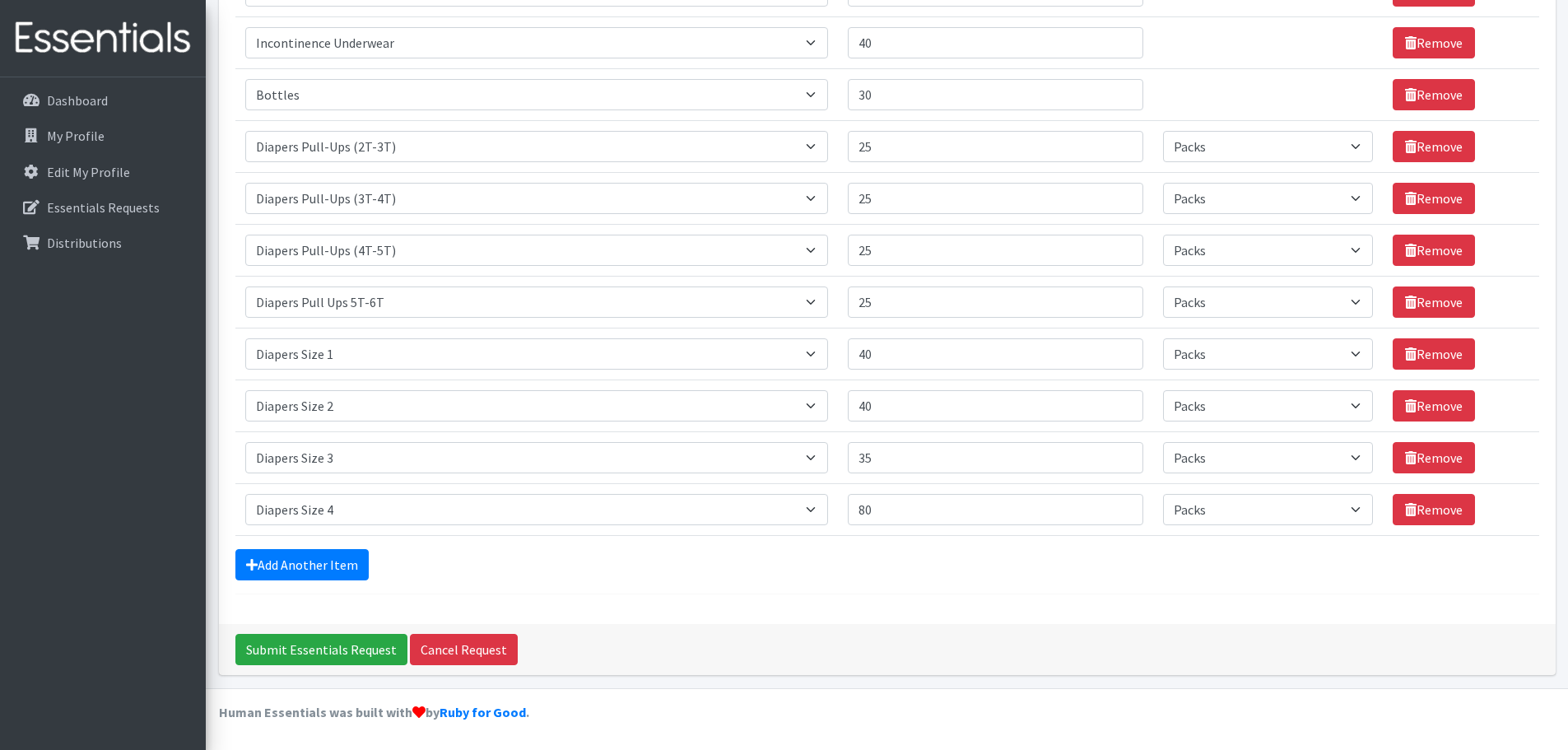
click at [320, 545] on form "Comments: Order for Orchards FSC, Delivery Address: 416 Sicklerville Rd, A-2, S…" at bounding box center [888, 188] width 1305 height 814
click at [354, 569] on link "Add Another Item" at bounding box center [302, 564] width 133 height 31
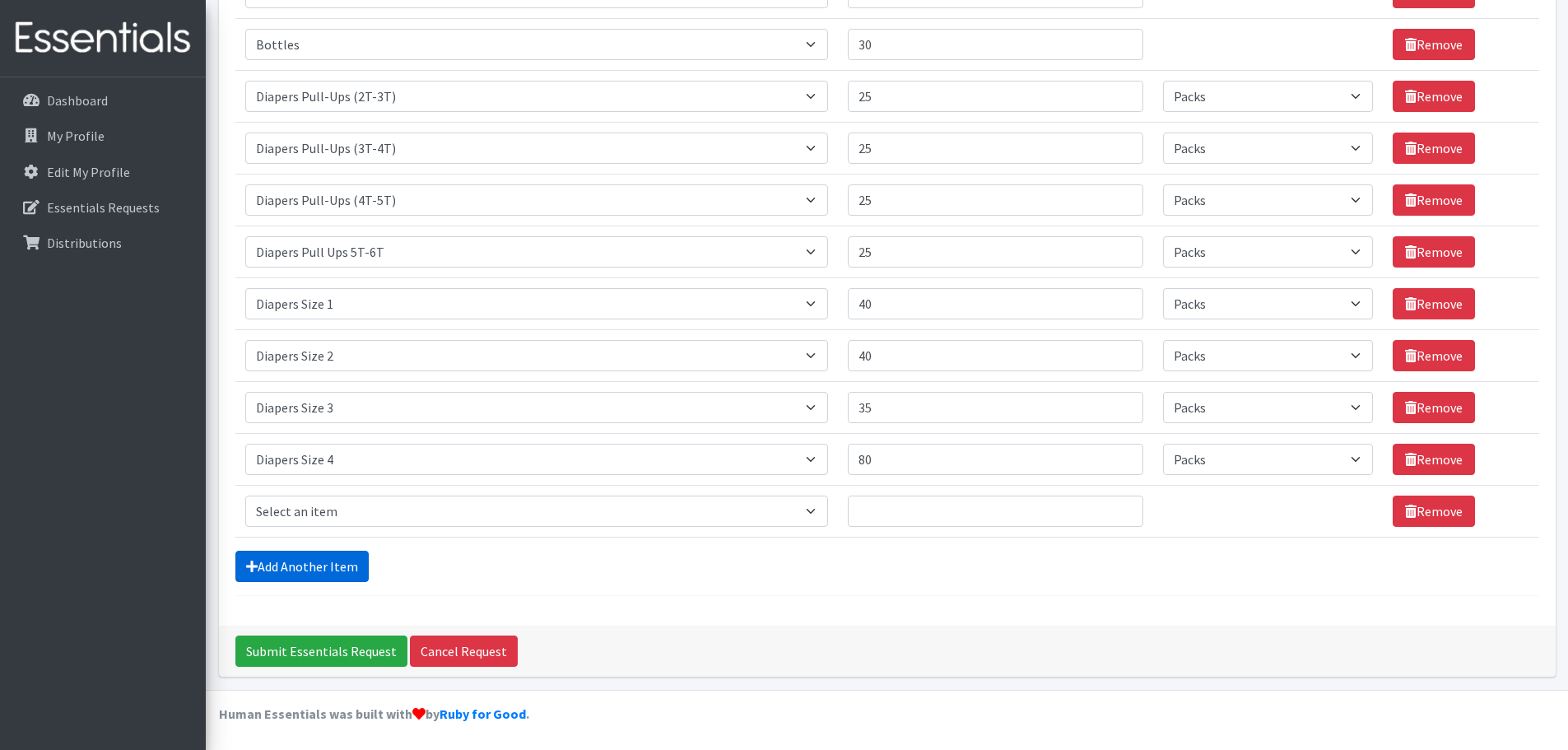
scroll to position [395, 0]
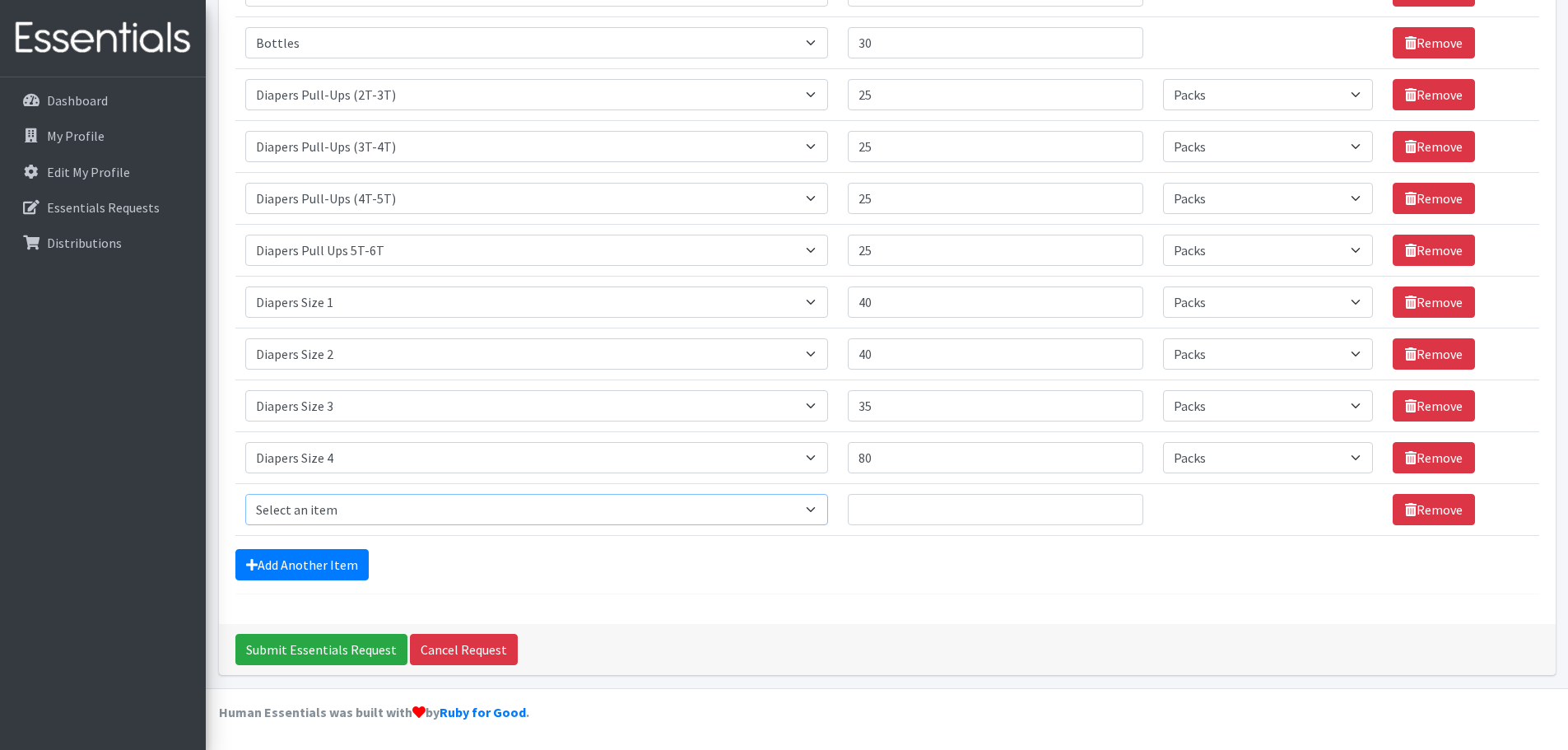
click at [395, 514] on select "Select an item # of Children this order will serve # of Individuals Living in H…" at bounding box center [537, 509] width 583 height 31
select select "1968"
click at [246, 494] on select "Select an item # of Children this order will serve # of Individuals Living in H…" at bounding box center [537, 509] width 583 height 31
click at [1017, 511] on input "Quantity" at bounding box center [995, 509] width 295 height 31
type input "80"
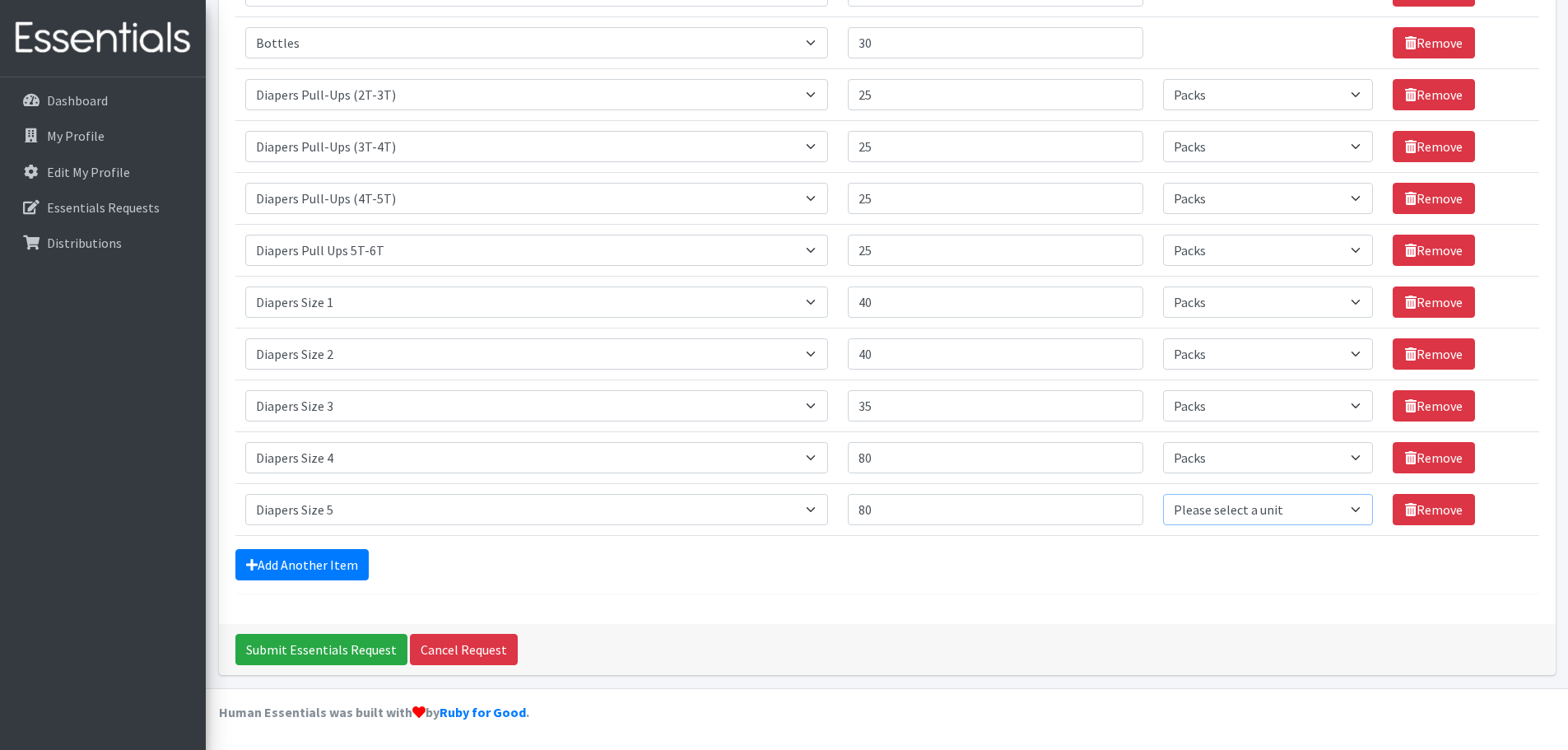
click at [1216, 505] on select "Please select a unit units Packs" at bounding box center [1268, 509] width 210 height 31
select select "Pack"
click at [1163, 494] on select "Please select a unit units Packs" at bounding box center [1268, 509] width 210 height 31
click at [318, 556] on link "Add Another Item" at bounding box center [302, 564] width 133 height 31
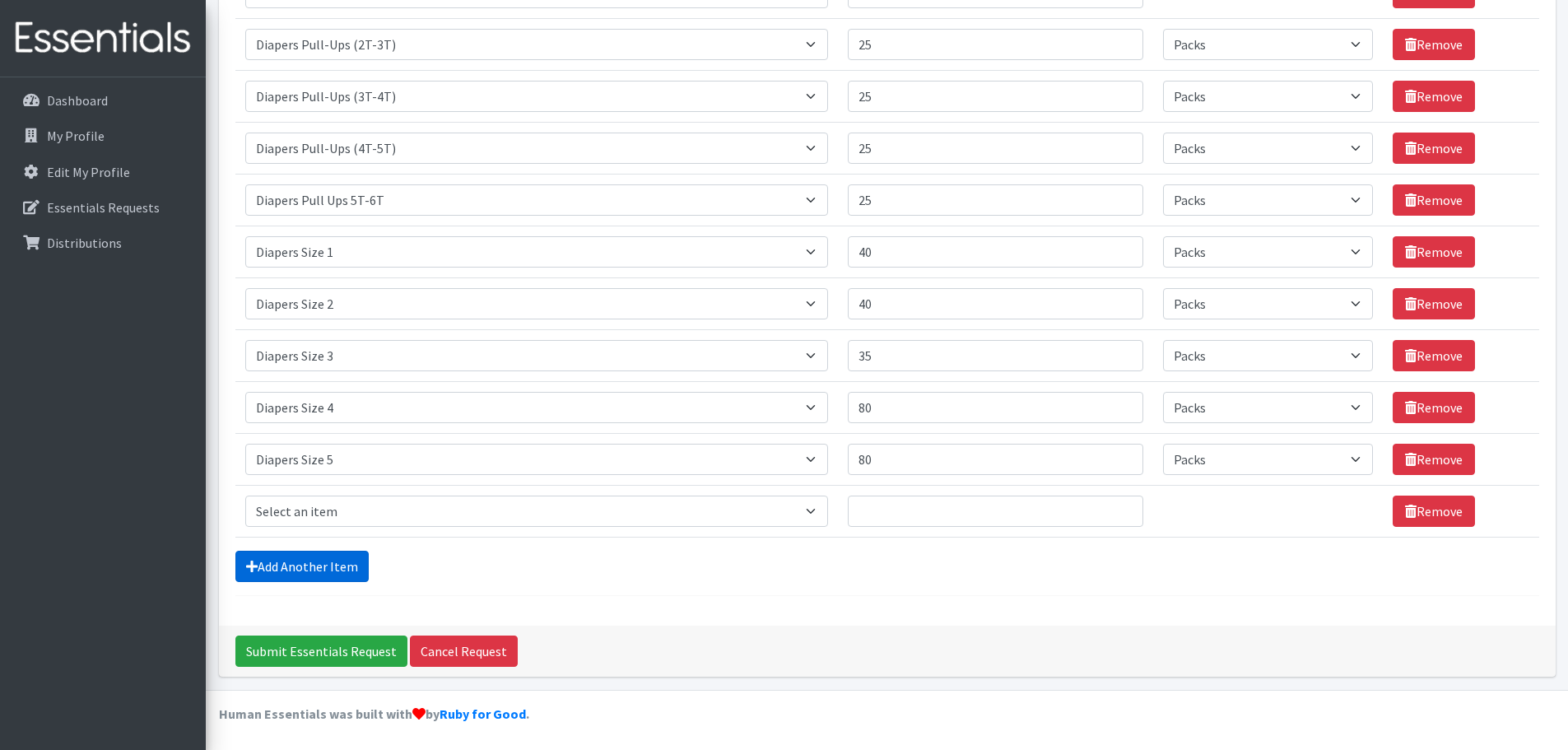
scroll to position [446, 0]
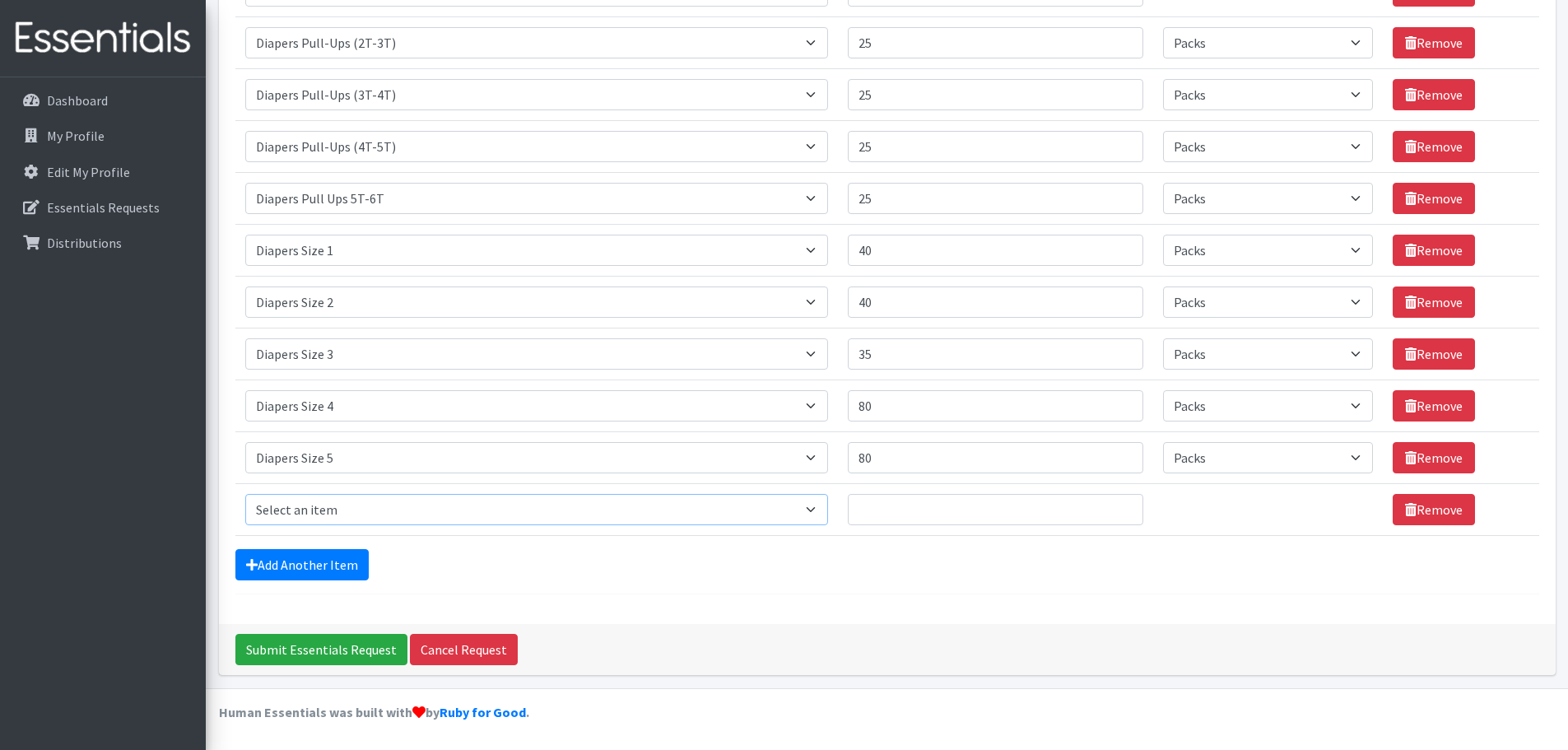
click at [389, 516] on select "Select an item # of Children this order will serve # of Individuals Living in H…" at bounding box center [537, 509] width 583 height 31
select select "1969"
click at [246, 494] on select "Select an item # of Children this order will serve # of Individuals Living in H…" at bounding box center [537, 509] width 583 height 31
click at [932, 502] on input "Quantity" at bounding box center [995, 509] width 295 height 31
type input "80"
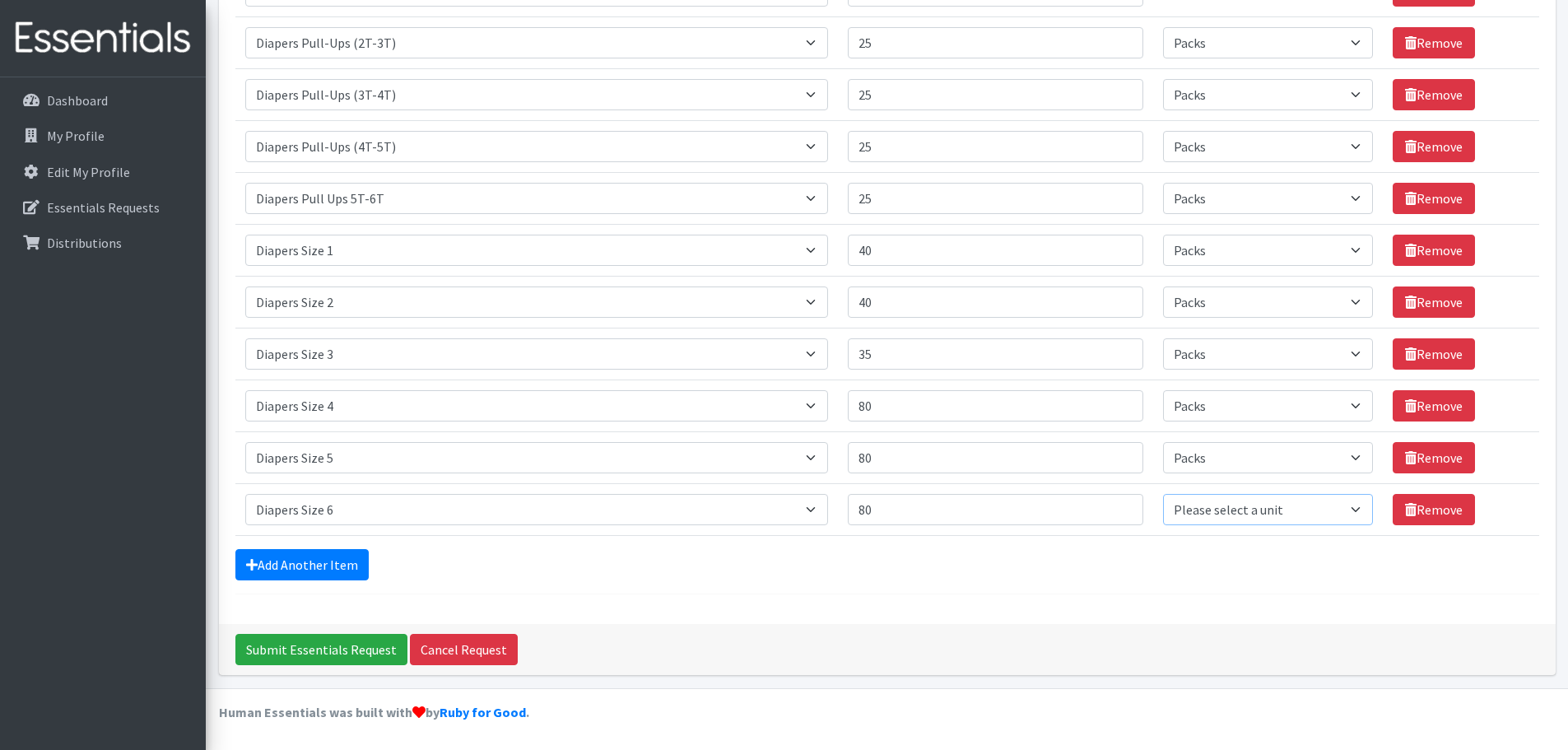
click at [1255, 510] on select "Please select a unit units Packs" at bounding box center [1268, 509] width 210 height 31
select select "Pack"
click at [1163, 494] on select "Please select a unit units Packs" at bounding box center [1268, 509] width 210 height 31
click at [300, 563] on link "Add Another Item" at bounding box center [302, 564] width 133 height 31
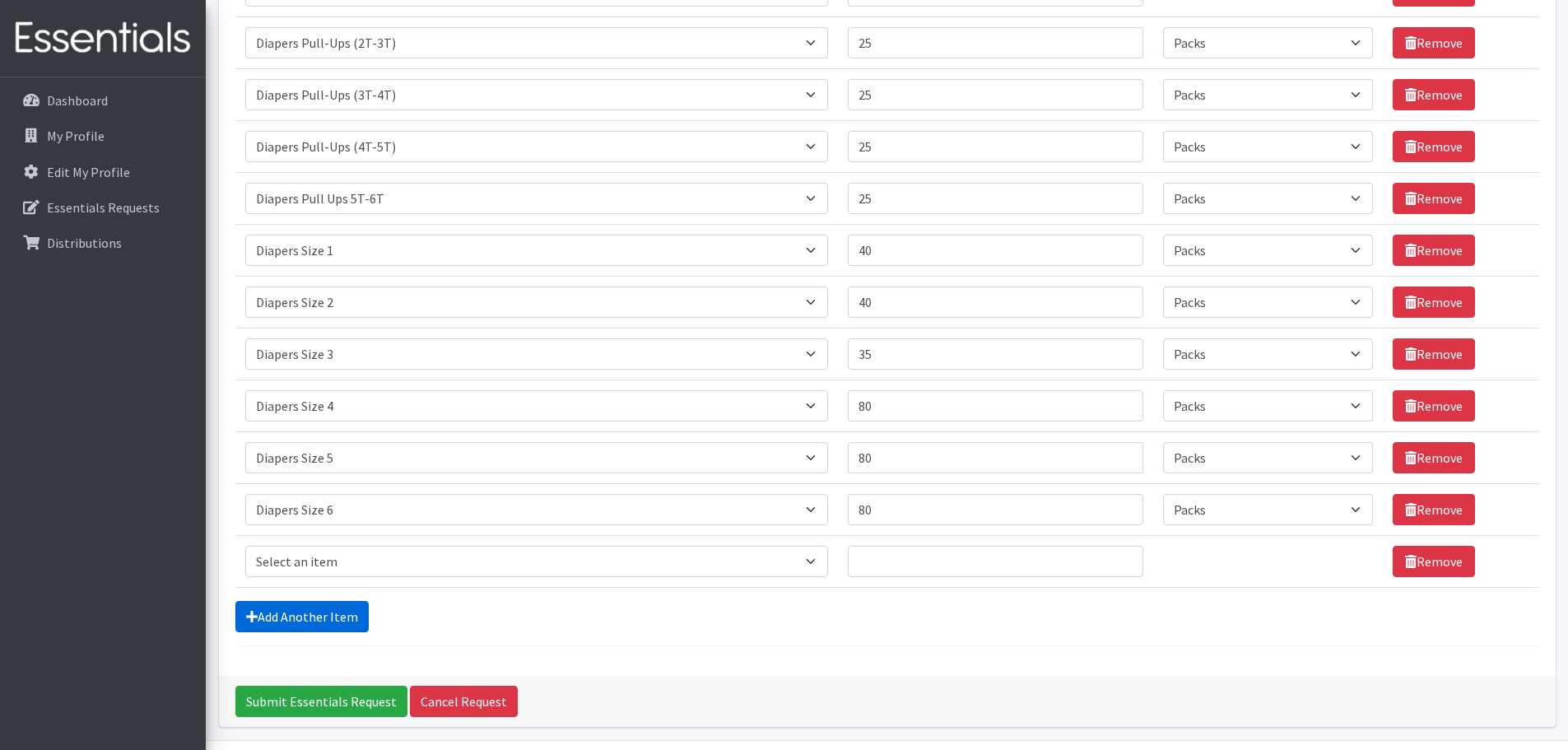
scroll to position [498, 0]
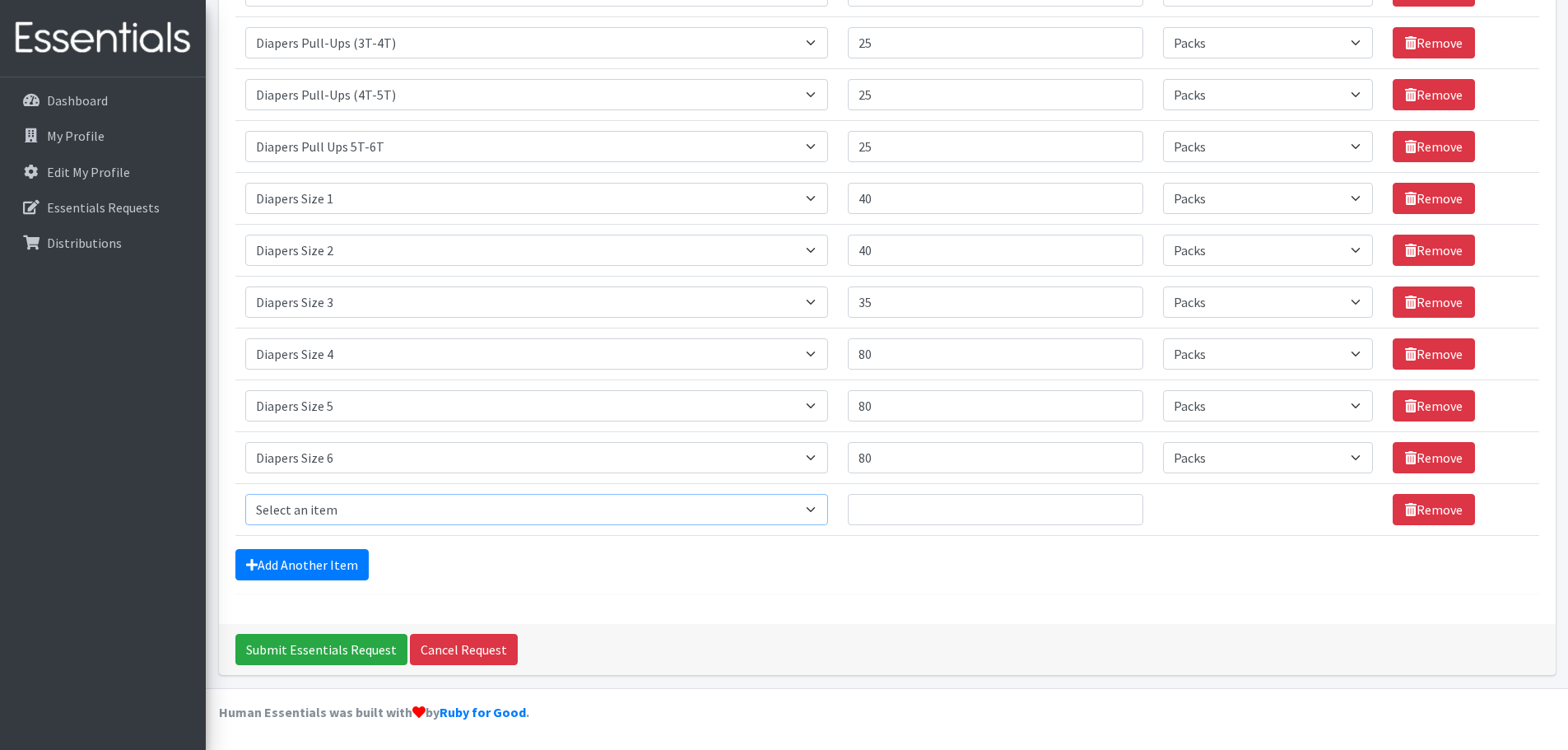
click at [383, 512] on select "Select an item # of Children this order will serve # of Individuals Living in H…" at bounding box center [537, 509] width 583 height 31
select select "1970"
click at [246, 494] on select "Select an item # of Children this order will serve # of Individuals Living in H…" at bounding box center [537, 509] width 583 height 31
click at [1036, 512] on input "Quantity" at bounding box center [995, 509] width 295 height 31
type input "35"
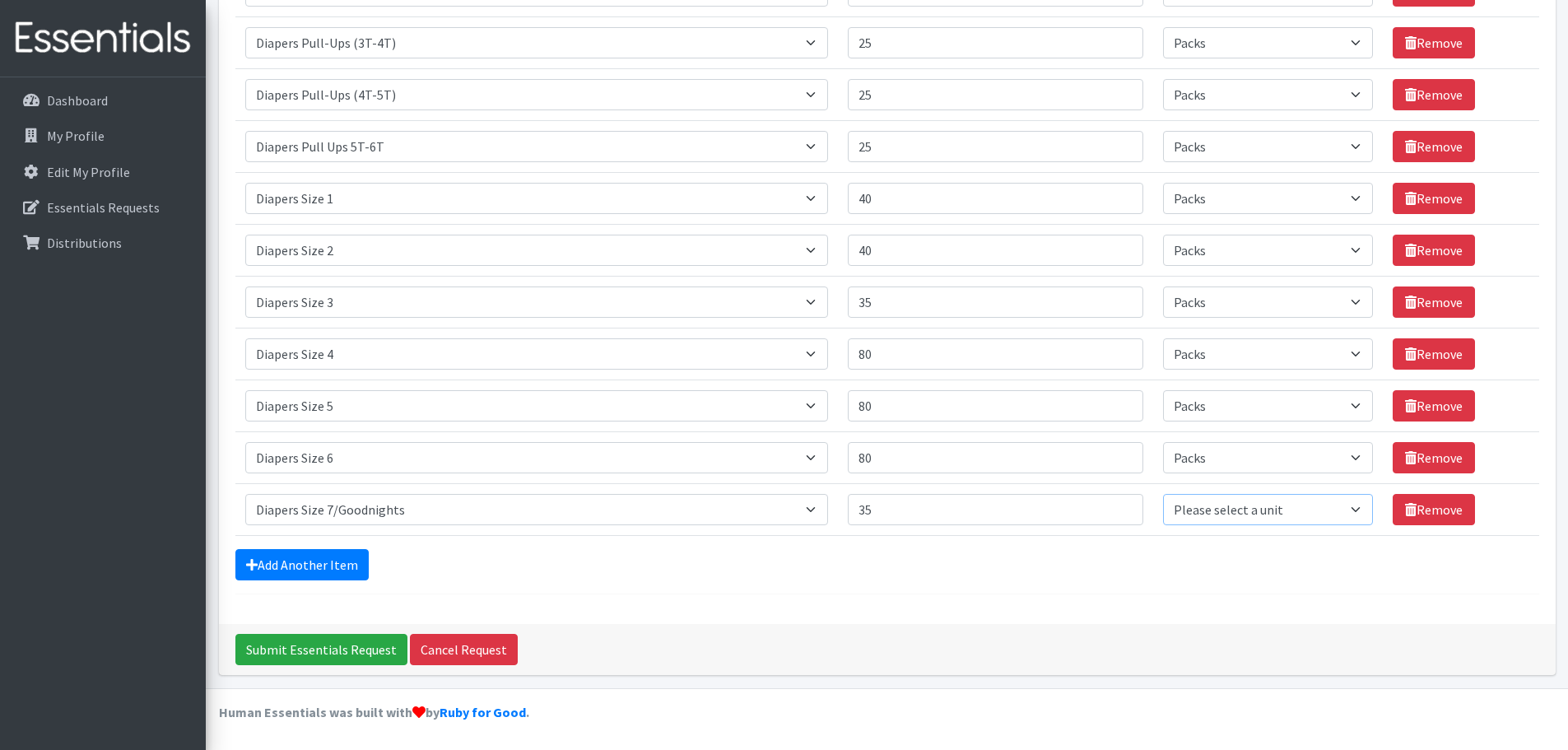
click at [1252, 516] on select "Please select a unit units Packs" at bounding box center [1268, 509] width 210 height 31
select select "Pack"
click at [1163, 494] on select "Please select a unit units Packs" at bounding box center [1268, 509] width 210 height 31
click at [340, 566] on link "Add Another Item" at bounding box center [302, 564] width 133 height 31
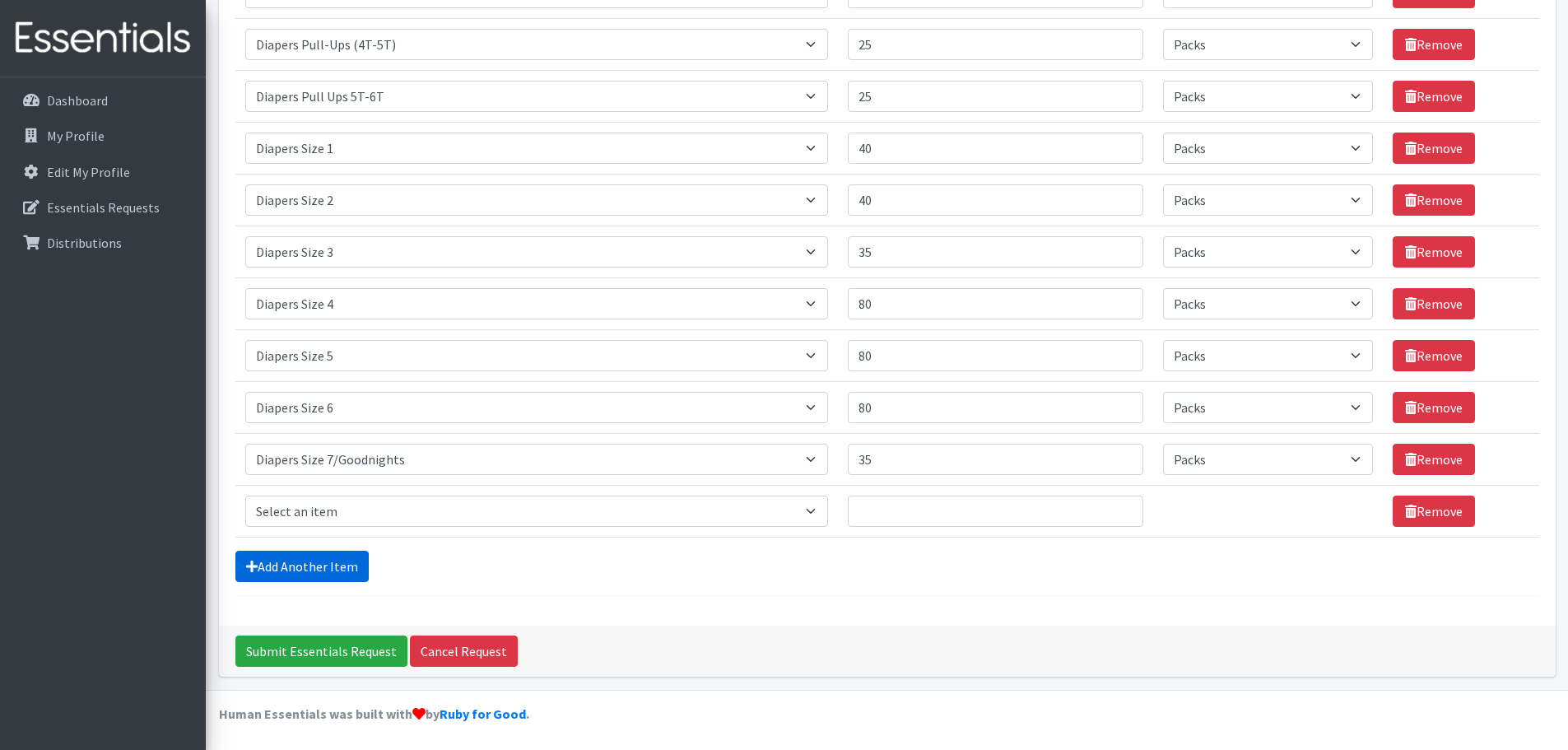
scroll to position [550, 0]
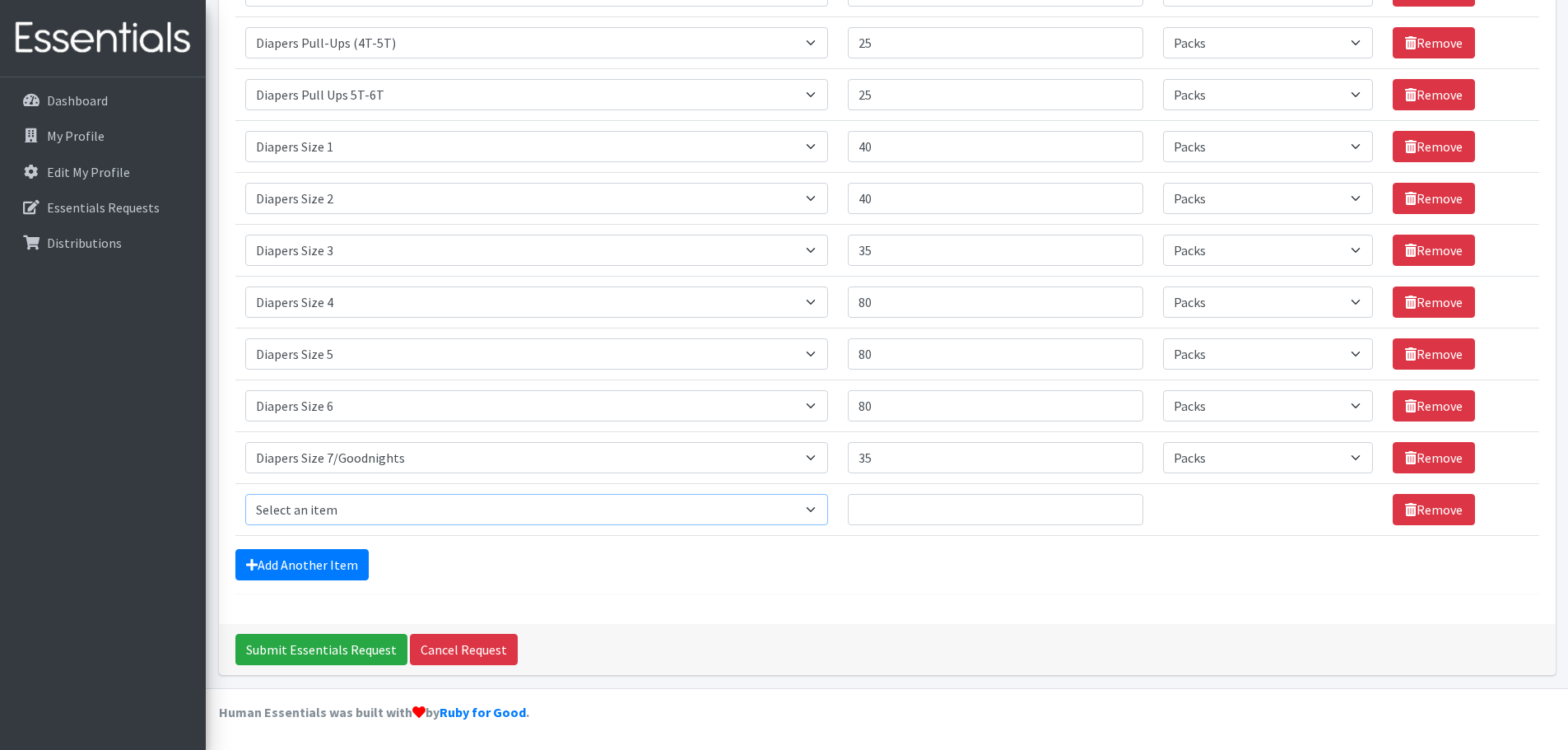
click at [336, 512] on select "Select an item # of Children this order will serve # of Individuals Living in H…" at bounding box center [537, 509] width 583 height 31
select select "1963"
click at [246, 494] on select "Select an item # of Children this order will serve # of Individuals Living in H…" at bounding box center [537, 509] width 583 height 31
click at [994, 506] on input "Quantity" at bounding box center [995, 509] width 295 height 31
type input "10"
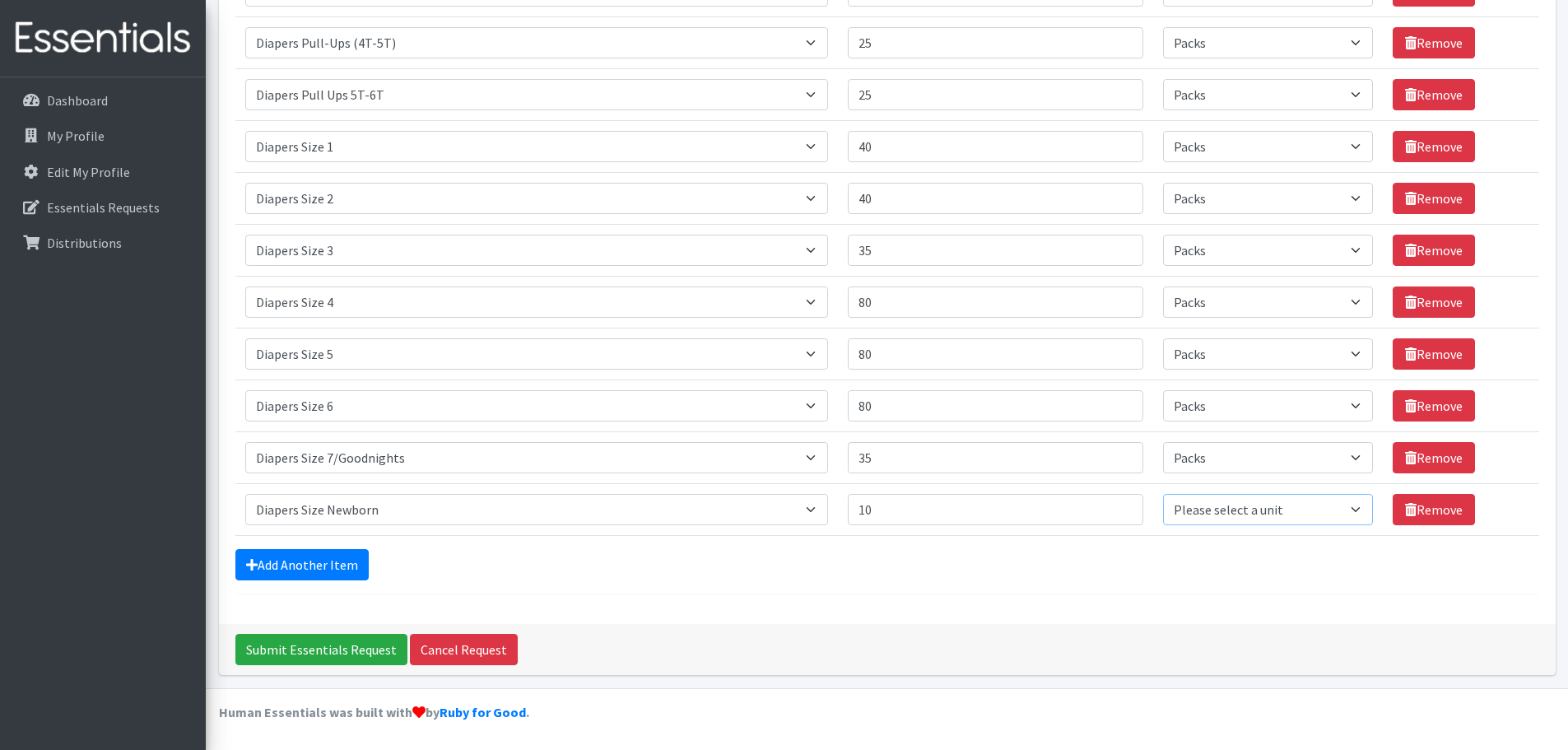
click at [1240, 503] on select "Please select a unit units Packs" at bounding box center [1268, 509] width 210 height 31
select select "Pack"
click at [1163, 494] on select "Please select a unit units Packs" at bounding box center [1268, 509] width 210 height 31
click at [296, 565] on link "Add Another Item" at bounding box center [302, 564] width 133 height 31
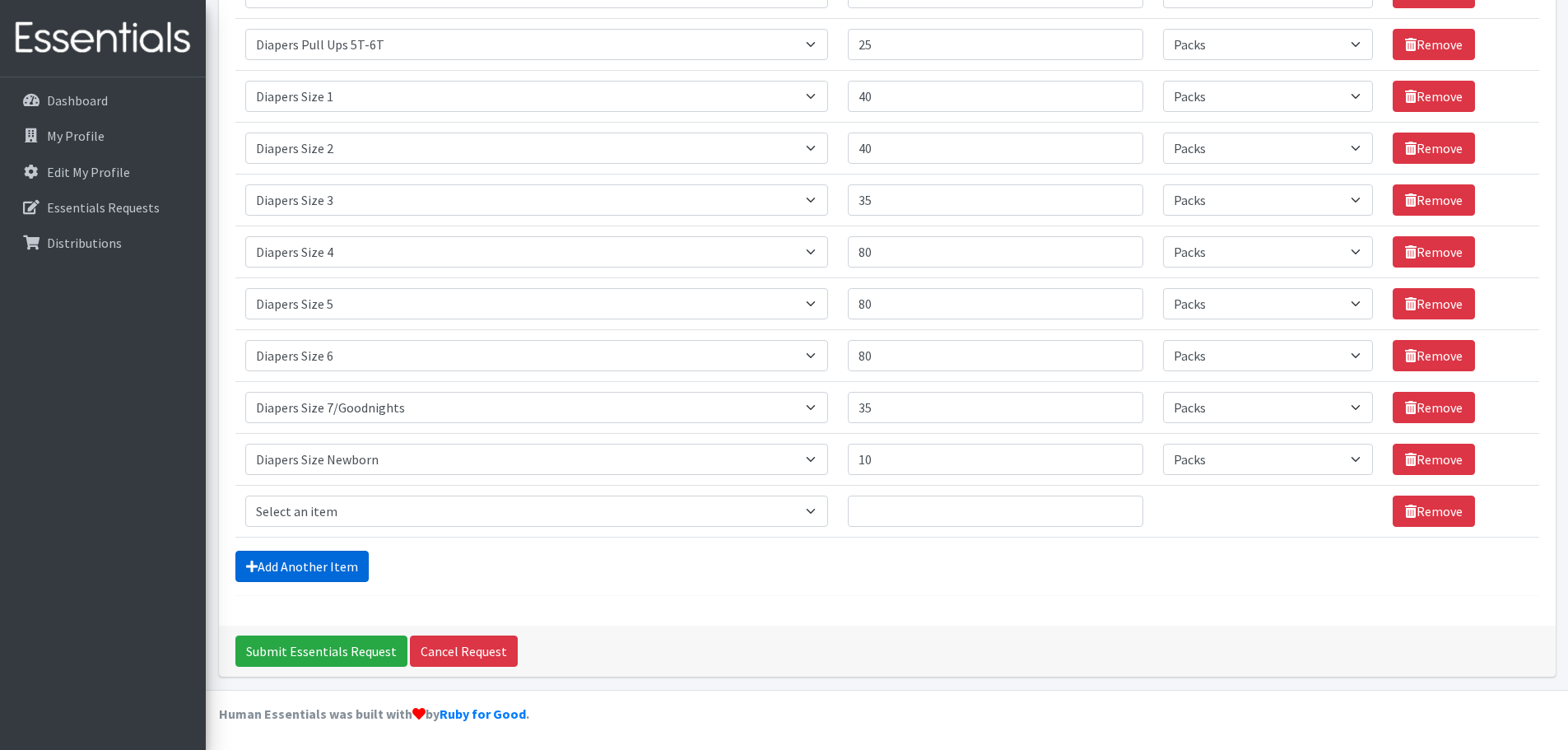
scroll to position [602, 0]
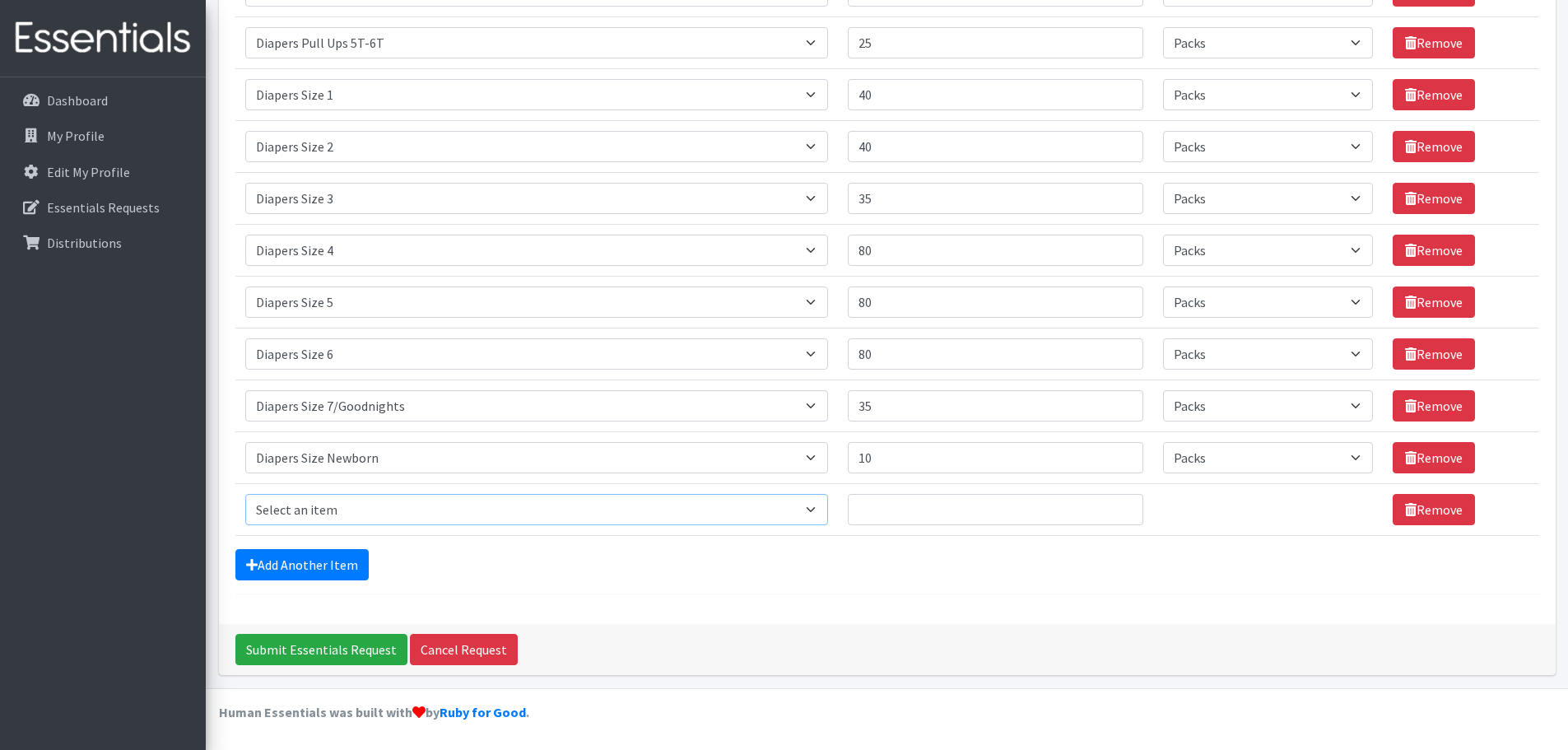
click at [545, 508] on select "Select an item # of Children this order will serve # of Individuals Living in H…" at bounding box center [537, 509] width 583 height 31
select select "5701"
click at [246, 494] on select "Select an item # of Children this order will serve # of Individuals Living in H…" at bounding box center [537, 509] width 583 height 31
click at [927, 512] on input "Quantity" at bounding box center [995, 509] width 295 height 31
type input "5"
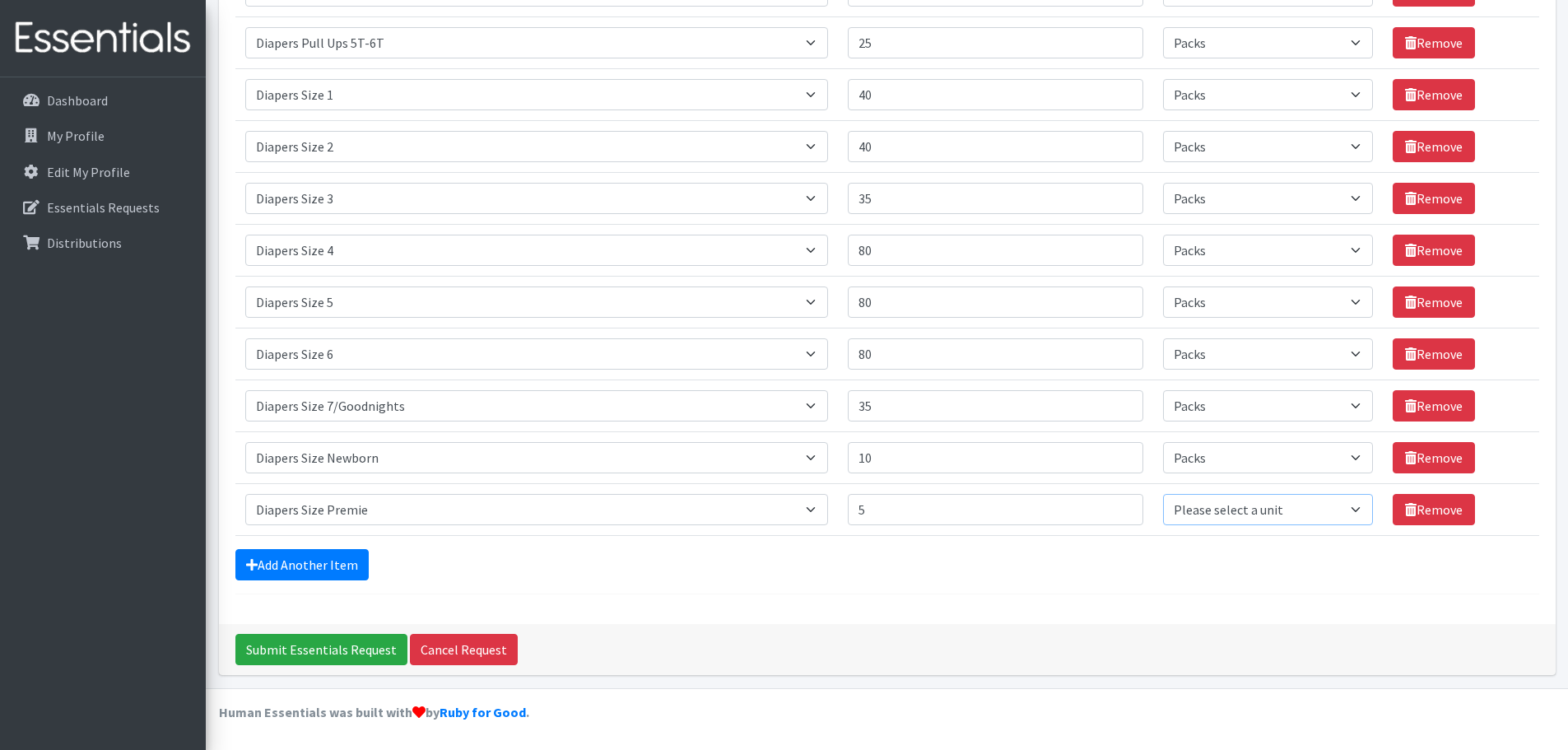
click at [1231, 502] on select "Please select a unit units Packs" at bounding box center [1268, 509] width 210 height 31
select select "Pack"
click at [1163, 494] on select "Please select a unit units Packs" at bounding box center [1268, 509] width 210 height 31
click at [286, 568] on link "Add Another Item" at bounding box center [302, 564] width 133 height 31
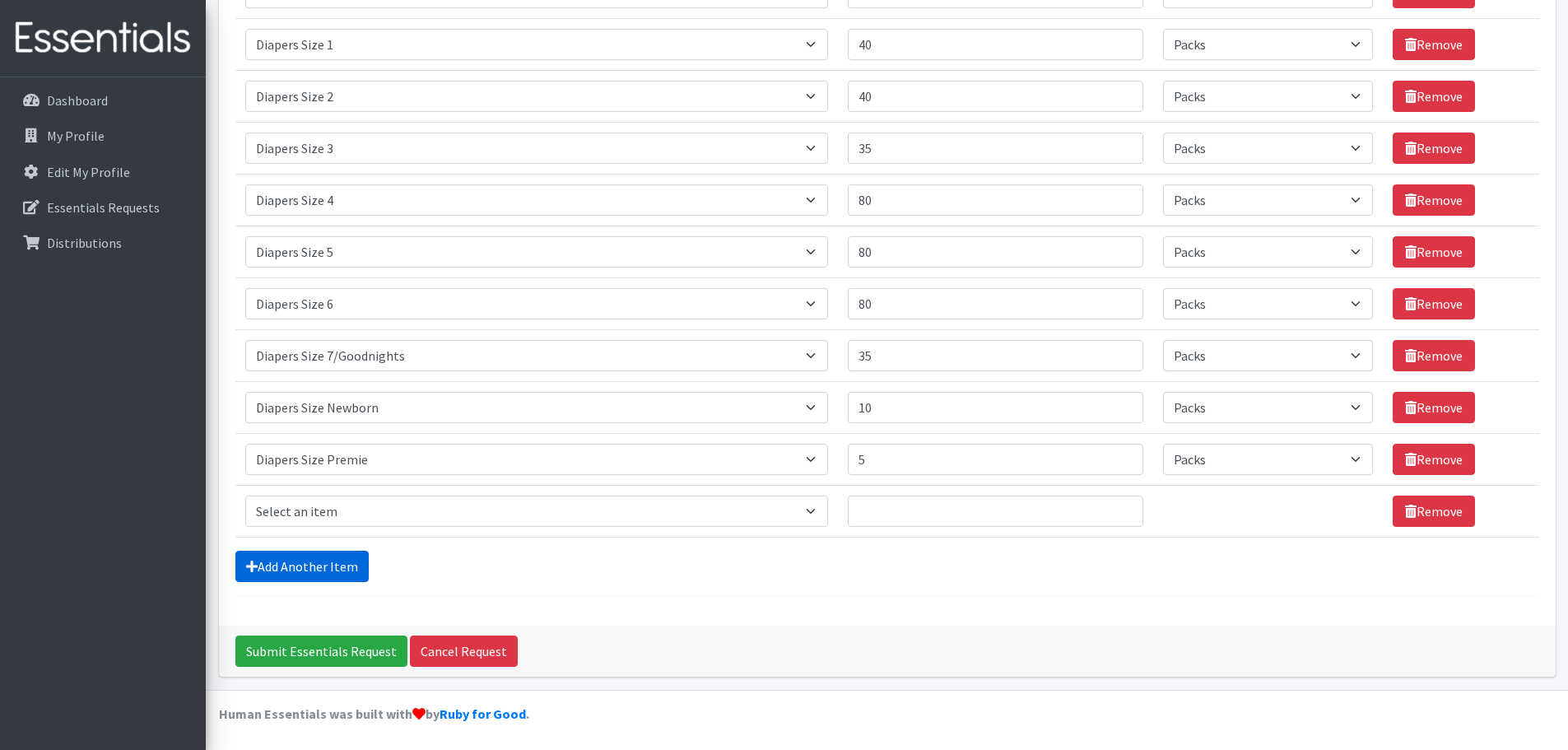
scroll to position [654, 0]
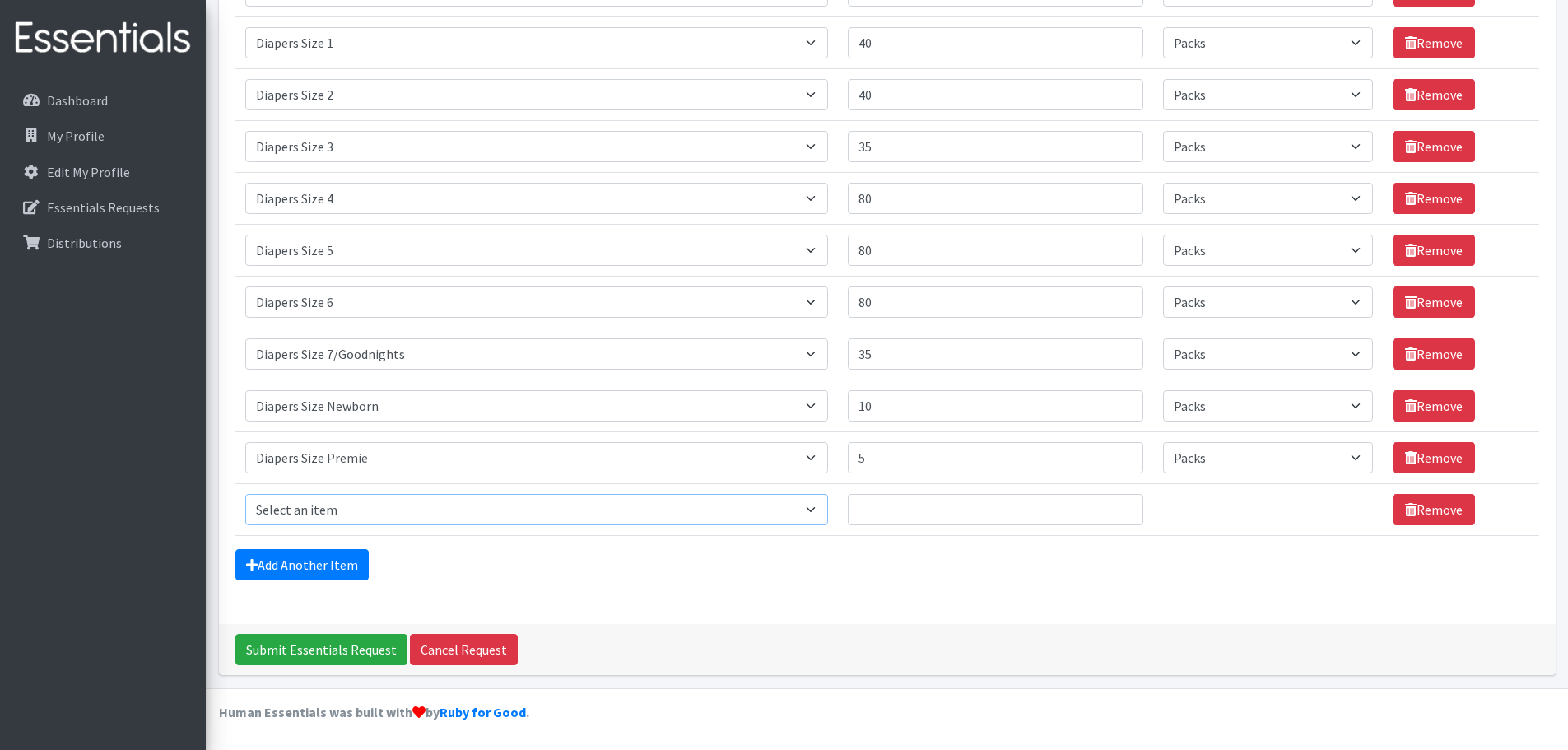
click at [325, 505] on select "Select an item # of Children this order will serve # of Individuals Living in H…" at bounding box center [537, 509] width 583 height 31
select select "5659"
click at [246, 494] on select "Select an item # of Children this order will serve # of Individuals Living in H…" at bounding box center [537, 509] width 583 height 31
click at [925, 483] on td "Quantity 5" at bounding box center [995, 457] width 315 height 52
click at [931, 512] on input "Quantity" at bounding box center [995, 509] width 295 height 31
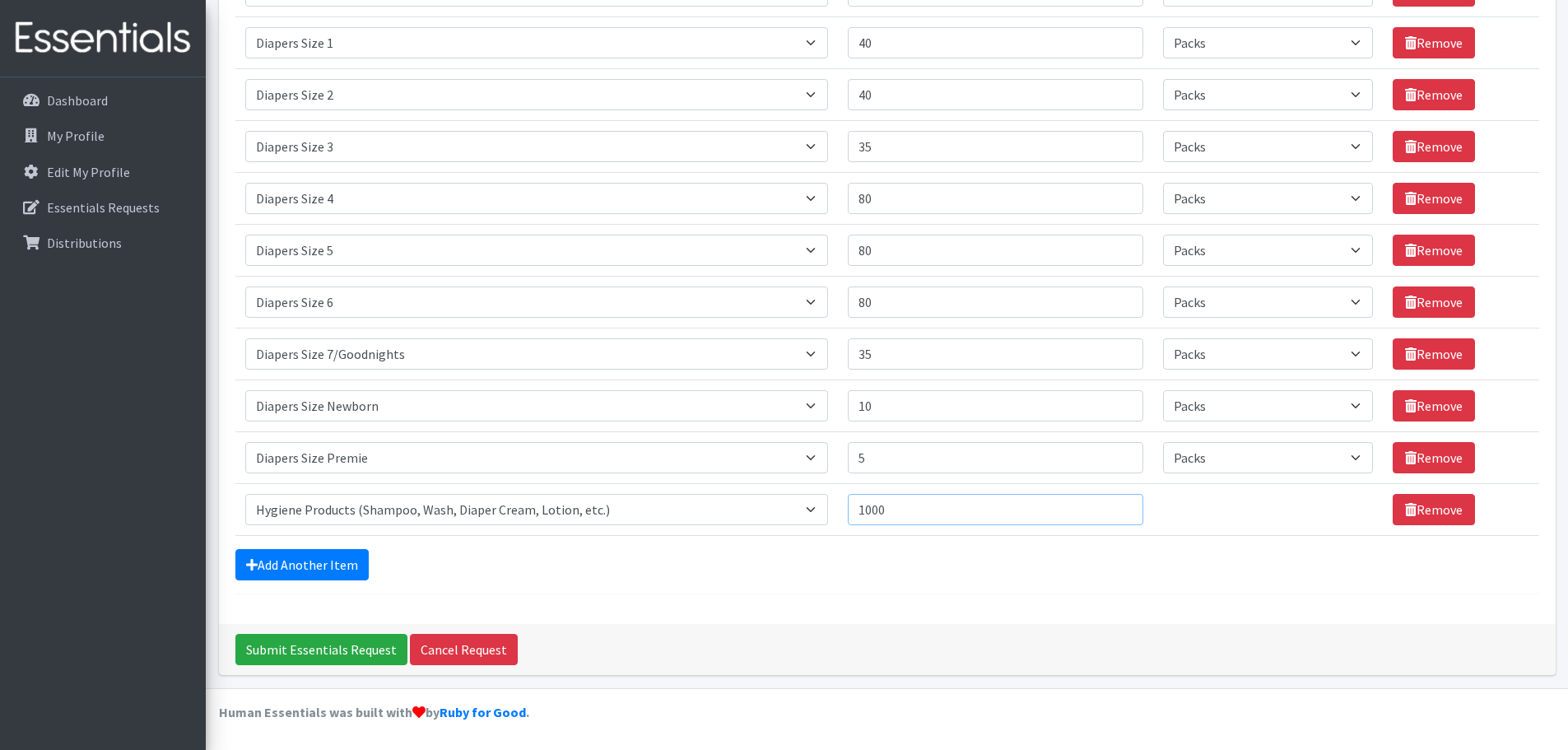
type input "1000"
click at [1001, 582] on form "Comments: Order for Orchards FSC, Delivery Address: 416 Sicklerville Rd, A-2, S…" at bounding box center [888, 32] width 1305 height 1125
click at [317, 557] on link "Add Another Item" at bounding box center [302, 564] width 133 height 31
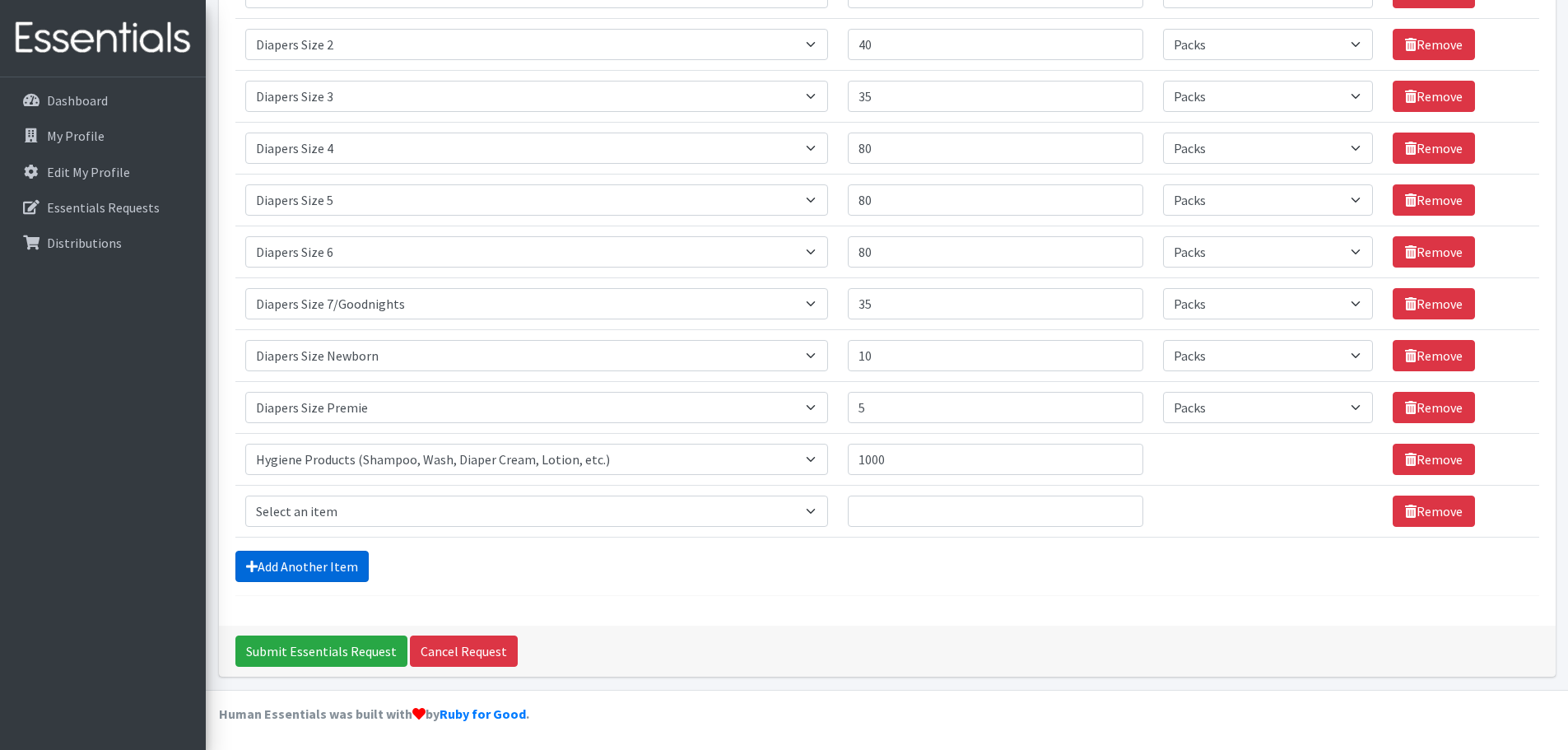
scroll to position [706, 0]
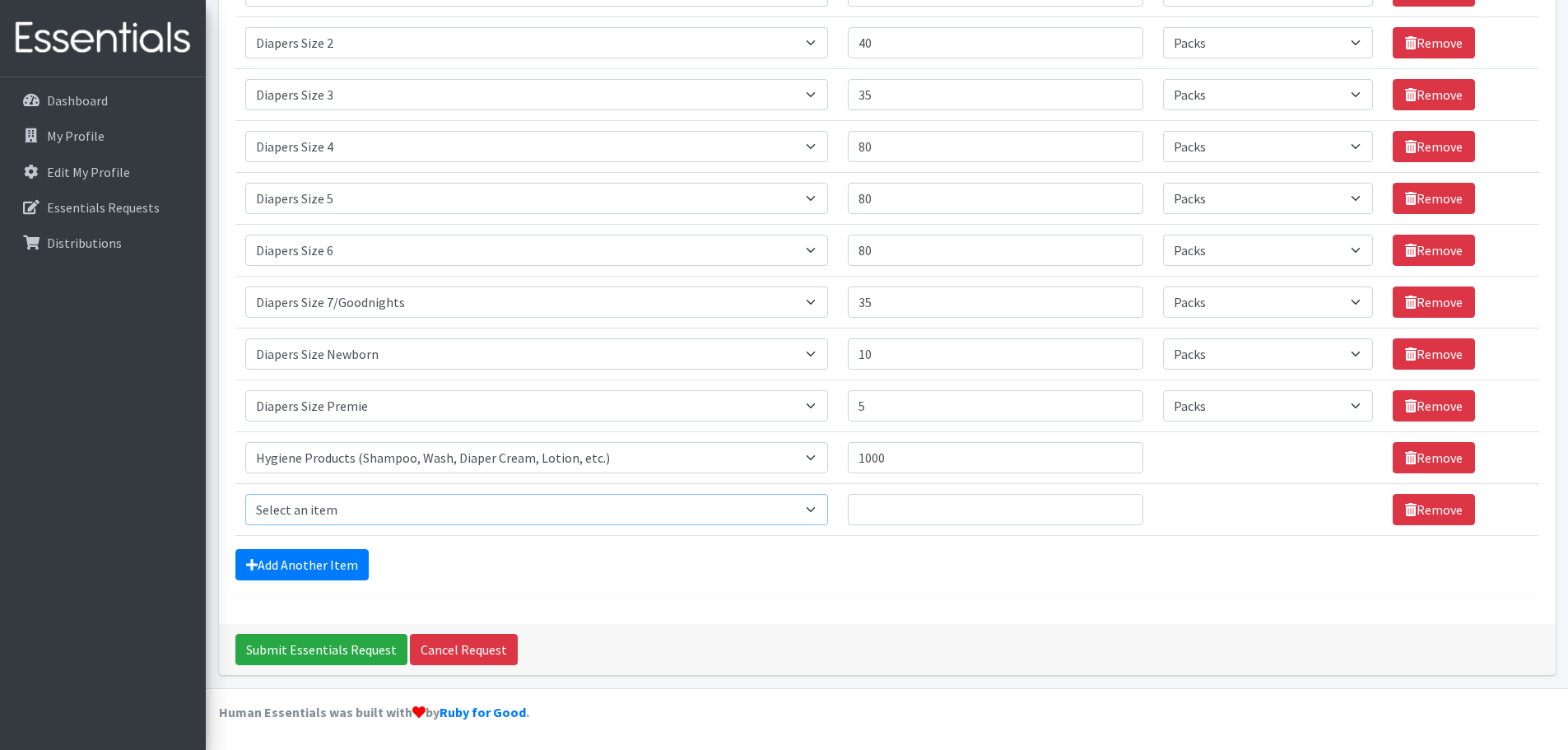
click at [375, 509] on select "Select an item # of Children this order will serve # of Individuals Living in H…" at bounding box center [537, 509] width 583 height 31
select select "316"
click at [246, 494] on select "Select an item # of Children this order will serve # of Individuals Living in H…" at bounding box center [537, 509] width 583 height 31
click at [904, 511] on input "Quantity" at bounding box center [995, 509] width 295 height 31
type input "200"
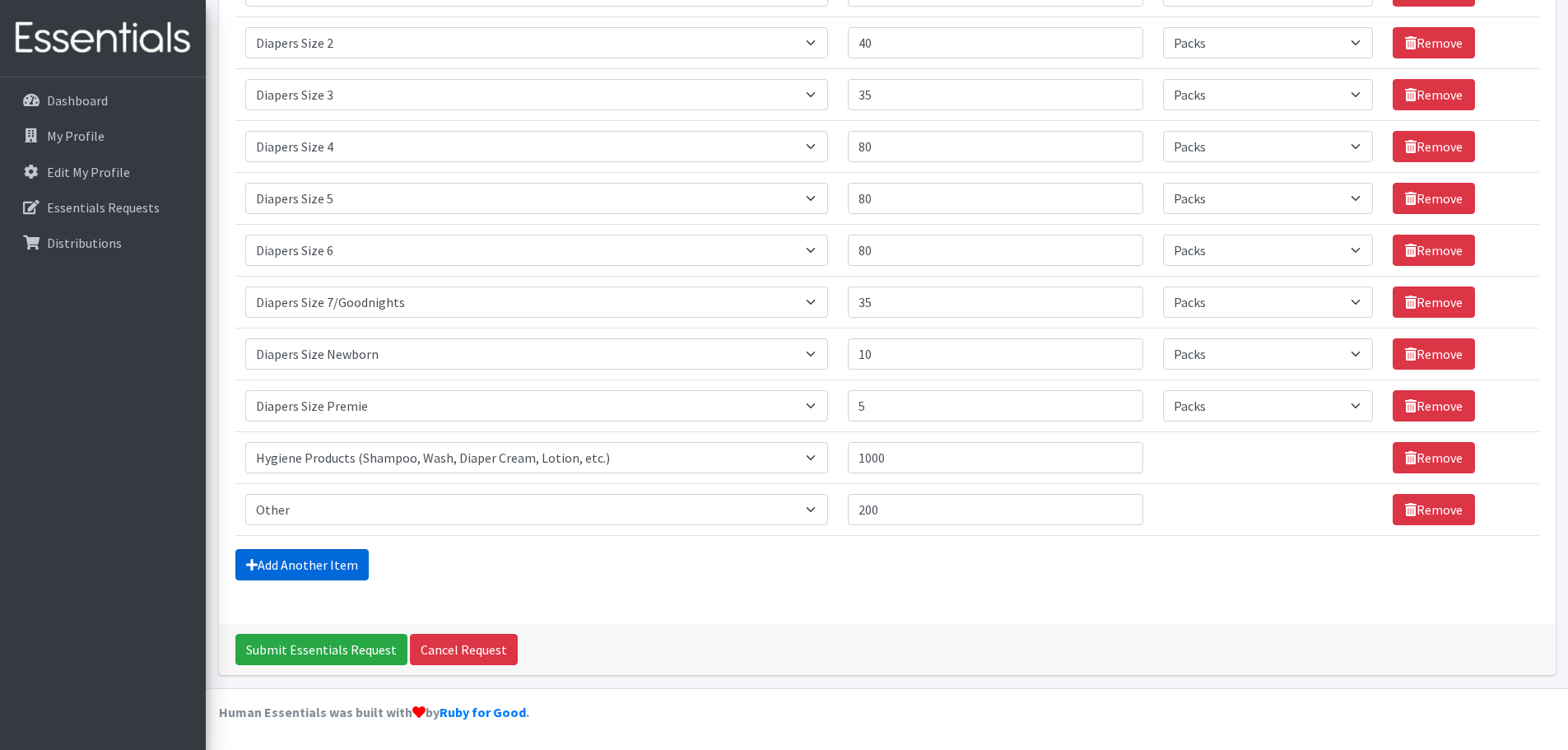
click at [325, 567] on link "Add Another Item" at bounding box center [302, 564] width 133 height 31
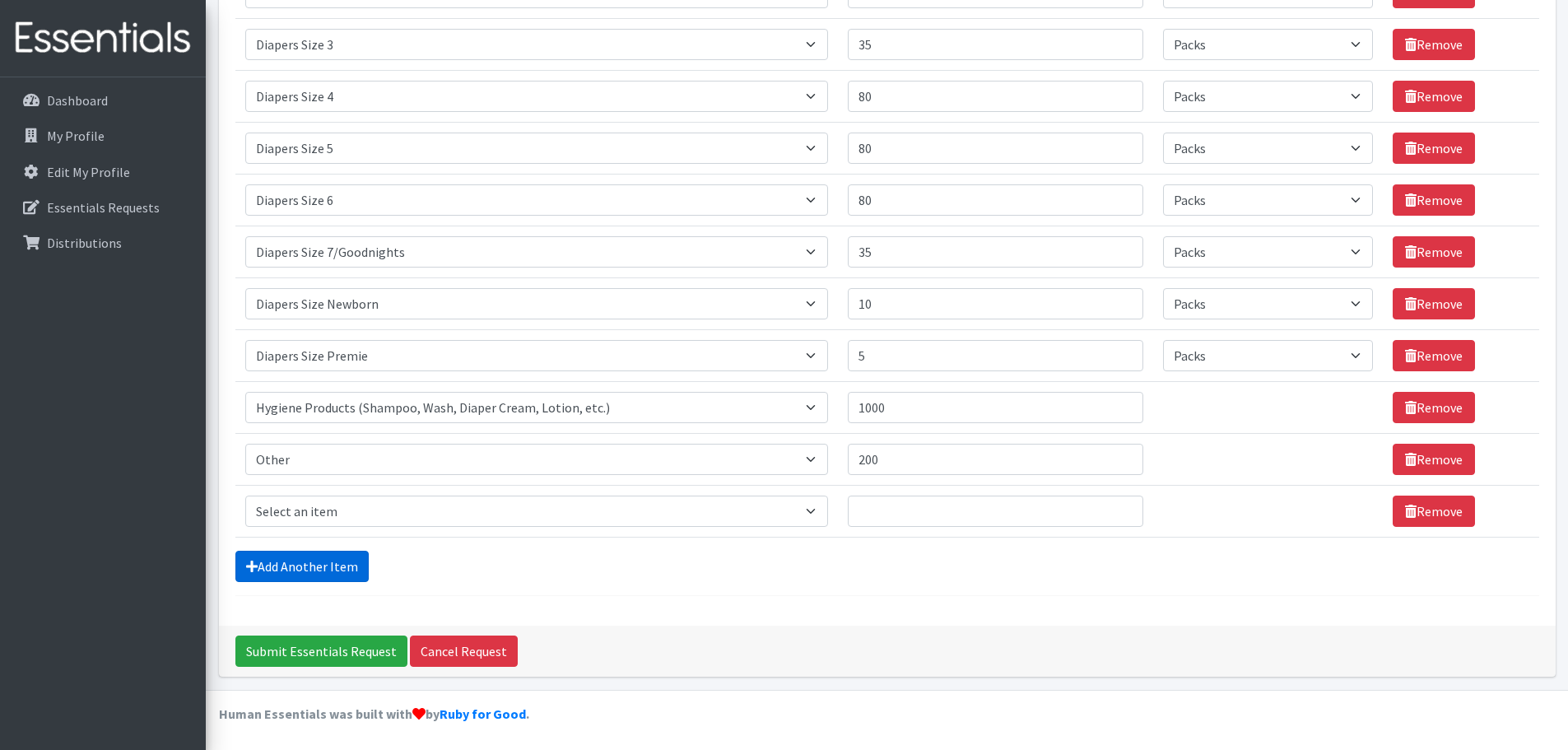
scroll to position [758, 0]
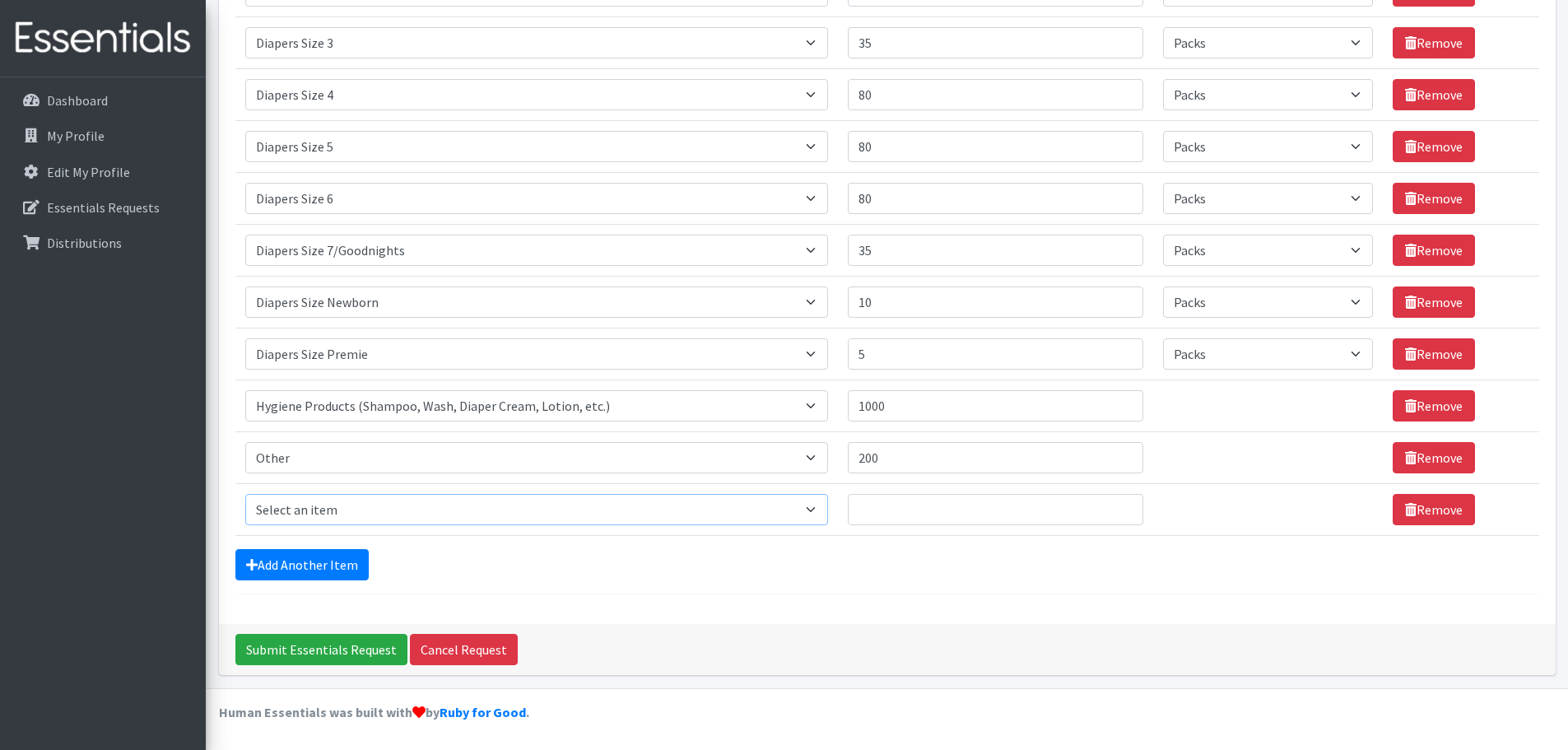
click at [336, 501] on select "Select an item # of Children this order will serve # of Individuals Living in H…" at bounding box center [537, 509] width 583 height 31
select select "1975"
click at [246, 494] on select "Select an item # of Children this order will serve # of Individuals Living in H…" at bounding box center [537, 509] width 583 height 31
click at [884, 507] on input "Quantity" at bounding box center [995, 509] width 295 height 31
type input "100"
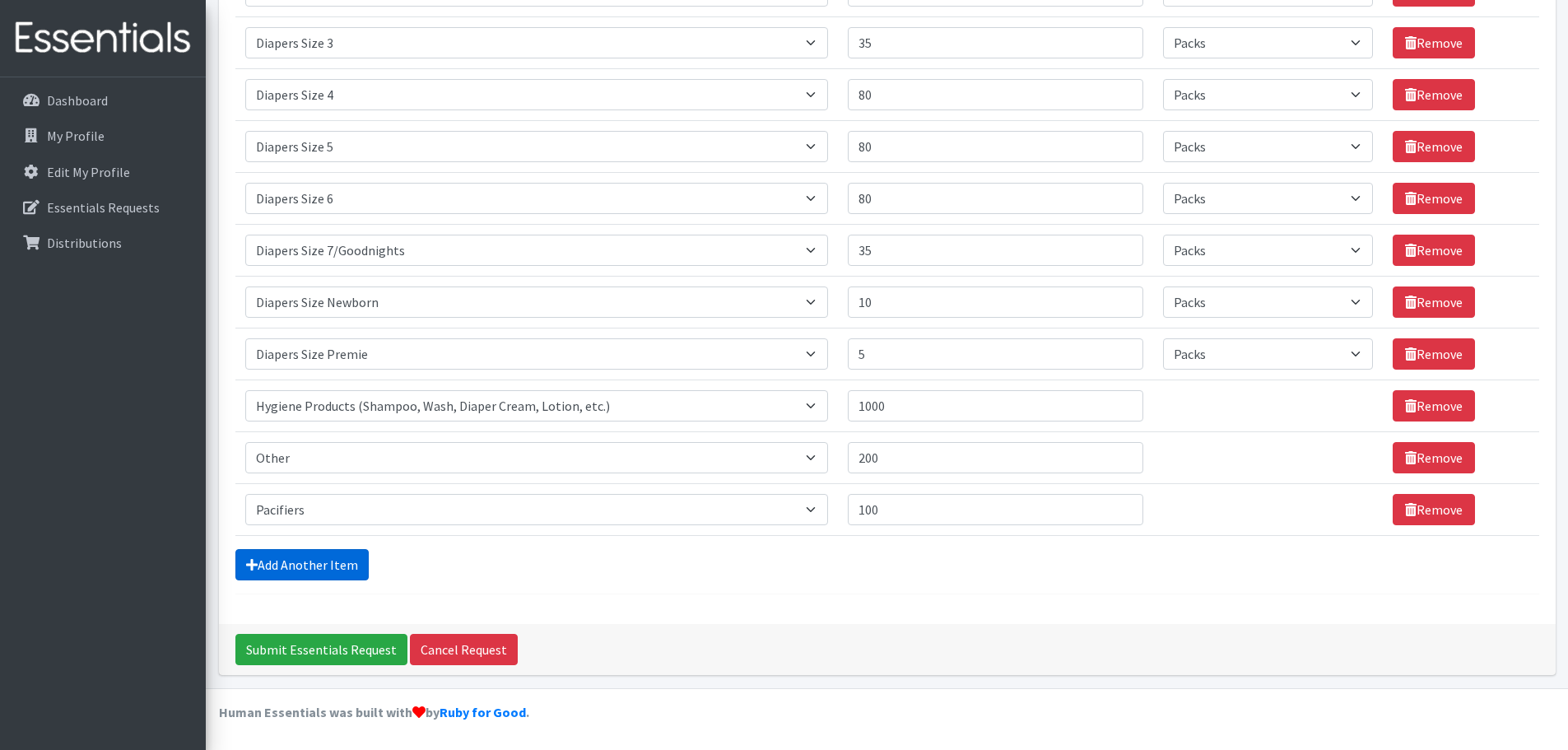
click at [341, 557] on link "Add Another Item" at bounding box center [302, 564] width 133 height 31
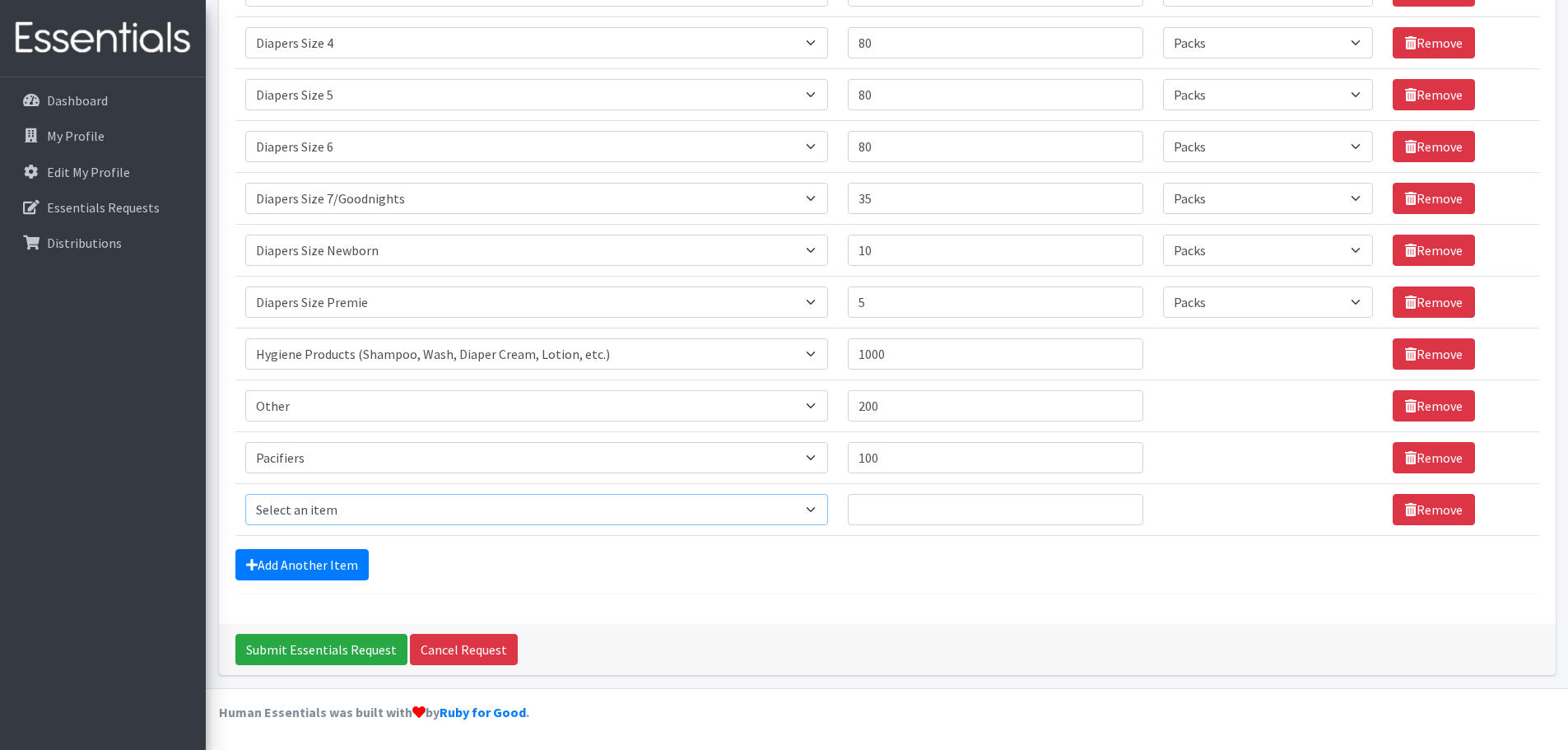
click at [353, 512] on select "Select an item # of Children this order will serve # of Individuals Living in H…" at bounding box center [537, 509] width 583 height 31
select select "5774"
click at [246, 494] on select "Select an item # of Children this order will serve # of Individuals Living in H…" at bounding box center [537, 509] width 583 height 31
click at [923, 504] on input "Quantity" at bounding box center [995, 509] width 295 height 31
type input "500"
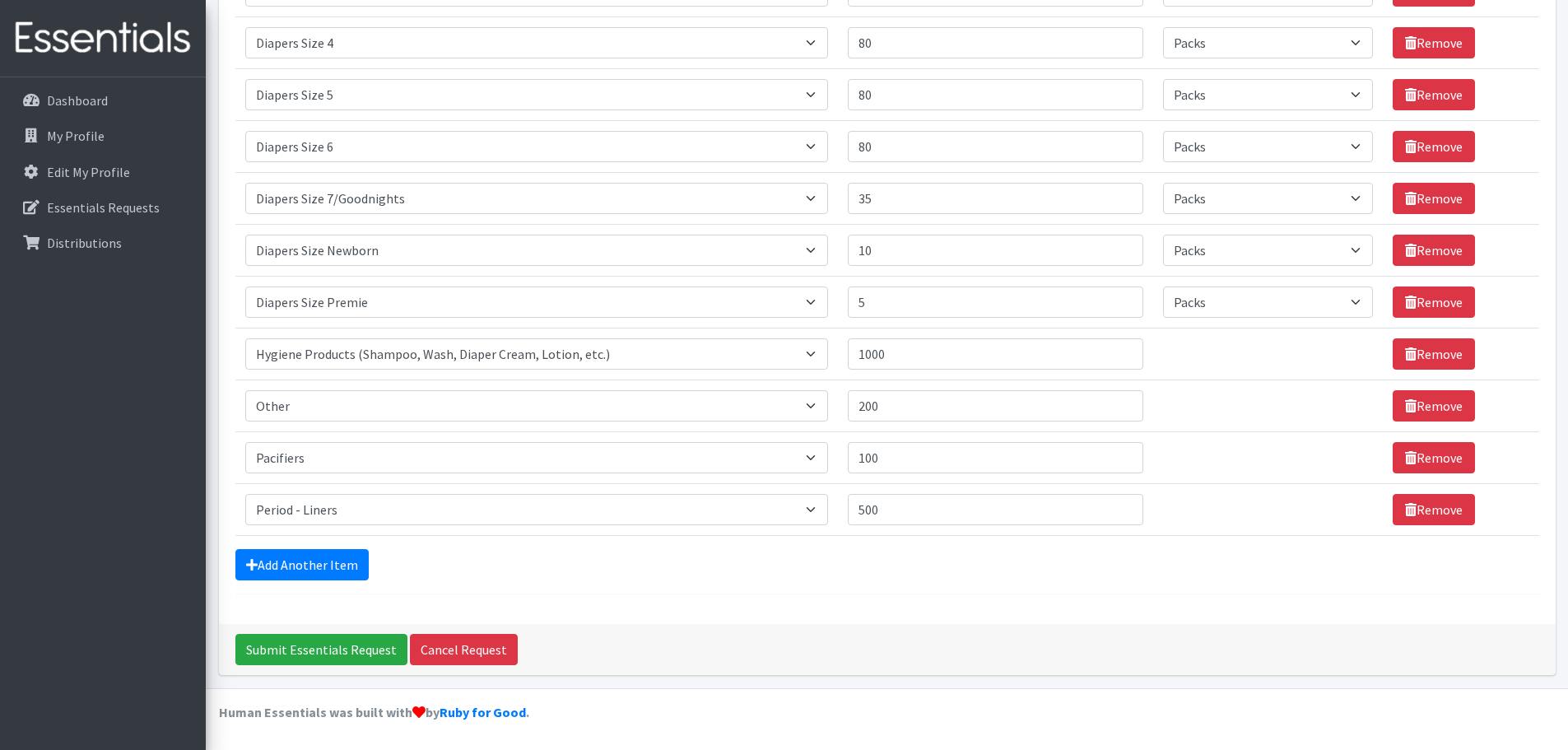
click at [466, 579] on div "Add Another Item" at bounding box center [888, 564] width 1305 height 31
click at [320, 562] on link "Add Another Item" at bounding box center [302, 564] width 133 height 31
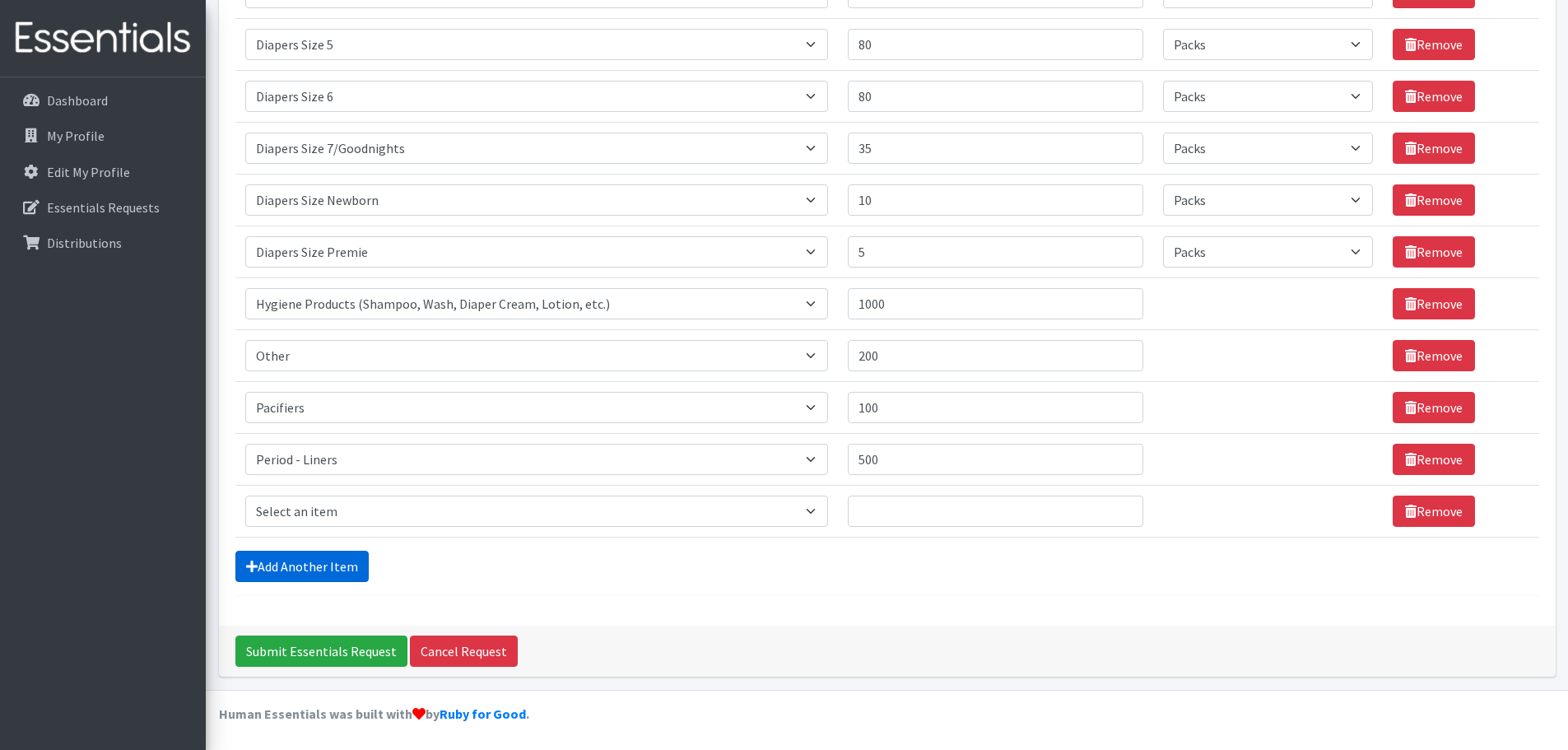
scroll to position [862, 0]
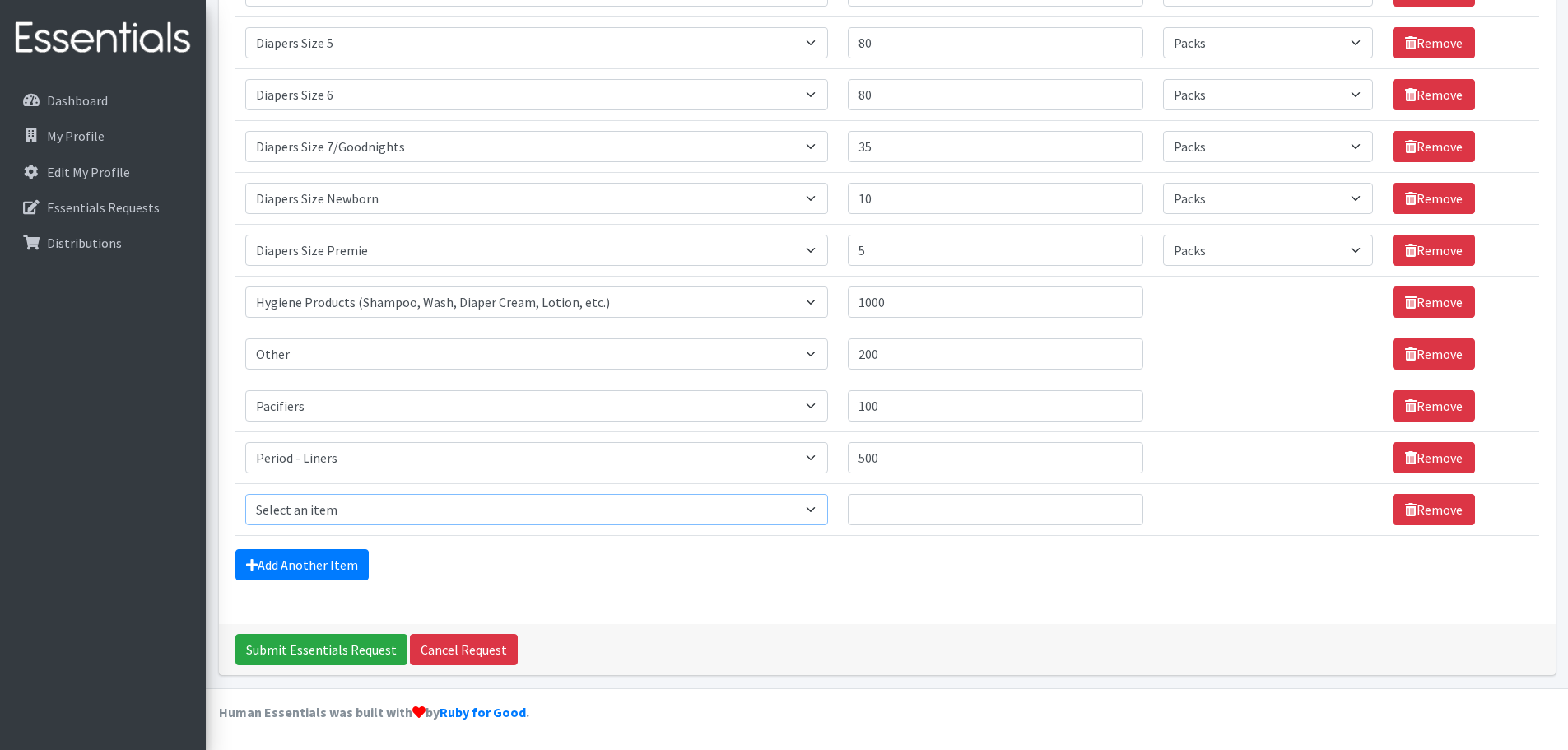
click at [326, 506] on select "Select an item # of Children this order will serve # of Individuals Living in H…" at bounding box center [537, 509] width 583 height 31
select select "5773"
click at [246, 494] on select "Select an item # of Children this order will serve # of Individuals Living in H…" at bounding box center [537, 509] width 583 height 31
click at [936, 514] on input "Quantity" at bounding box center [995, 509] width 295 height 31
type input "400"
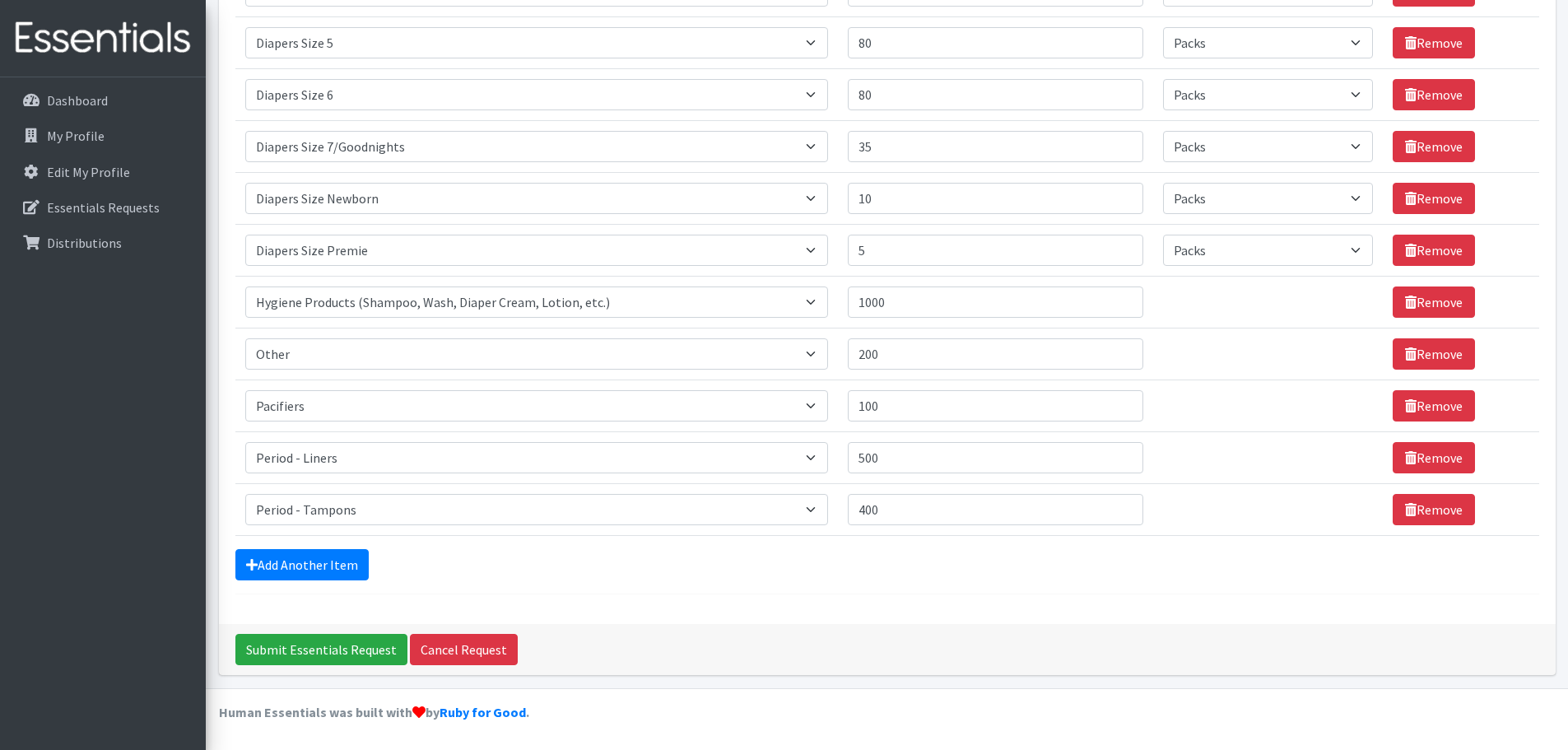
click at [712, 560] on div "Add Another Item" at bounding box center [888, 564] width 1305 height 31
click at [305, 564] on link "Add Another Item" at bounding box center [302, 564] width 133 height 31
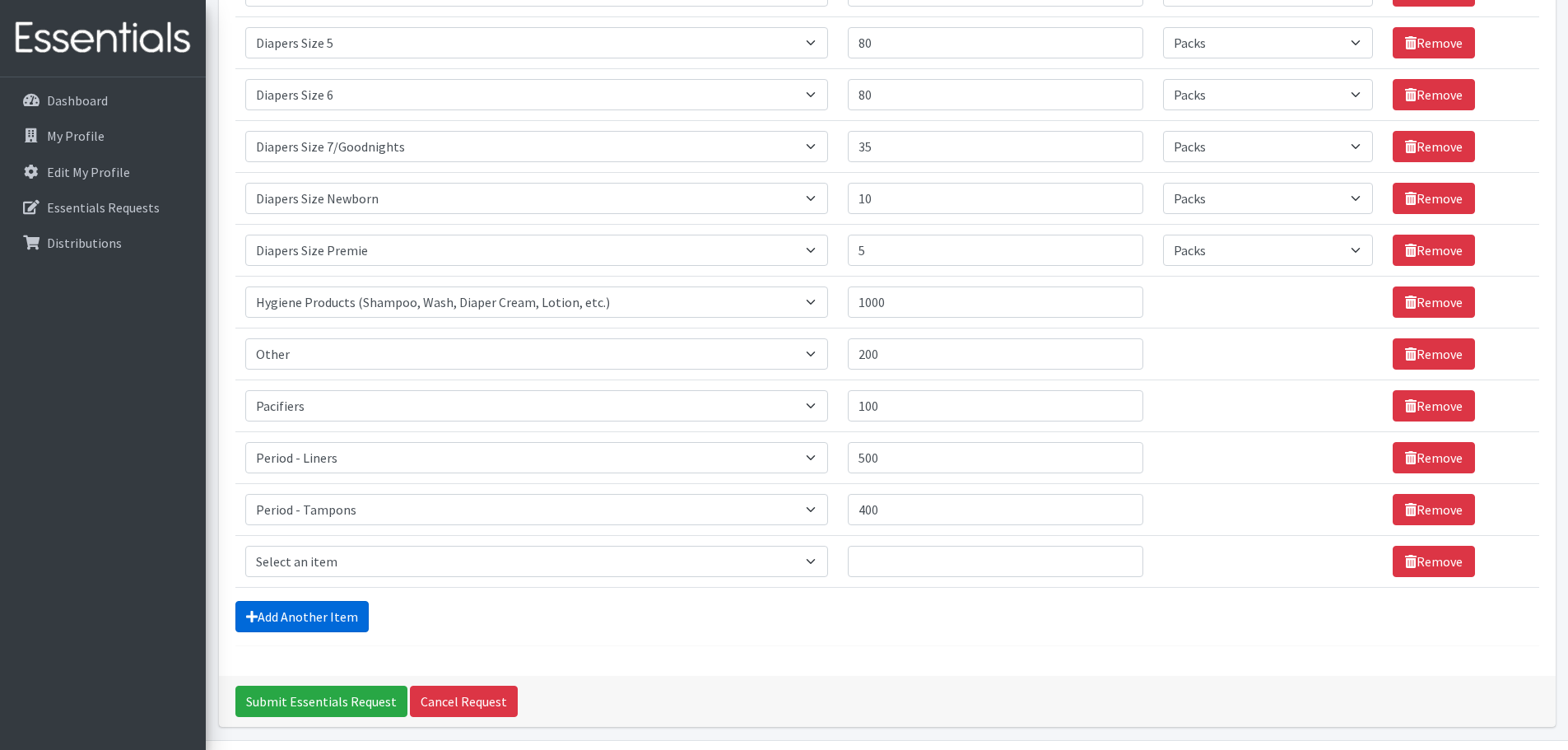
scroll to position [913, 0]
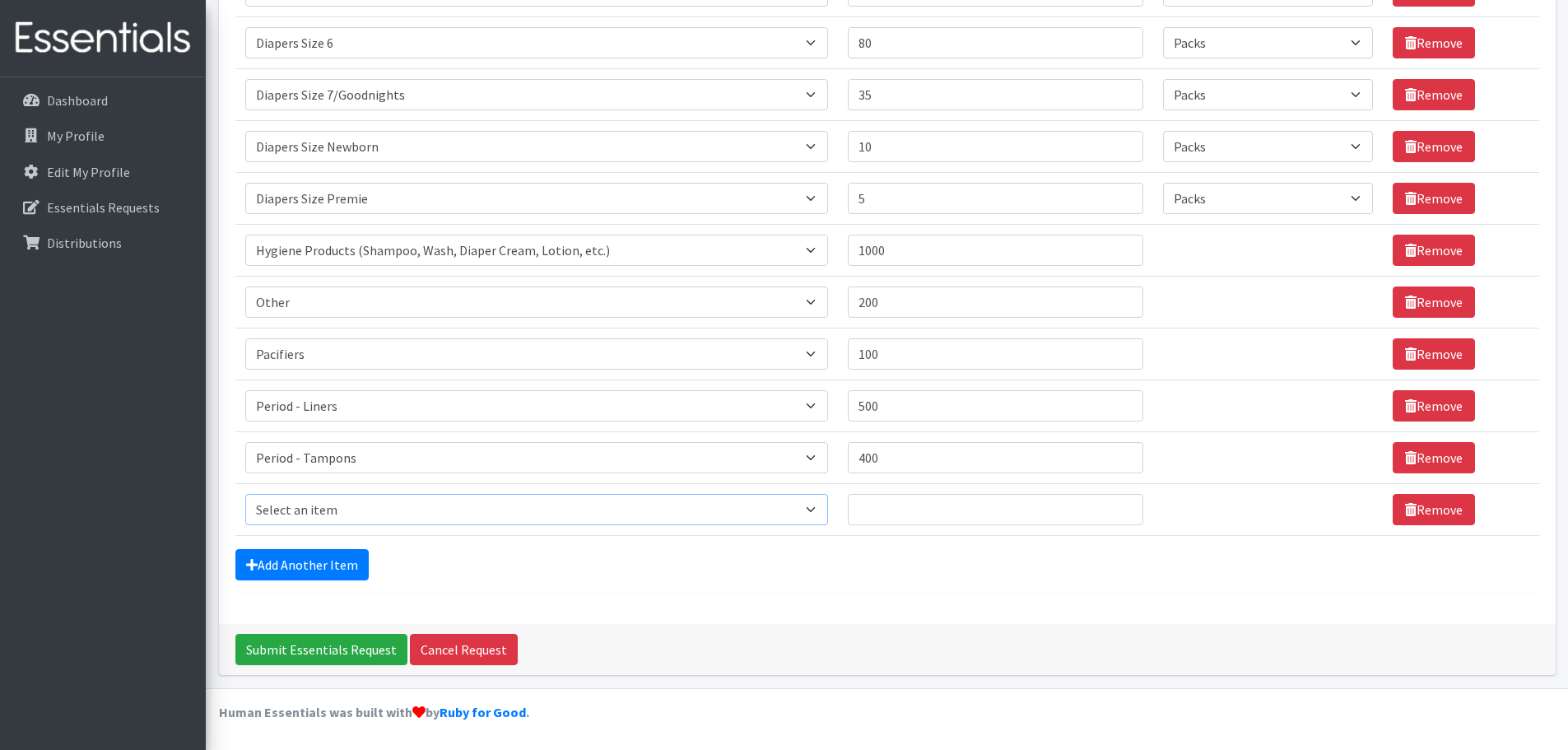
click at [336, 512] on select "Select an item # of Children this order will serve # of Individuals Living in H…" at bounding box center [537, 509] width 583 height 31
select select "6264"
click at [246, 494] on select "Select an item # of Children this order will serve # of Individuals Living in H…" at bounding box center [537, 509] width 583 height 31
click at [906, 504] on input "Quantity" at bounding box center [995, 509] width 295 height 31
type input "50"
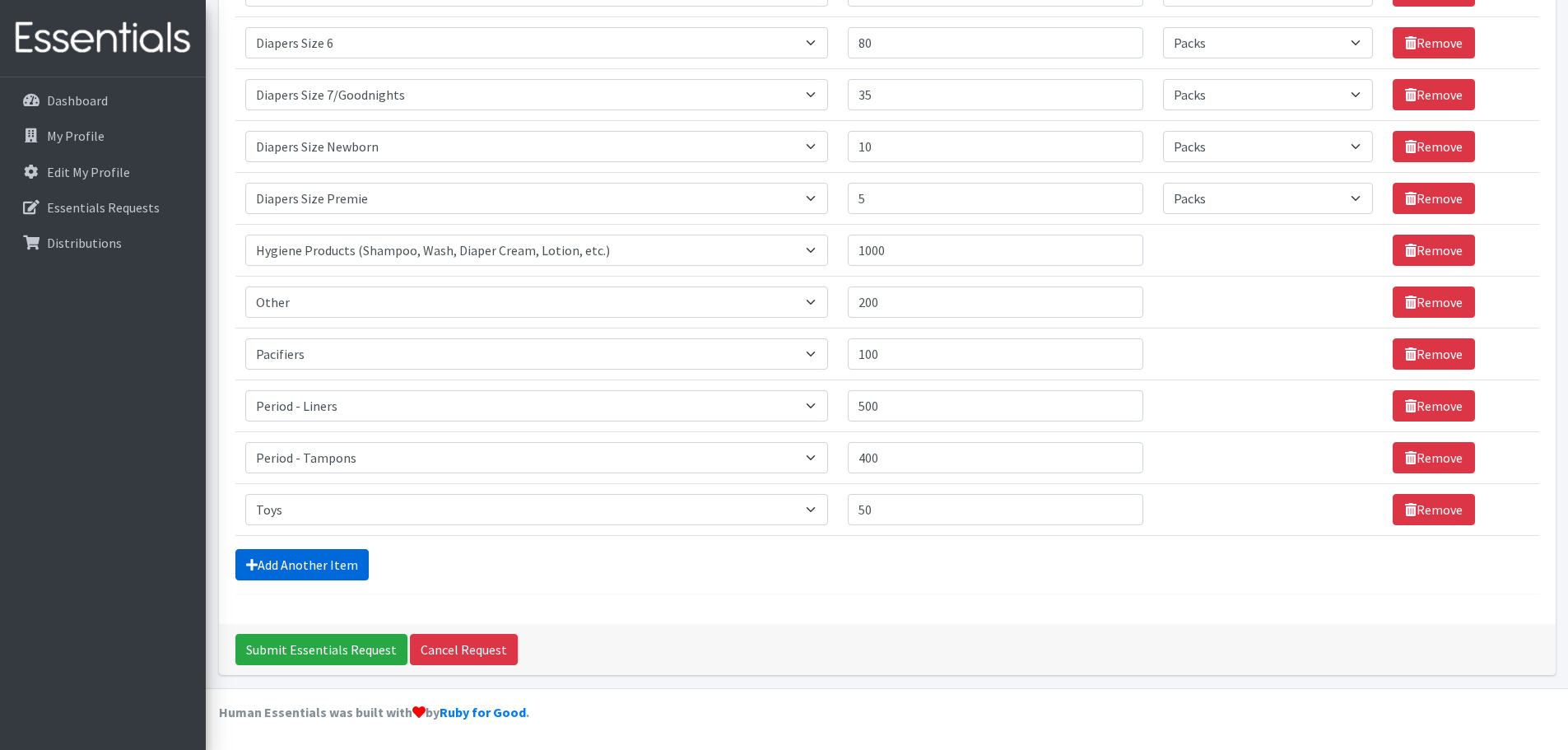
click at [306, 578] on link "Add Another Item" at bounding box center [302, 564] width 133 height 31
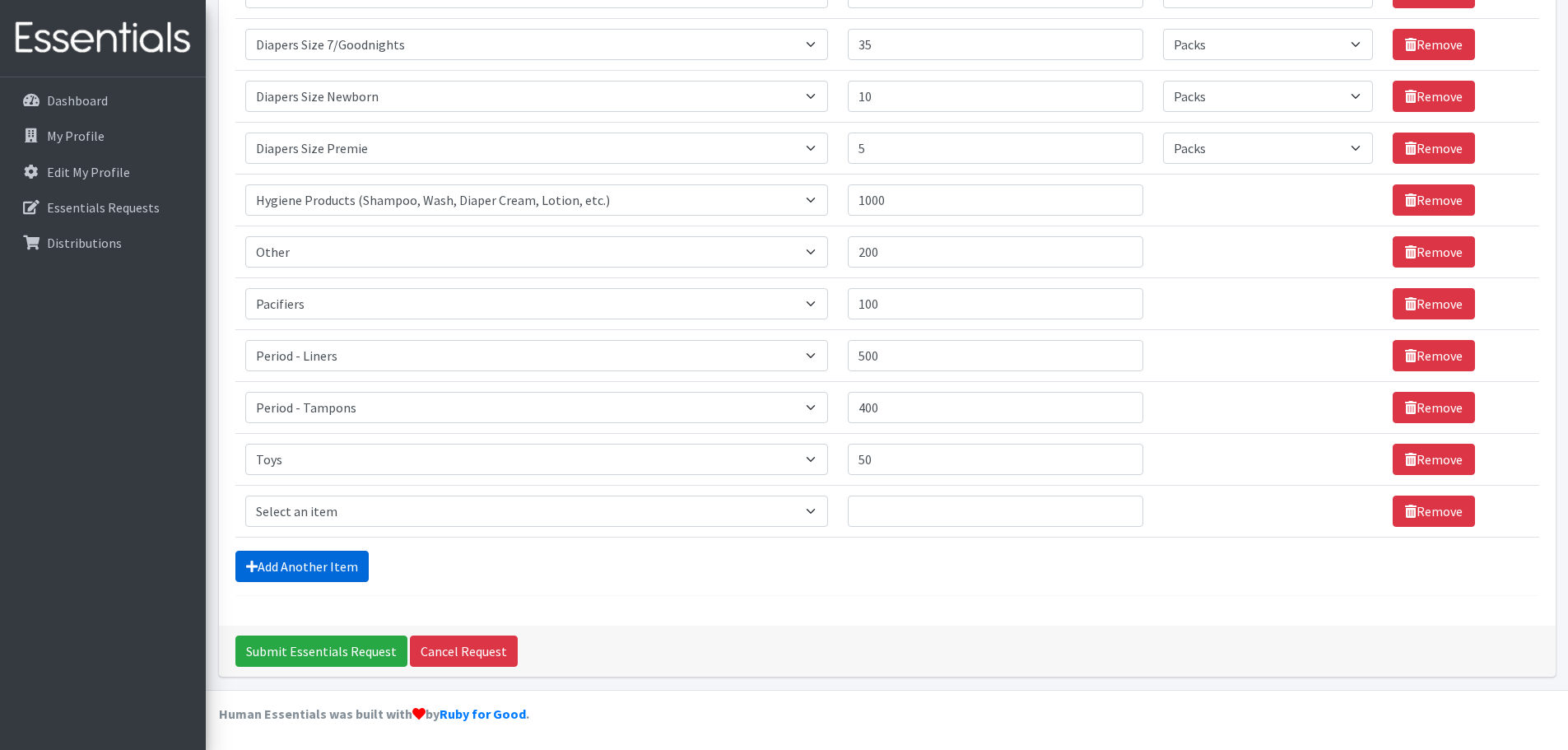
scroll to position [966, 0]
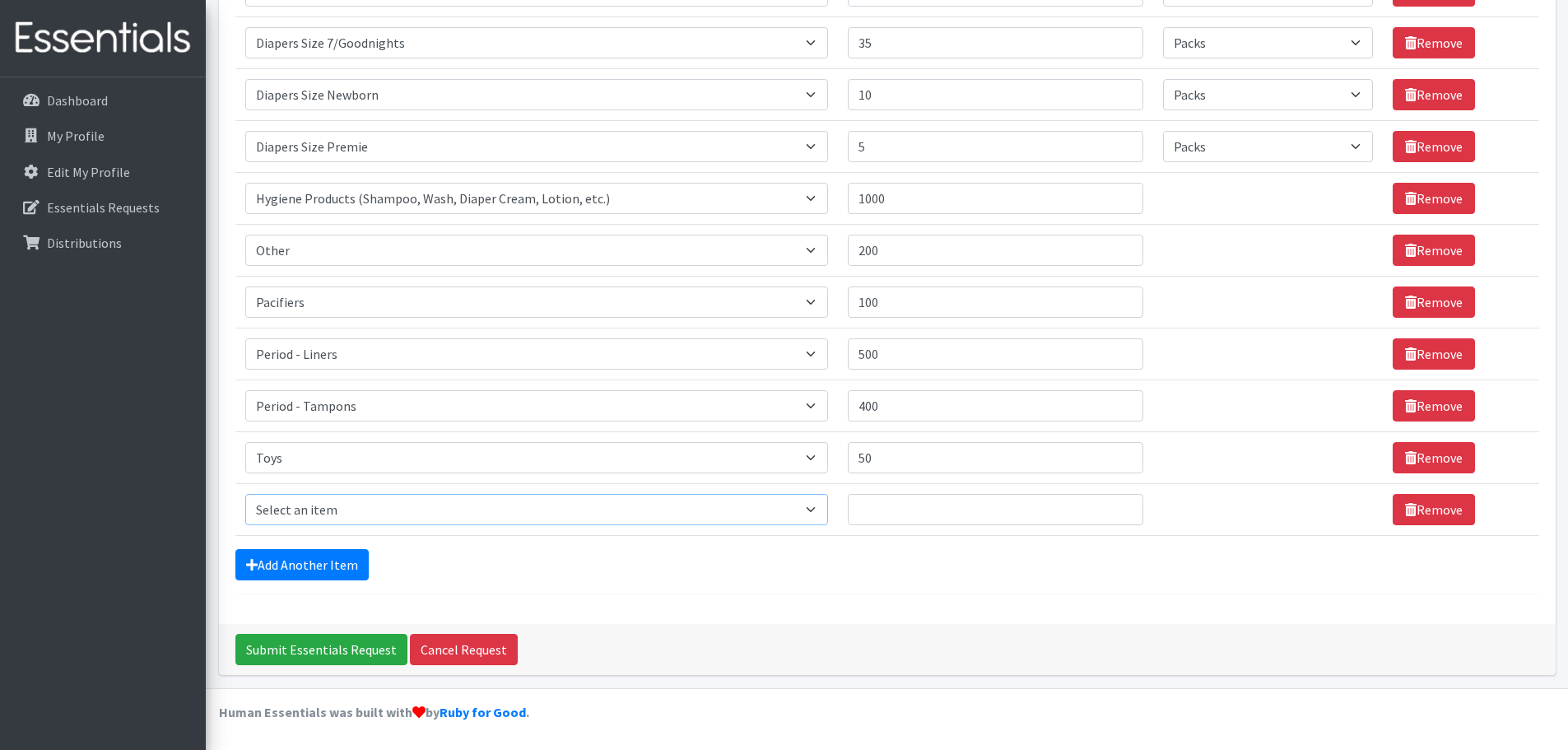
click at [362, 512] on select "Select an item # of Children this order will serve # of Individuals Living in H…" at bounding box center [537, 509] width 583 height 31
select select "1929"
click at [246, 494] on select "Select an item # of Children this order will serve # of Individuals Living in H…" at bounding box center [537, 509] width 583 height 31
click at [979, 512] on input "Quantity" at bounding box center [995, 509] width 295 height 31
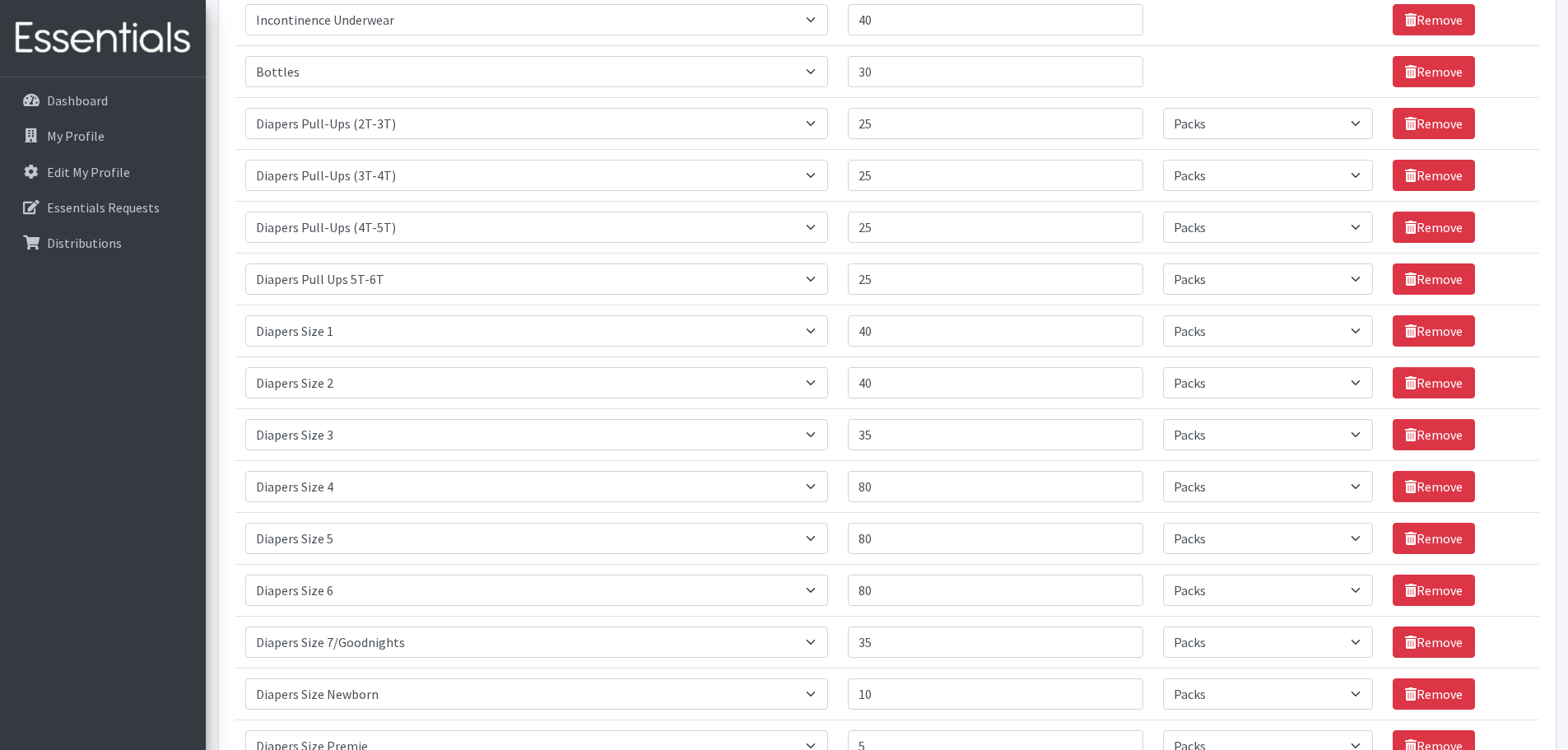
scroll to position [0, 0]
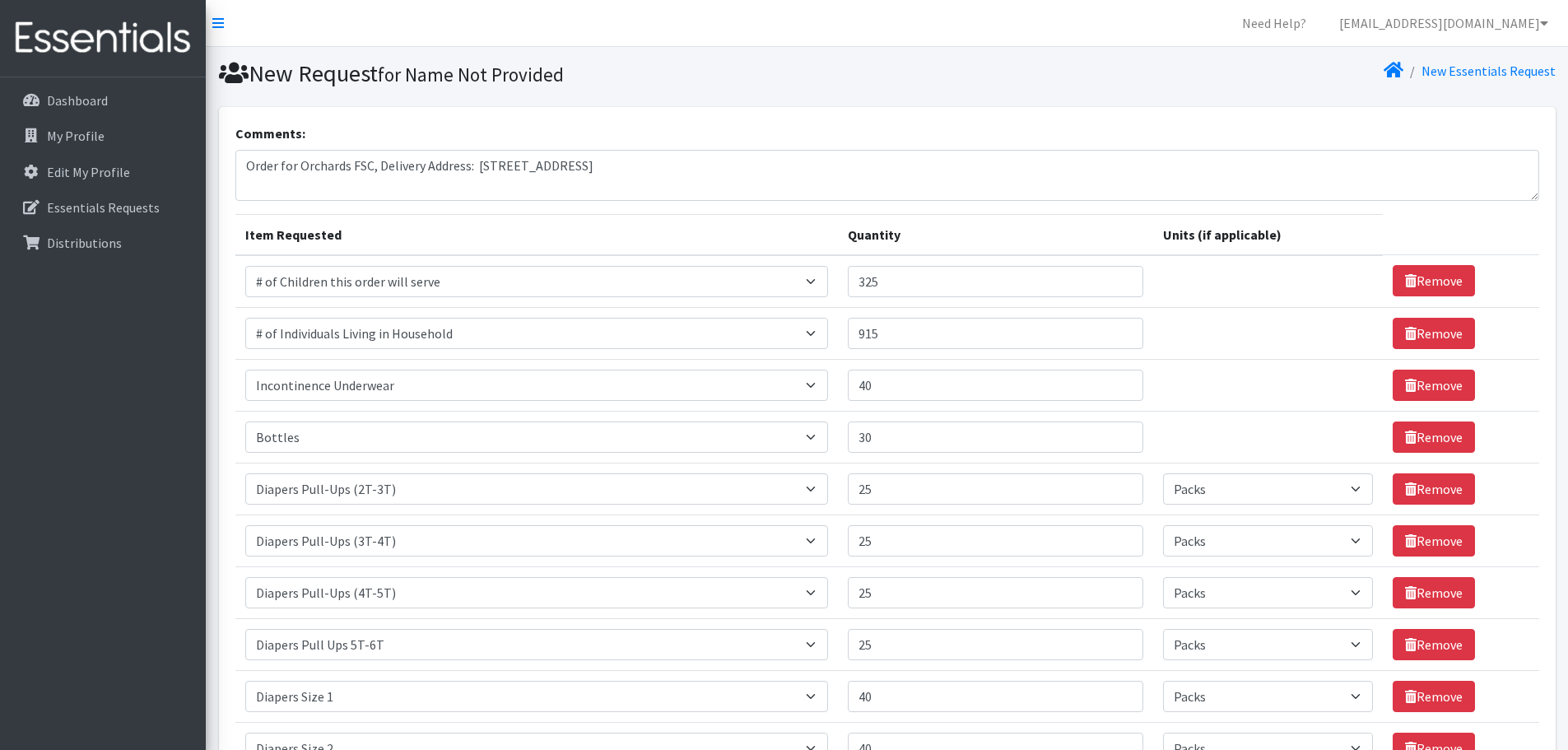
type input "4000"
click at [693, 166] on textarea "Order for Orchards FSC, Delivery Address: 416 Sicklerville Rd, A-2, Sicklervill…" at bounding box center [888, 175] width 1305 height 51
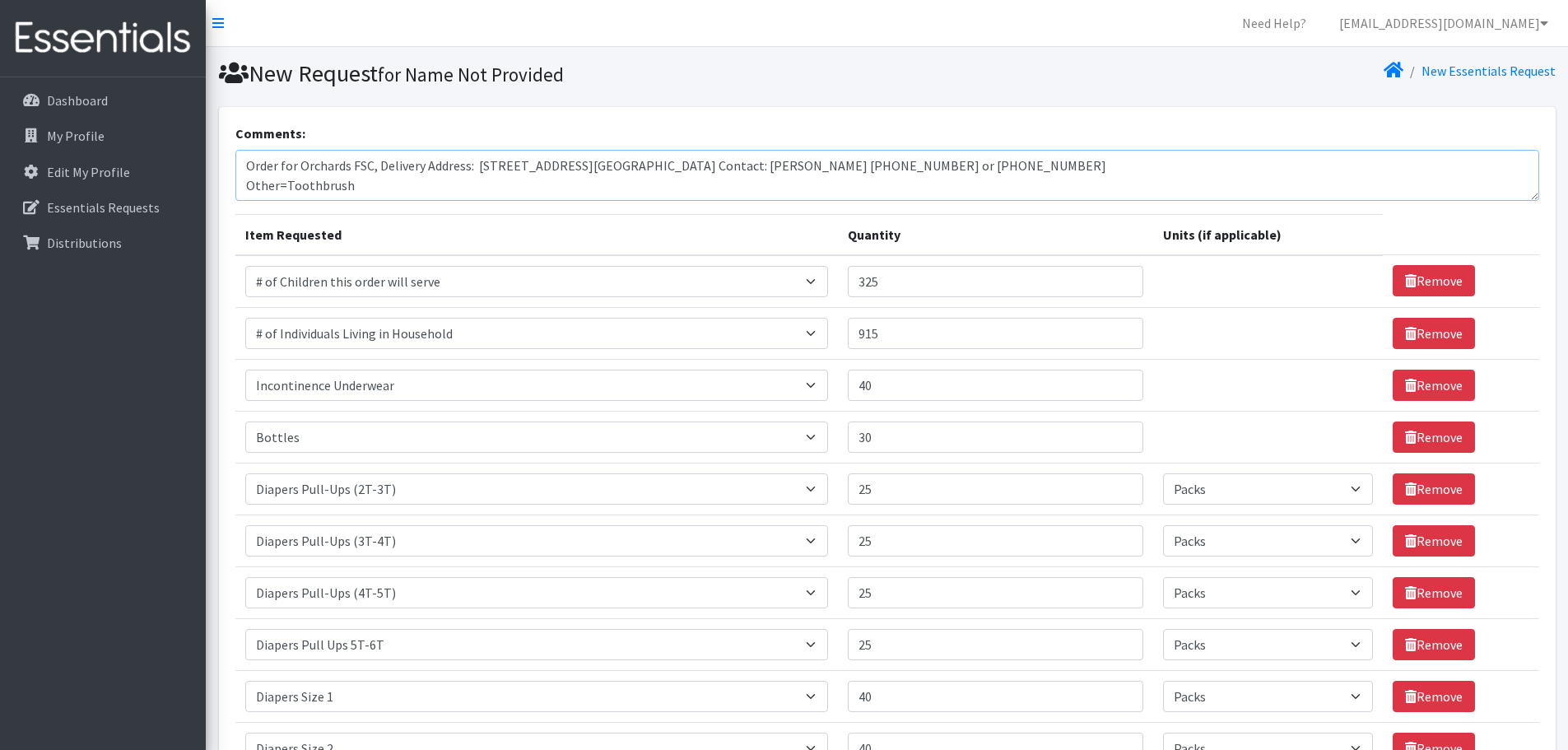
scroll to position [33, 0]
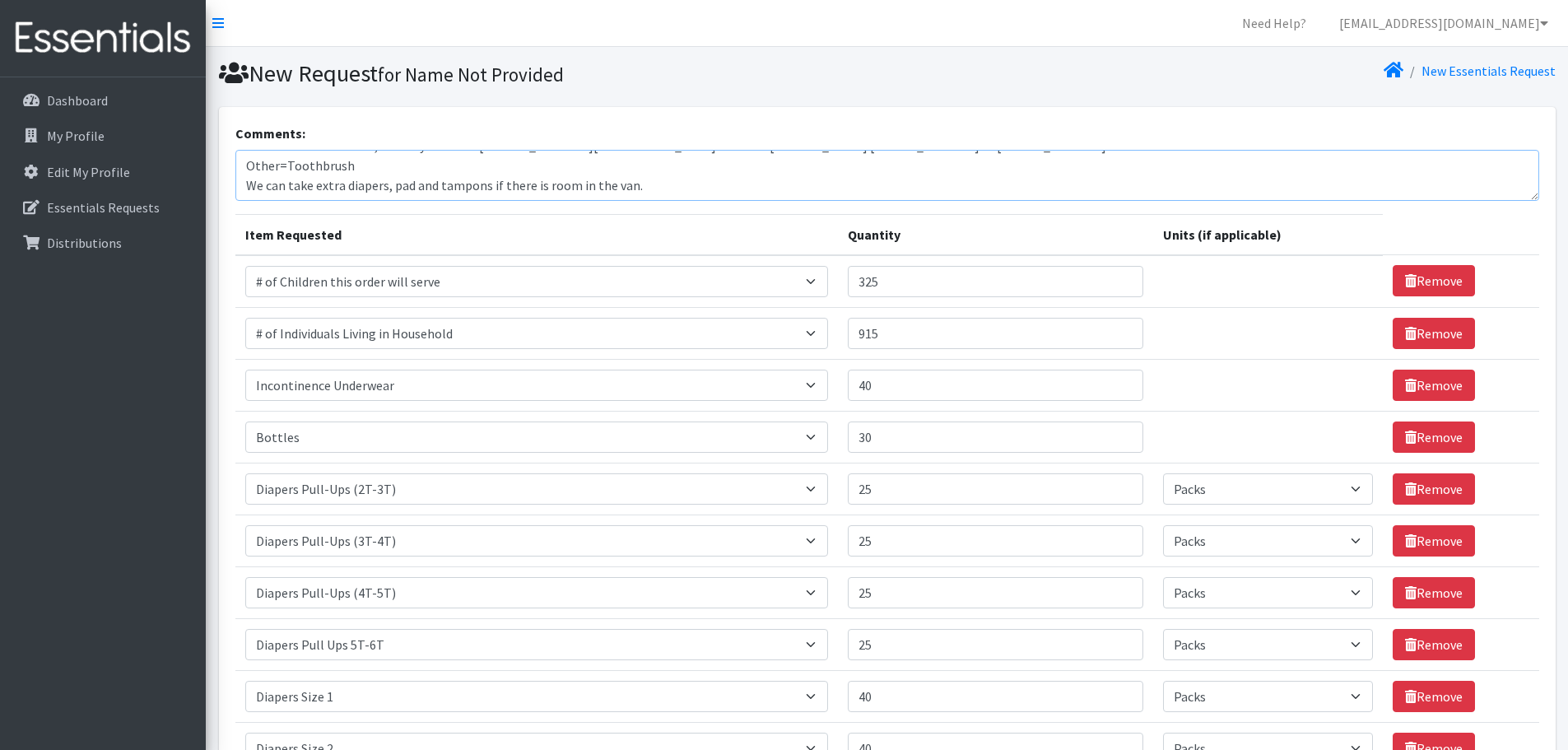
drag, startPoint x: 383, startPoint y: 193, endPoint x: 430, endPoint y: 200, distance: 47.5
click at [384, 193] on textarea "Order for Orchards FSC, Delivery Address: 416 Sicklerville Rd, A-2, Sicklervill…" at bounding box center [888, 175] width 1305 height 51
click at [547, 188] on textarea "Order for Orchards FSC, Delivery Address: 416 Sicklerville Rd, A-2, Sicklervill…" at bounding box center [888, 175] width 1305 height 51
click at [559, 191] on textarea "Order for Orchards FSC, Delivery Address: 416 Sicklerville Rd, A-2, Sicklervill…" at bounding box center [888, 175] width 1305 height 51
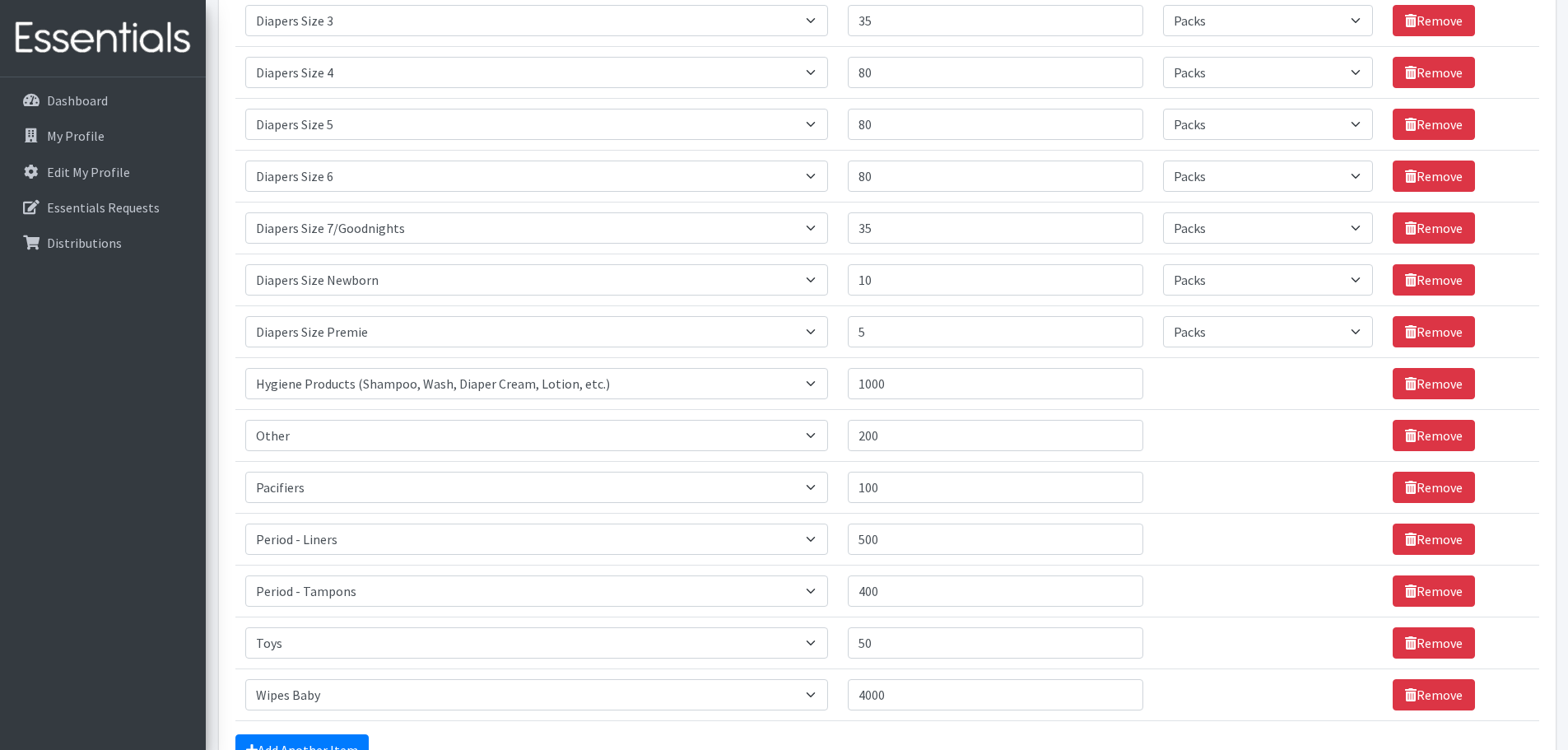
scroll to position [966, 0]
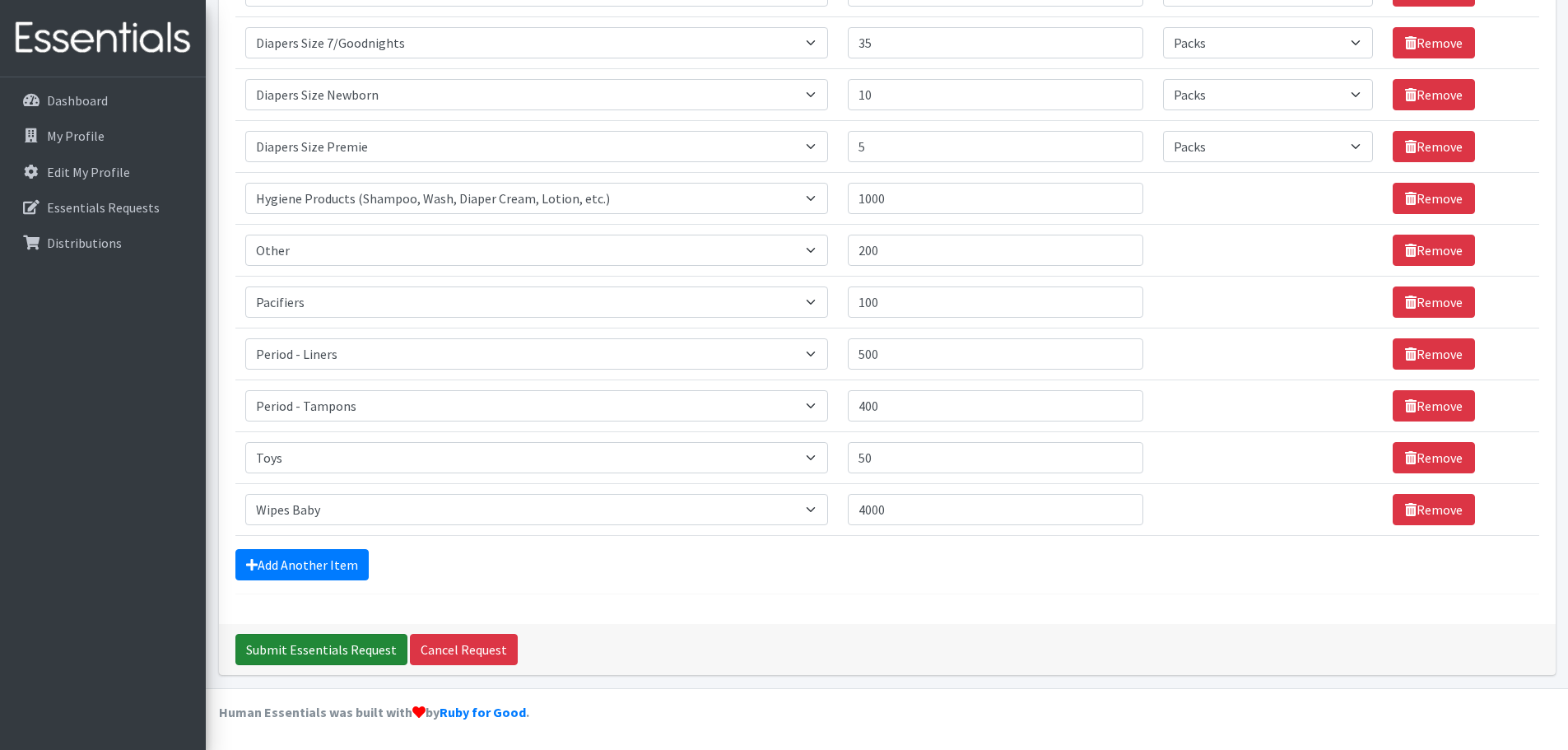
type textarea "Order for Orchards FSC, Delivery Address: [STREET_ADDRESS][GEOGRAPHIC_DATA] Con…"
click at [298, 647] on input "Submit Essentials Request" at bounding box center [321, 649] width 172 height 31
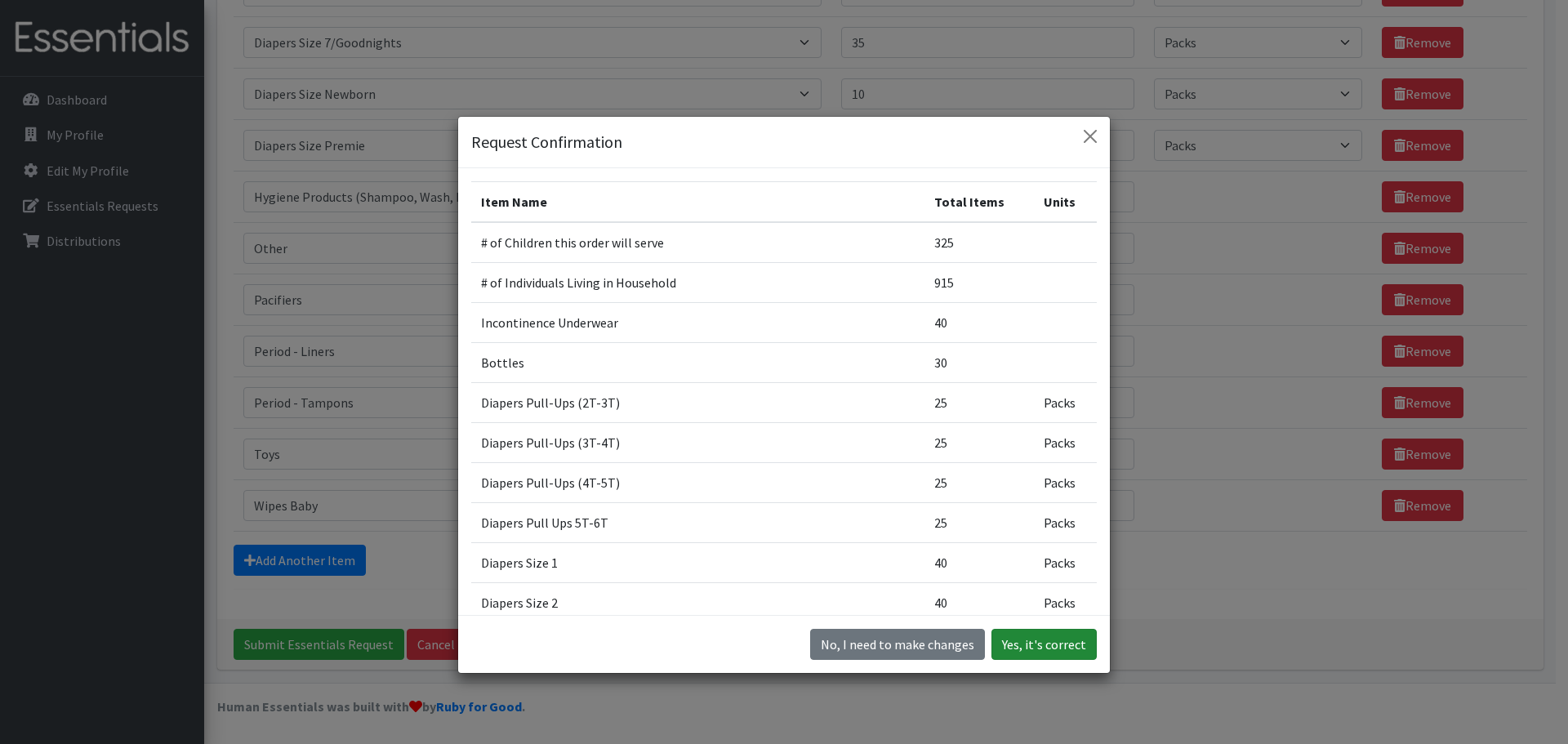
click at [1046, 642] on button "Yes, it's correct" at bounding box center [1043, 644] width 105 height 31
